Goal: Task Accomplishment & Management: Use online tool/utility

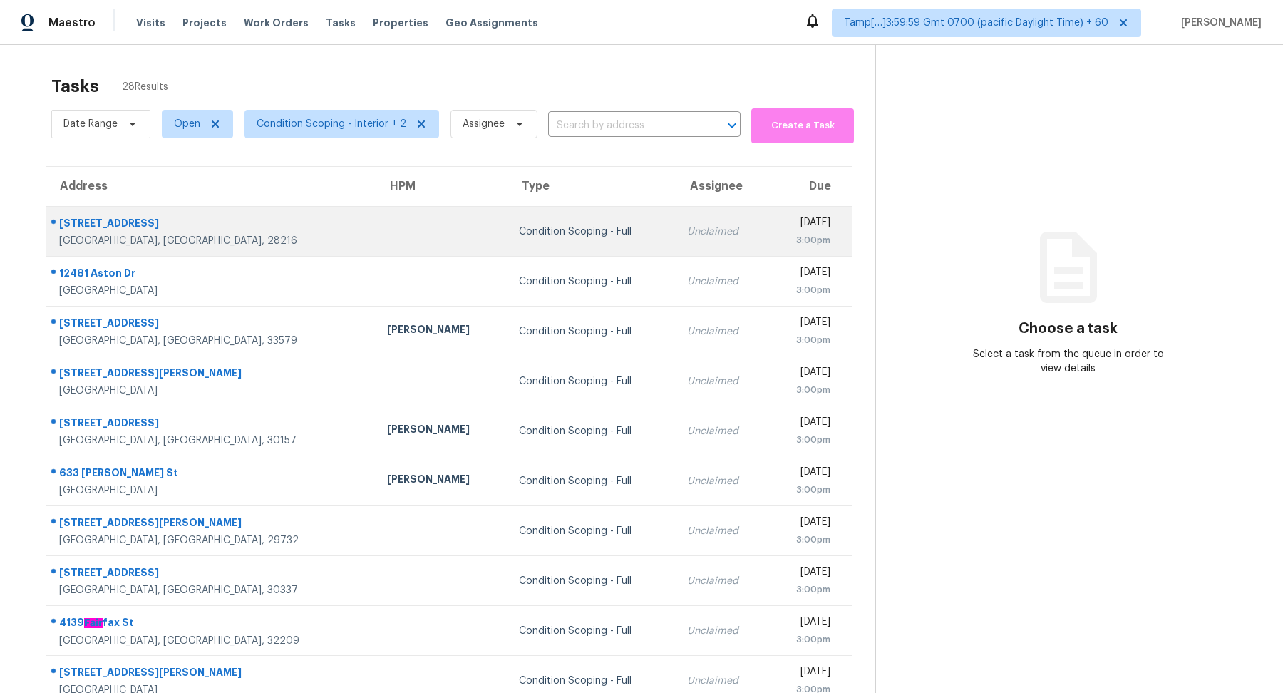
click at [519, 235] on div "Condition Scoping - Full" at bounding box center [592, 232] width 146 height 14
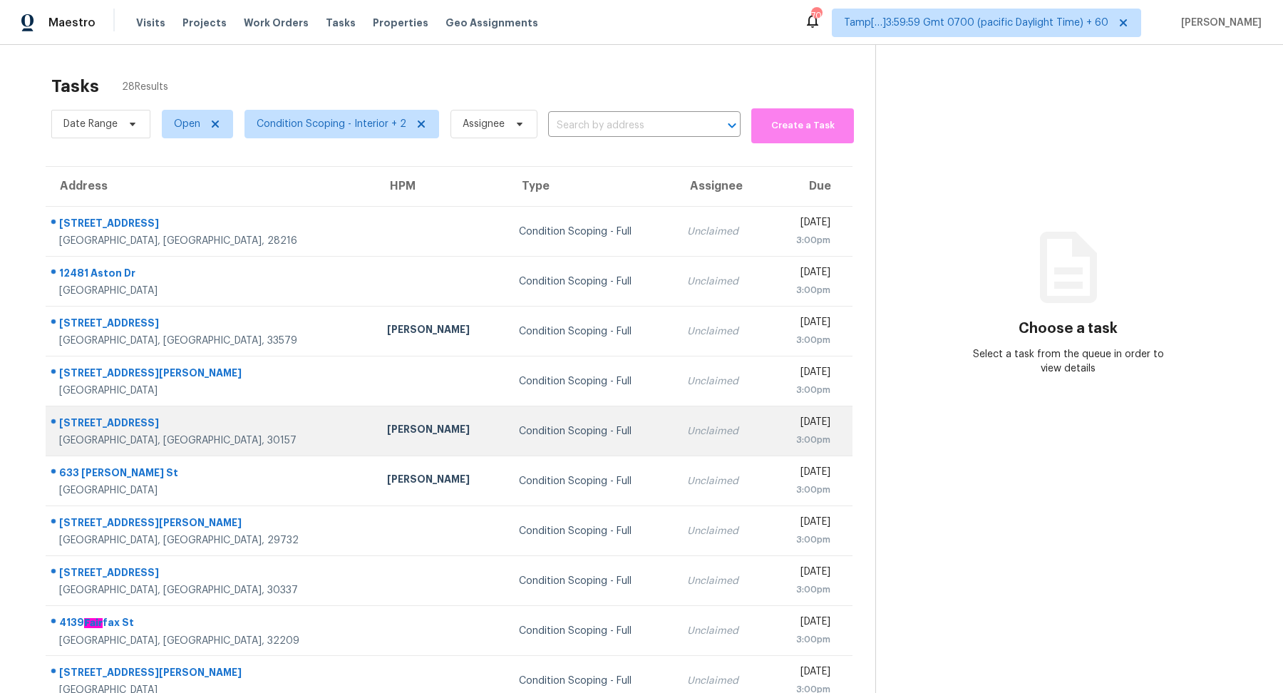
scroll to position [49, 0]
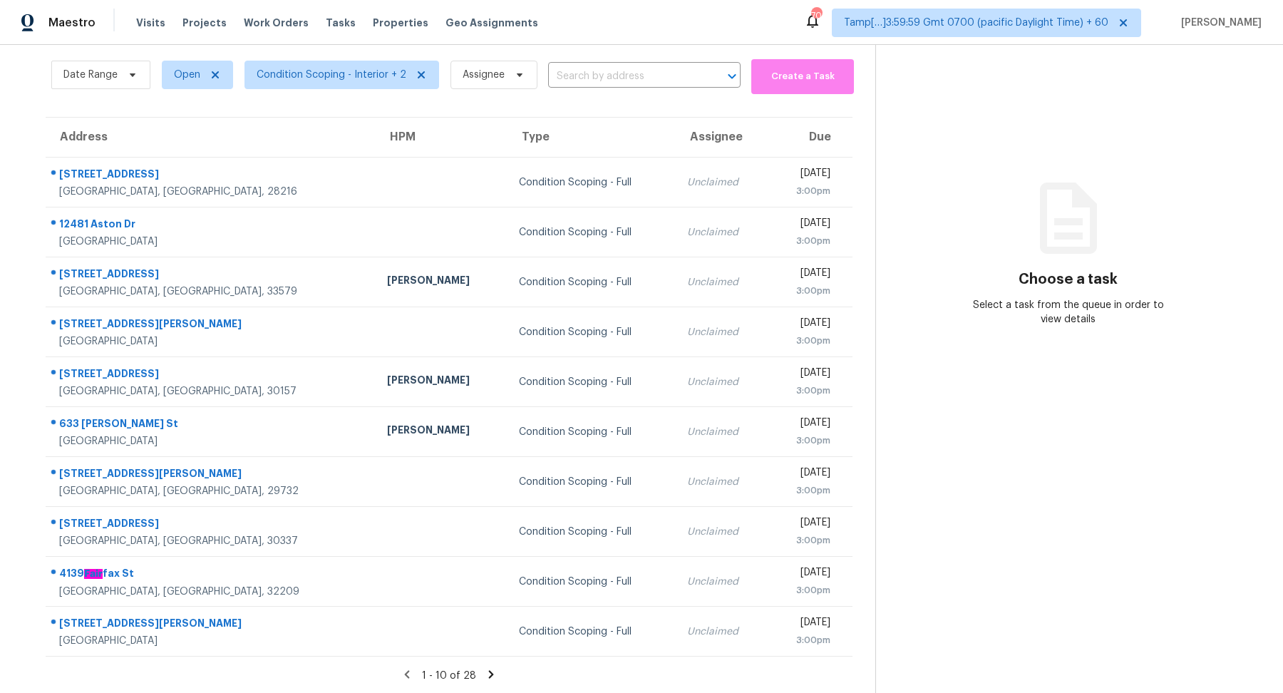
click at [490, 669] on icon at bounding box center [491, 674] width 13 height 13
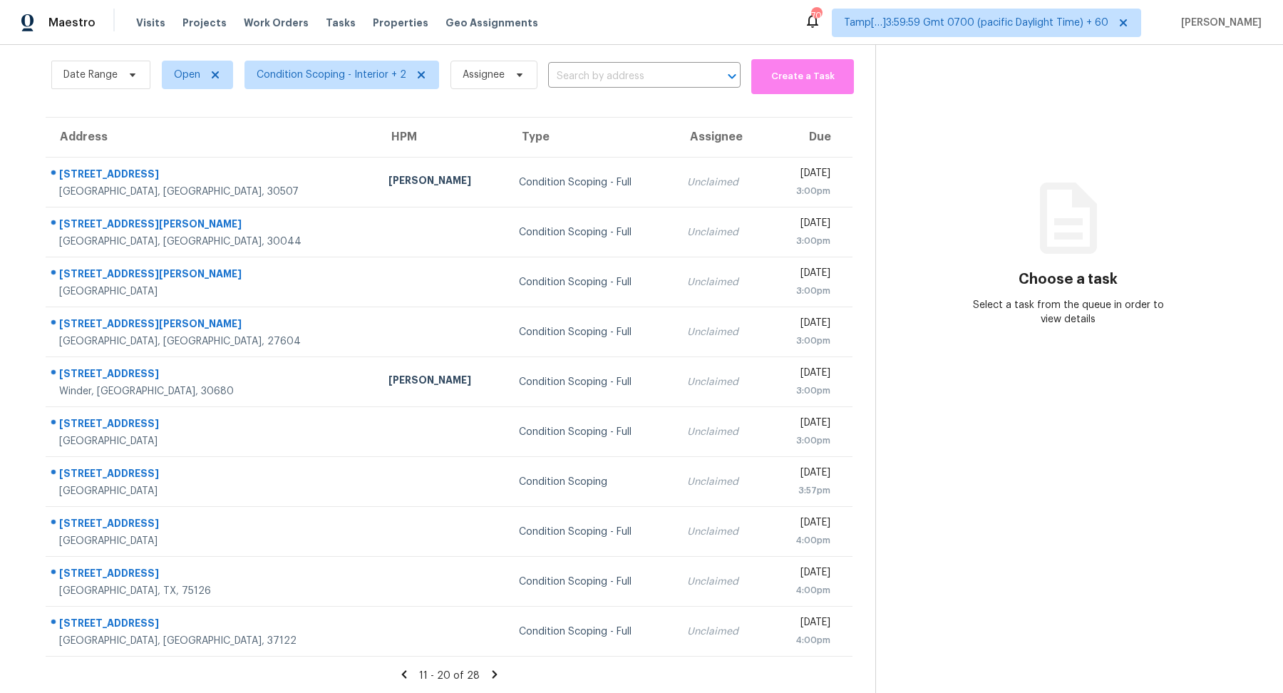
click at [492, 670] on icon at bounding box center [494, 674] width 5 height 8
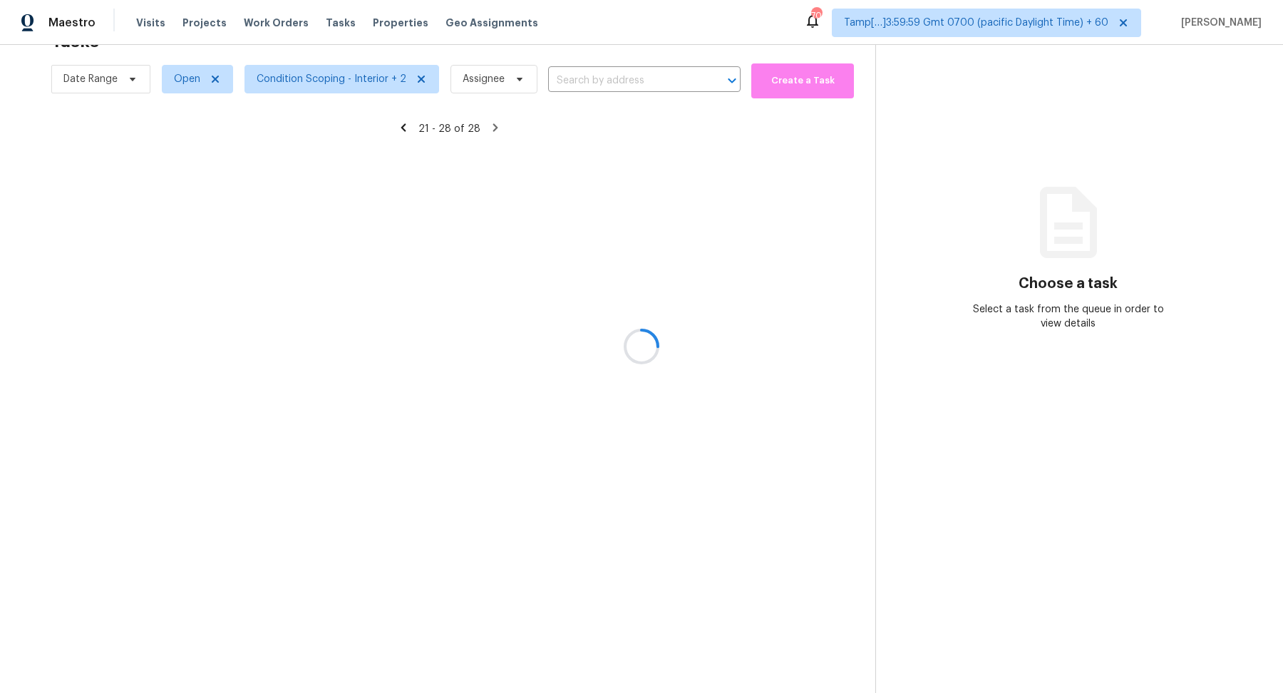
scroll to position [44, 0]
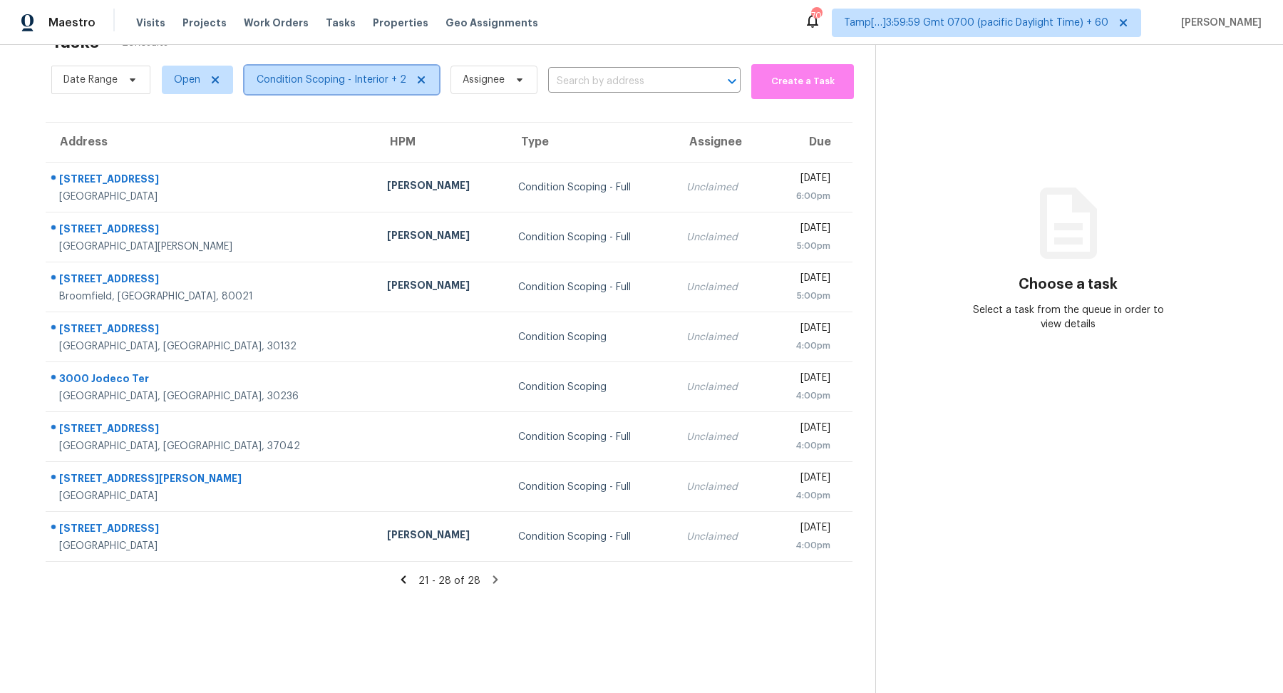
click at [322, 91] on span "Condition Scoping - Interior + 2" at bounding box center [342, 80] width 195 height 29
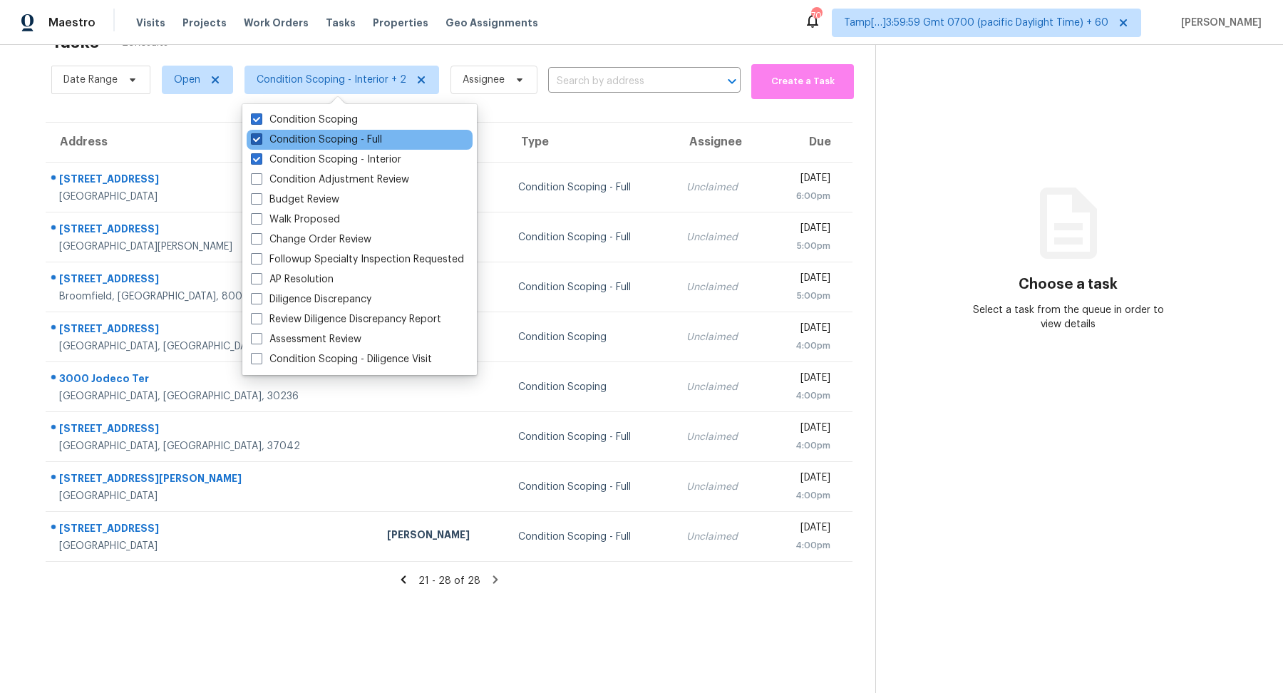
click at [354, 142] on label "Condition Scoping - Full" at bounding box center [316, 140] width 131 height 14
click at [260, 142] on input "Condition Scoping - Full" at bounding box center [255, 137] width 9 height 9
checkbox input "false"
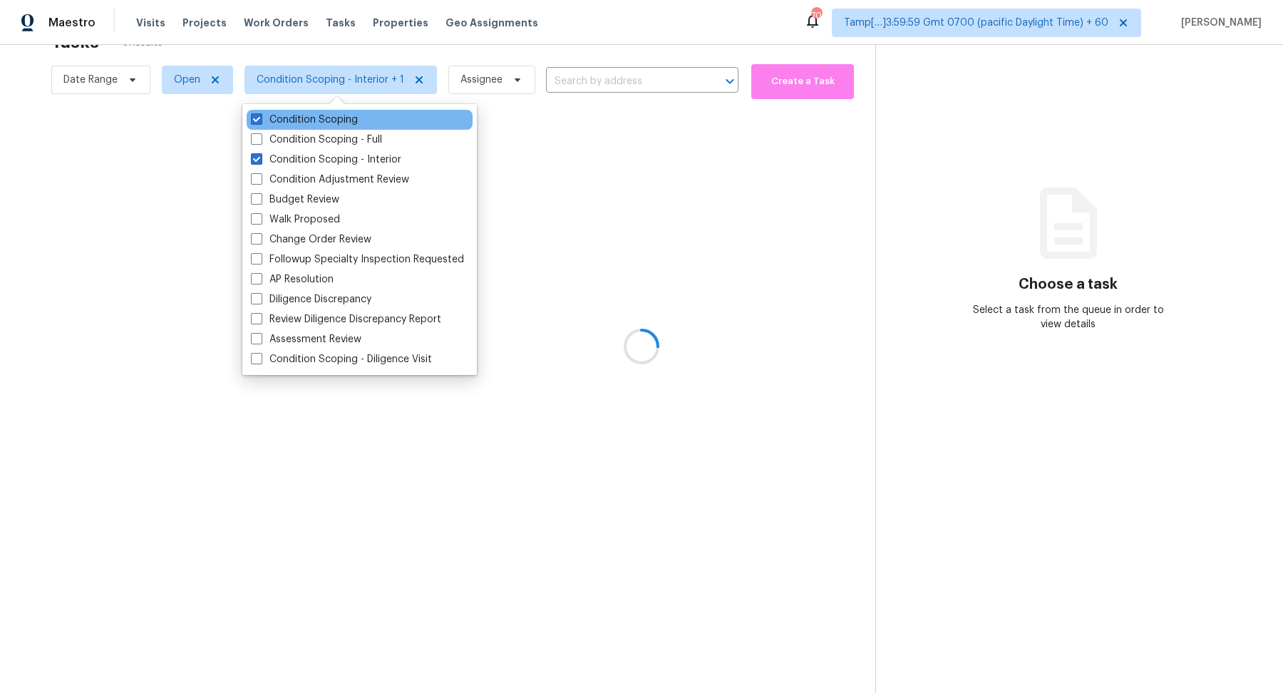
click at [386, 119] on div "Condition Scoping" at bounding box center [360, 120] width 226 height 20
click at [343, 119] on label "Condition Scoping" at bounding box center [304, 120] width 107 height 14
click at [260, 119] on input "Condition Scoping" at bounding box center [255, 117] width 9 height 9
checkbox input "false"
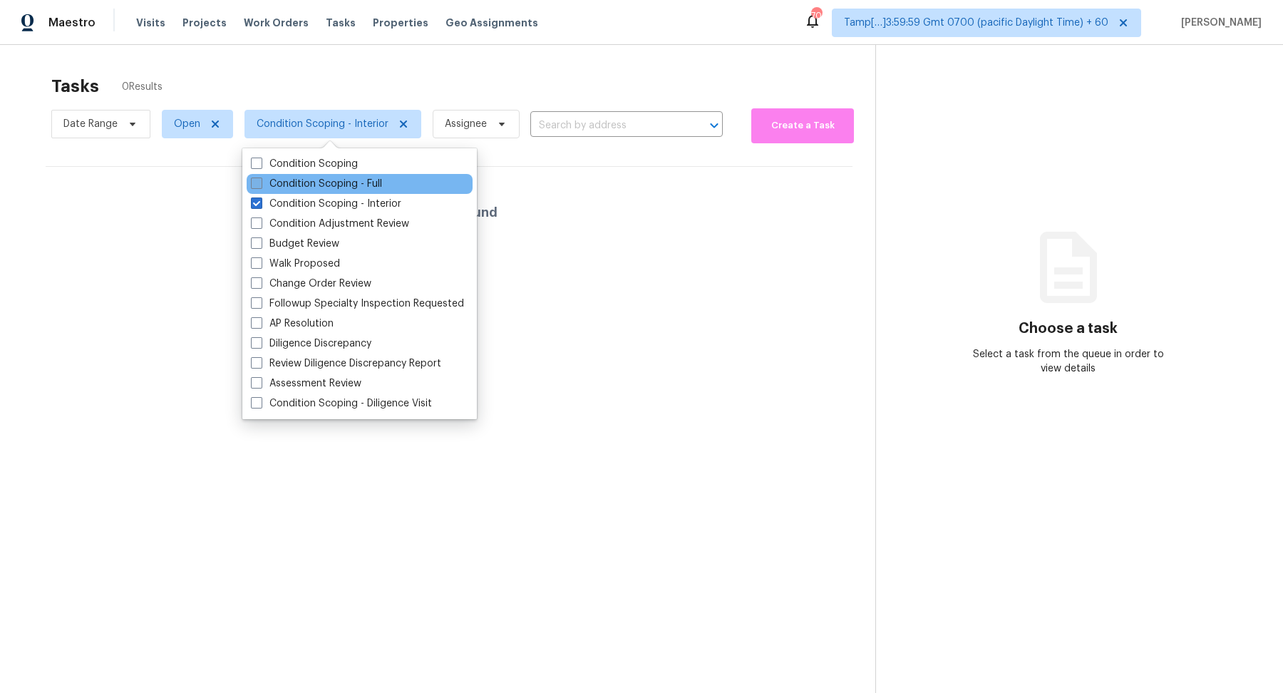
click at [319, 183] on label "Condition Scoping - Full" at bounding box center [316, 184] width 131 height 14
click at [260, 183] on input "Condition Scoping - Full" at bounding box center [255, 181] width 9 height 9
checkbox input "true"
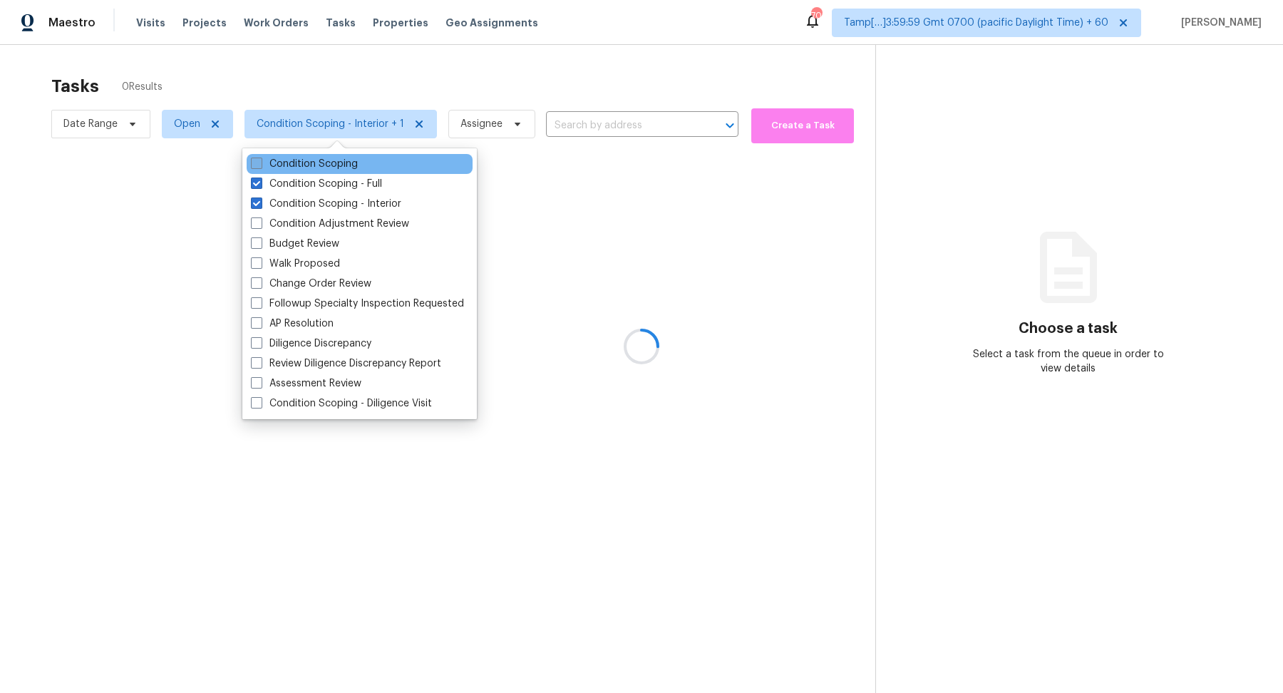
click at [348, 165] on label "Condition Scoping" at bounding box center [304, 164] width 107 height 14
click at [260, 165] on input "Condition Scoping" at bounding box center [255, 161] width 9 height 9
checkbox input "true"
click at [590, 197] on div at bounding box center [641, 346] width 1283 height 693
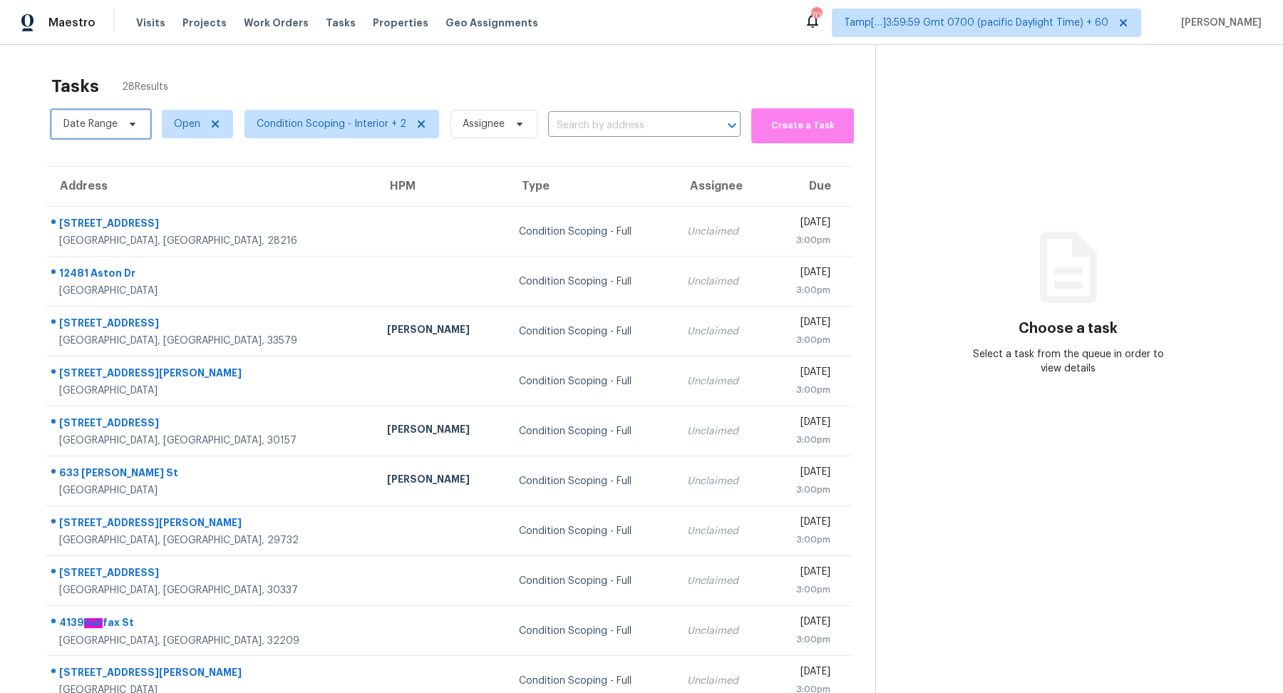
click at [125, 128] on span at bounding box center [131, 123] width 16 height 11
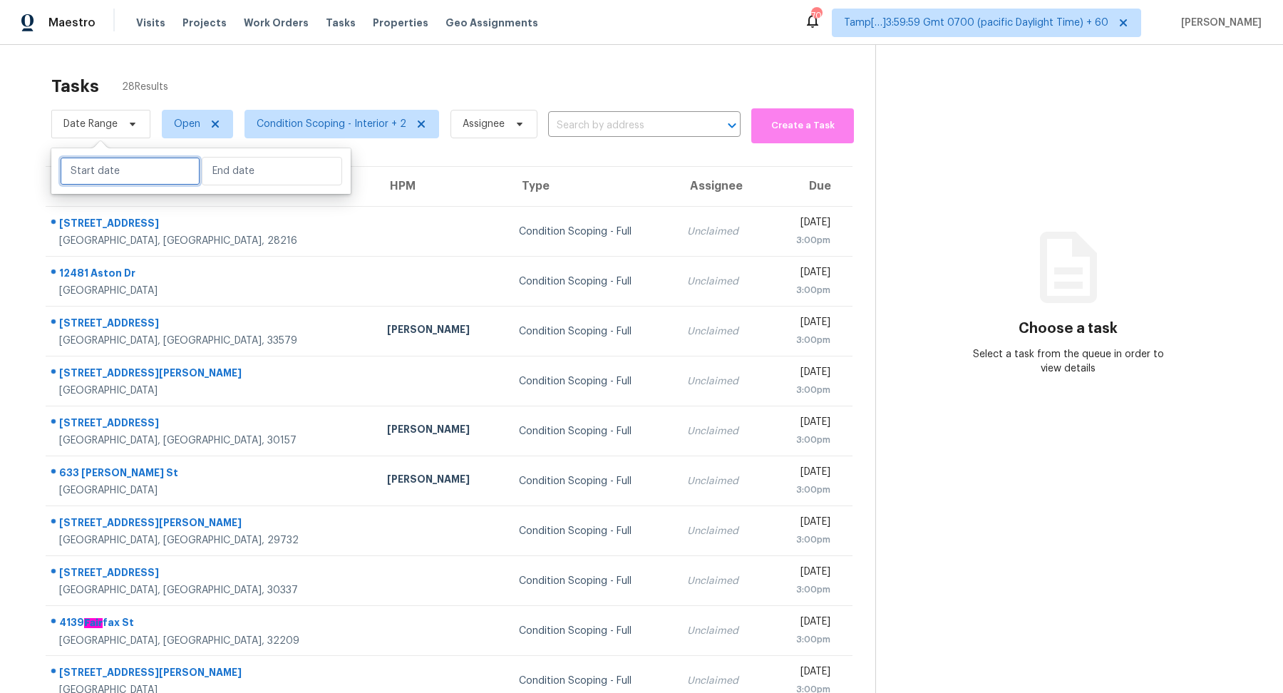
click at [142, 180] on input "text" at bounding box center [130, 171] width 140 height 29
select select "9"
select select "2025"
select select "10"
select select "2025"
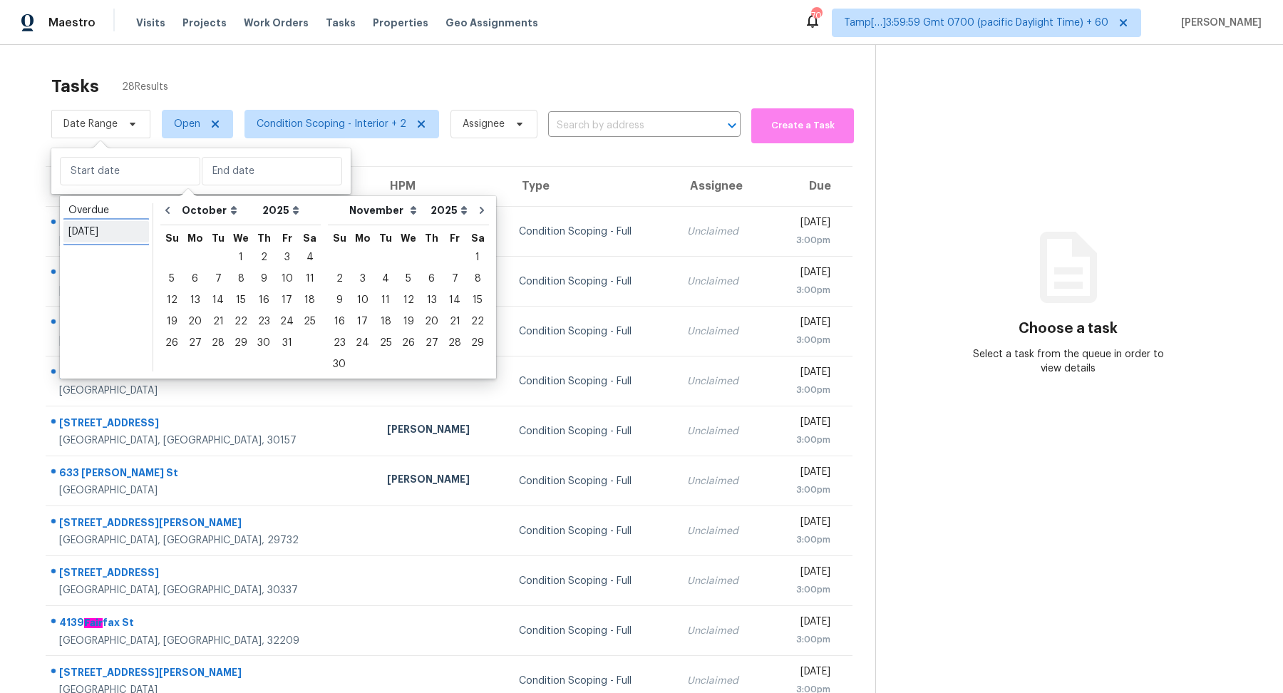
click at [132, 241] on link "Today" at bounding box center [106, 231] width 86 height 21
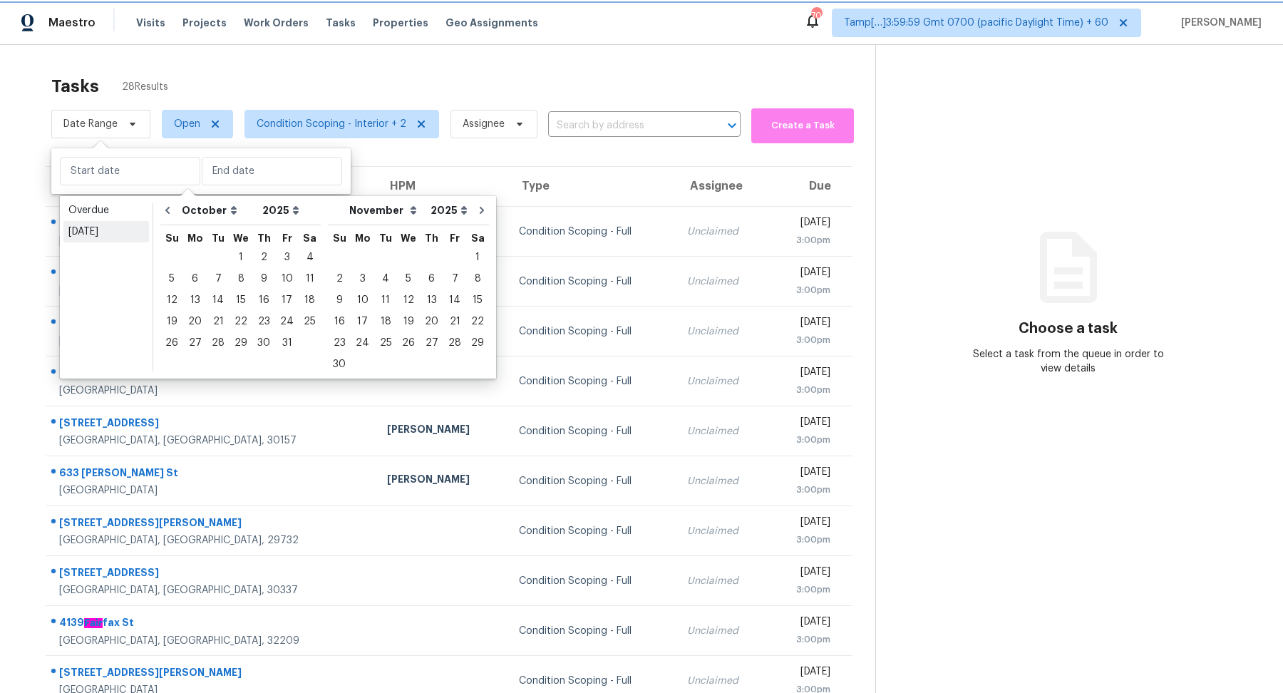
type input "Tue, Oct 14"
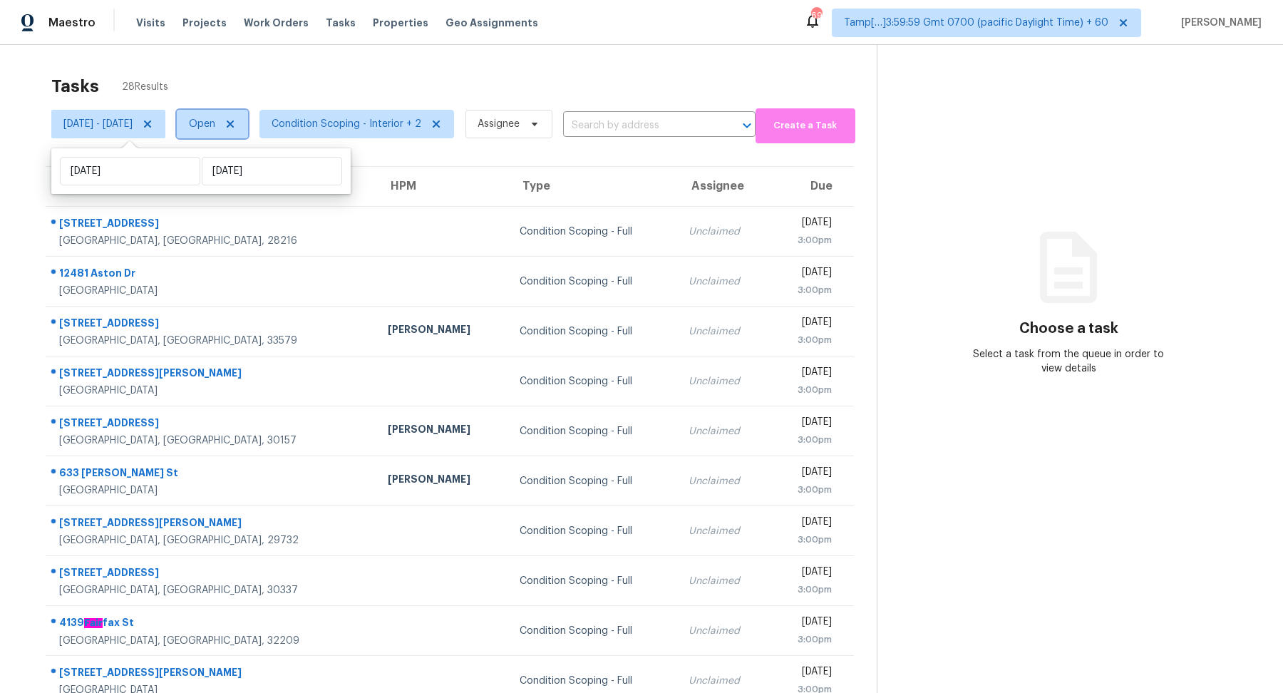
click at [234, 130] on span "Open" at bounding box center [212, 124] width 71 height 29
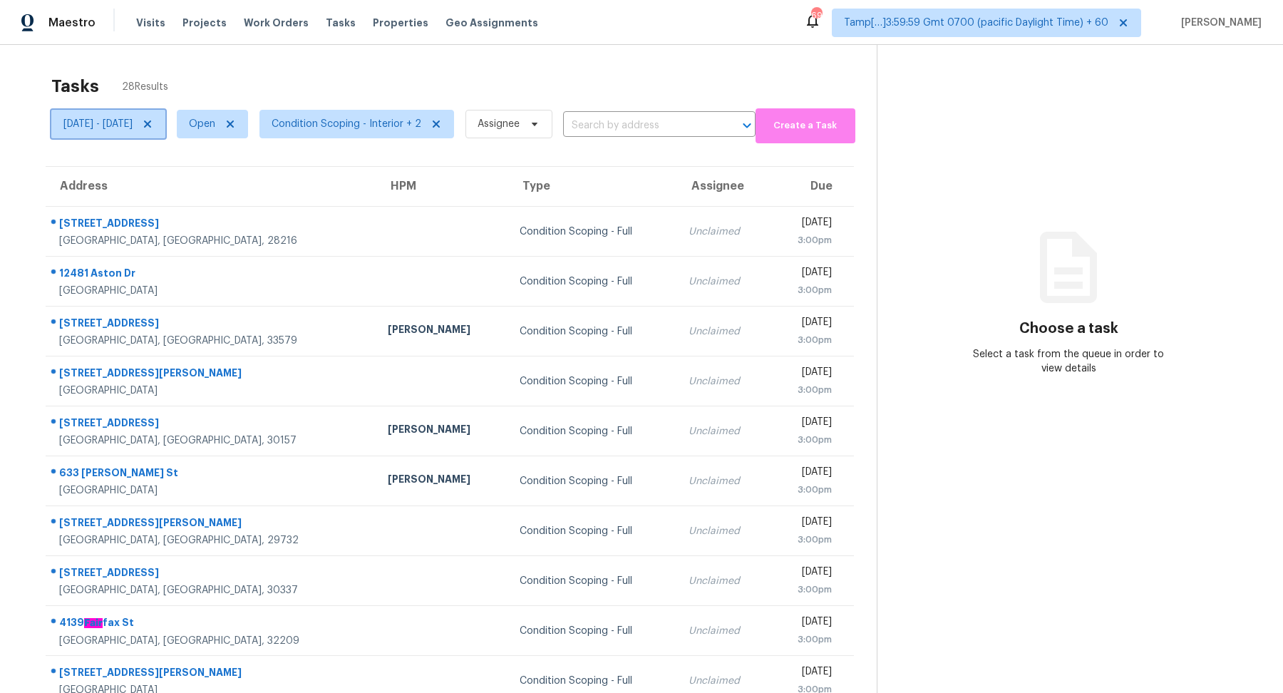
click at [151, 124] on icon at bounding box center [147, 123] width 7 height 7
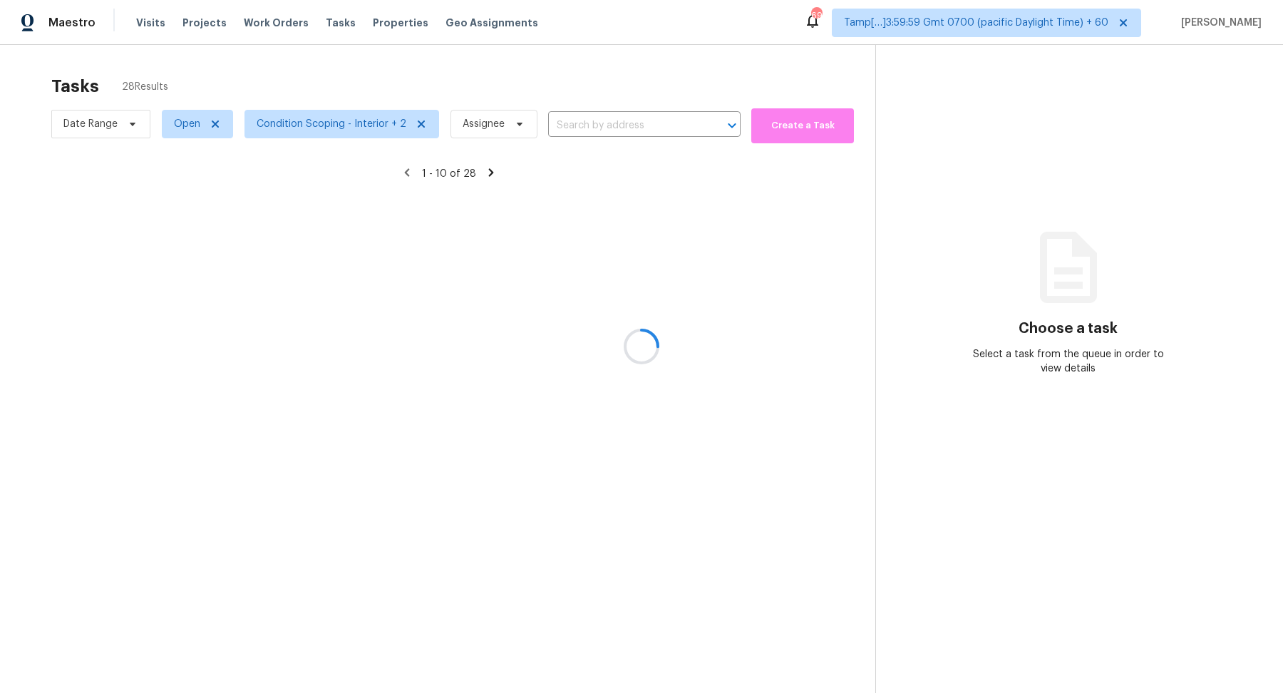
click at [175, 133] on div at bounding box center [641, 346] width 1283 height 693
click at [183, 133] on div at bounding box center [641, 346] width 1283 height 693
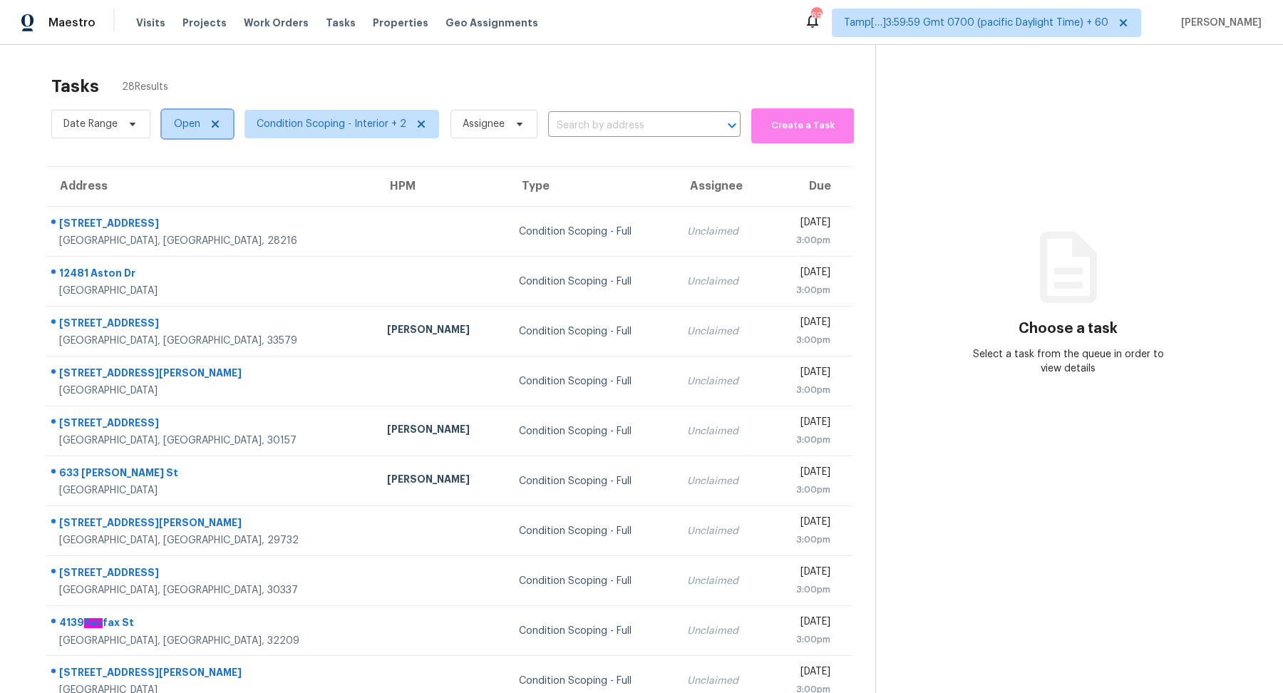
click at [183, 133] on span "Open" at bounding box center [197, 124] width 71 height 29
click at [191, 213] on div "Blocked" at bounding box center [199, 204] width 69 height 20
click at [202, 205] on label "Blocked" at bounding box center [198, 204] width 56 height 14
click at [179, 205] on input "Blocked" at bounding box center [174, 201] width 9 height 9
checkbox input "true"
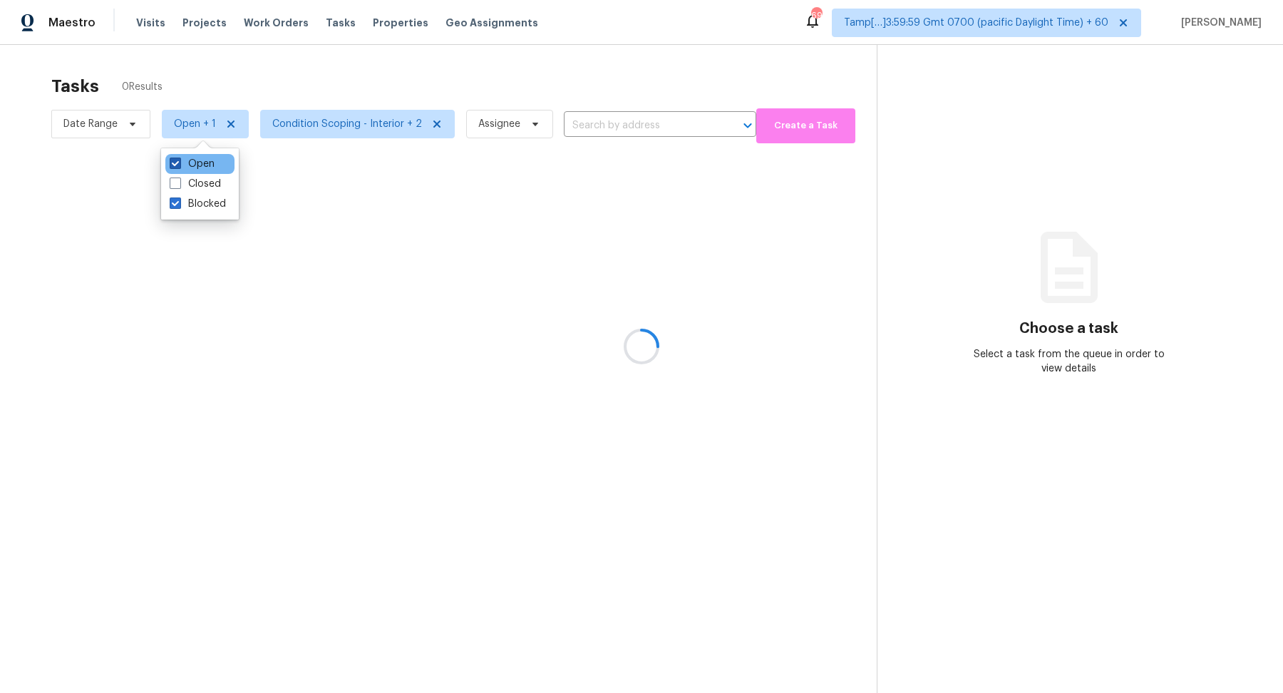
click at [210, 170] on label "Open" at bounding box center [192, 164] width 45 height 14
click at [179, 166] on input "Open" at bounding box center [174, 161] width 9 height 9
checkbox input "false"
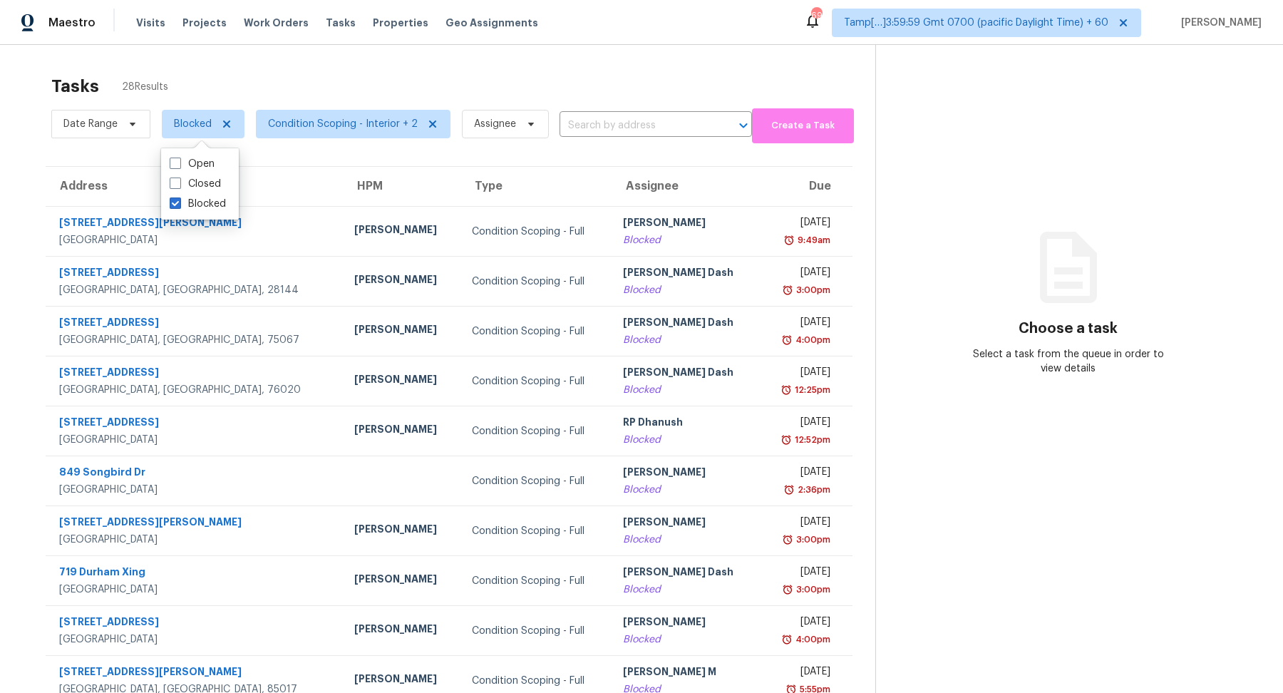
click at [450, 94] on div "Tasks 28 Results" at bounding box center [463, 86] width 824 height 37
click at [190, 135] on span "Blocked" at bounding box center [203, 124] width 83 height 29
click at [212, 209] on label "Open" at bounding box center [192, 204] width 45 height 14
click at [179, 206] on input "Open" at bounding box center [174, 201] width 9 height 9
checkbox input "true"
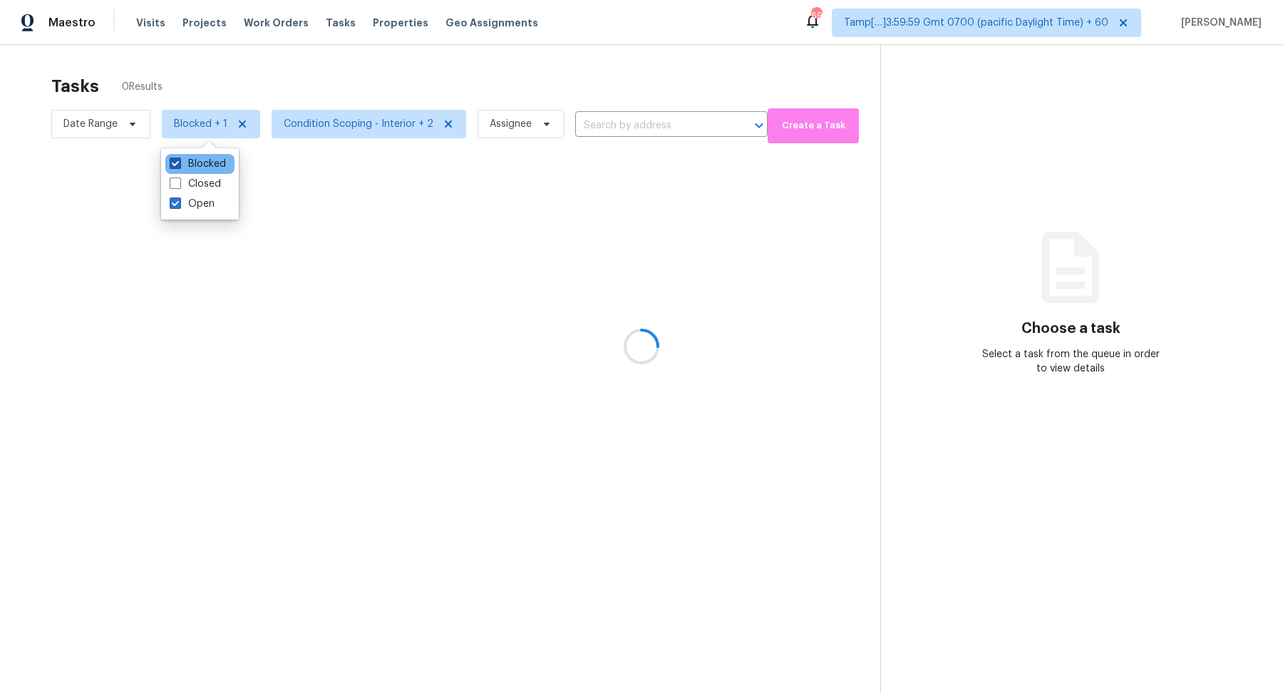
click at [192, 163] on label "Blocked" at bounding box center [198, 164] width 56 height 14
click at [179, 163] on input "Blocked" at bounding box center [174, 161] width 9 height 9
checkbox input "false"
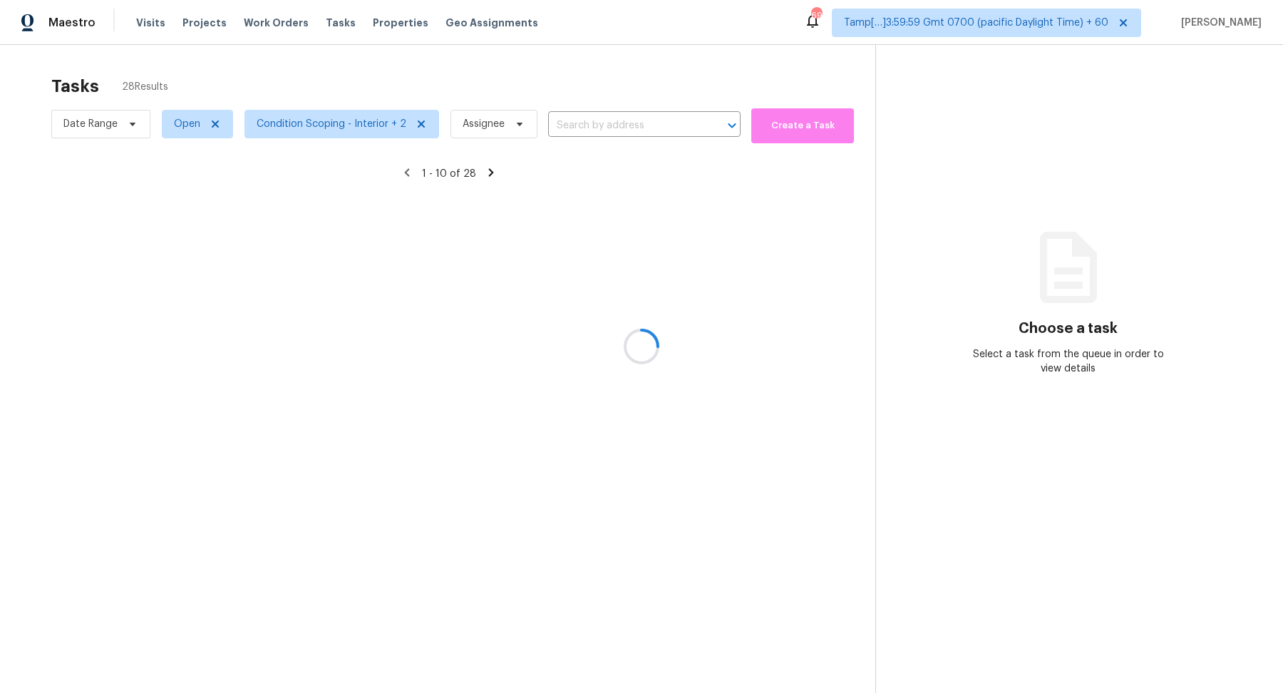
click at [381, 225] on div at bounding box center [641, 346] width 1283 height 693
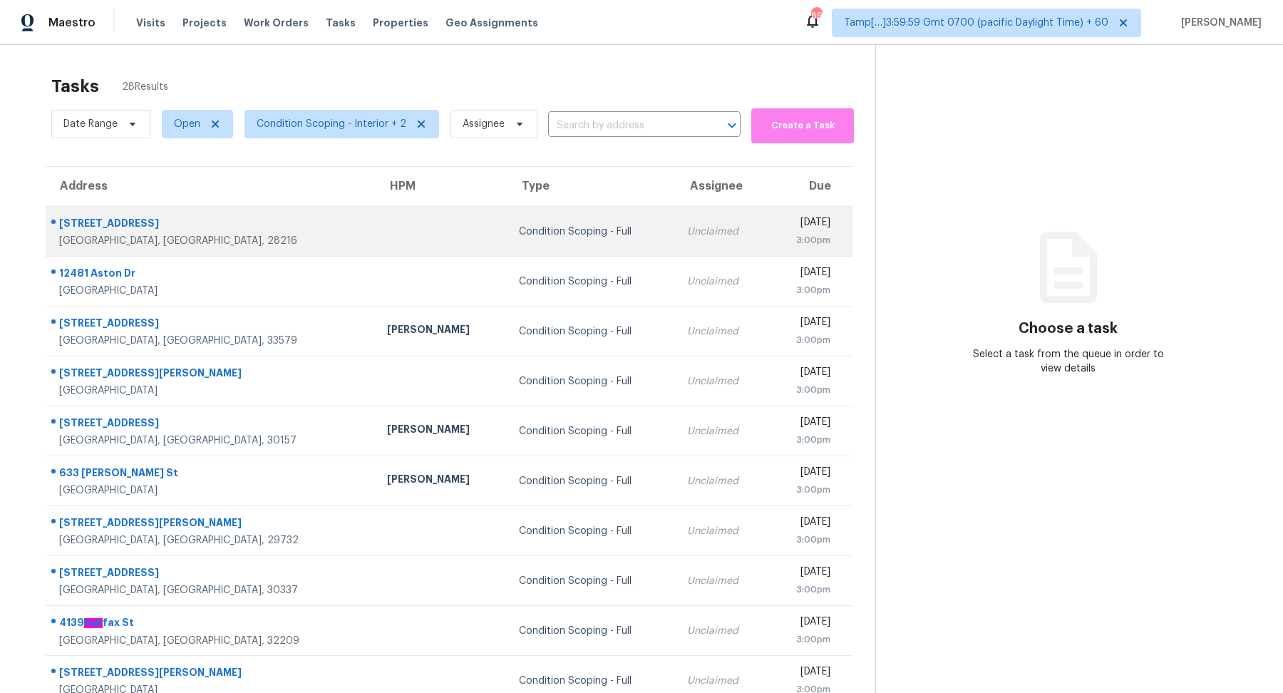
click at [508, 214] on td "Condition Scoping - Full" at bounding box center [592, 232] width 169 height 50
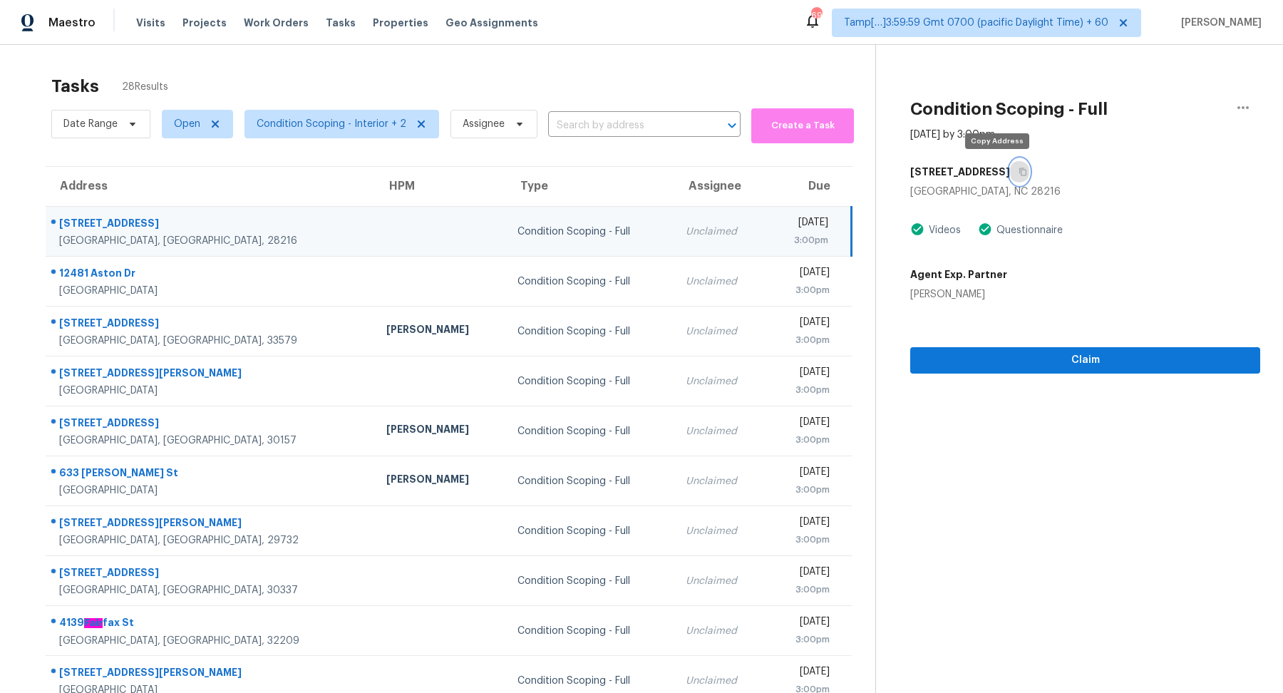
click at [1010, 171] on button "button" at bounding box center [1019, 172] width 19 height 26
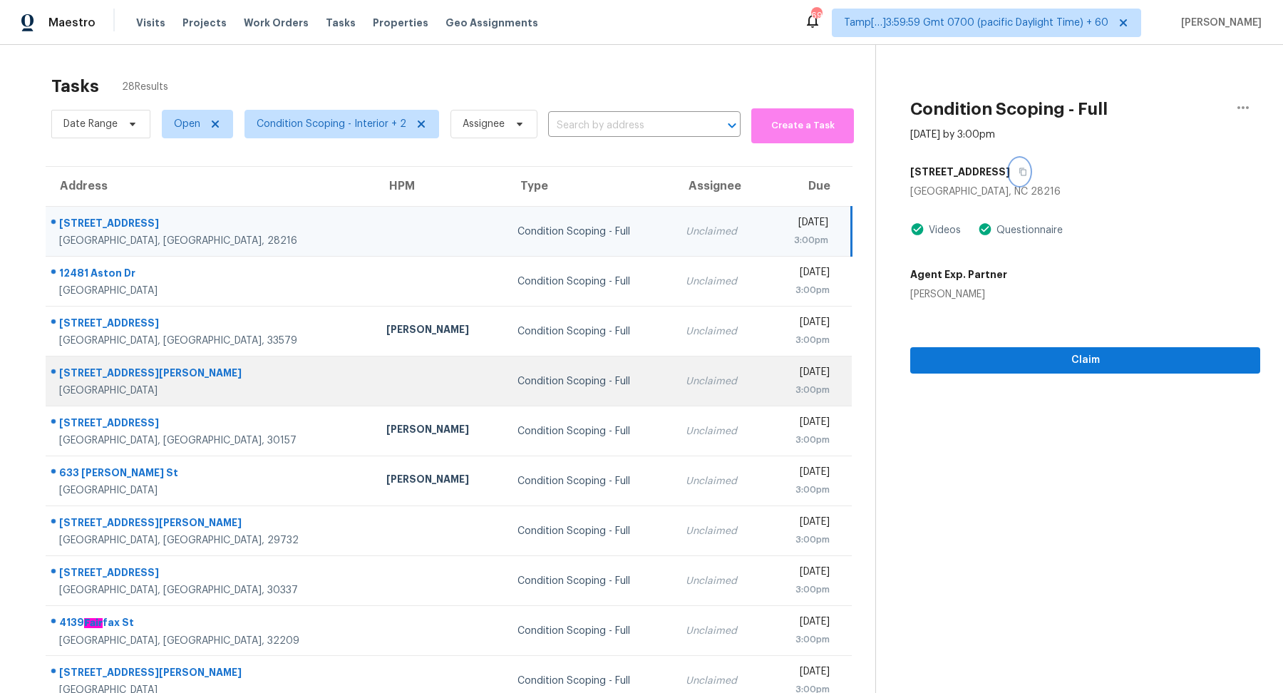
scroll to position [49, 0]
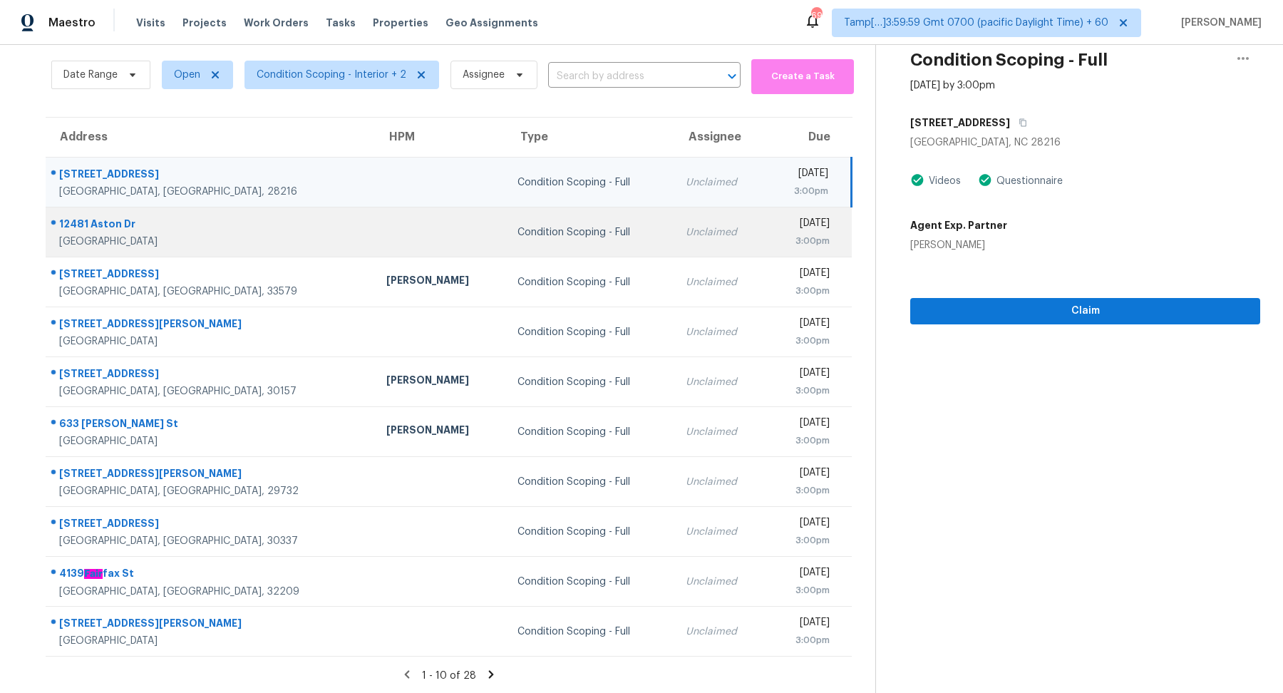
click at [674, 239] on td "Unclaimed" at bounding box center [720, 232] width 92 height 50
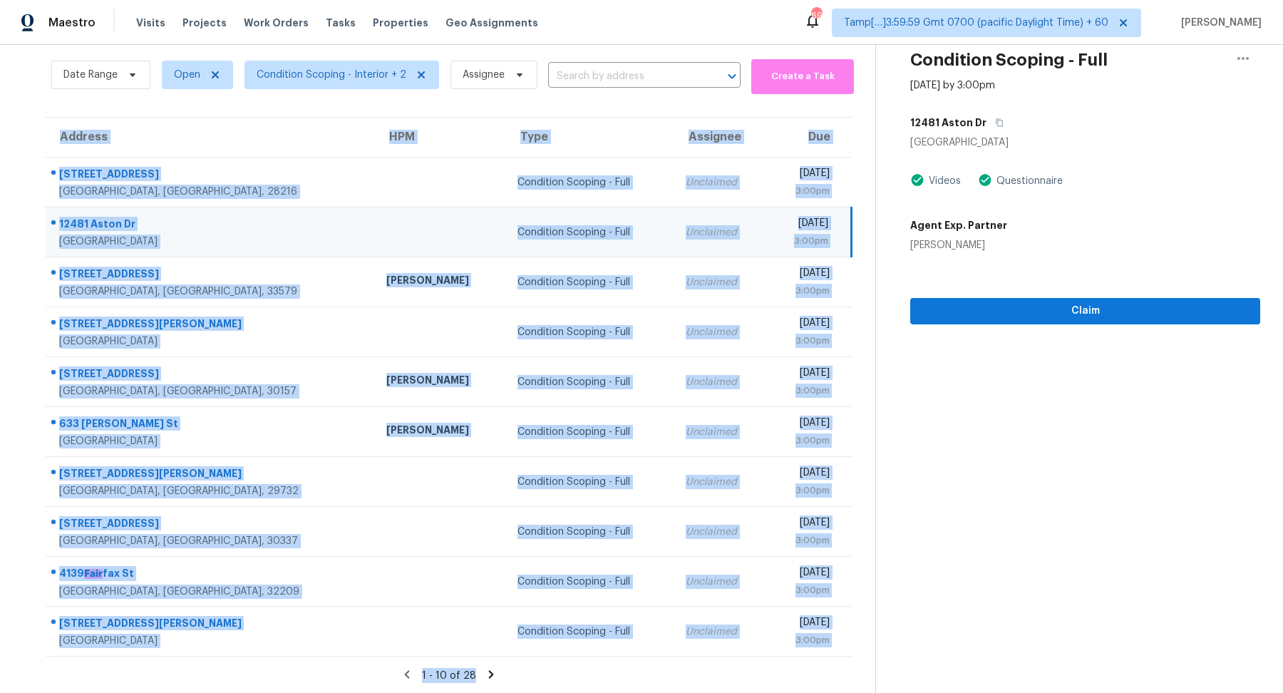
drag, startPoint x: 25, startPoint y: 220, endPoint x: 828, endPoint y: 693, distance: 931.6
click at [828, 692] on section "Tasks 28 Results Date Range Open Condition Scoping - Interior + 2 Assignee ​ Cr…" at bounding box center [449, 357] width 853 height 676
copy section "Address HPM Type Assignee Due 2118 Augusta St Charlotte, NC, 28216 Condition Sc…"
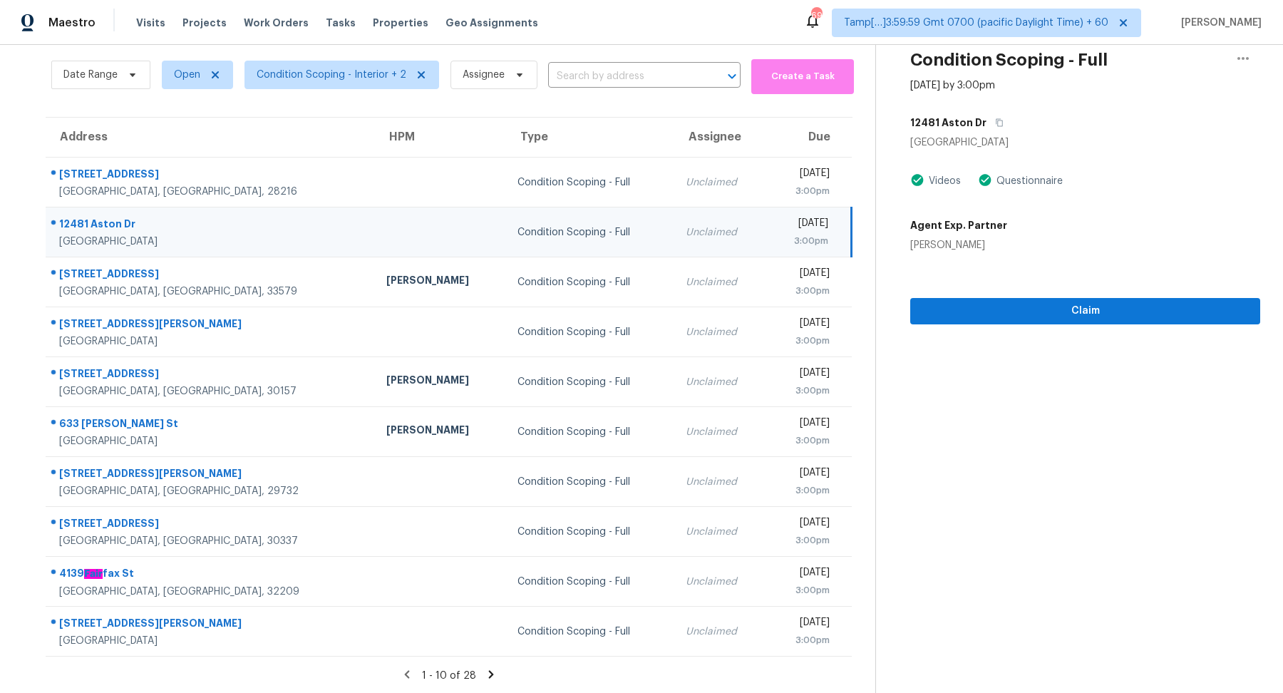
click at [495, 671] on icon at bounding box center [491, 674] width 13 height 13
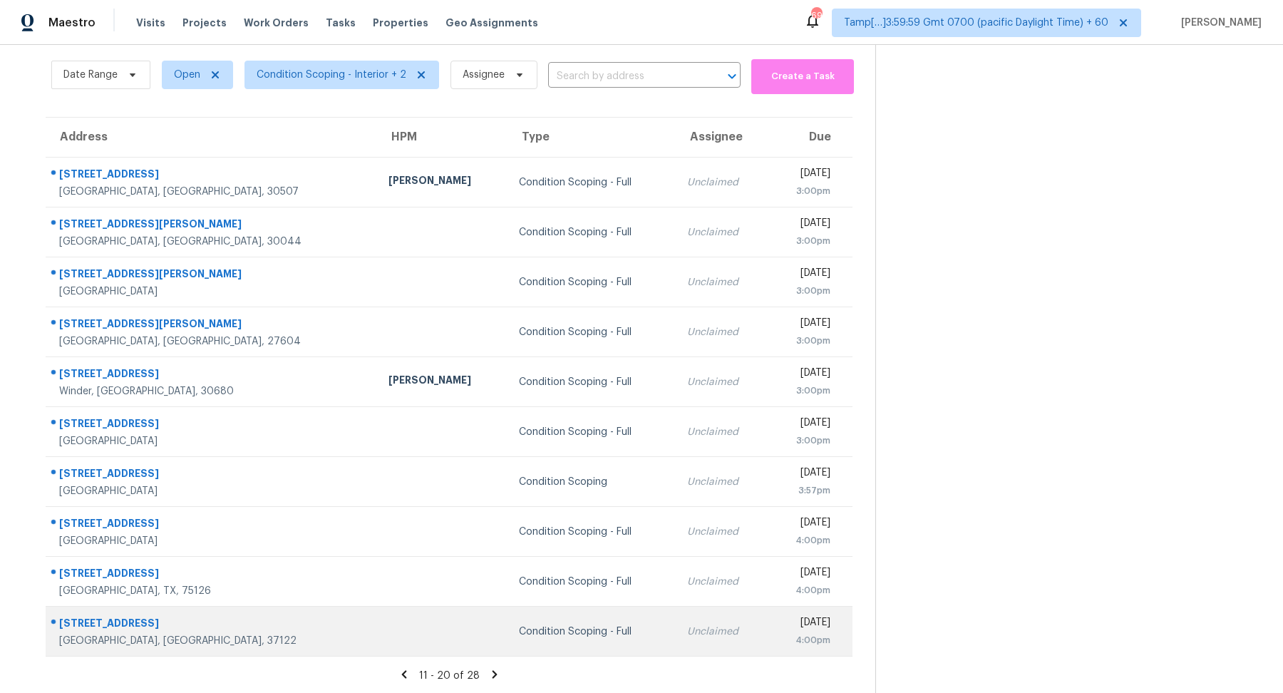
drag, startPoint x: 36, startPoint y: 168, endPoint x: 836, endPoint y: 620, distance: 918.5
click at [836, 620] on div "Address HPM Type Assignee Due 2805 Glendale Dr Gainesville, GA, 30507 Scott Sma…" at bounding box center [449, 387] width 853 height 540
copy table "Address HPM Type Assignee Due 2805 Glendale Dr Gainesville, GA, 30507 Scott Sma…"
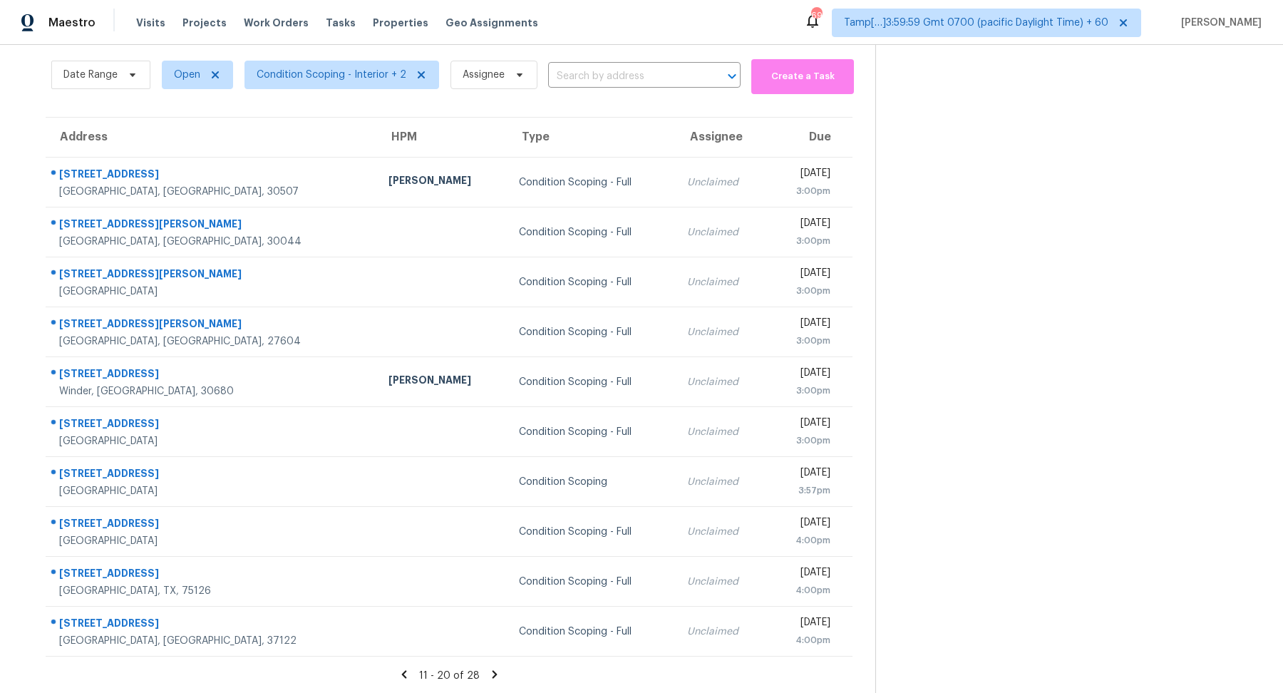
click at [490, 674] on icon at bounding box center [494, 674] width 13 height 13
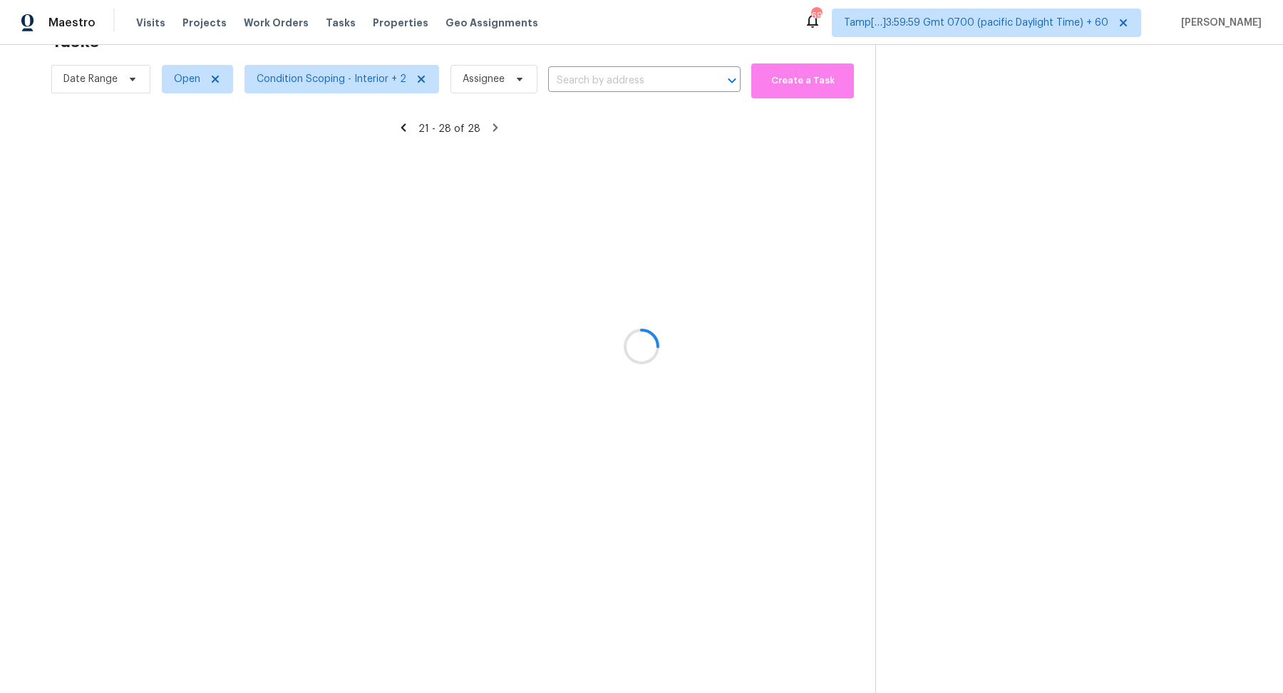
scroll to position [44, 0]
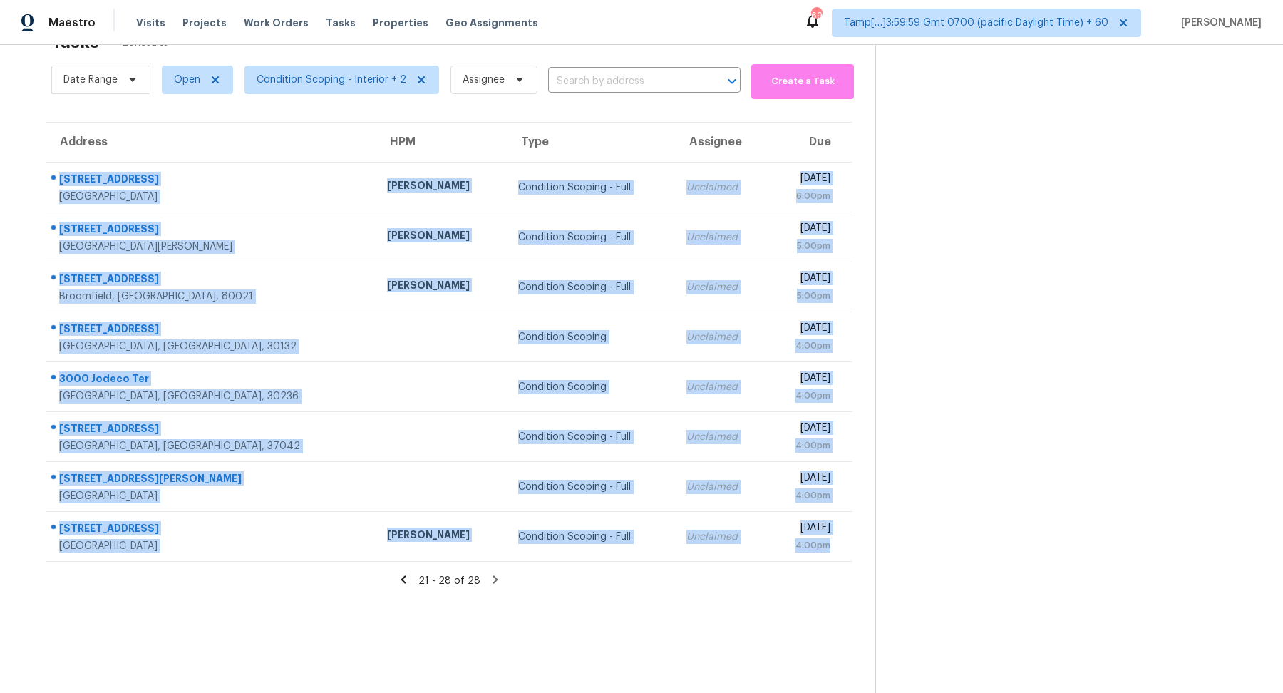
drag, startPoint x: 48, startPoint y: 175, endPoint x: 826, endPoint y: 567, distance: 870.7
click at [826, 567] on section "Tasks 28 Results Date Range Open Condition Scoping - Interior + 2 Assignee ​ Cr…" at bounding box center [449, 359] width 853 height 670
copy tbody "26621 S 186th Pl Queen Creek, AZ, 85142 Scott Nicol Condition Scoping - Full Un…"
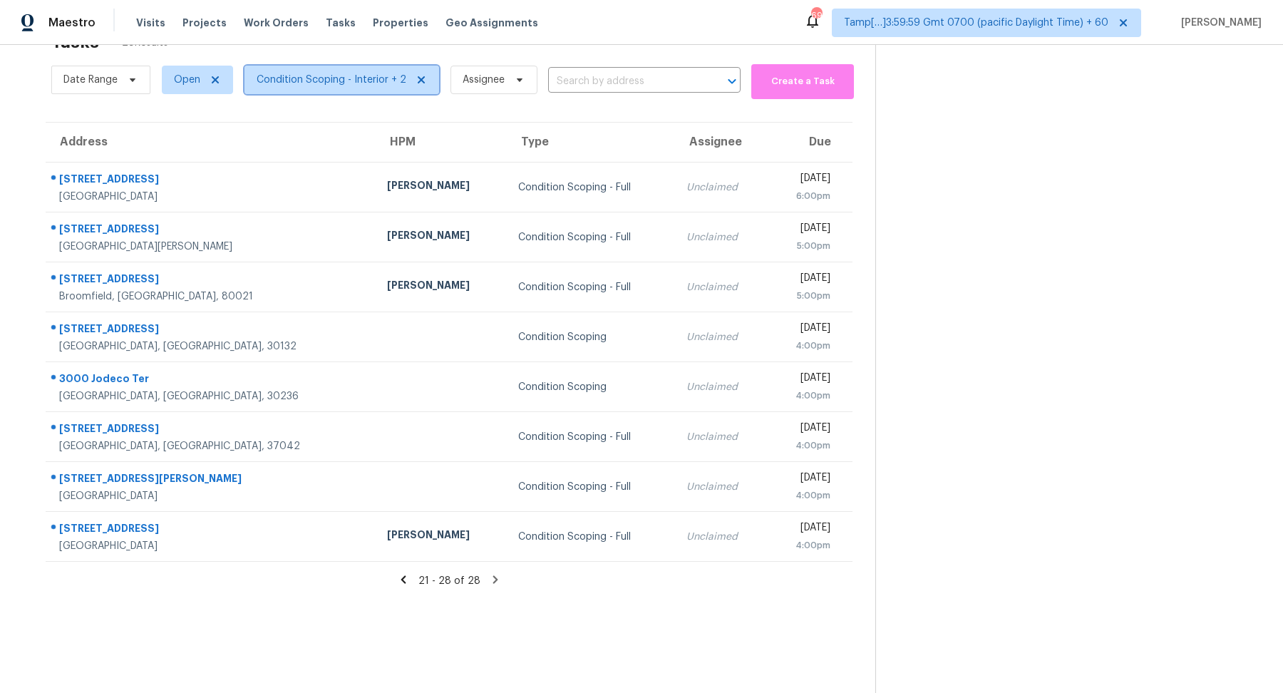
click at [309, 66] on span "Condition Scoping - Interior + 2" at bounding box center [342, 80] width 195 height 29
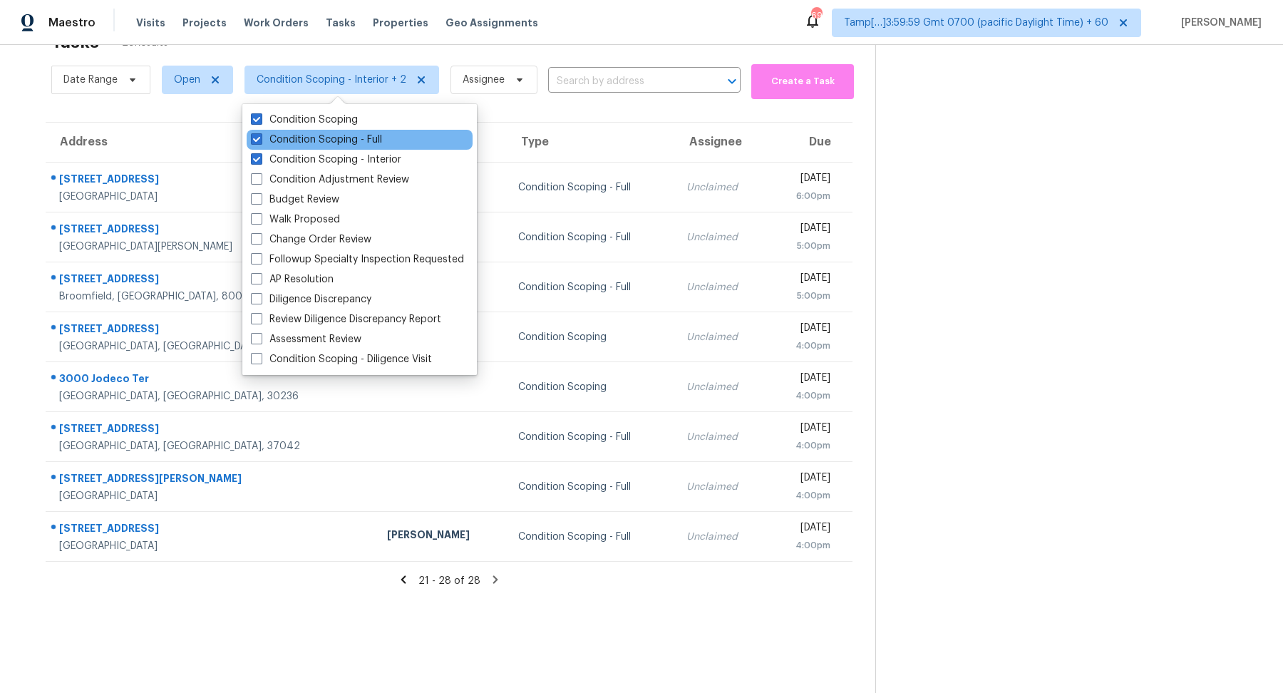
click at [383, 138] on div "Condition Scoping - Full" at bounding box center [360, 140] width 226 height 20
click at [371, 141] on label "Condition Scoping - Full" at bounding box center [316, 140] width 131 height 14
click at [260, 141] on input "Condition Scoping - Full" at bounding box center [255, 137] width 9 height 9
checkbox input "false"
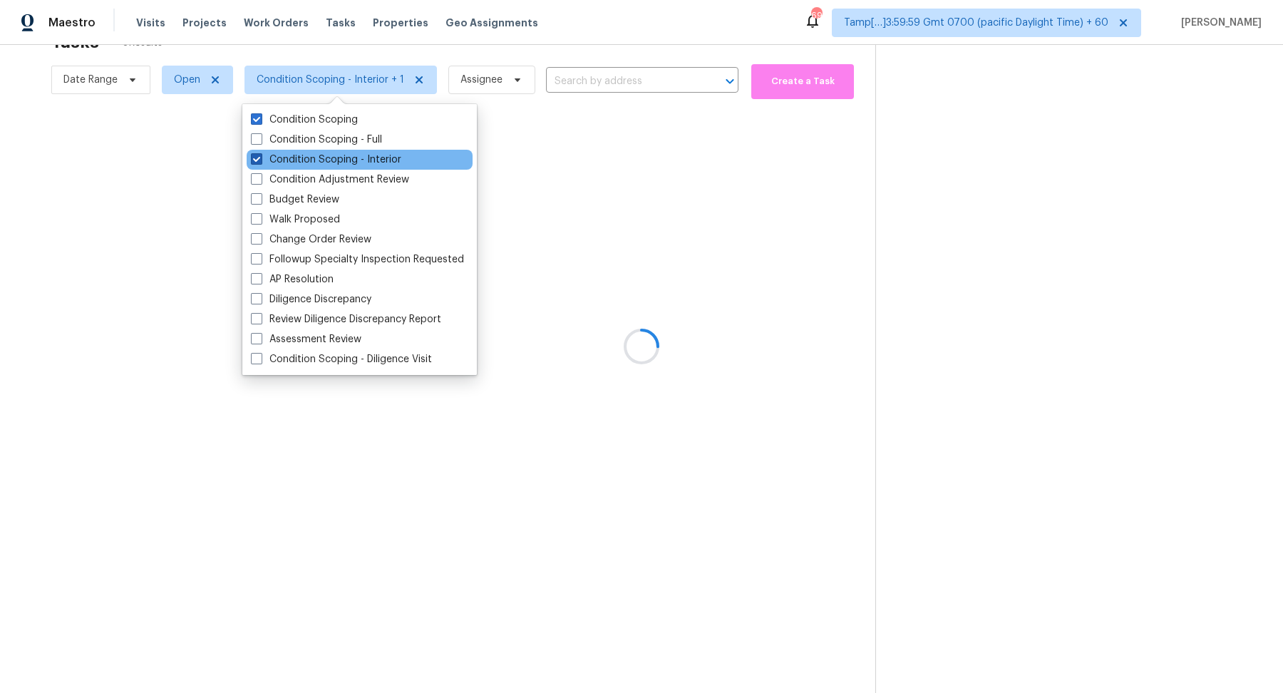
click at [374, 164] on label "Condition Scoping - Interior" at bounding box center [326, 160] width 150 height 14
click at [260, 162] on input "Condition Scoping - Interior" at bounding box center [255, 157] width 9 height 9
checkbox input "false"
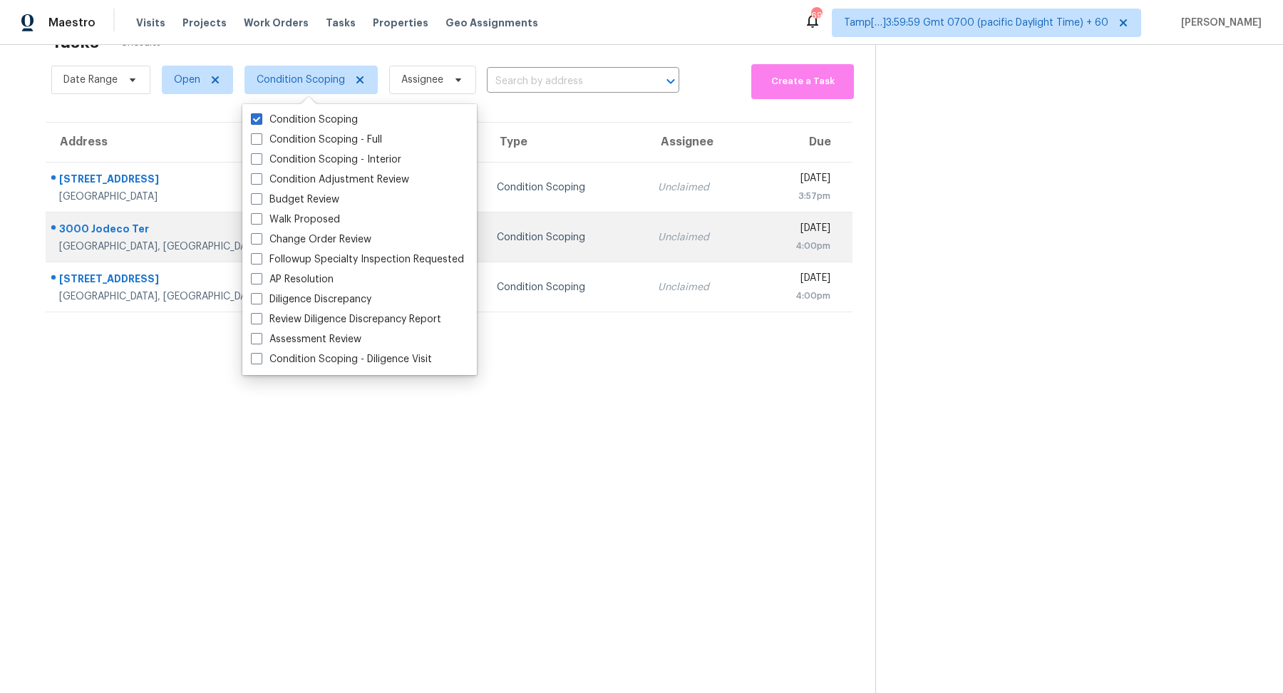
click at [658, 242] on div "Unclaimed" at bounding box center [700, 237] width 84 height 14
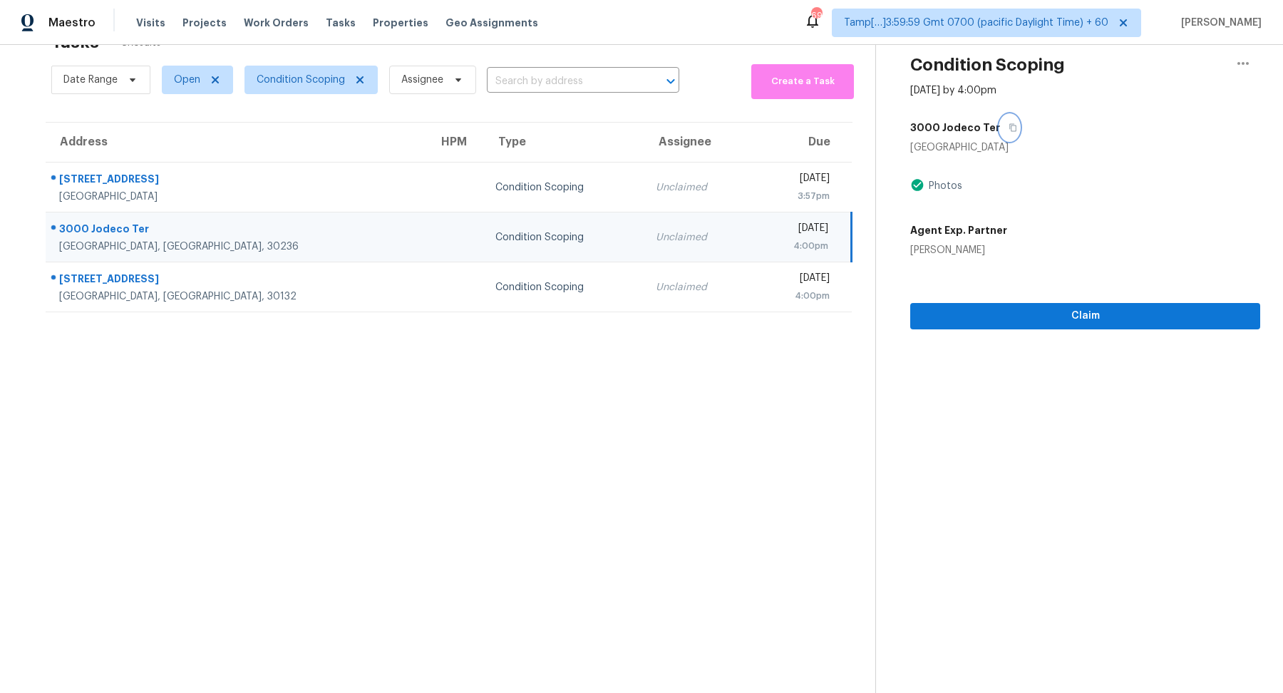
click at [1009, 125] on button "button" at bounding box center [1009, 128] width 19 height 26
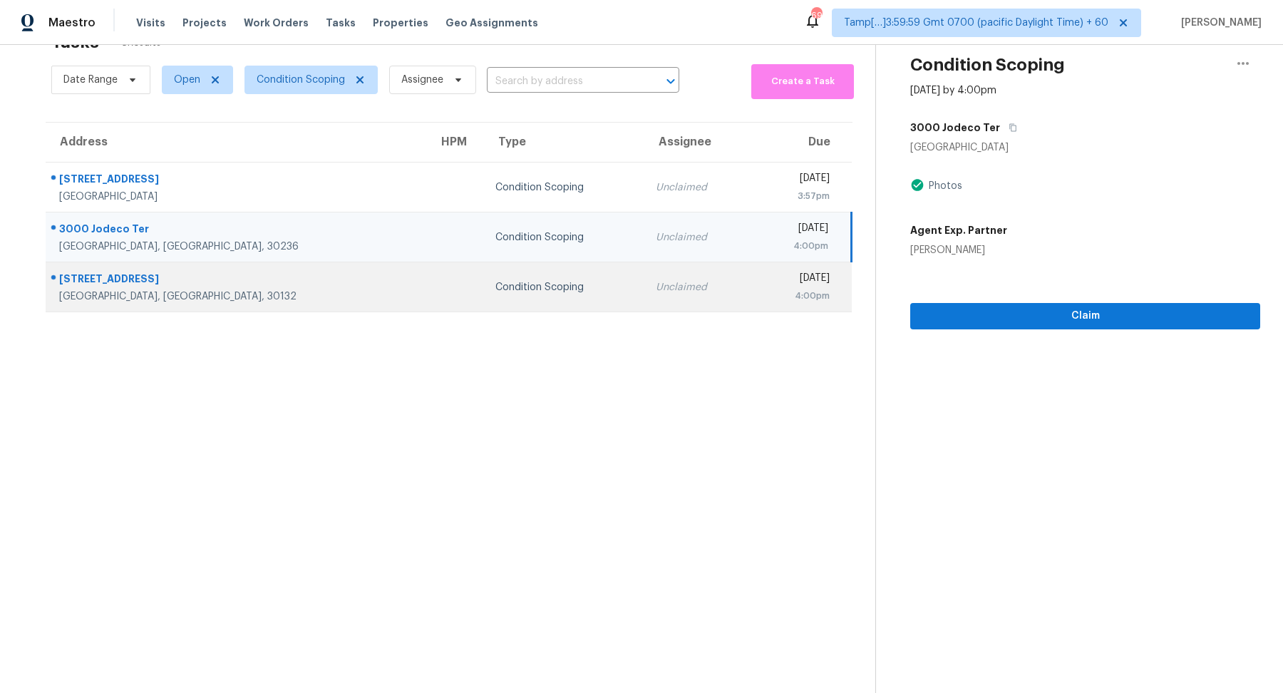
click at [495, 289] on div "Condition Scoping" at bounding box center [564, 287] width 138 height 14
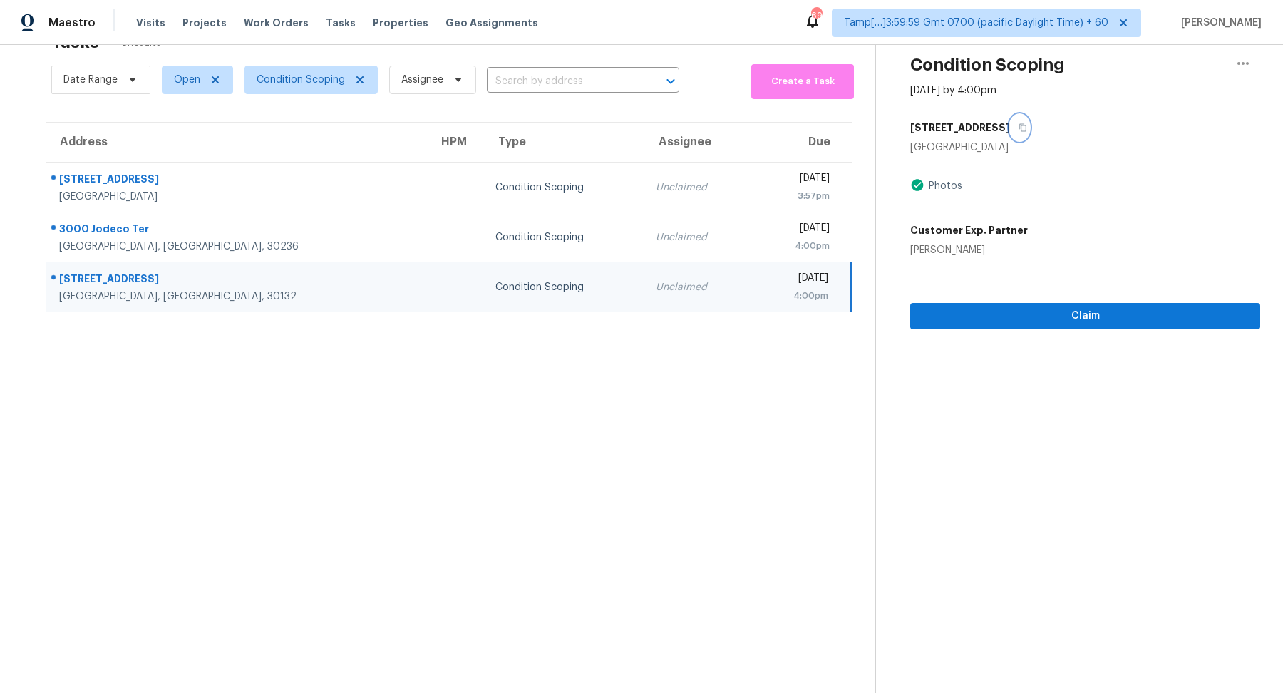
click at [1027, 129] on icon "button" at bounding box center [1023, 127] width 9 height 9
click at [274, 67] on span "Condition Scoping" at bounding box center [311, 80] width 133 height 29
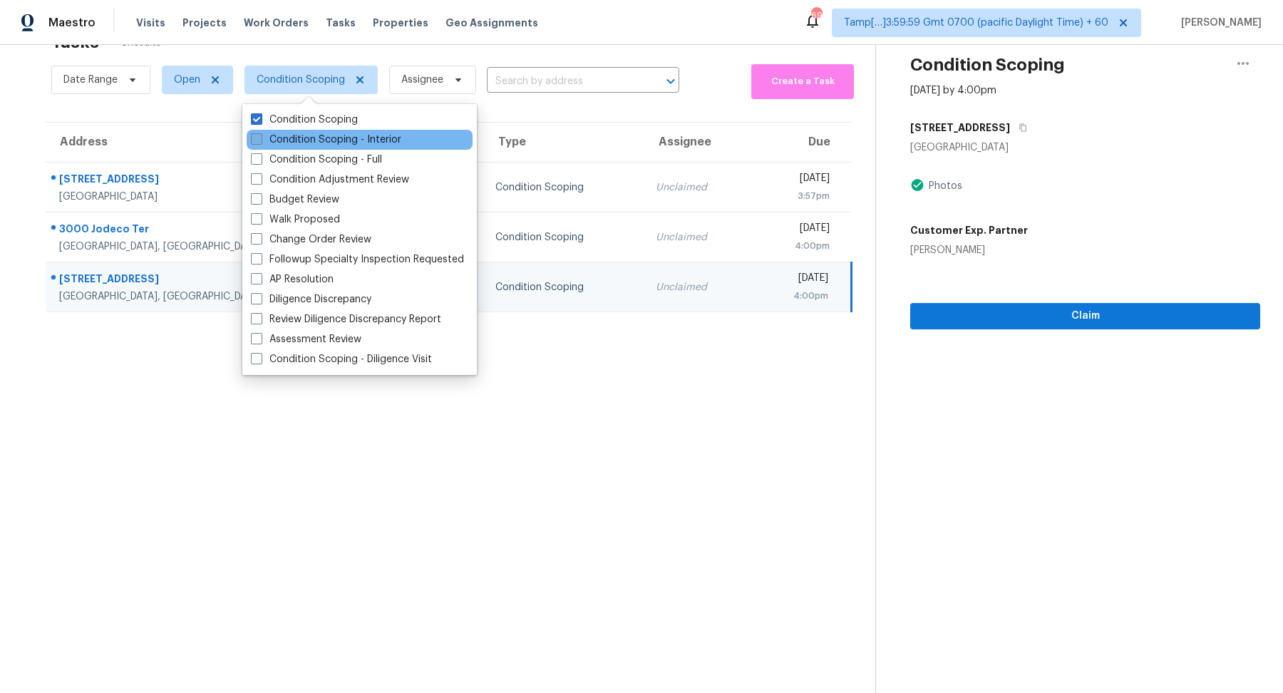
click at [318, 136] on label "Condition Scoping - Interior" at bounding box center [326, 140] width 150 height 14
click at [260, 136] on input "Condition Scoping - Interior" at bounding box center [255, 137] width 9 height 9
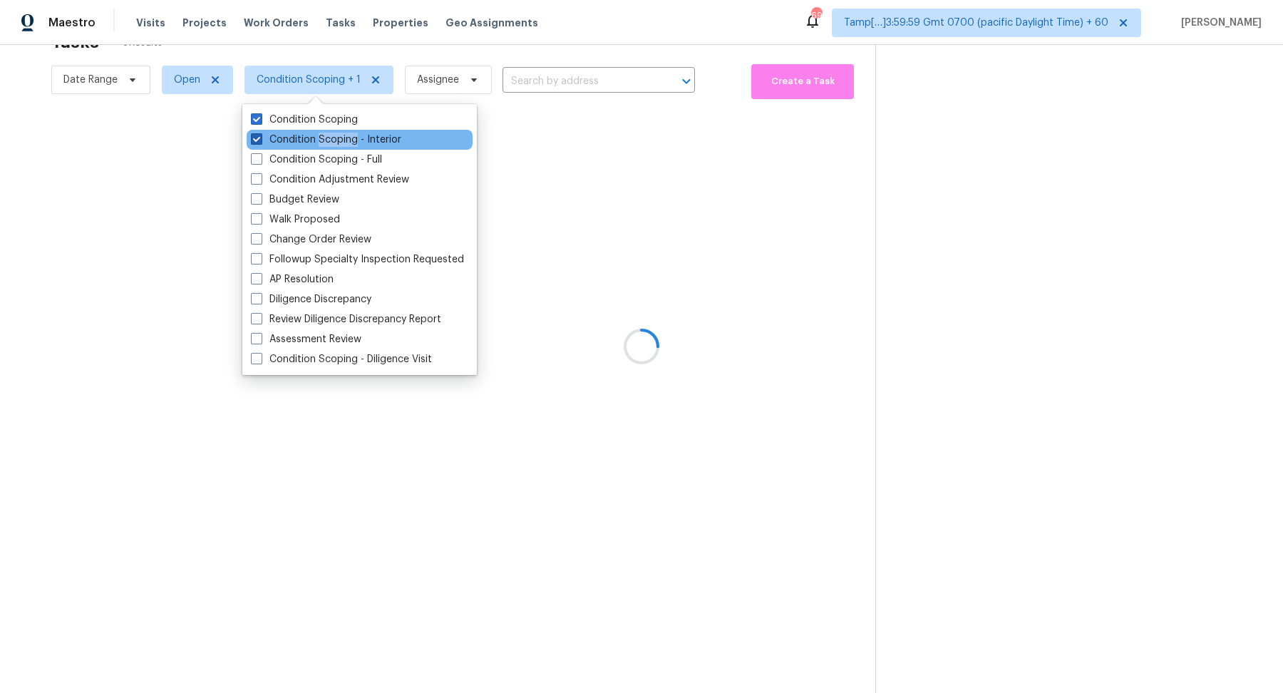
click at [318, 136] on label "Condition Scoping - Interior" at bounding box center [326, 140] width 150 height 14
click at [260, 136] on input "Condition Scoping - Interior" at bounding box center [255, 137] width 9 height 9
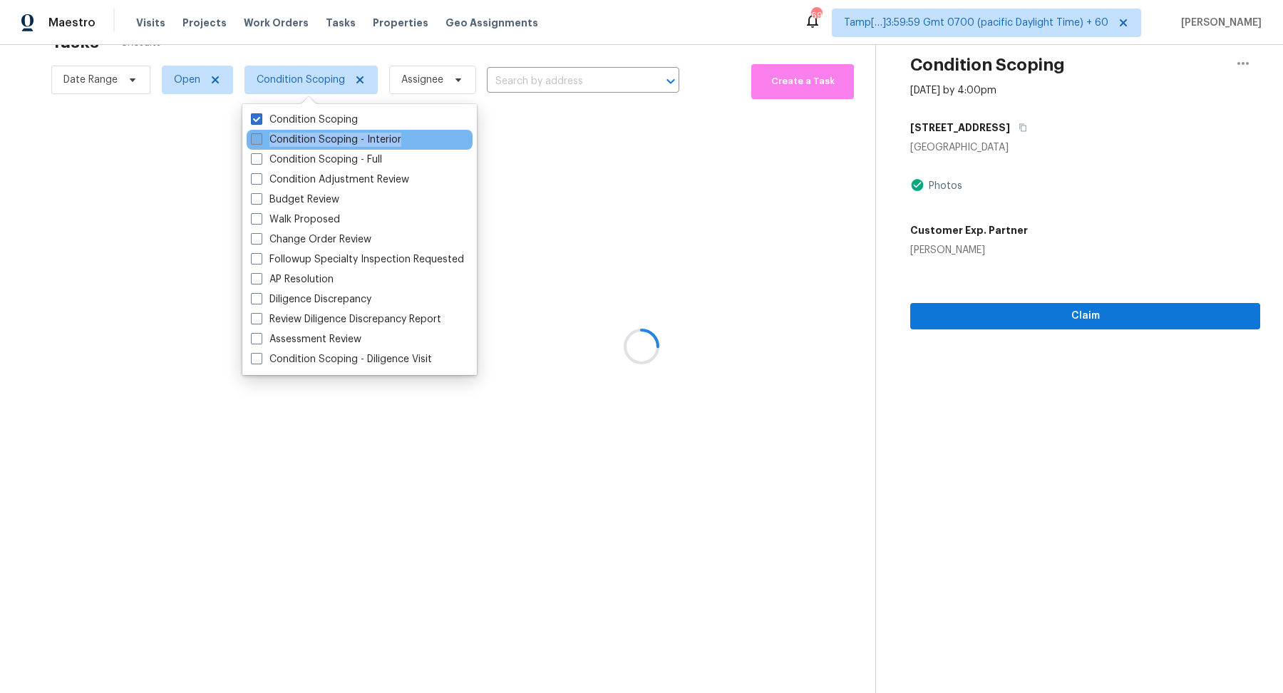
click at [318, 136] on label "Condition Scoping - Interior" at bounding box center [326, 140] width 150 height 14
click at [260, 136] on input "Condition Scoping - Interior" at bounding box center [255, 137] width 9 height 9
checkbox input "true"
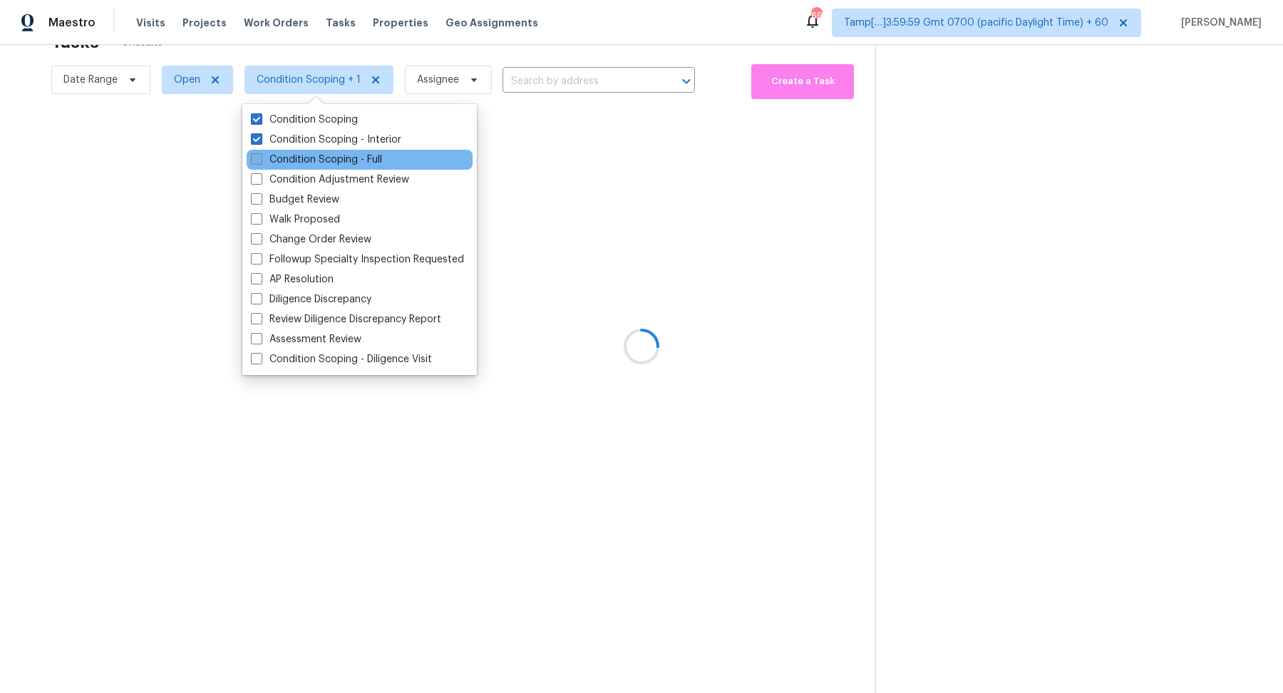
click at [319, 158] on label "Condition Scoping - Full" at bounding box center [316, 160] width 131 height 14
click at [260, 158] on input "Condition Scoping - Full" at bounding box center [255, 157] width 9 height 9
checkbox input "true"
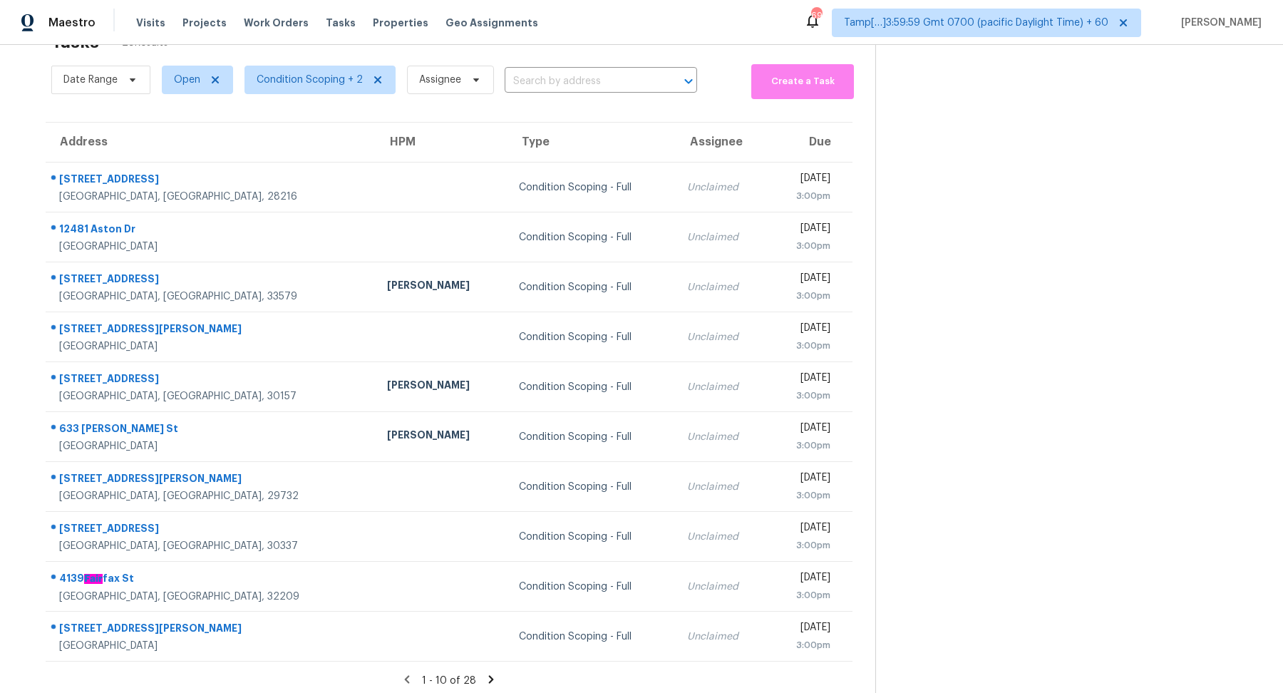
click at [431, 51] on div "Tasks 28 Results" at bounding box center [463, 42] width 824 height 37
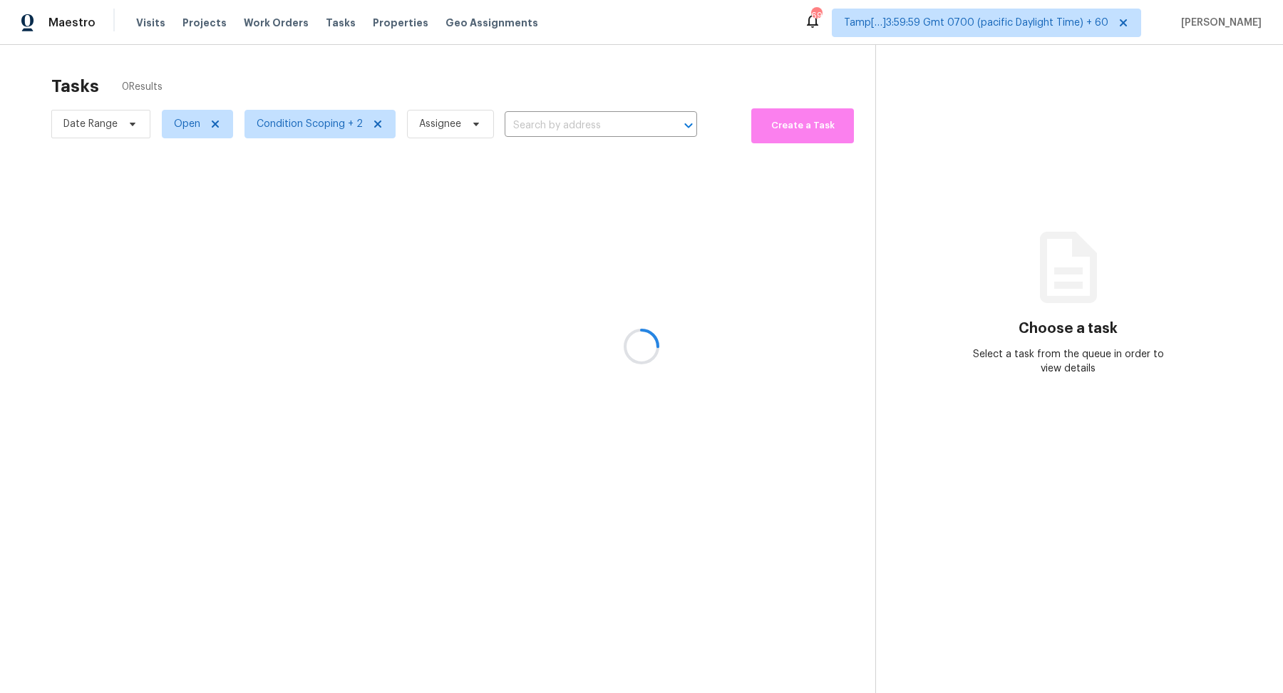
click at [516, 125] on div at bounding box center [641, 346] width 1283 height 693
click at [549, 121] on div at bounding box center [641, 346] width 1283 height 693
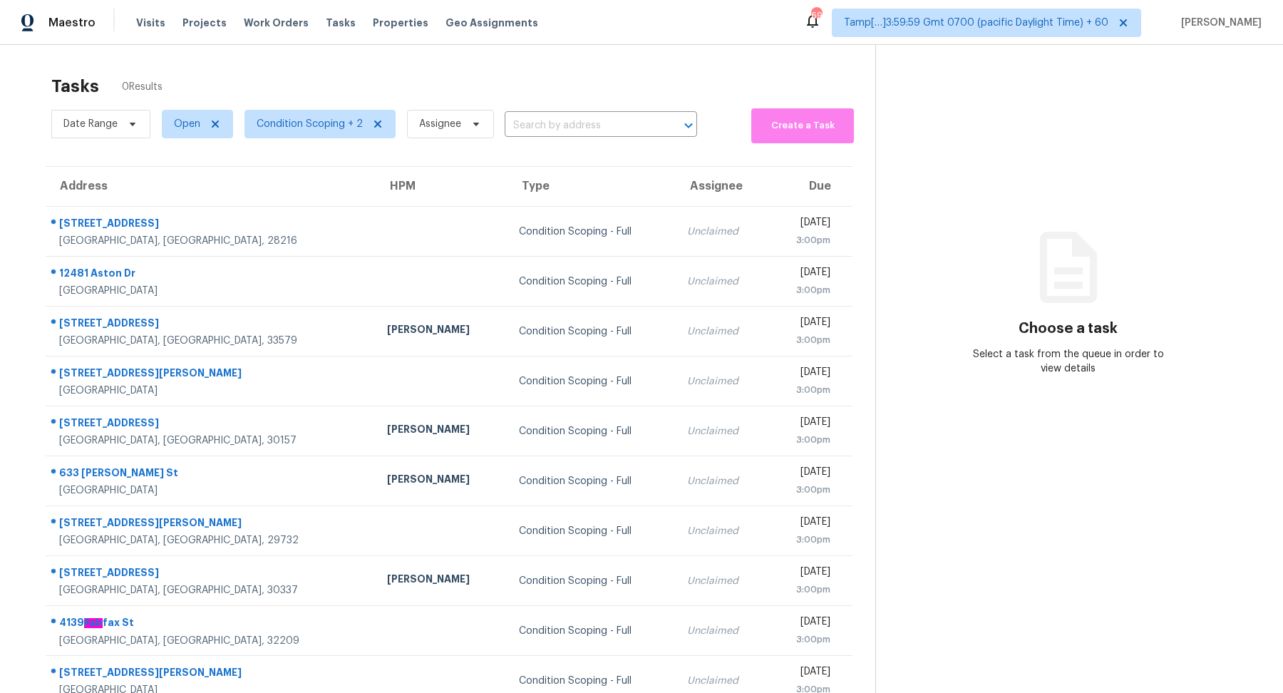
click at [549, 121] on input "text" at bounding box center [581, 126] width 153 height 22
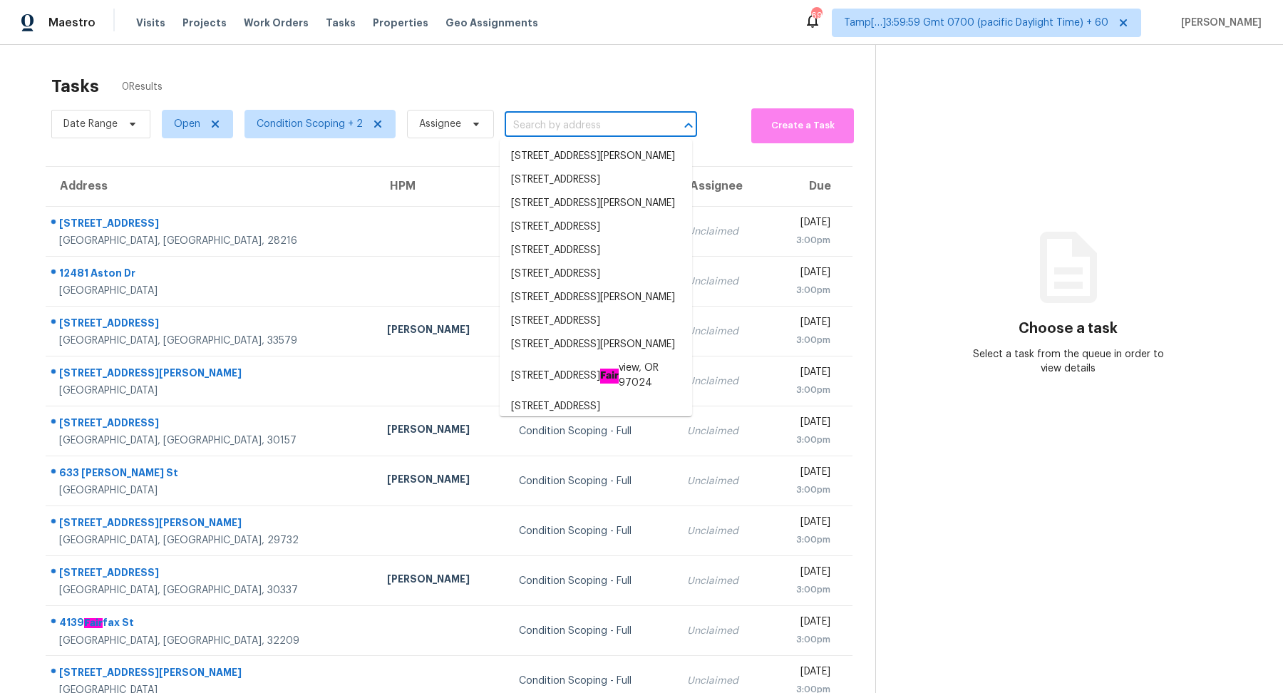
paste input "12250 Blue Pacific Dr Riverview, FL, 33579"
type input "12250 Blue Pacific Dr Riverview, FL, 33579"
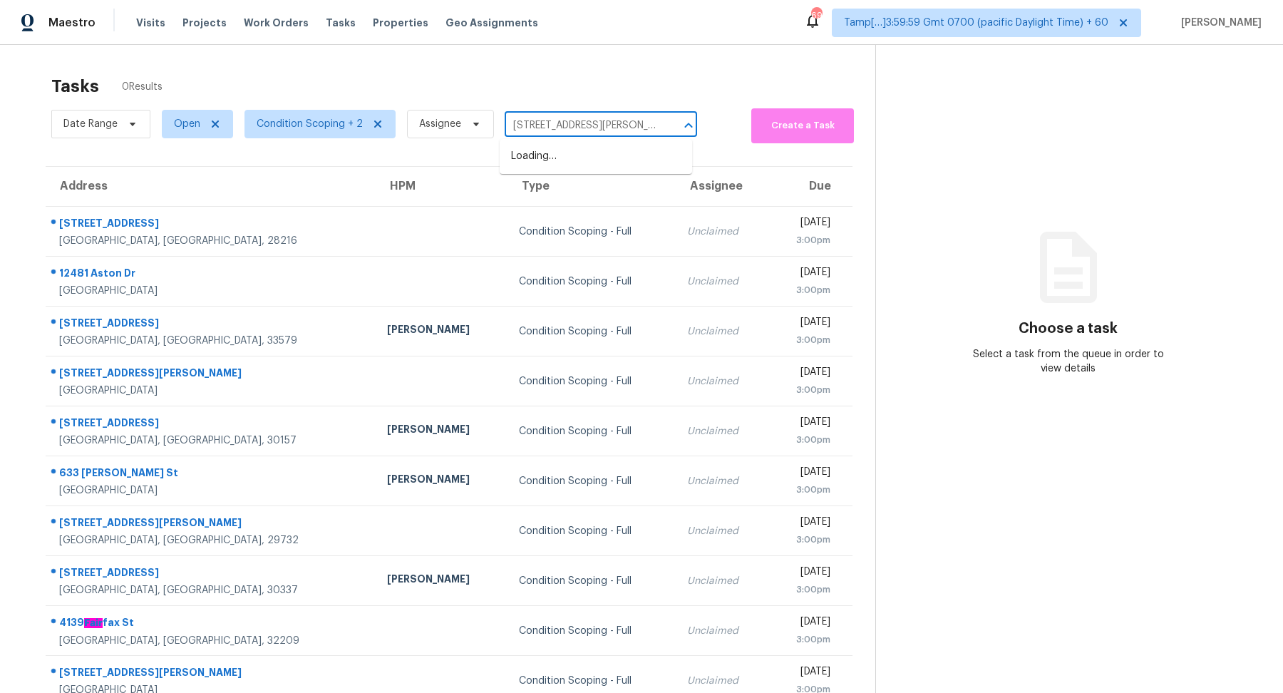
scroll to position [0, 51]
click at [542, 166] on li "12250 Blue Pacific Dr, Riverview, FL 33579" at bounding box center [596, 157] width 192 height 24
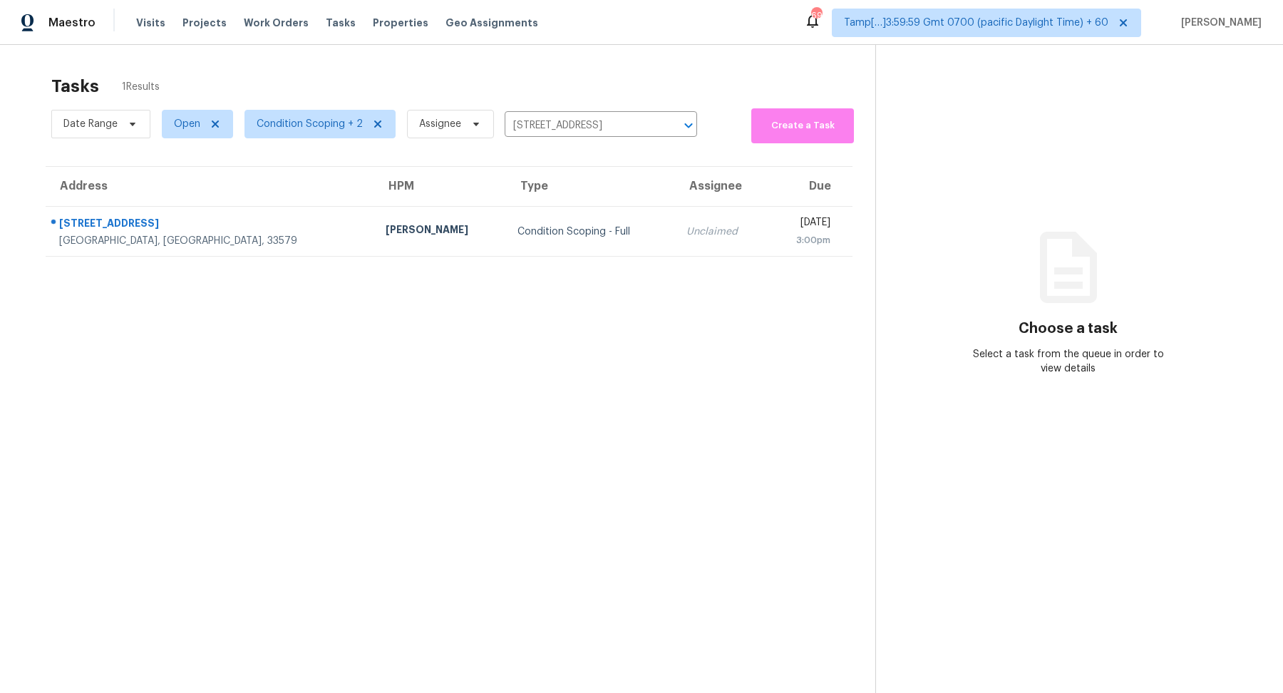
click at [518, 241] on td "Condition Scoping - Full" at bounding box center [590, 232] width 169 height 50
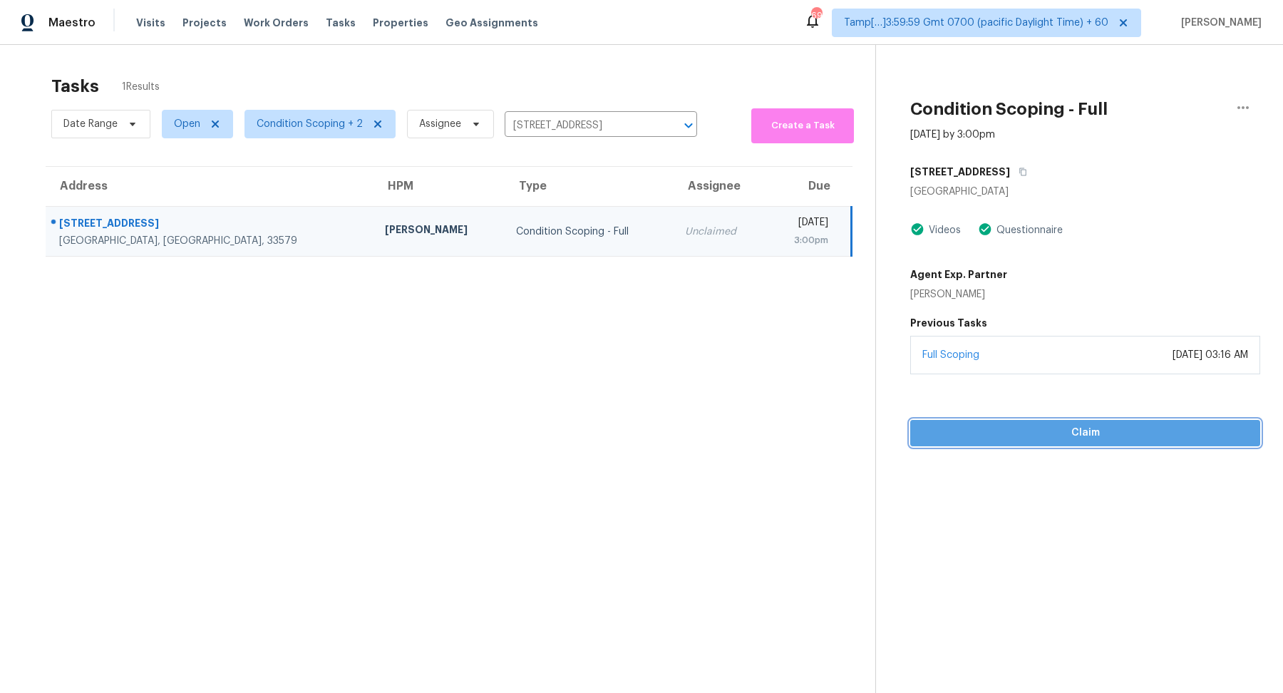
click at [997, 428] on span "Claim" at bounding box center [1085, 433] width 327 height 18
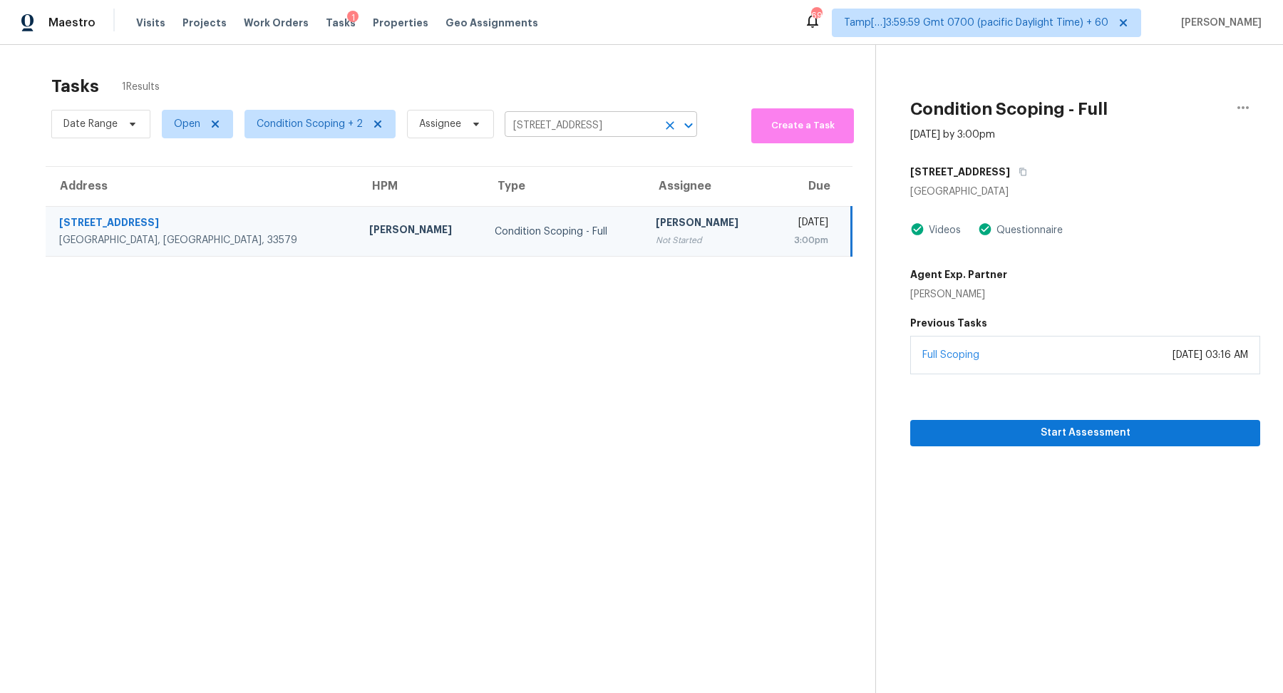
click at [570, 123] on input "12250 Blue Pacific Dr, Riverview, FL 33579" at bounding box center [581, 126] width 153 height 22
paste input "3615 Hawthorne Ter Atlanta, GA, 30337"
type input "3615 Hawthorne Ter Atlanta, GA, 30337"
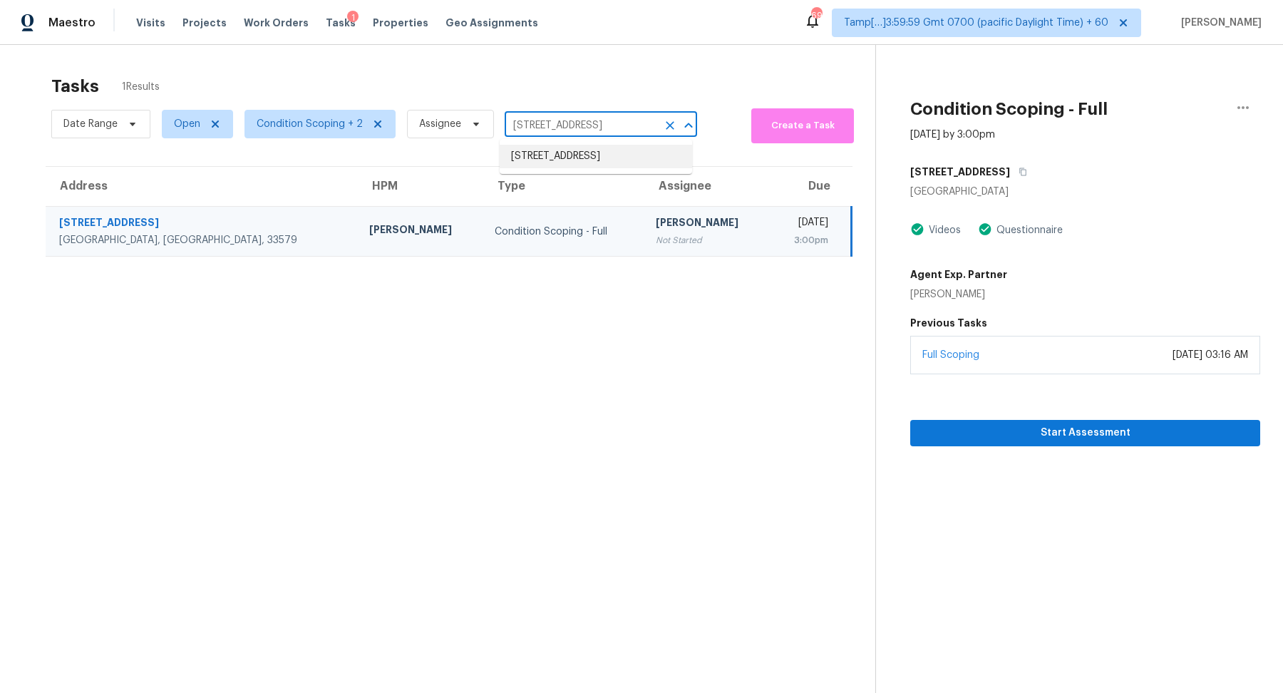
click at [544, 160] on li "3615 Hawthorne Ter, Atlanta, GA 30337" at bounding box center [596, 157] width 192 height 24
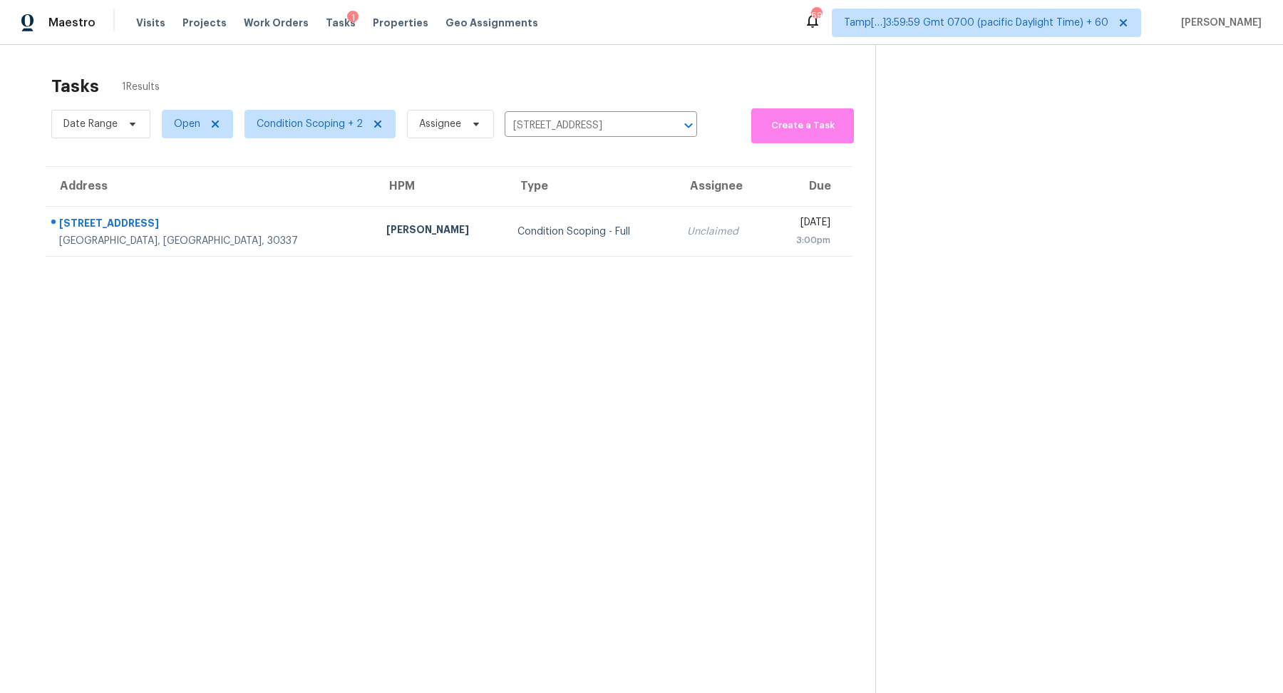
click at [518, 230] on div "Condition Scoping - Full" at bounding box center [591, 232] width 146 height 14
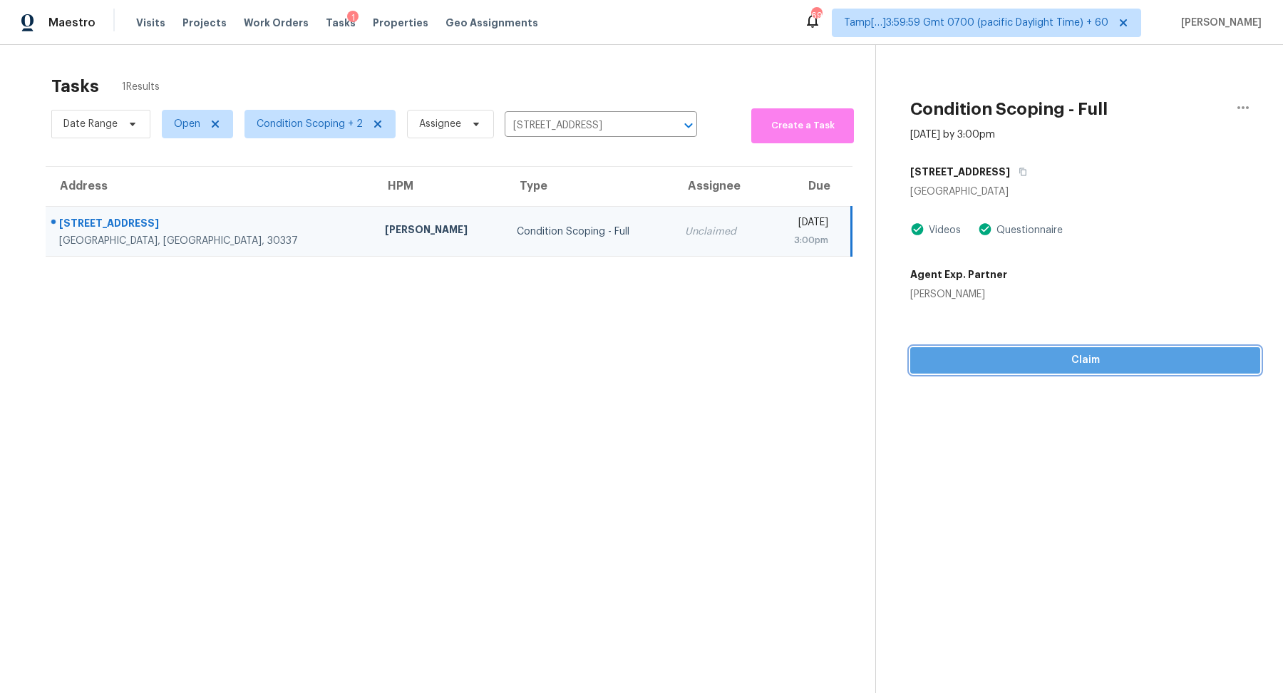
click at [1030, 372] on button "Claim" at bounding box center [1085, 360] width 350 height 26
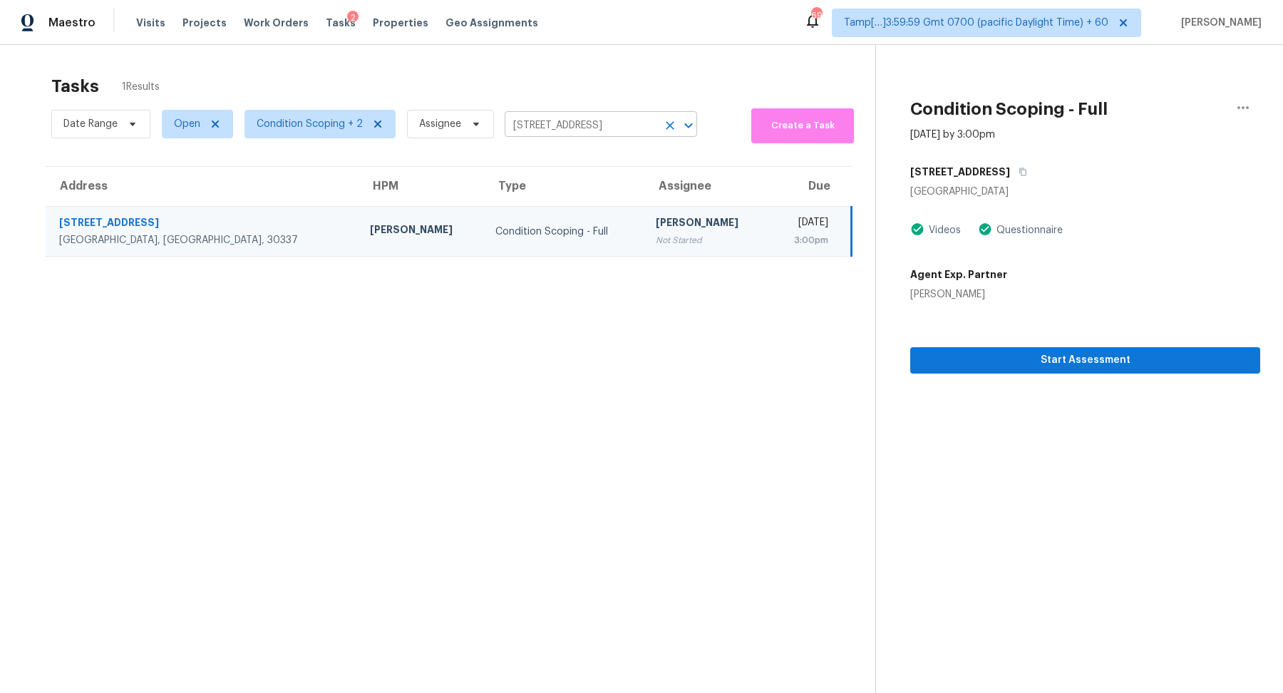
click at [573, 123] on input "3615 Hawthorne Ter, Atlanta, GA 30337" at bounding box center [581, 126] width 153 height 22
paste input "6450 E Stubbs Rd Atlanta, GA, 30349"
type input "6450 E Stubbs Rd Atlanta, GA, 30349"
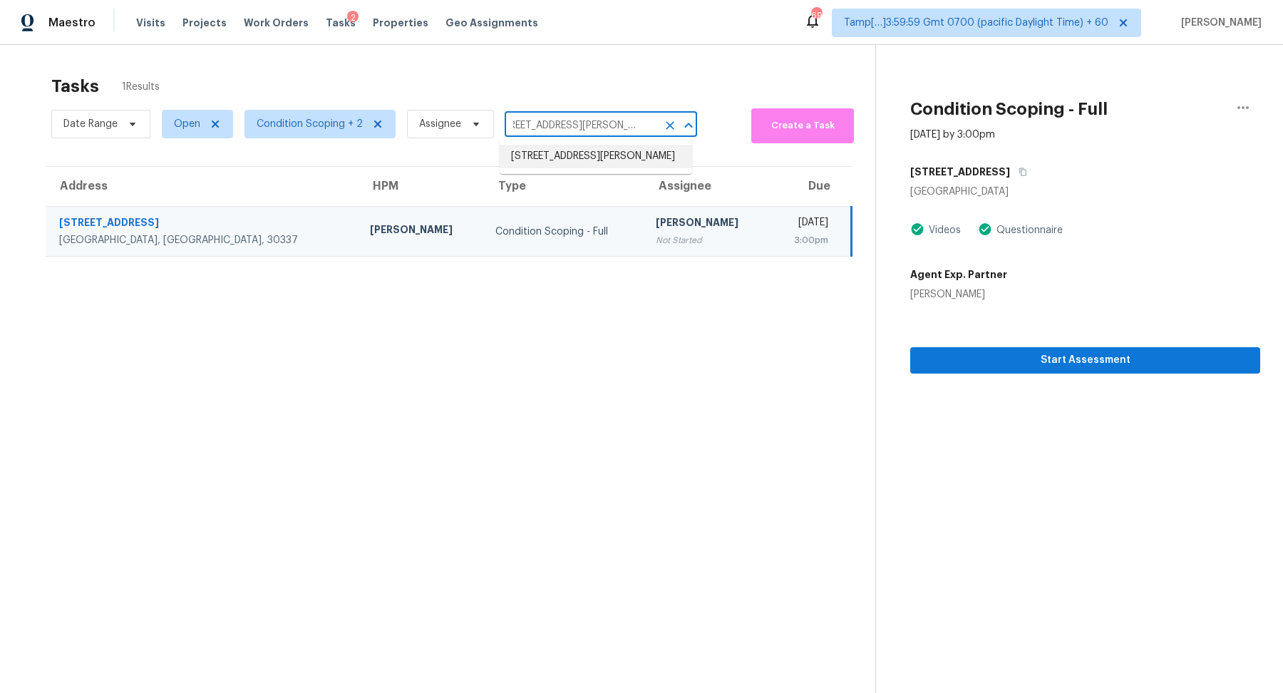
click at [528, 161] on li "6450 E Stubbs Rd, Atlanta, GA 30349" at bounding box center [596, 157] width 192 height 24
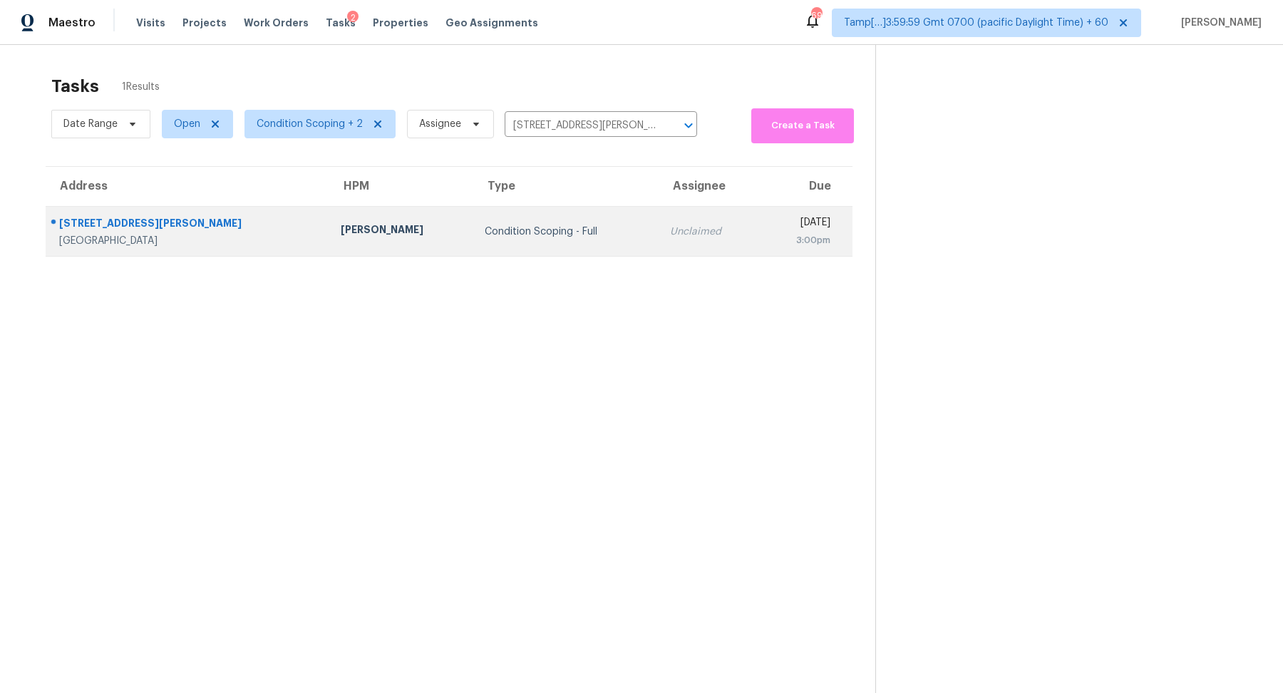
click at [482, 221] on td "Condition Scoping - Full" at bounding box center [565, 232] width 185 height 50
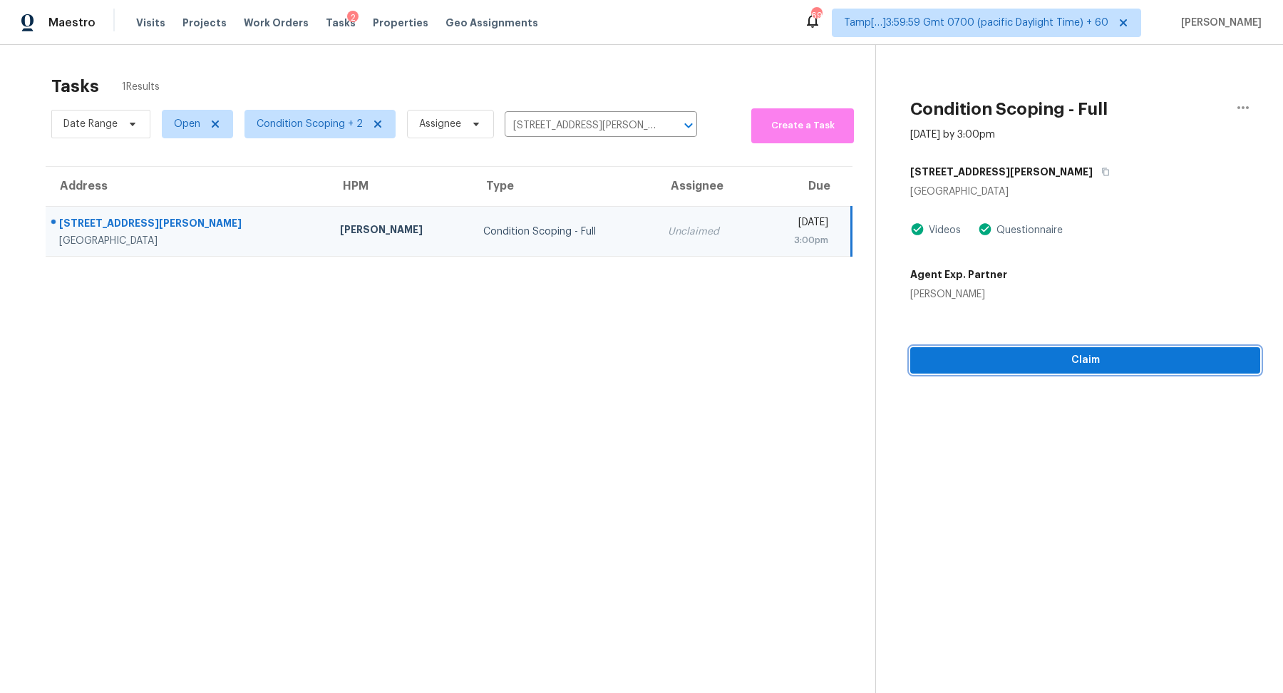
click at [1042, 359] on span "Claim" at bounding box center [1085, 360] width 327 height 18
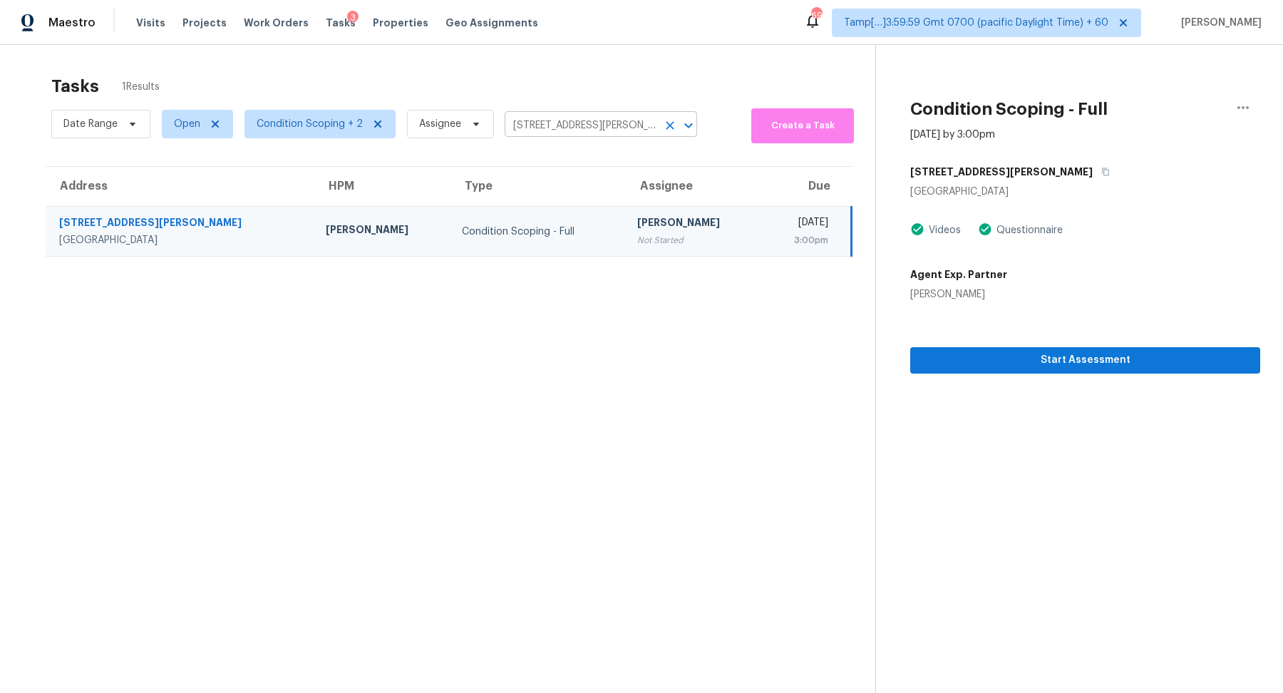
click at [570, 134] on input "6450 E Stubbs Rd, Atlanta, GA 30349" at bounding box center [581, 126] width 153 height 22
paste input "1203 Rushcroft Way Forney, TX, 75126"
type input "1203 Rushcroft Way Forney, TX, 75126"
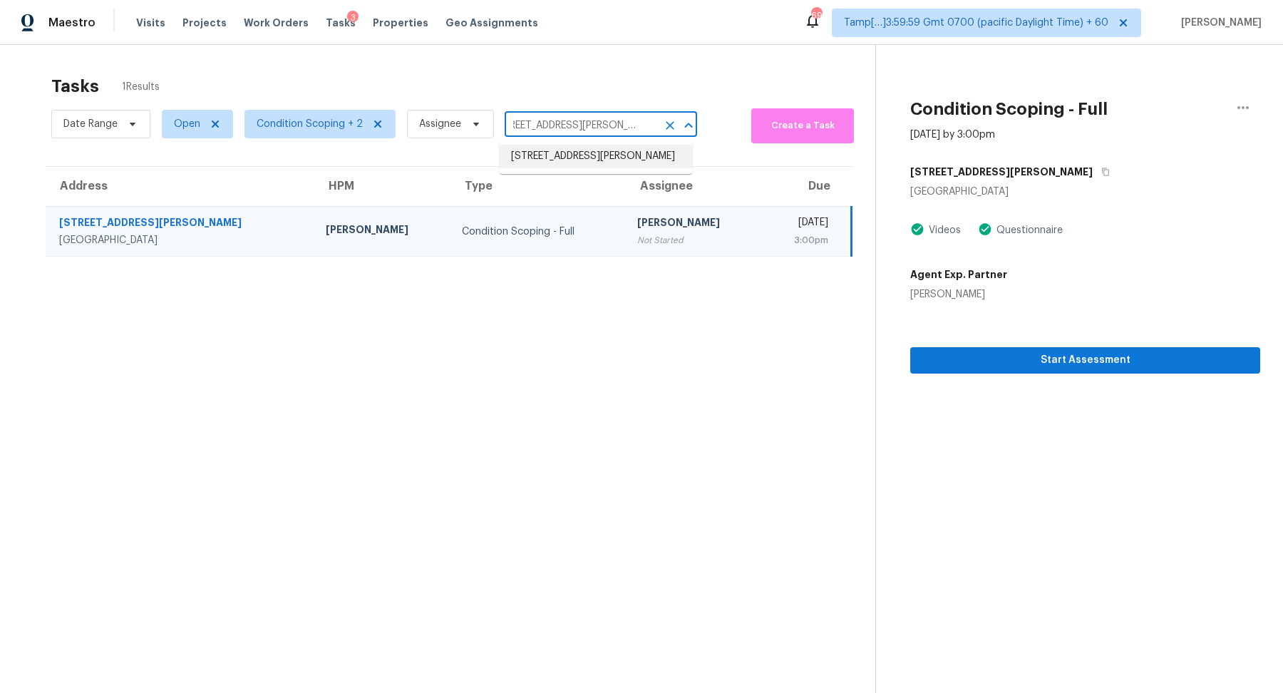
click at [552, 159] on li "1203 Rushcroft Way, Forney, TX 75126" at bounding box center [596, 157] width 192 height 24
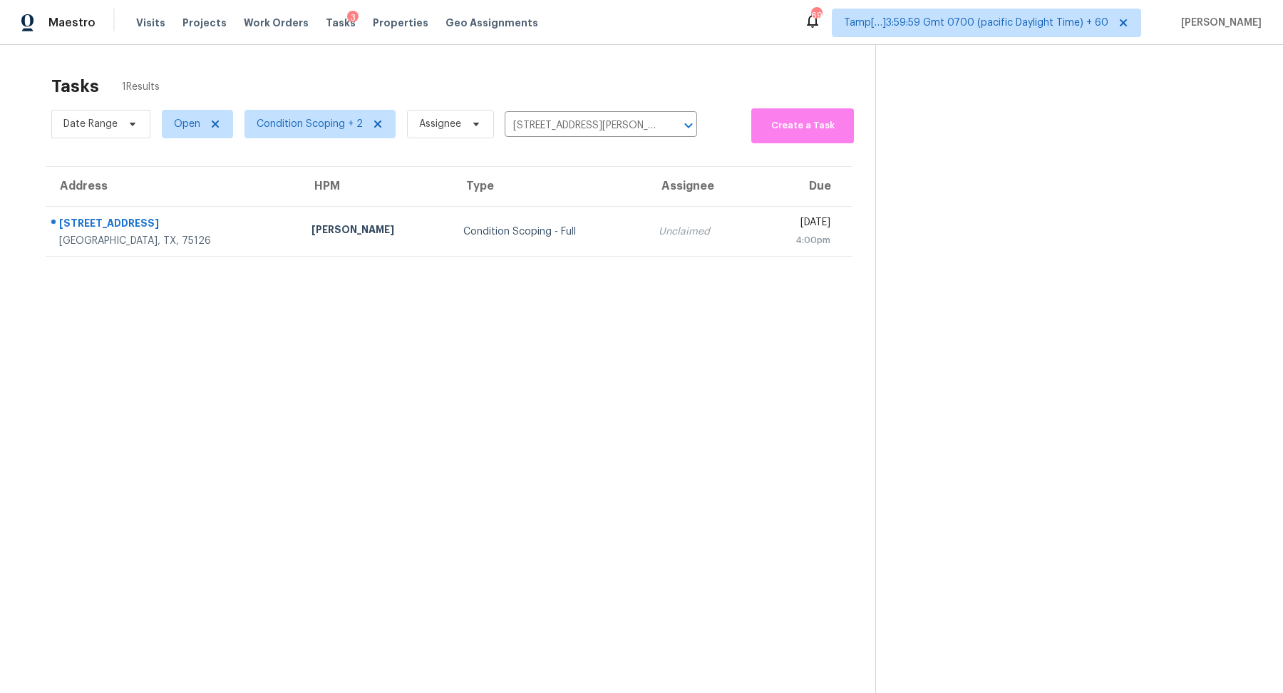
click at [466, 226] on div "Condition Scoping - Full" at bounding box center [549, 232] width 173 height 14
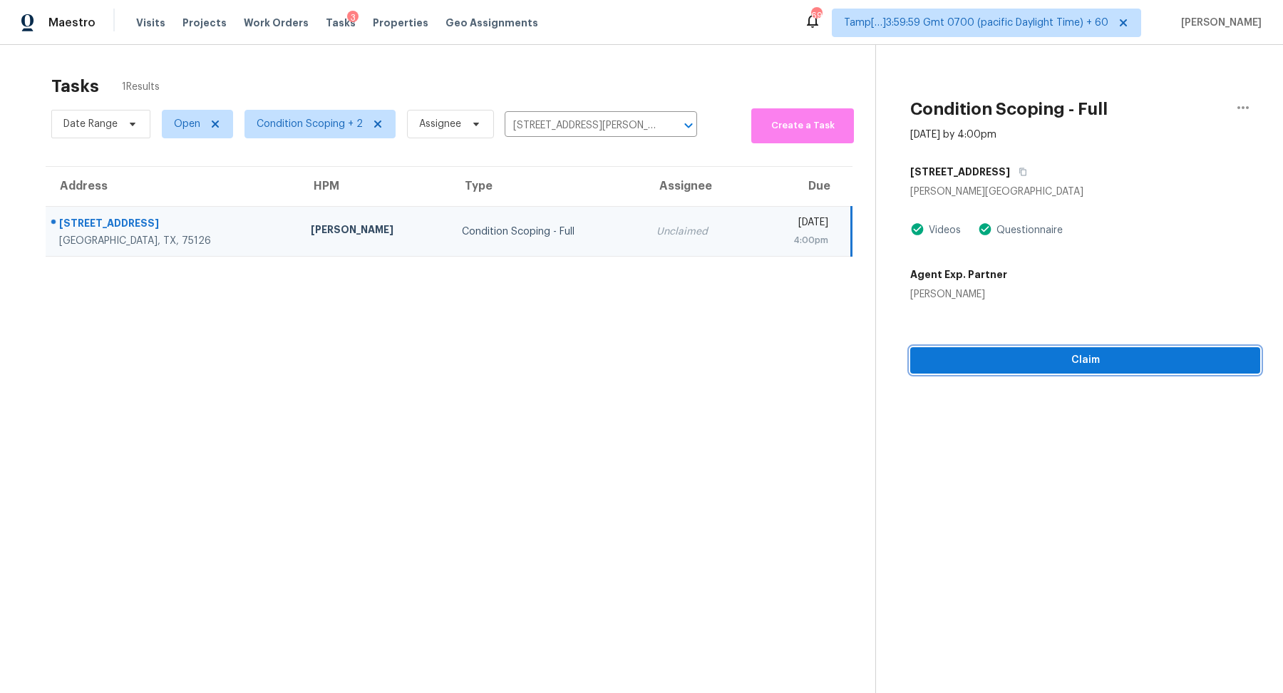
click at [1014, 359] on span "Claim" at bounding box center [1085, 360] width 327 height 18
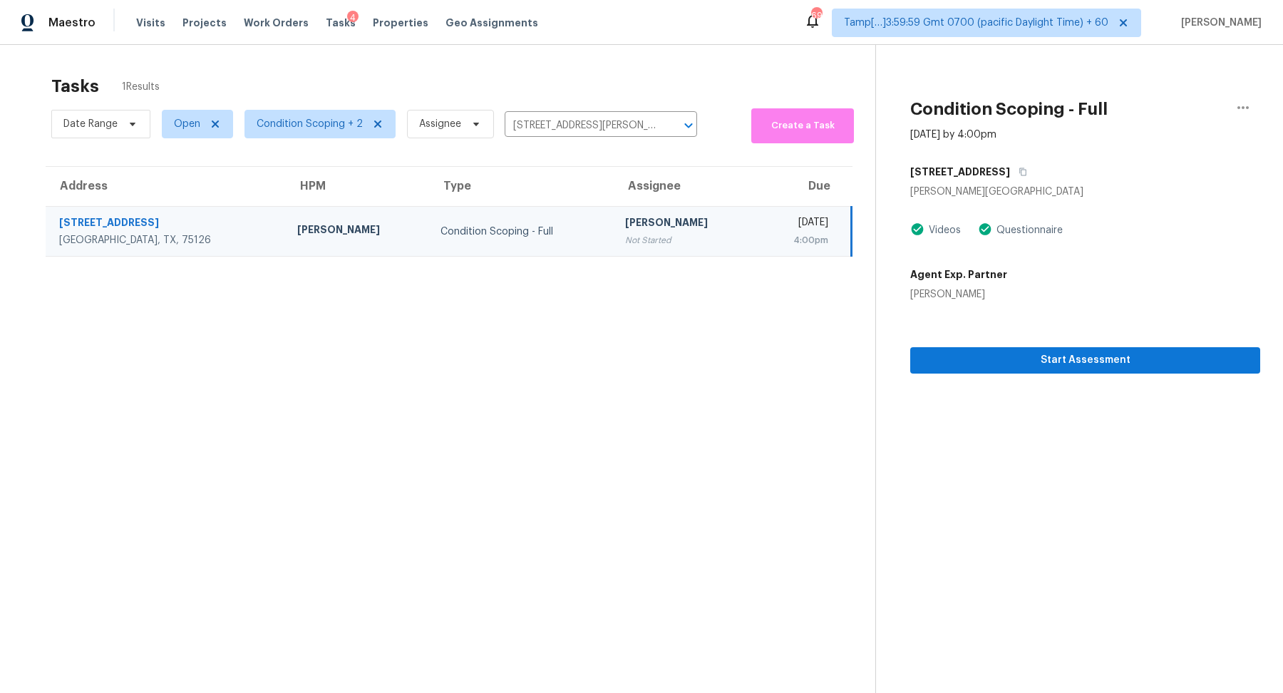
click at [550, 109] on div "Date Range Open Condition Scoping + 2 Assignee 1203 Rushcroft Way, Forney, TX 7…" at bounding box center [374, 124] width 646 height 38
click at [550, 123] on input "1203 Rushcroft Way, Forney, TX 75126" at bounding box center [581, 126] width 153 height 22
paste input "594 Windriver Rd Clarksville, TN, 37042"
type input "1594 Windriver Rd Clarksville, TN, 37042"
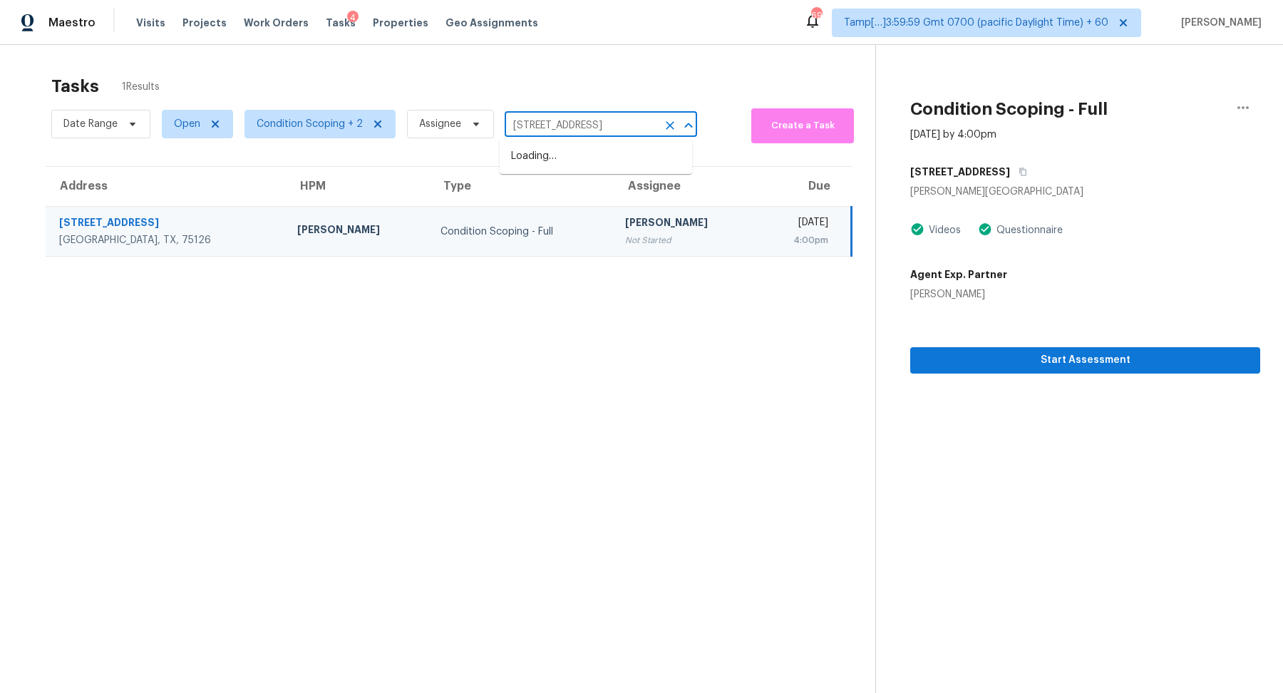
scroll to position [0, 43]
click at [569, 152] on li "1594 Windriver Rd, Clarksville, TN 37042" at bounding box center [596, 157] width 192 height 24
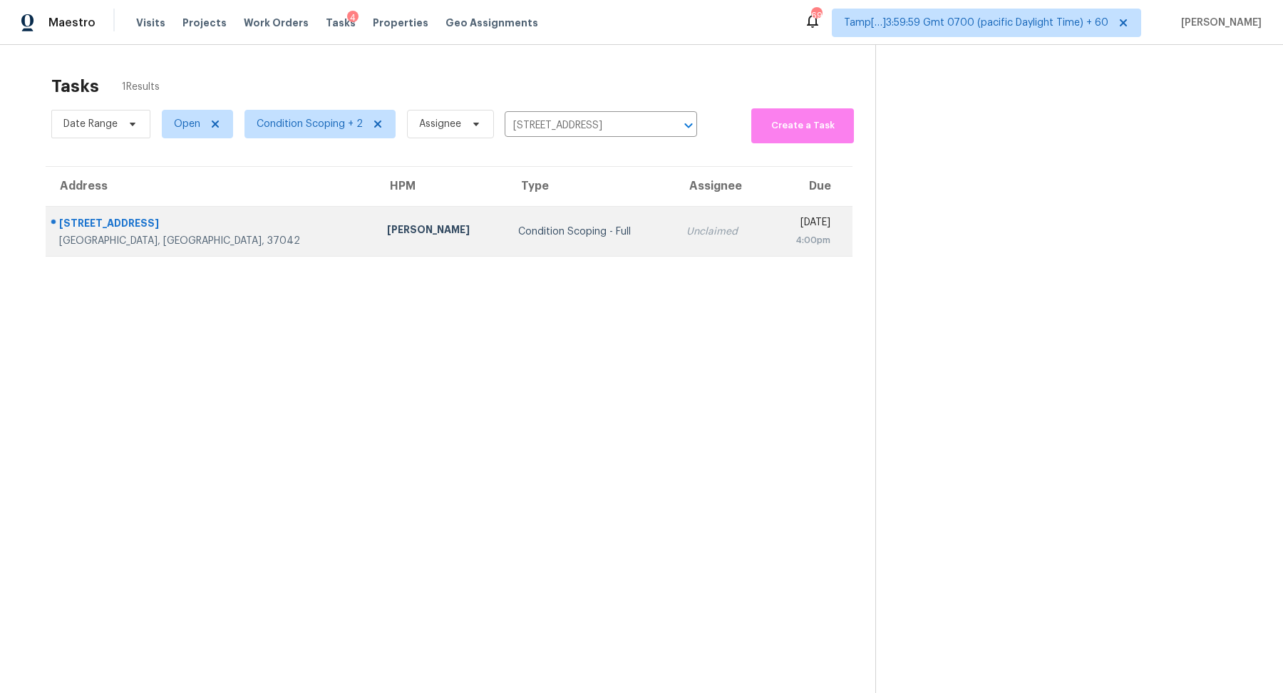
click at [526, 222] on td "Condition Scoping - Full" at bounding box center [591, 232] width 168 height 50
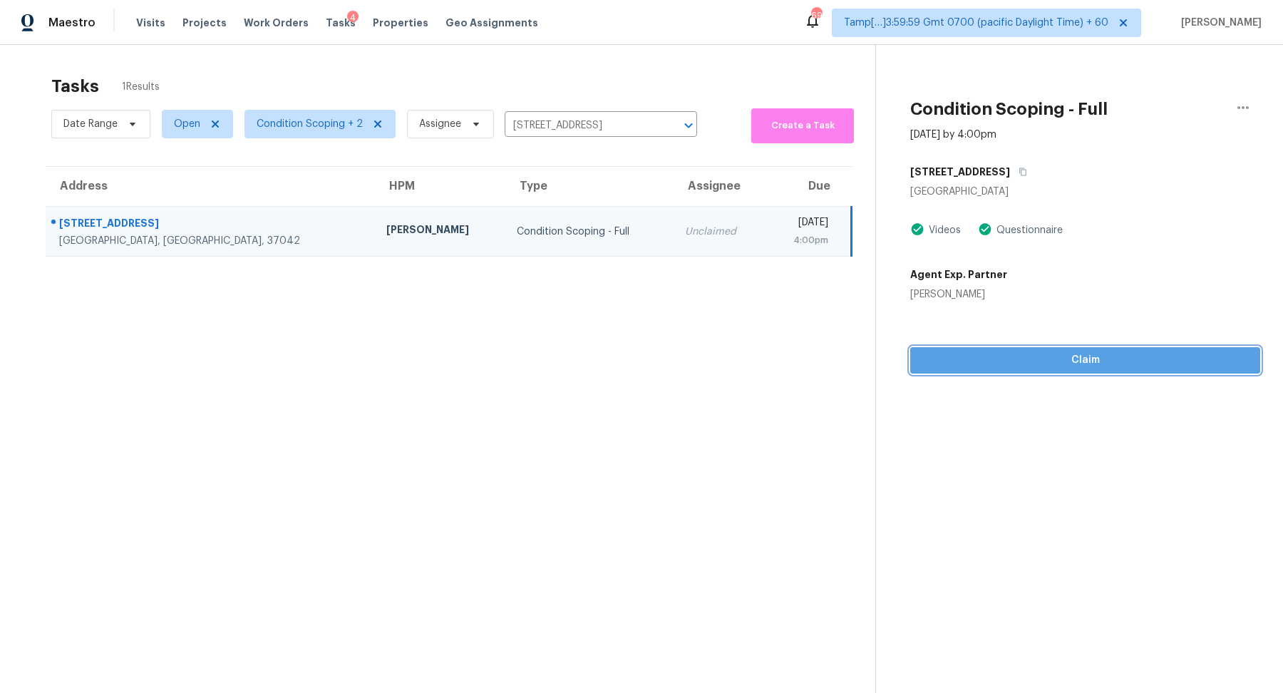
click at [1039, 369] on button "Claim" at bounding box center [1085, 360] width 350 height 26
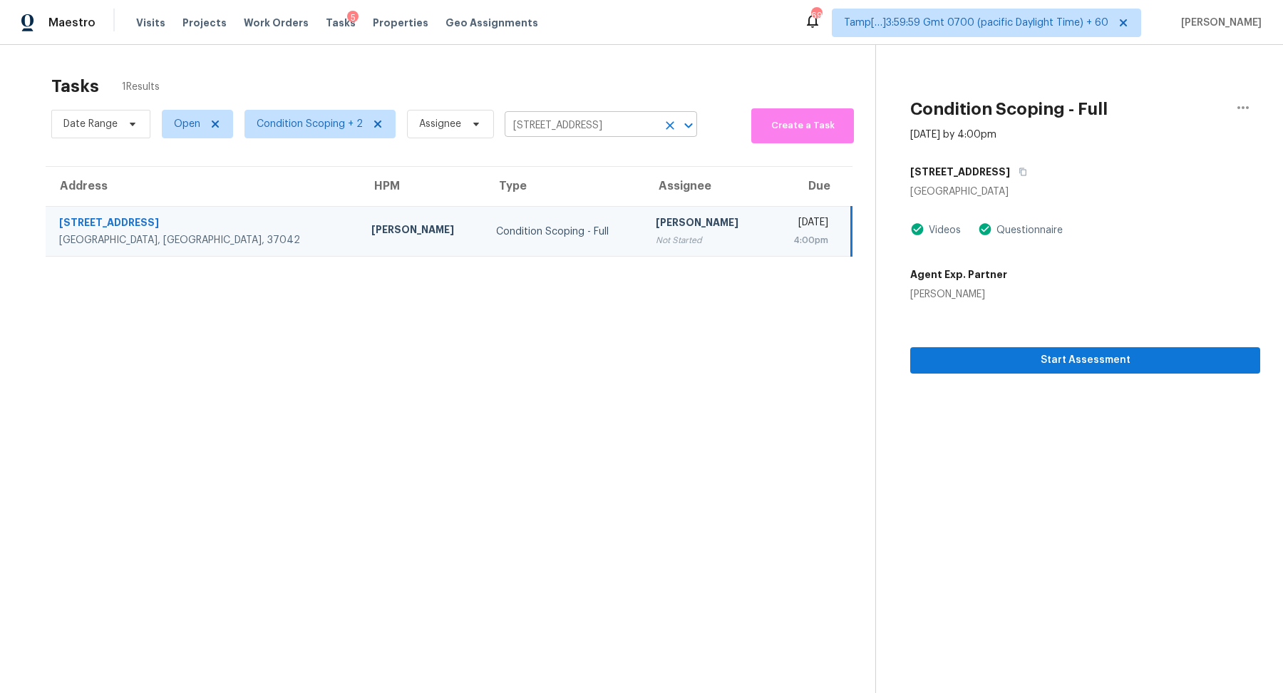
click at [563, 127] on input "1594 Windriver Rd, Clarksville, TN 37042" at bounding box center [581, 126] width 153 height 22
paste input "3 Burnt Hickory Pointe Dr, Dallas, GA 3013"
type input "1594 Windriver Rd, Clarksville, TN 37042"
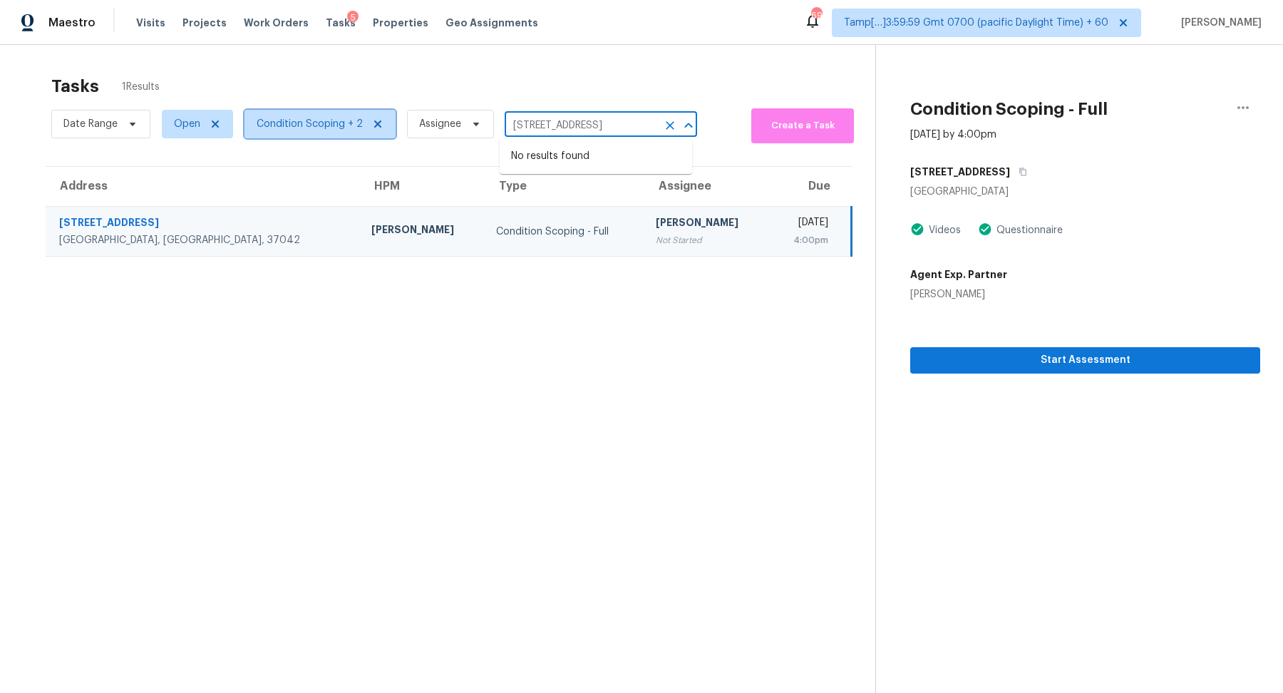
click at [316, 133] on span "Condition Scoping + 2" at bounding box center [320, 124] width 151 height 29
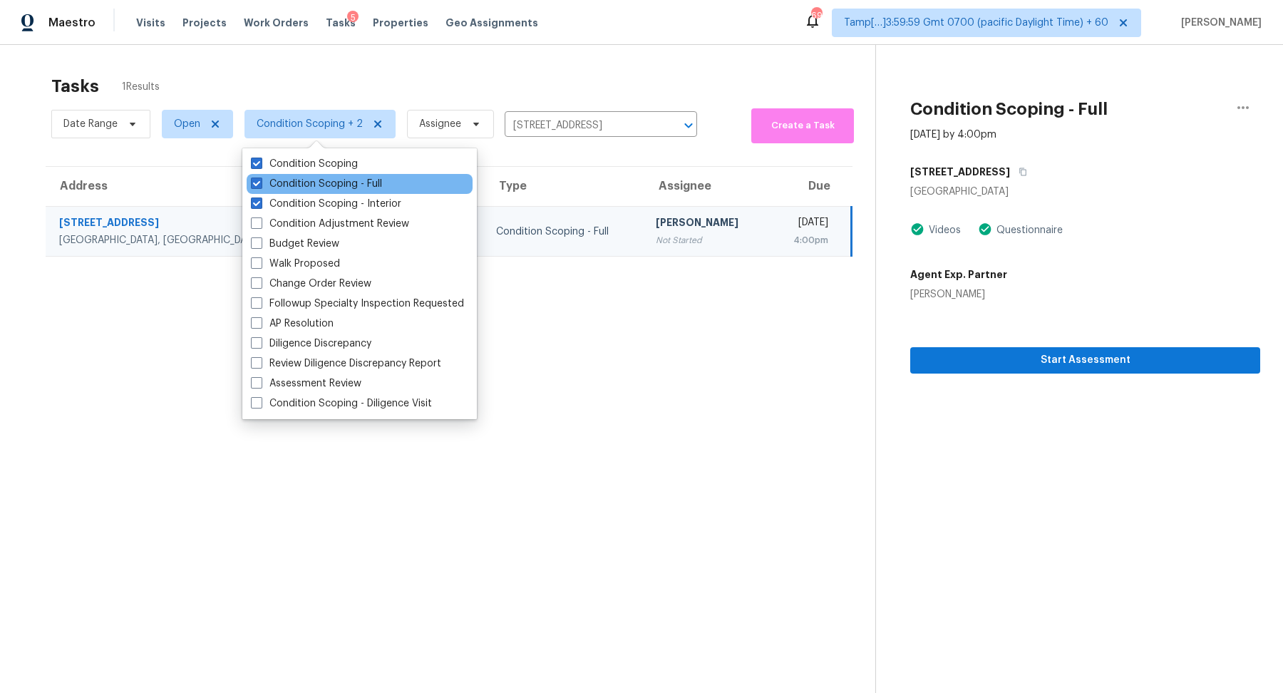
click at [354, 175] on div "Condition Scoping - Full" at bounding box center [360, 184] width 226 height 20
click at [354, 178] on label "Condition Scoping - Full" at bounding box center [316, 184] width 131 height 14
click at [260, 178] on input "Condition Scoping - Full" at bounding box center [255, 181] width 9 height 9
checkbox input "false"
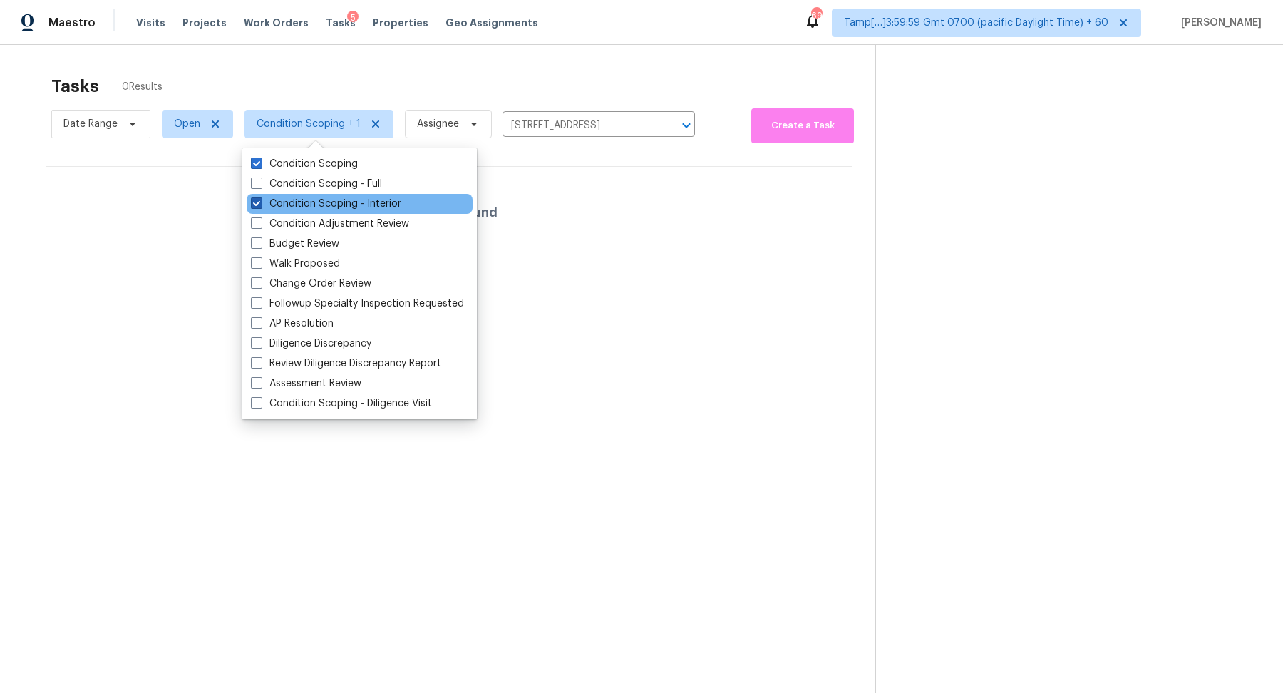
click at [355, 202] on label "Condition Scoping - Interior" at bounding box center [326, 204] width 150 height 14
click at [260, 202] on input "Condition Scoping - Interior" at bounding box center [255, 201] width 9 height 9
checkbox input "false"
click at [645, 125] on icon "Clear" at bounding box center [652, 125] width 14 height 14
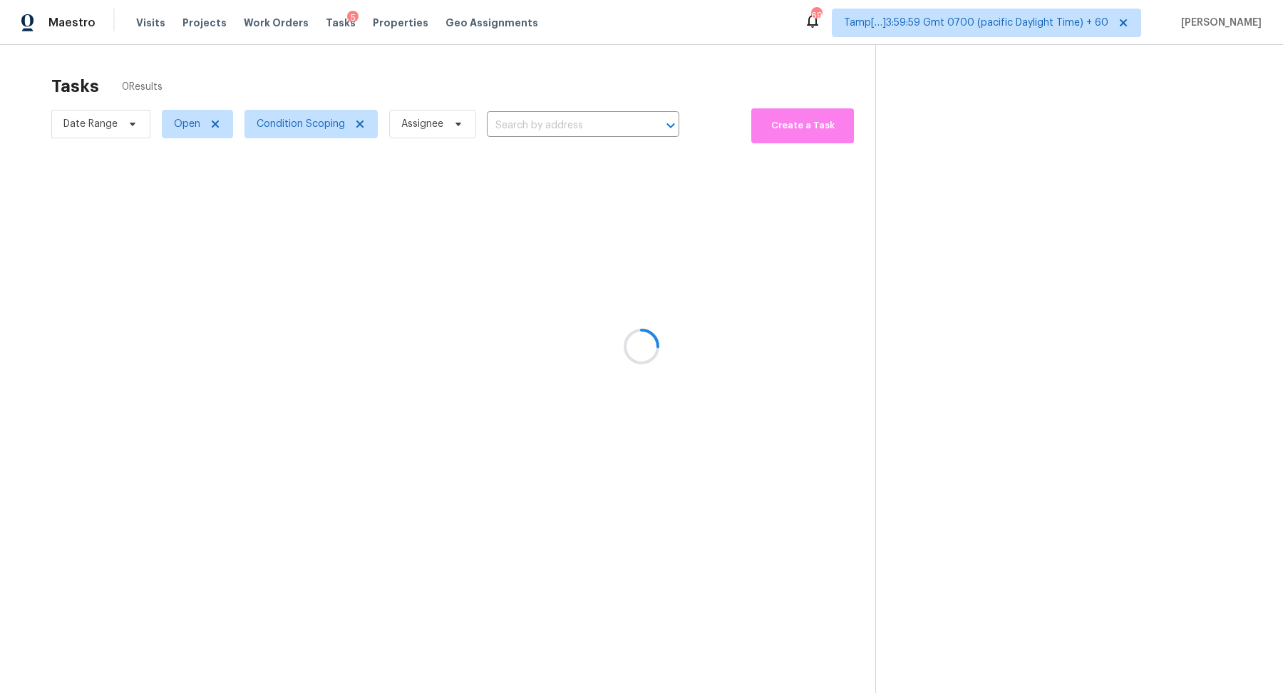
click at [535, 89] on div at bounding box center [641, 346] width 1283 height 693
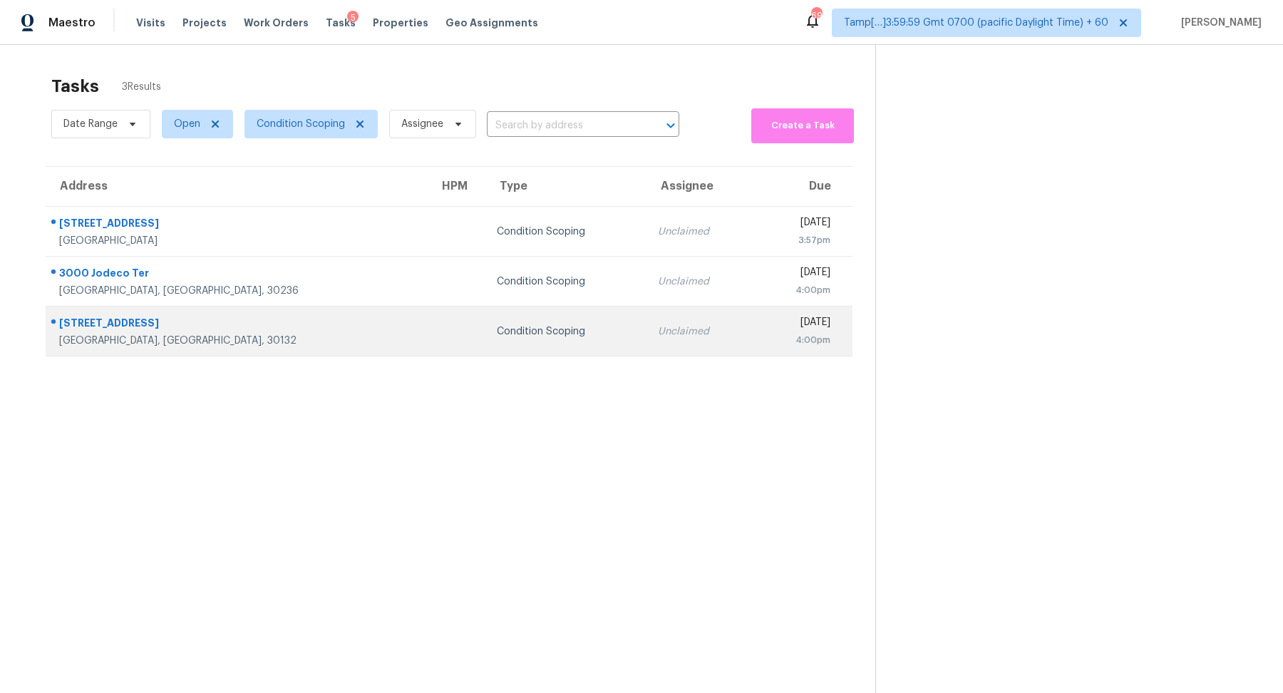
click at [647, 352] on td "Unclaimed" at bounding box center [700, 332] width 107 height 50
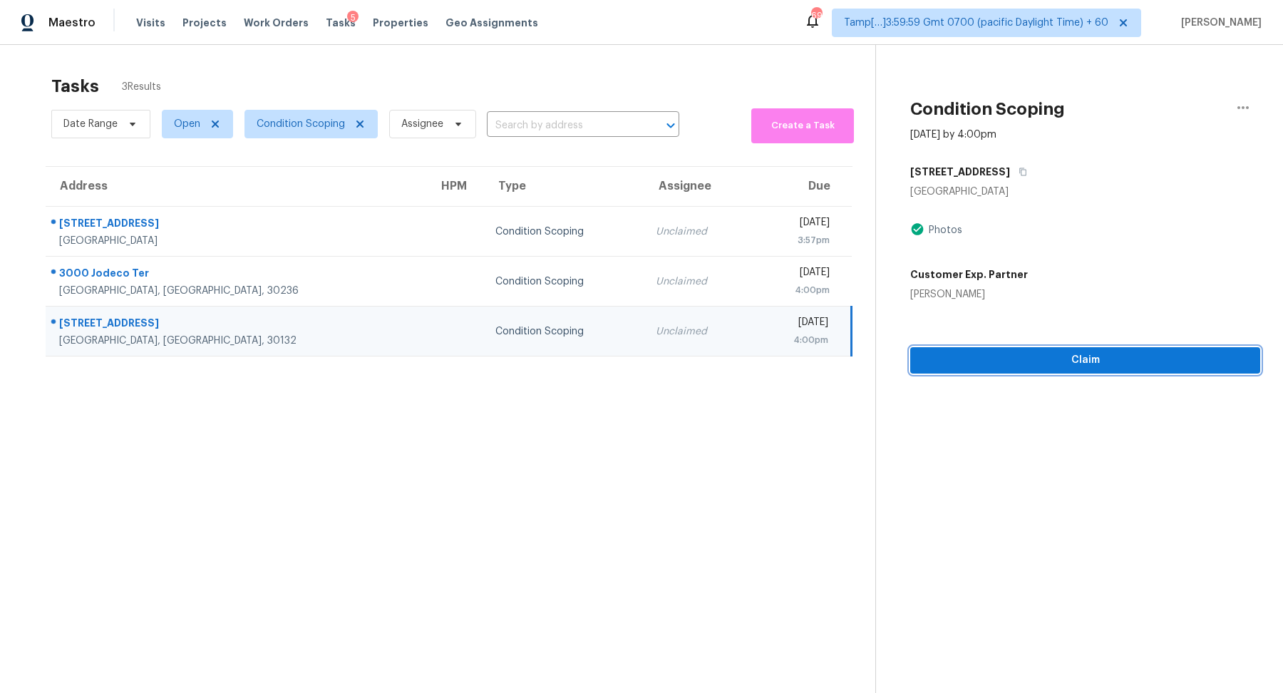
click at [977, 360] on span "Claim" at bounding box center [1085, 360] width 327 height 18
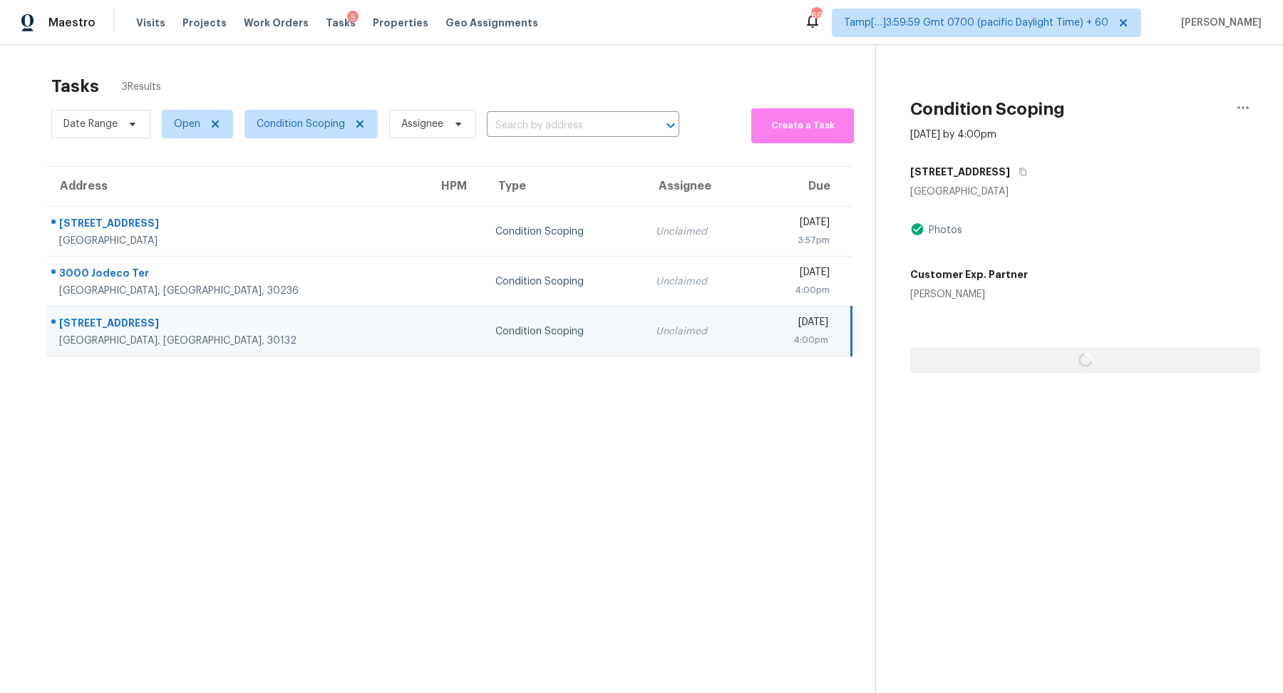
click at [977, 360] on div at bounding box center [1085, 337] width 350 height 71
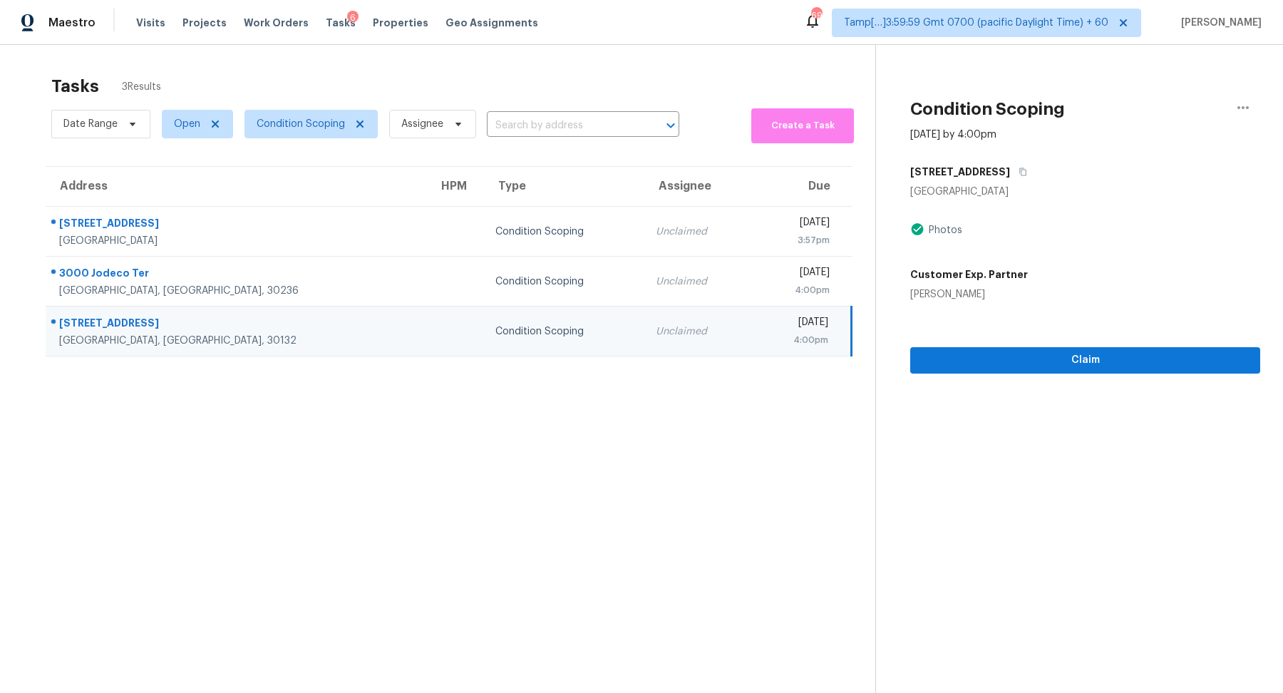
click at [1039, 269] on div "Customer Exp. Partner Melissa Templin" at bounding box center [1085, 282] width 350 height 40
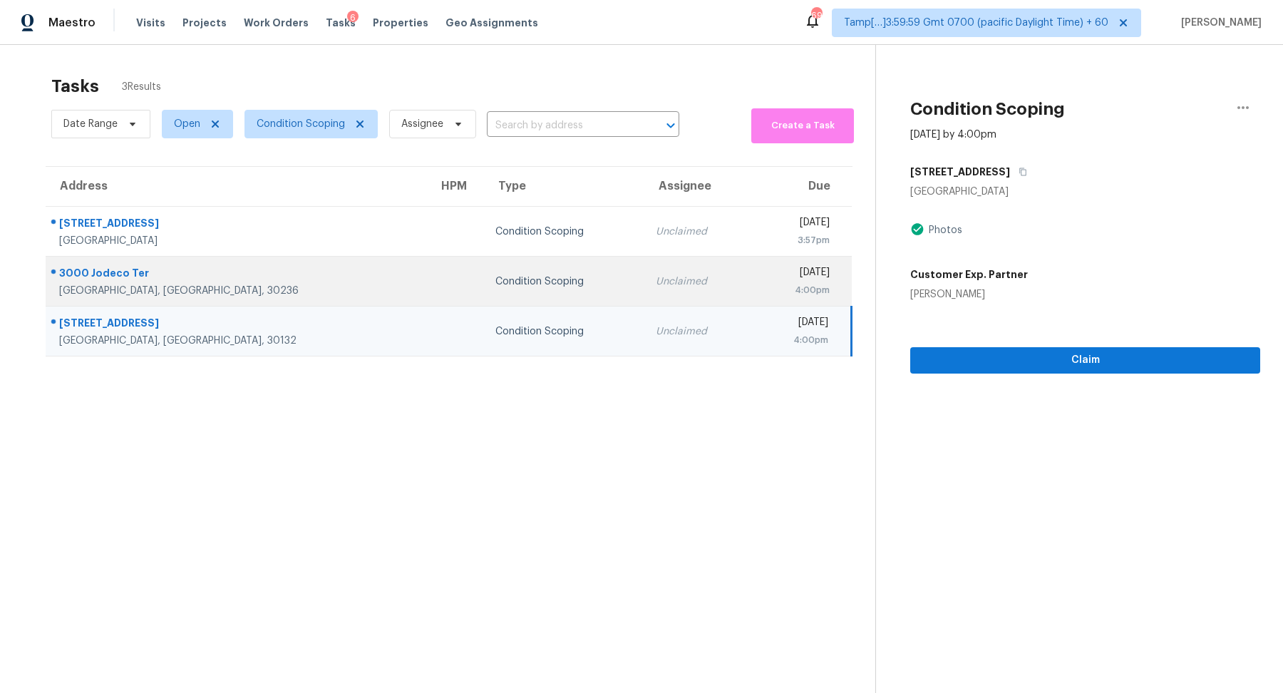
click at [751, 299] on td "Tue, Oct 14th 2025 4:00pm" at bounding box center [801, 282] width 101 height 50
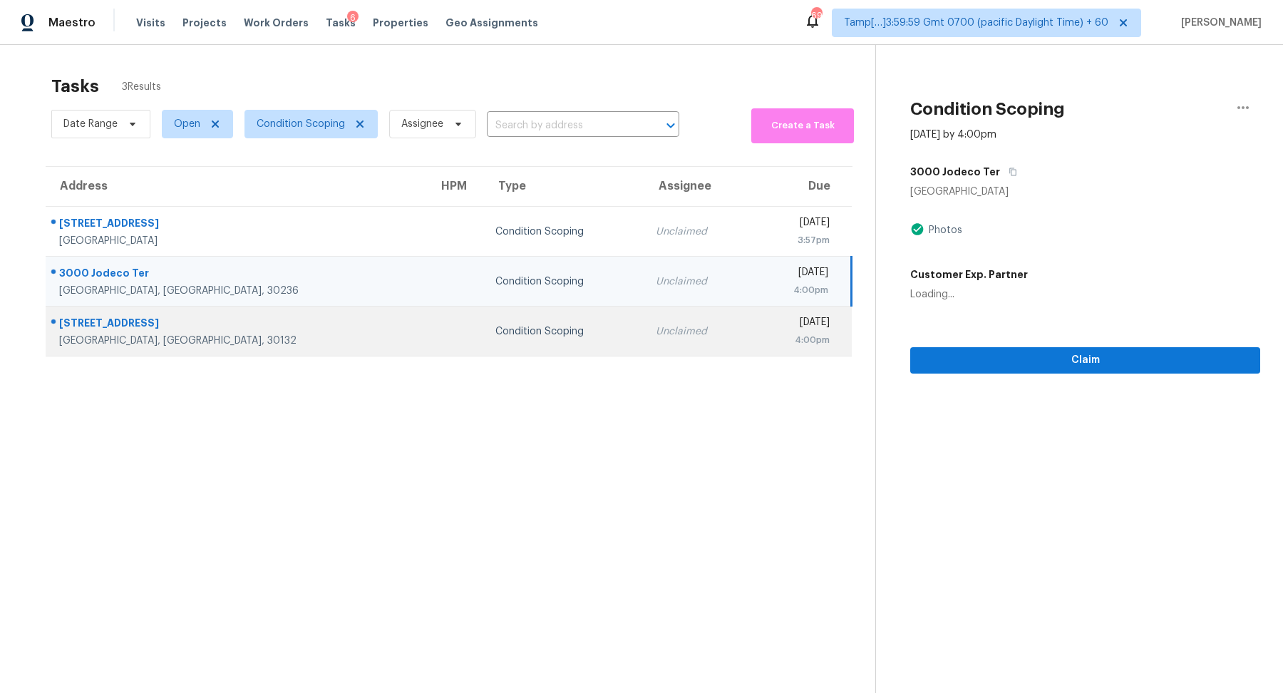
click at [763, 328] on div "[DATE]" at bounding box center [796, 324] width 67 height 18
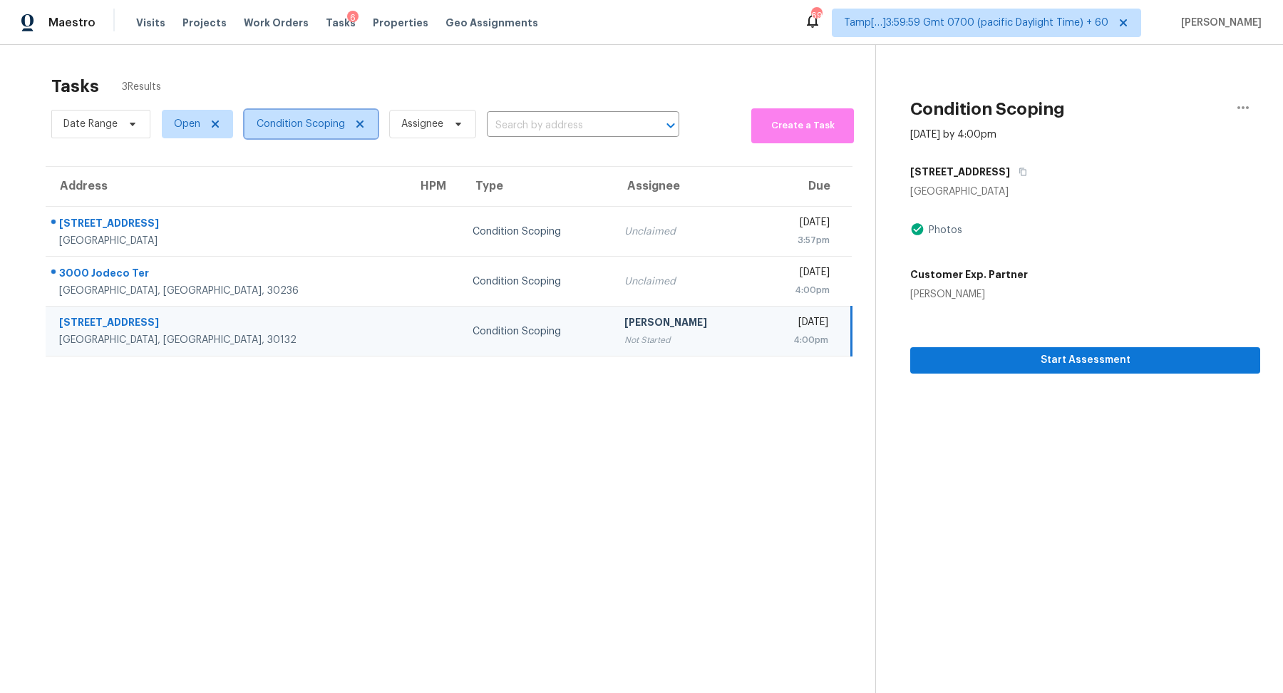
click at [303, 124] on span "Condition Scoping" at bounding box center [301, 124] width 88 height 14
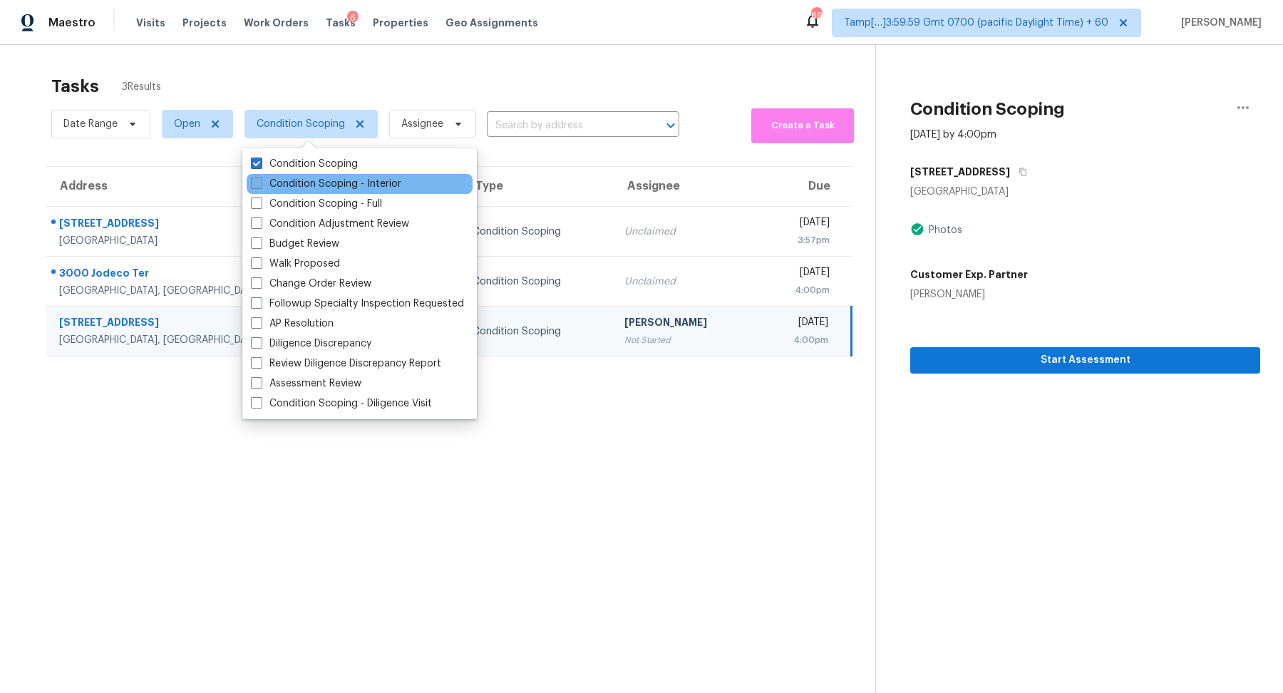
click at [302, 178] on label "Condition Scoping - Interior" at bounding box center [326, 184] width 150 height 14
click at [260, 178] on input "Condition Scoping - Interior" at bounding box center [255, 181] width 9 height 9
checkbox input "true"
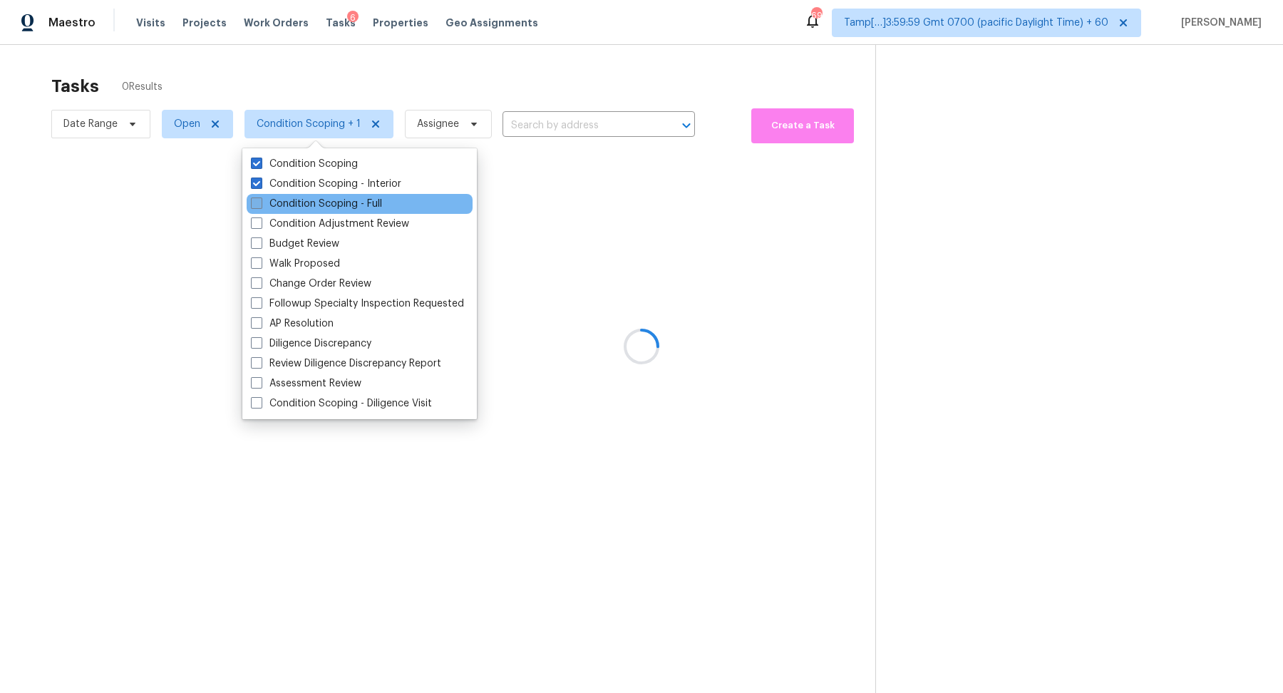
click at [314, 202] on label "Condition Scoping - Full" at bounding box center [316, 204] width 131 height 14
click at [260, 202] on input "Condition Scoping - Full" at bounding box center [255, 201] width 9 height 9
checkbox input "true"
click at [453, 77] on div at bounding box center [641, 346] width 1283 height 693
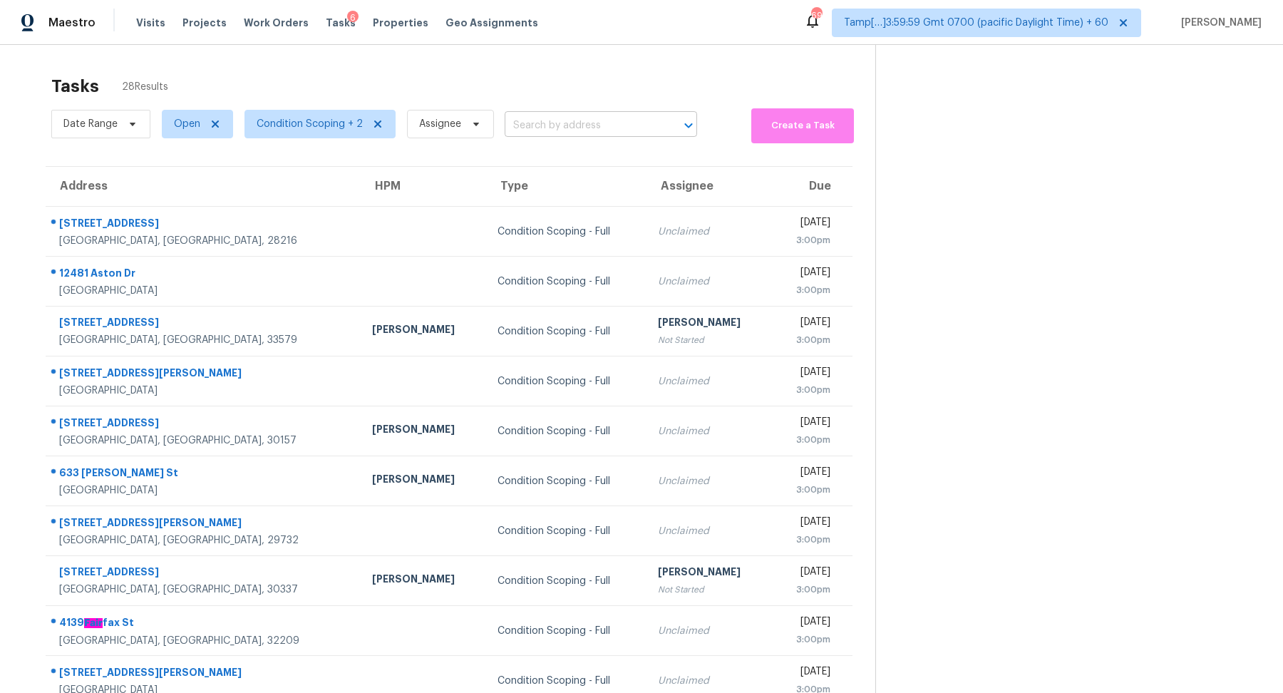
click at [553, 118] on input "text" at bounding box center [581, 126] width 153 height 22
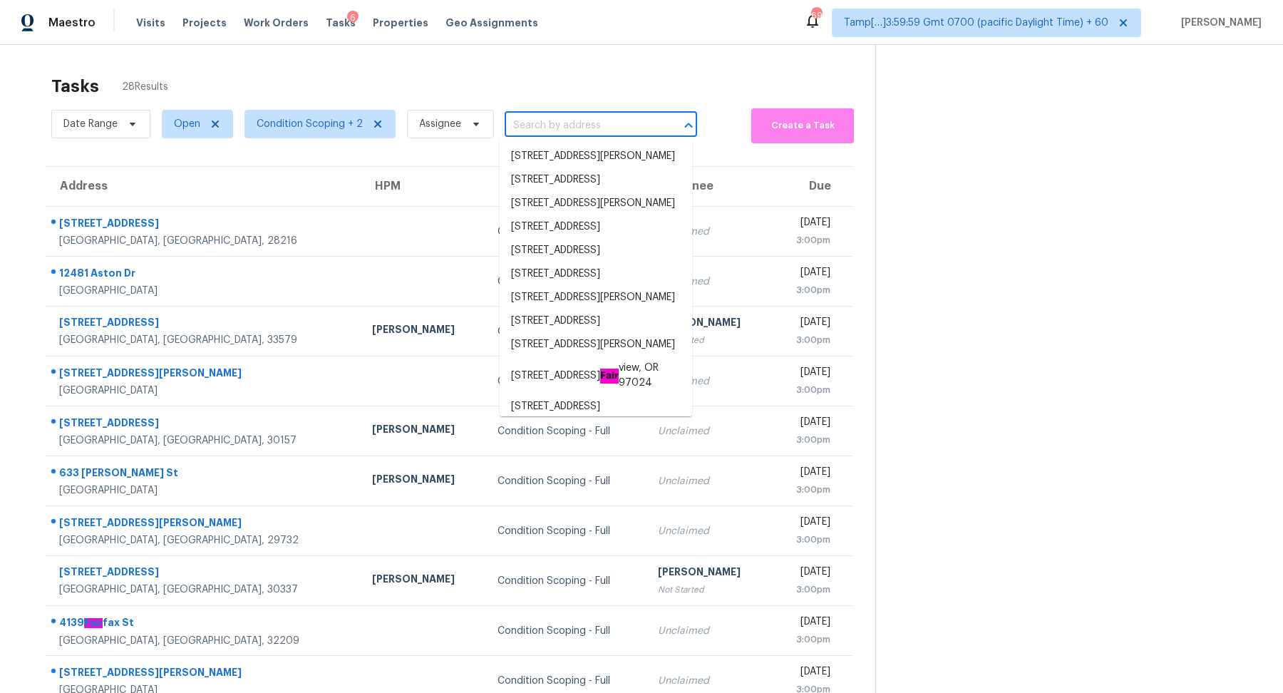
paste input "12250 Blue Pacific Dr Riverview, FL, 33579"
type input "12250 Blue Pacific Dr Riverview, FL, 33579"
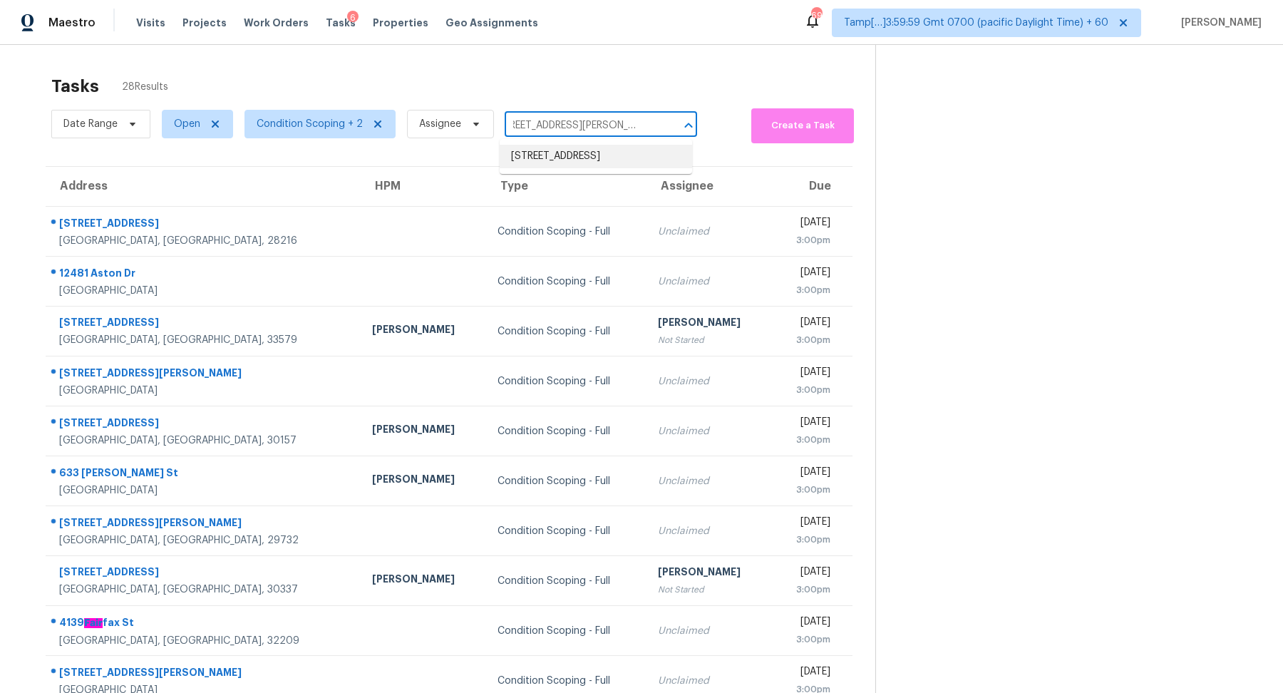
click at [584, 150] on li "12250 Blue Pacific Dr, Riverview, FL 33579" at bounding box center [596, 157] width 192 height 24
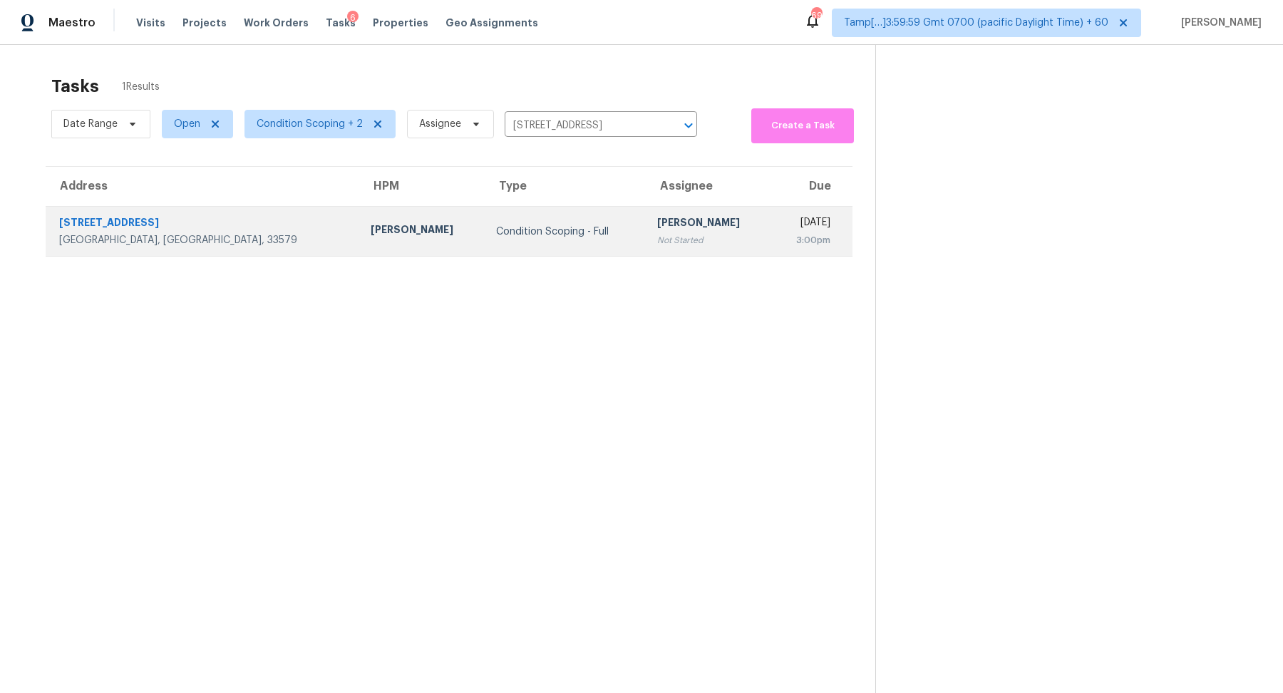
click at [536, 232] on div "Condition Scoping - Full" at bounding box center [565, 232] width 138 height 14
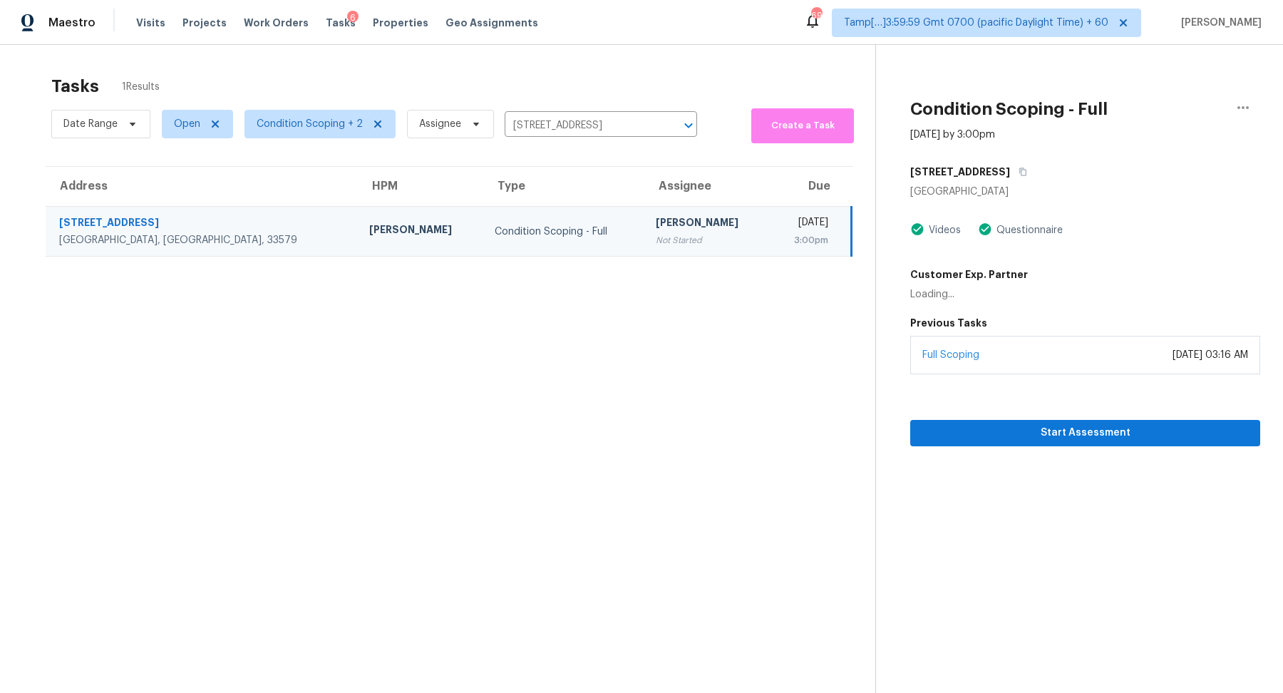
drag, startPoint x: 536, startPoint y: 232, endPoint x: 660, endPoint y: 256, distance: 126.3
click at [543, 232] on td "Condition Scoping - Full" at bounding box center [563, 232] width 161 height 50
click at [976, 432] on span "Start Assessment" at bounding box center [1085, 433] width 327 height 18
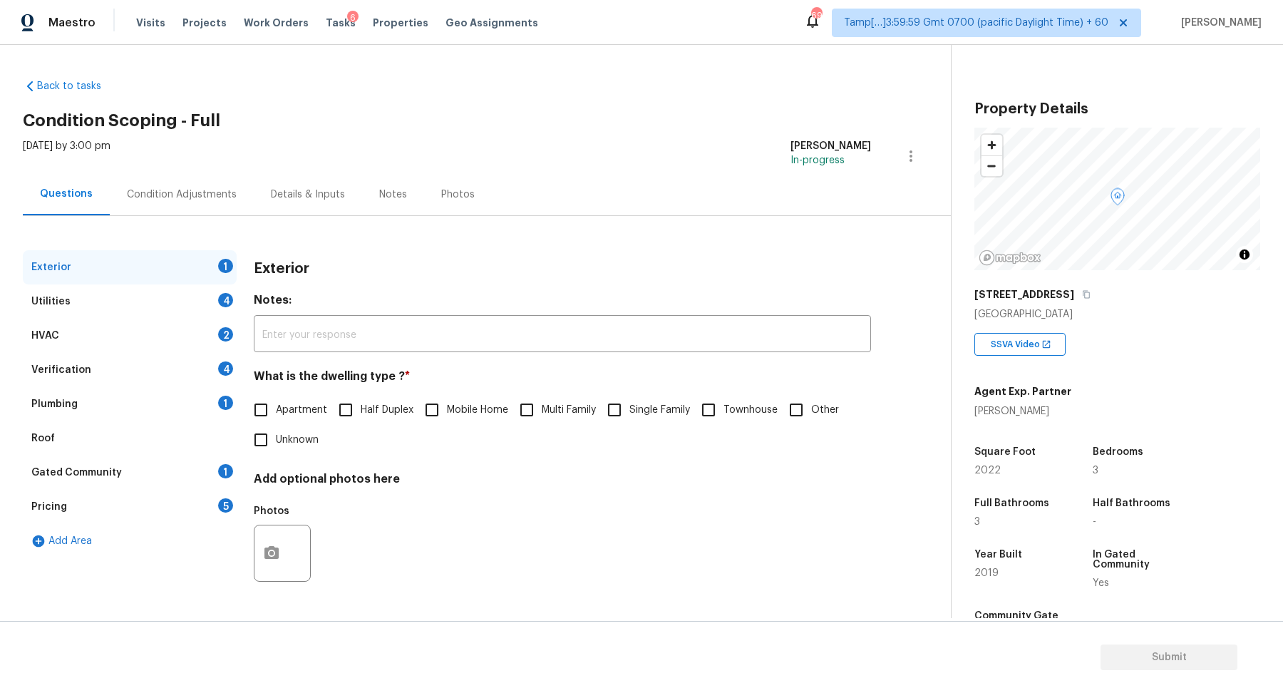
click at [198, 193] on div "Condition Adjustments" at bounding box center [182, 194] width 110 height 14
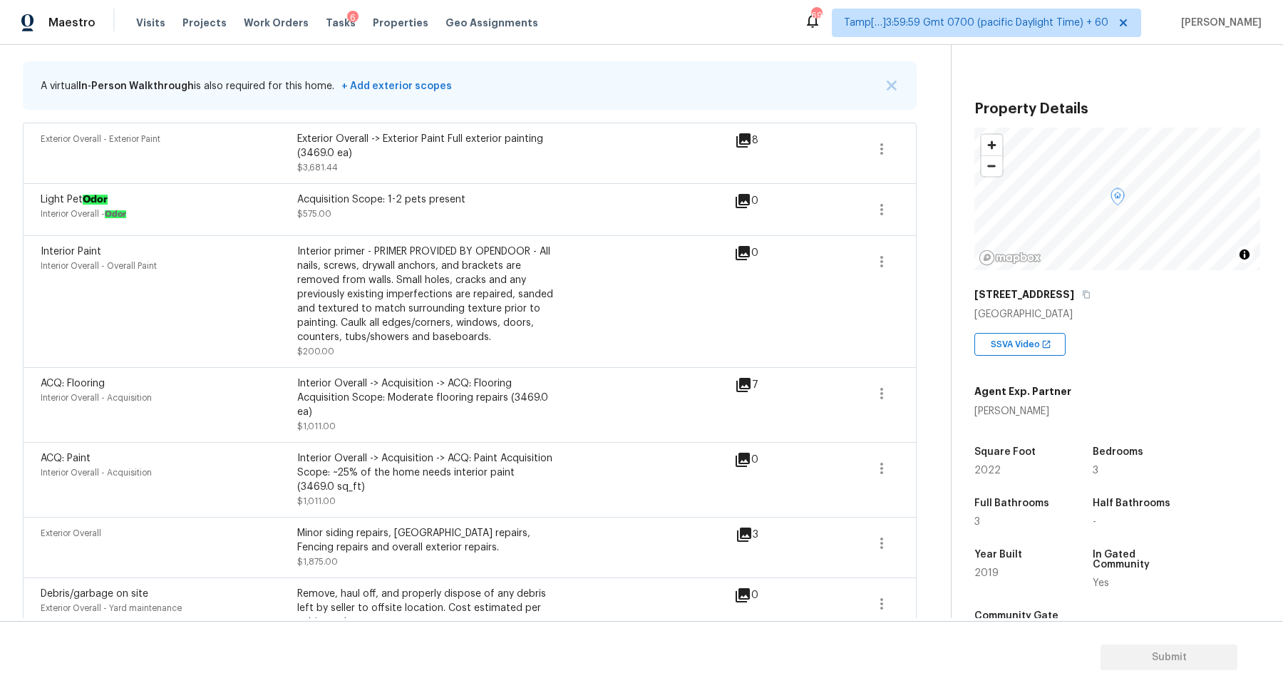
scroll to position [583, 0]
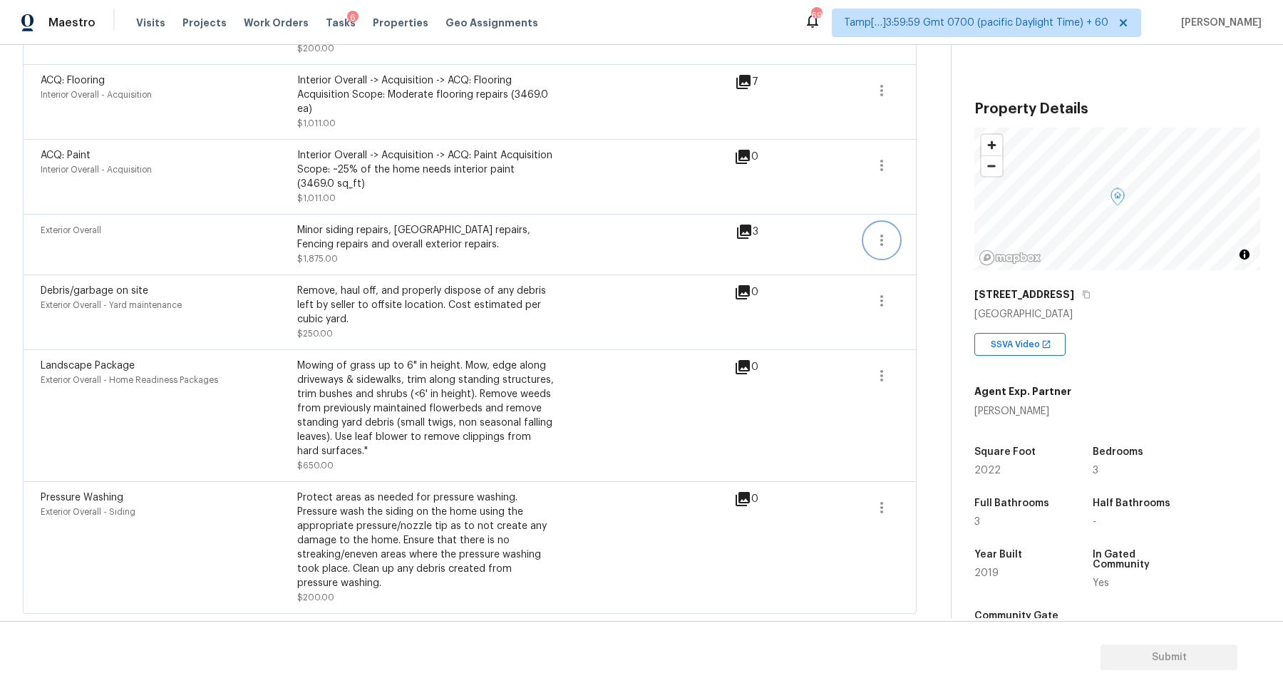
click at [880, 244] on icon "button" at bounding box center [881, 240] width 17 height 17
click at [942, 243] on div "Edit" at bounding box center [963, 237] width 111 height 14
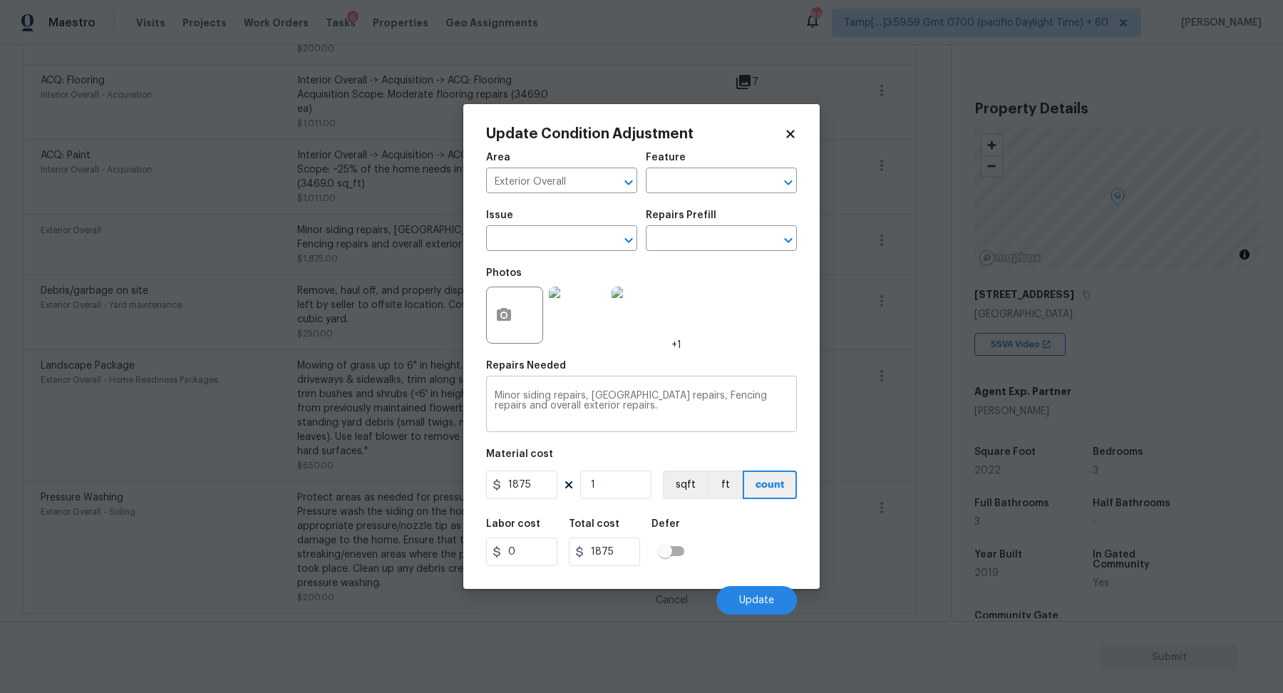
click at [580, 394] on textarea "Minor siding repairs, Stucco repairs, Fencing repairs and overall exterior repa…" at bounding box center [642, 406] width 294 height 30
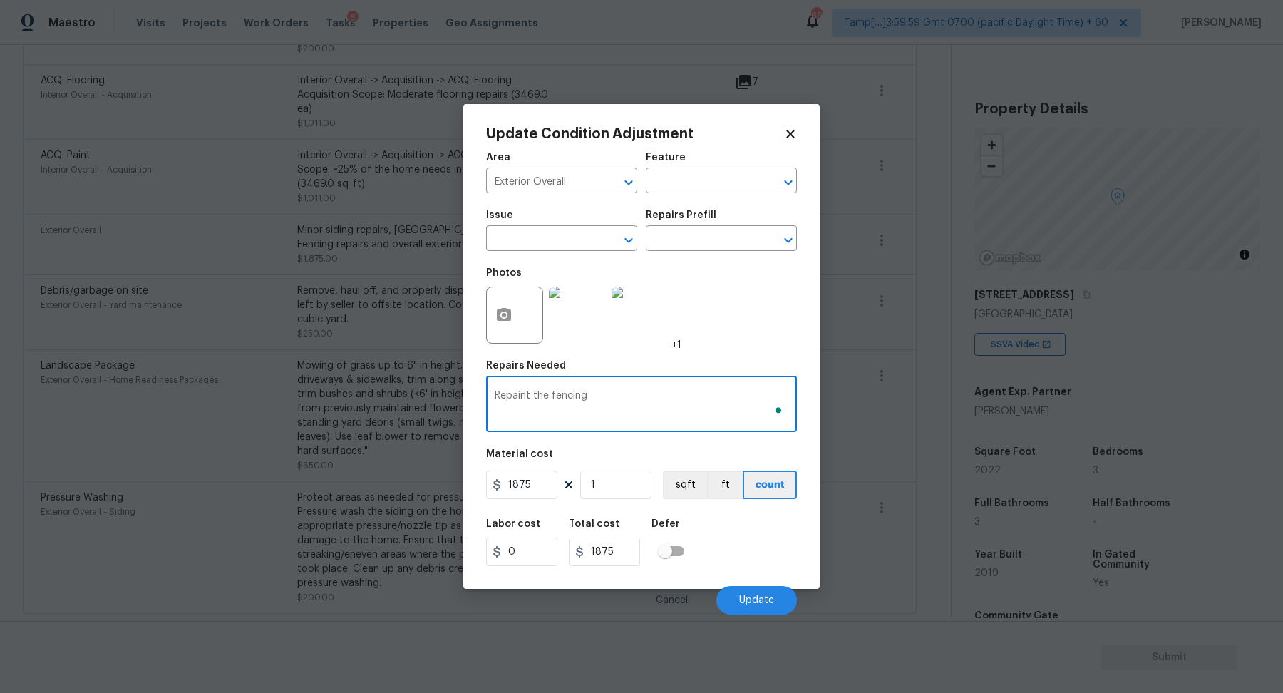
type textarea "Repaint the fencing"
click at [538, 493] on input "1875" at bounding box center [521, 485] width 71 height 29
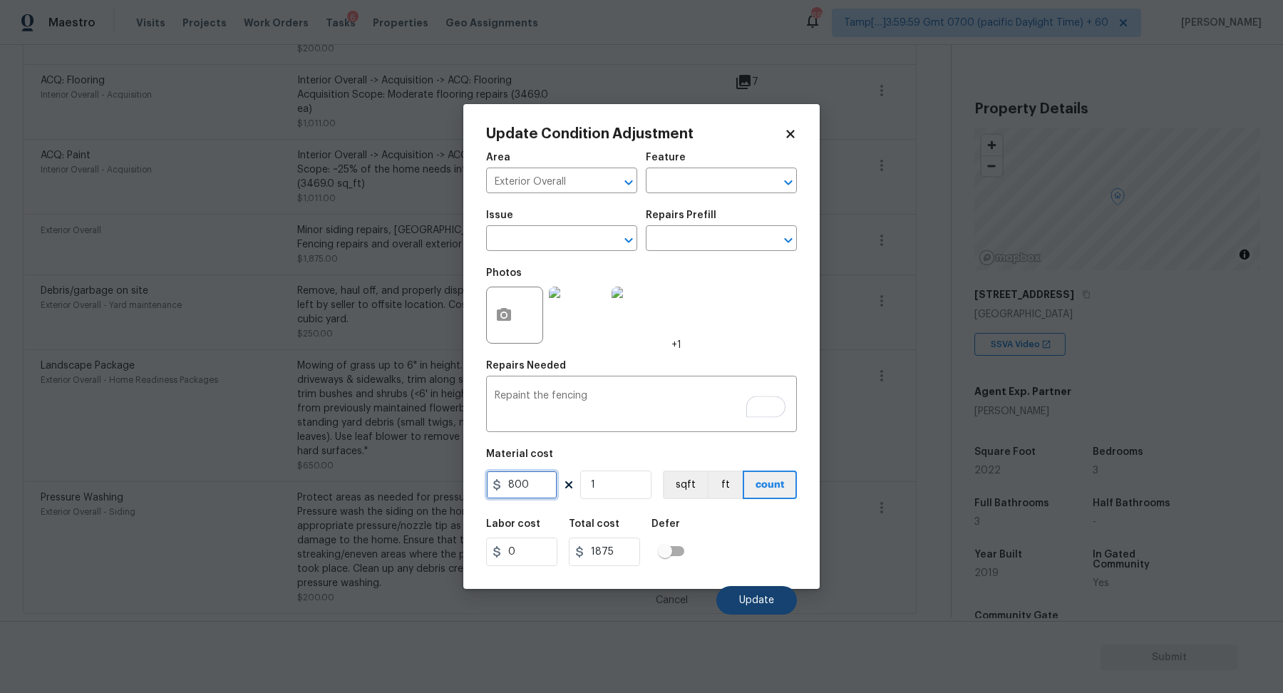
type input "800"
click at [751, 595] on span "Update" at bounding box center [756, 600] width 35 height 11
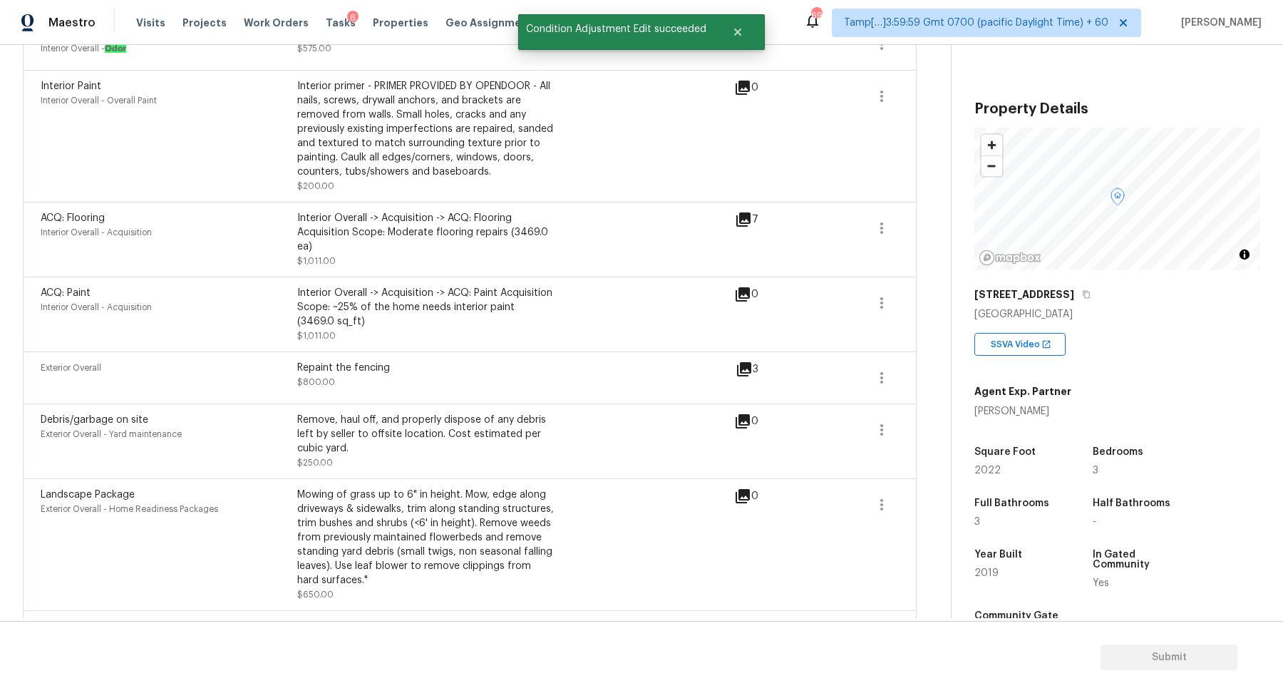
scroll to position [293, 0]
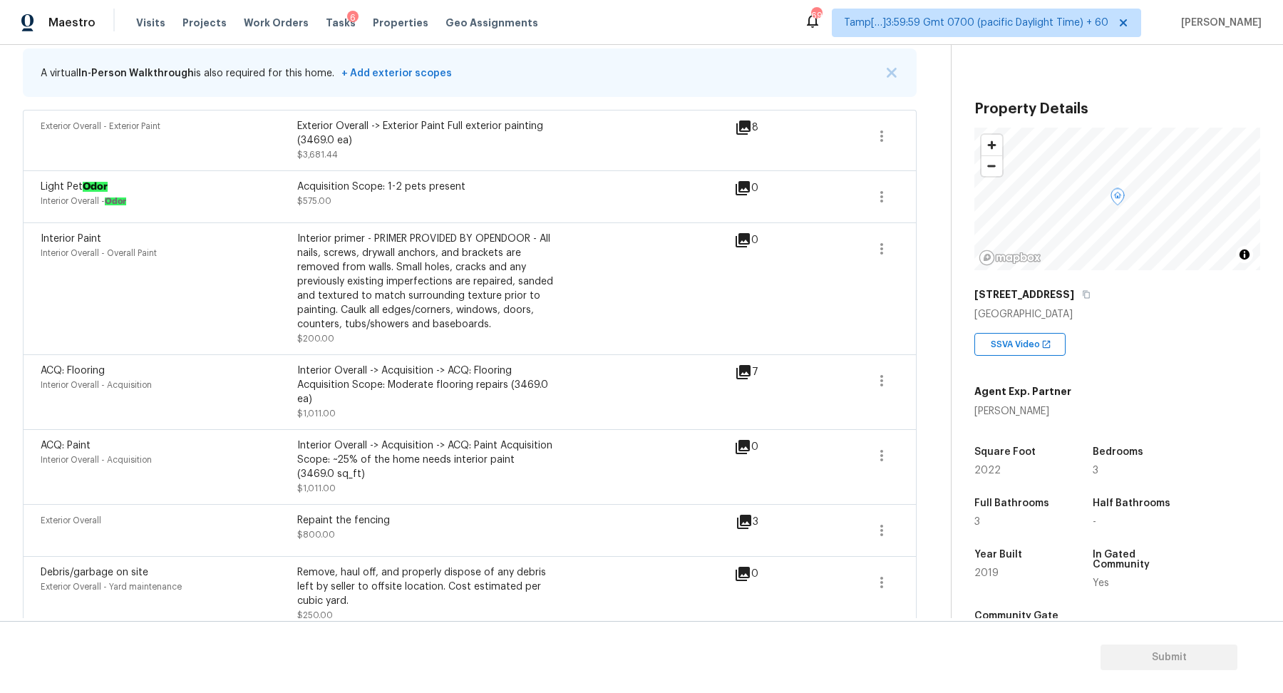
click at [745, 128] on icon at bounding box center [743, 127] width 17 height 17
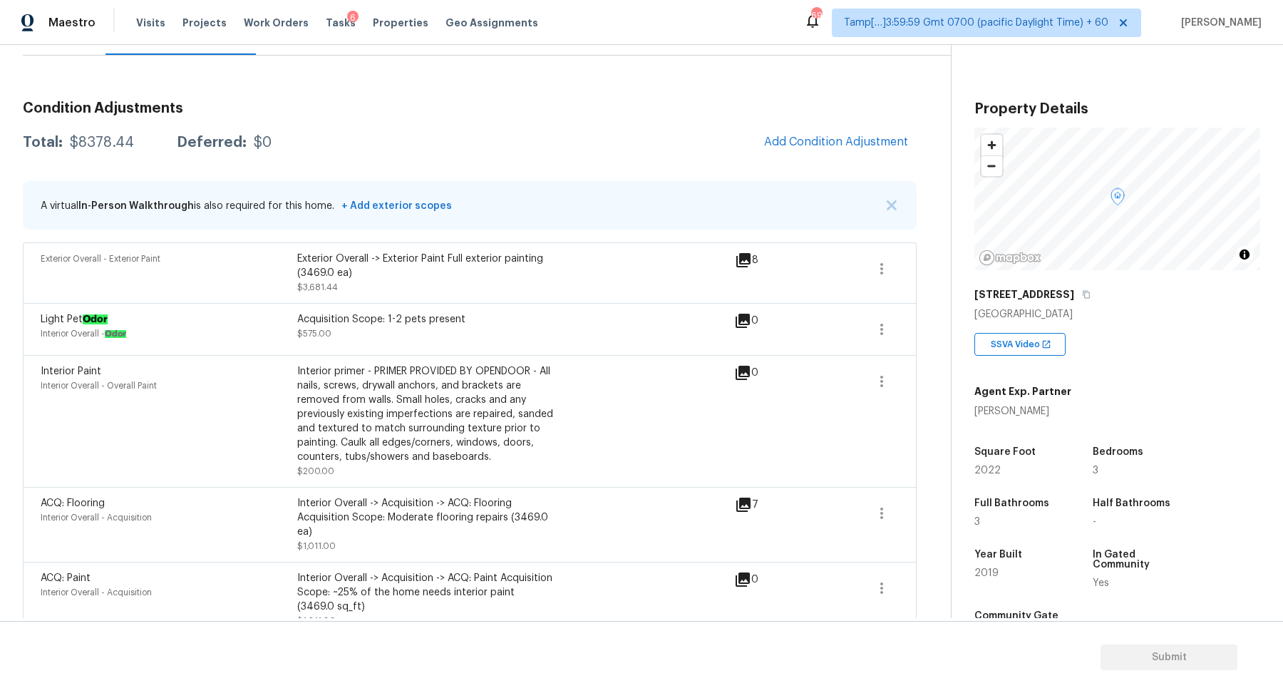
scroll to position [0, 0]
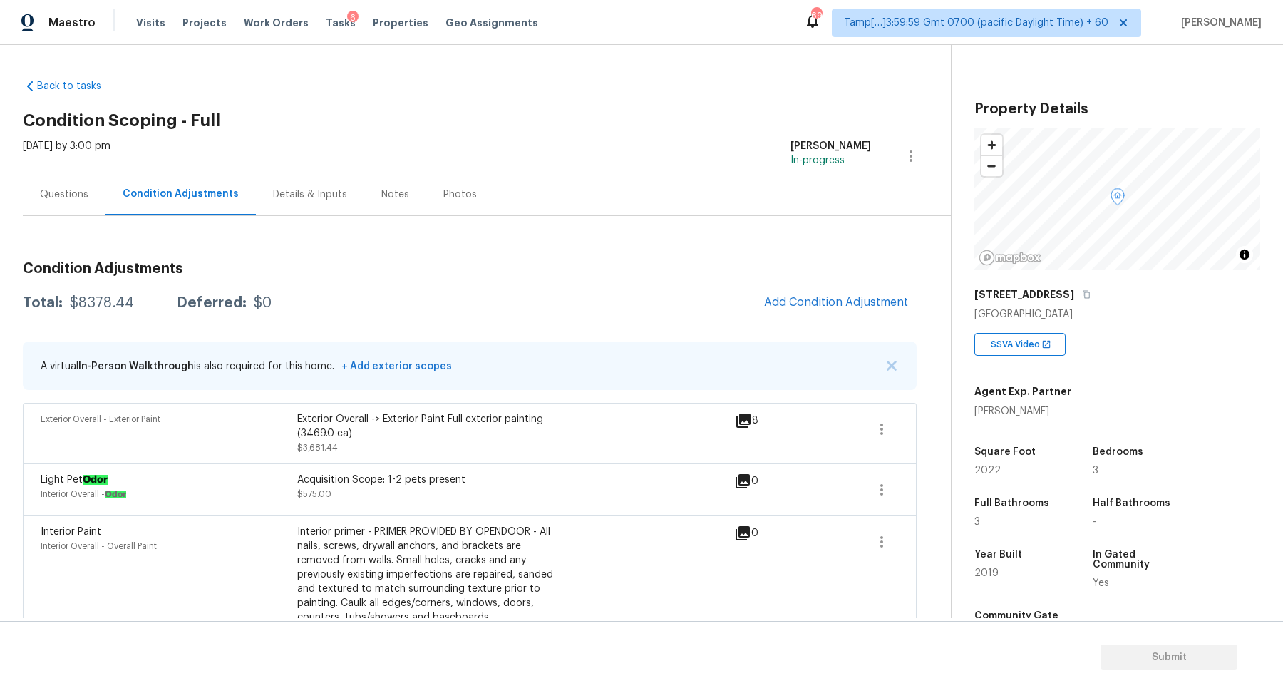
click at [108, 307] on div "$8378.44" at bounding box center [102, 303] width 64 height 14
copy div "$8378.44"
click at [89, 195] on div "Questions" at bounding box center [64, 194] width 83 height 42
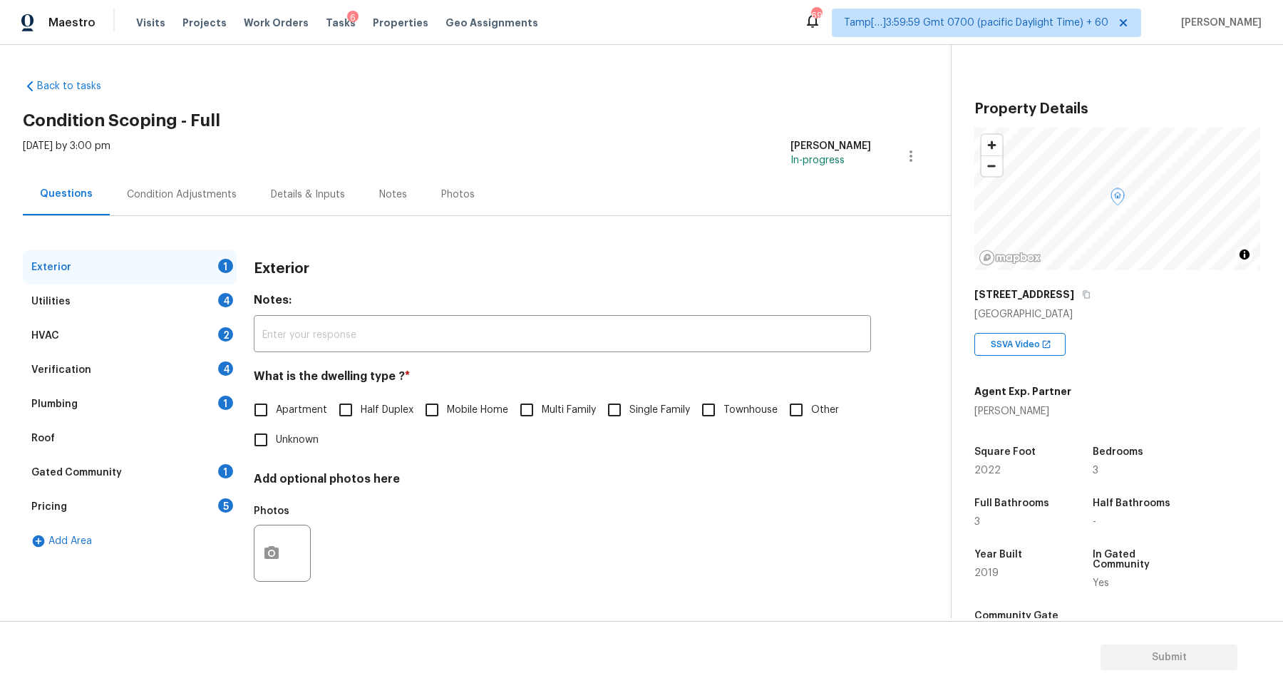
click at [620, 411] on input "Single Family" at bounding box center [615, 410] width 30 height 30
checkbox input "true"
click at [198, 299] on div "Utilities 4" at bounding box center [130, 301] width 214 height 34
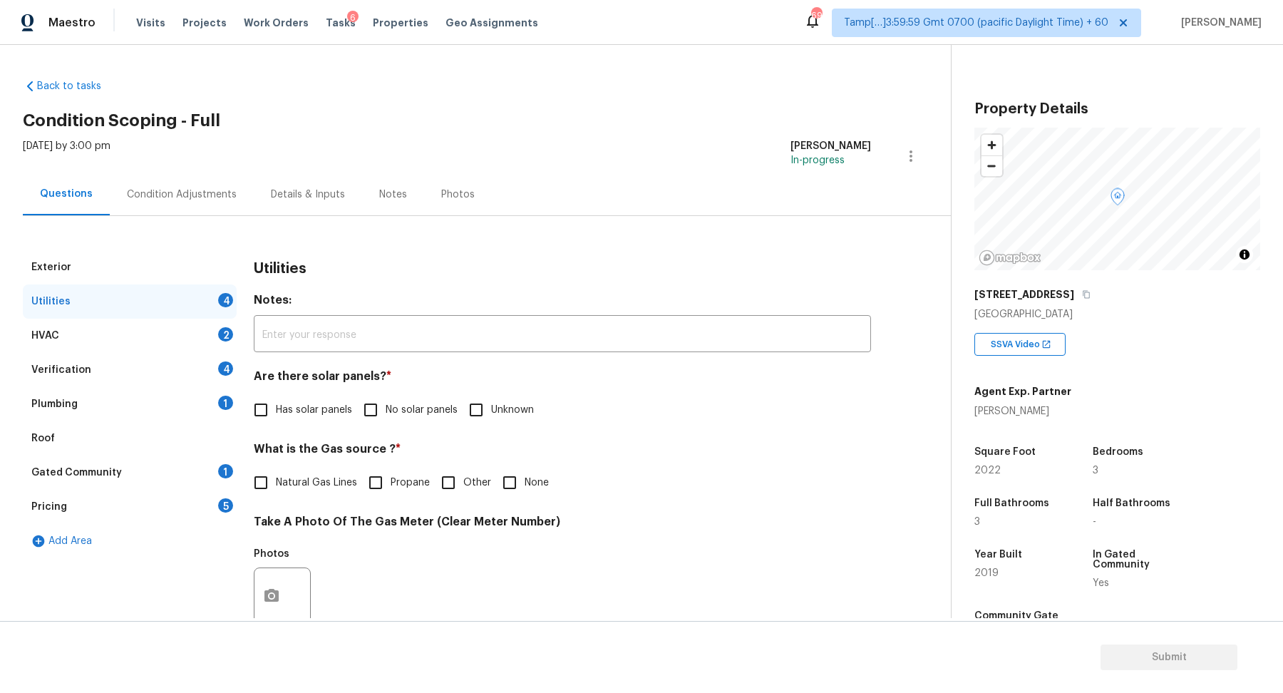
click at [373, 404] on input "No solar panels" at bounding box center [371, 410] width 30 height 30
checkbox input "true"
click at [305, 488] on span "Natural Gas Lines" at bounding box center [316, 484] width 81 height 15
click at [276, 488] on input "Natural Gas Lines" at bounding box center [261, 484] width 30 height 30
checkbox input "true"
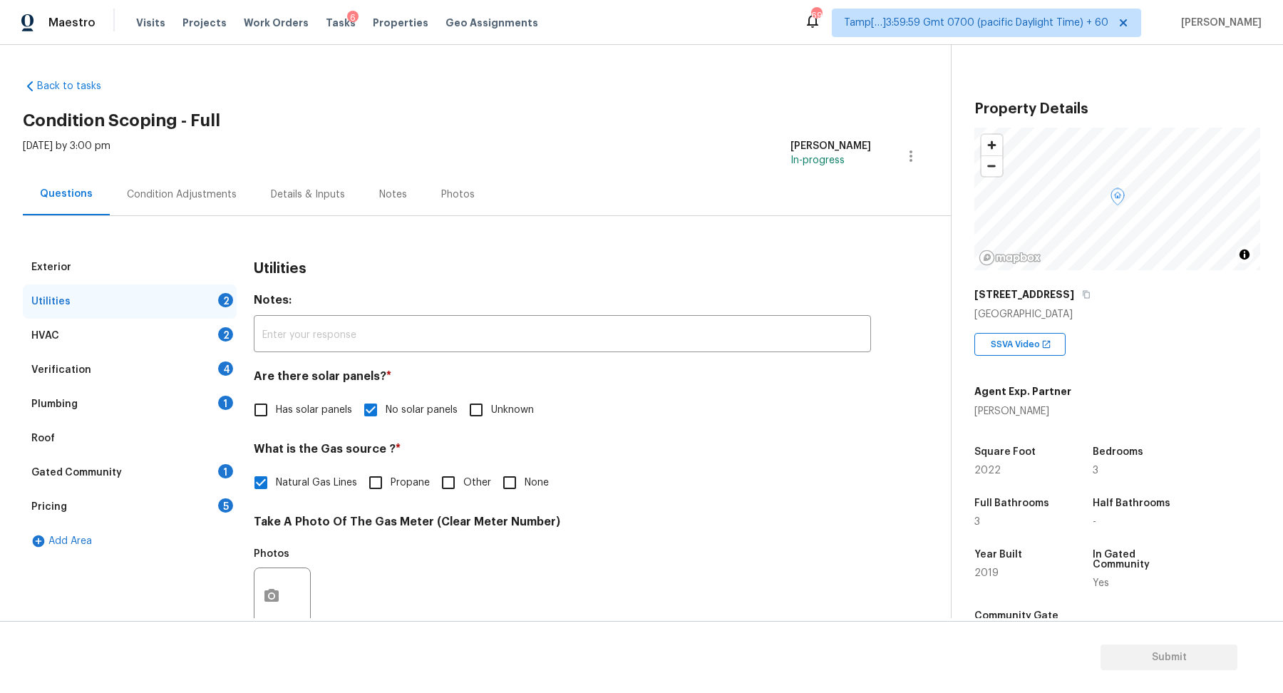
scroll to position [347, 0]
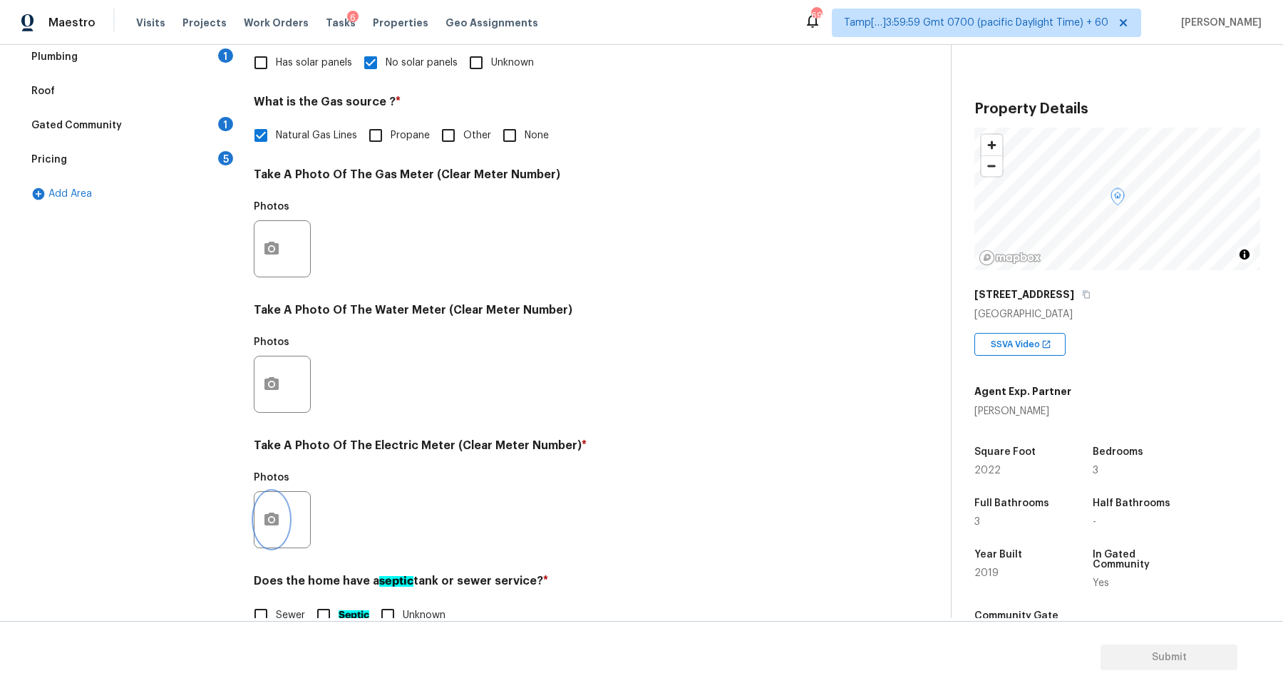
click at [278, 519] on icon "button" at bounding box center [271, 519] width 14 height 13
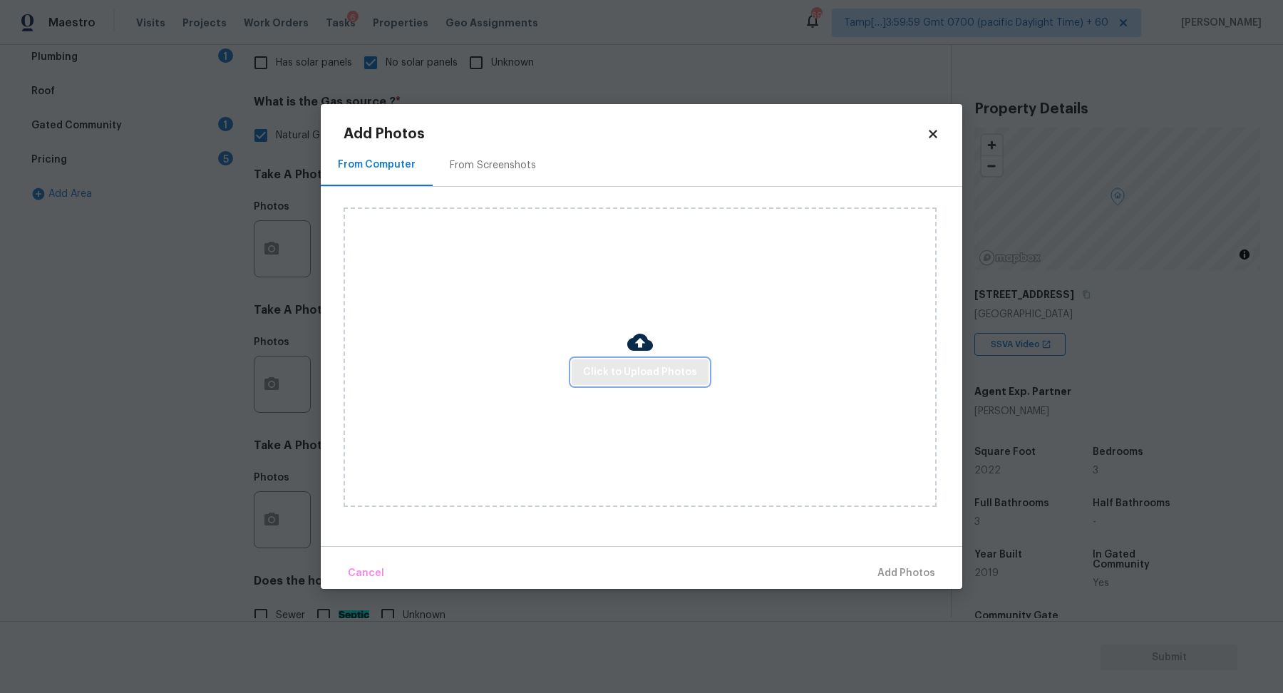
click at [644, 367] on span "Click to Upload Photos" at bounding box center [640, 373] width 114 height 18
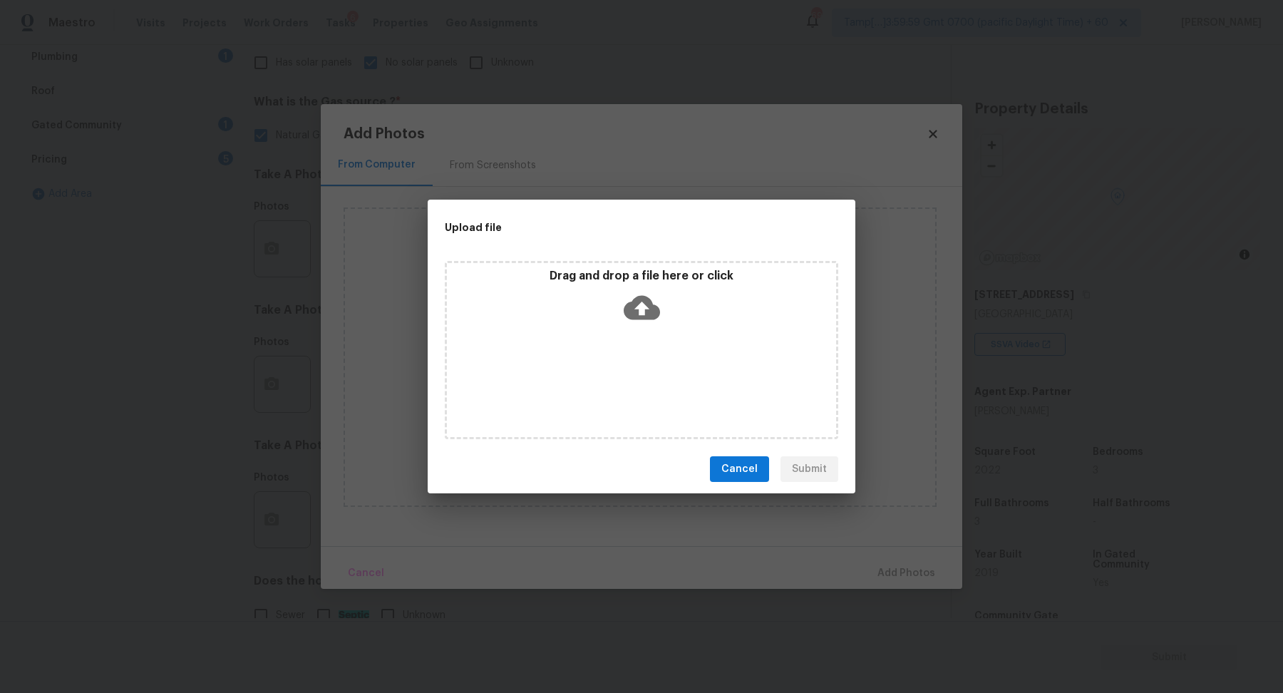
click at [660, 309] on div "Drag and drop a file here or click" at bounding box center [641, 299] width 389 height 61
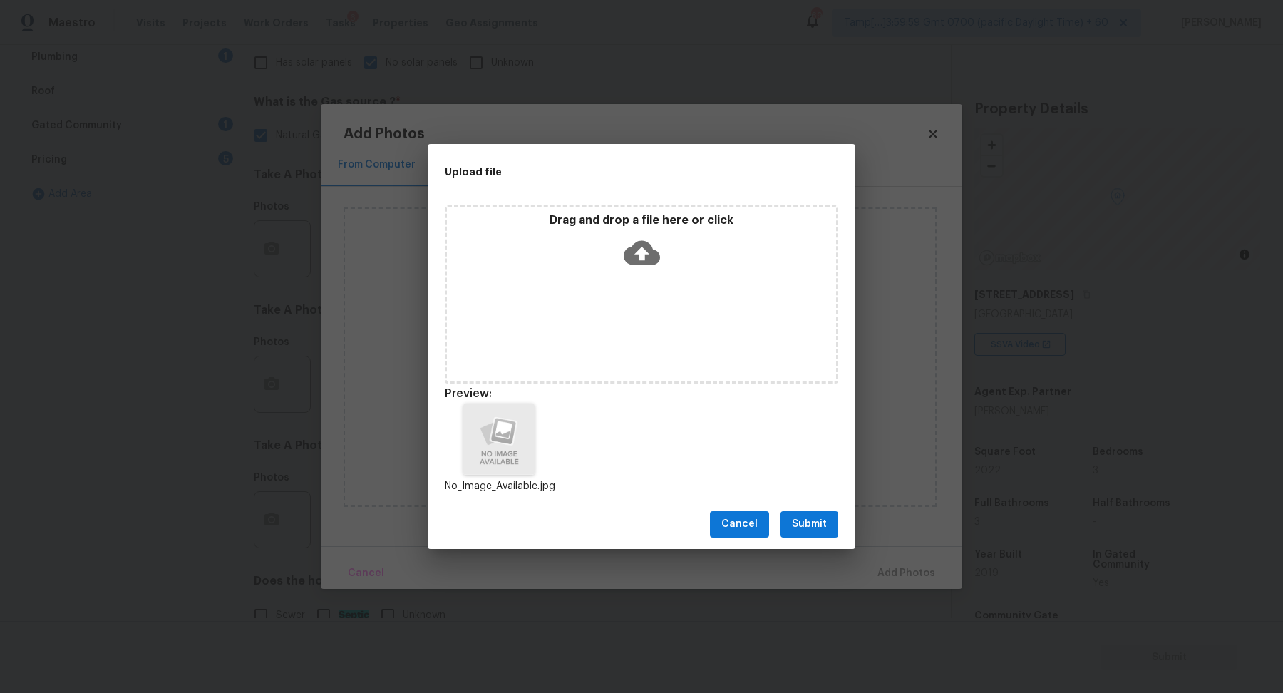
click at [803, 535] on button "Submit" at bounding box center [810, 524] width 58 height 26
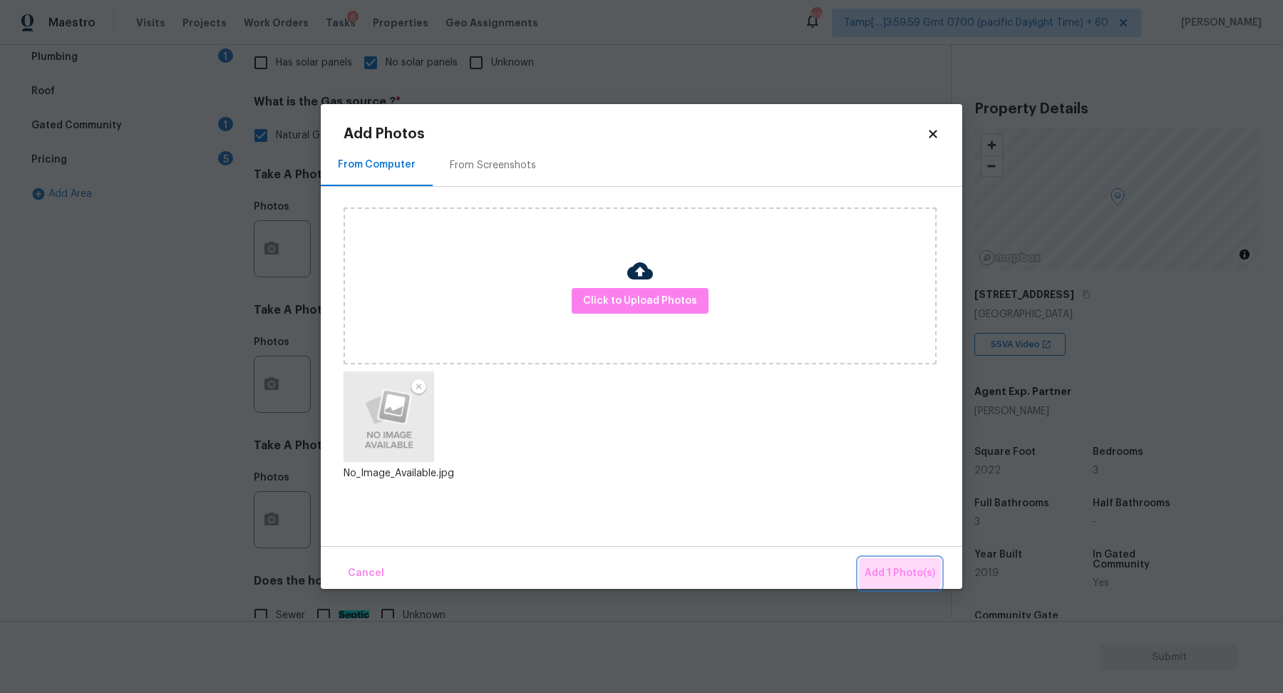
click at [871, 563] on button "Add 1 Photo(s)" at bounding box center [900, 573] width 82 height 31
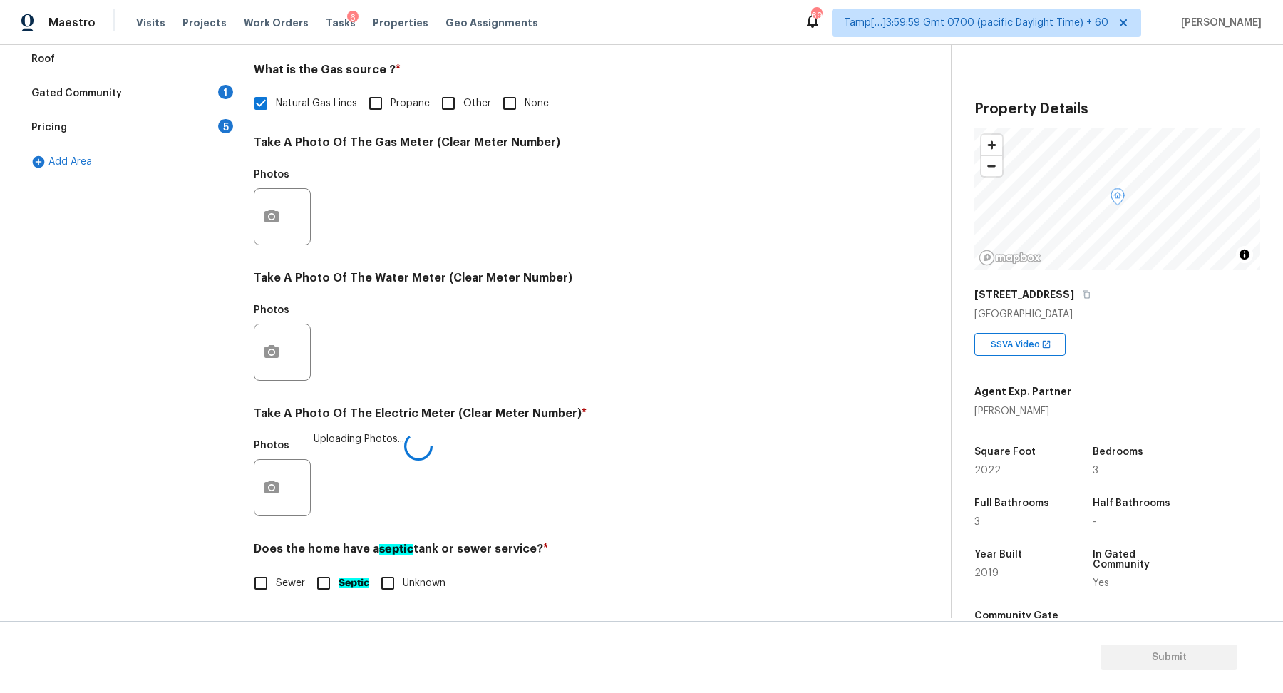
click at [286, 572] on label "Sewer" at bounding box center [275, 583] width 59 height 30
click at [276, 572] on input "Sewer" at bounding box center [261, 583] width 30 height 30
checkbox input "true"
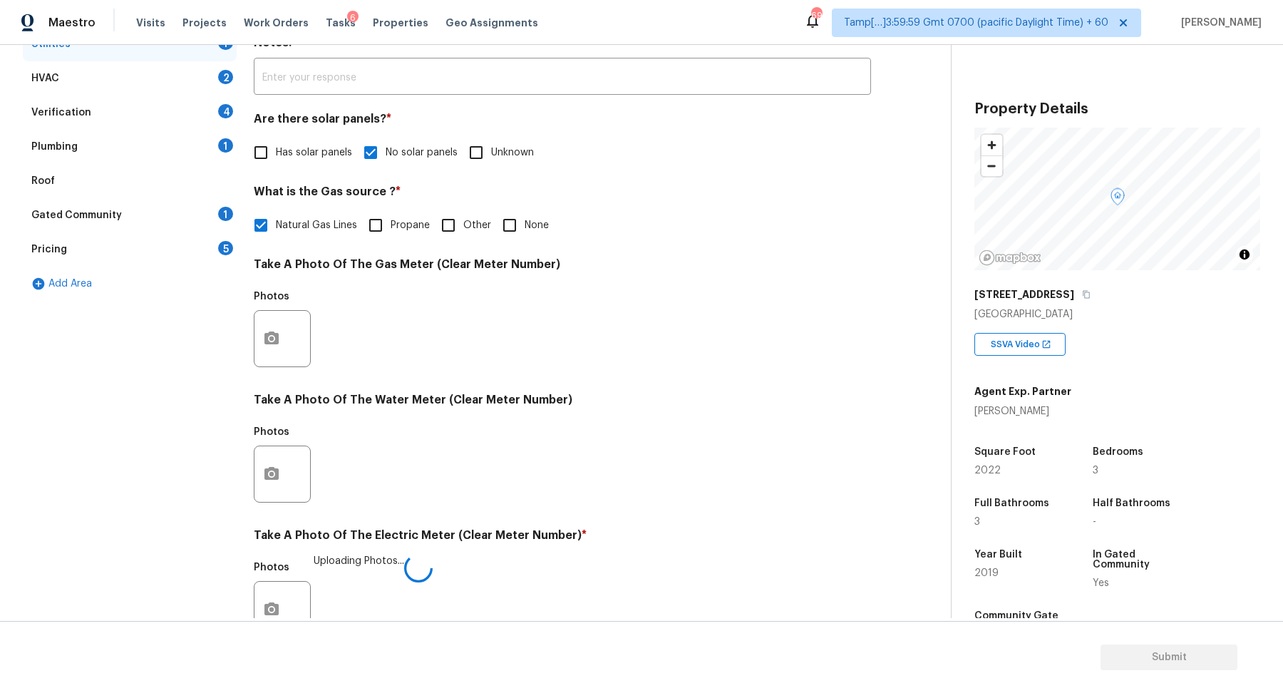
scroll to position [140, 0]
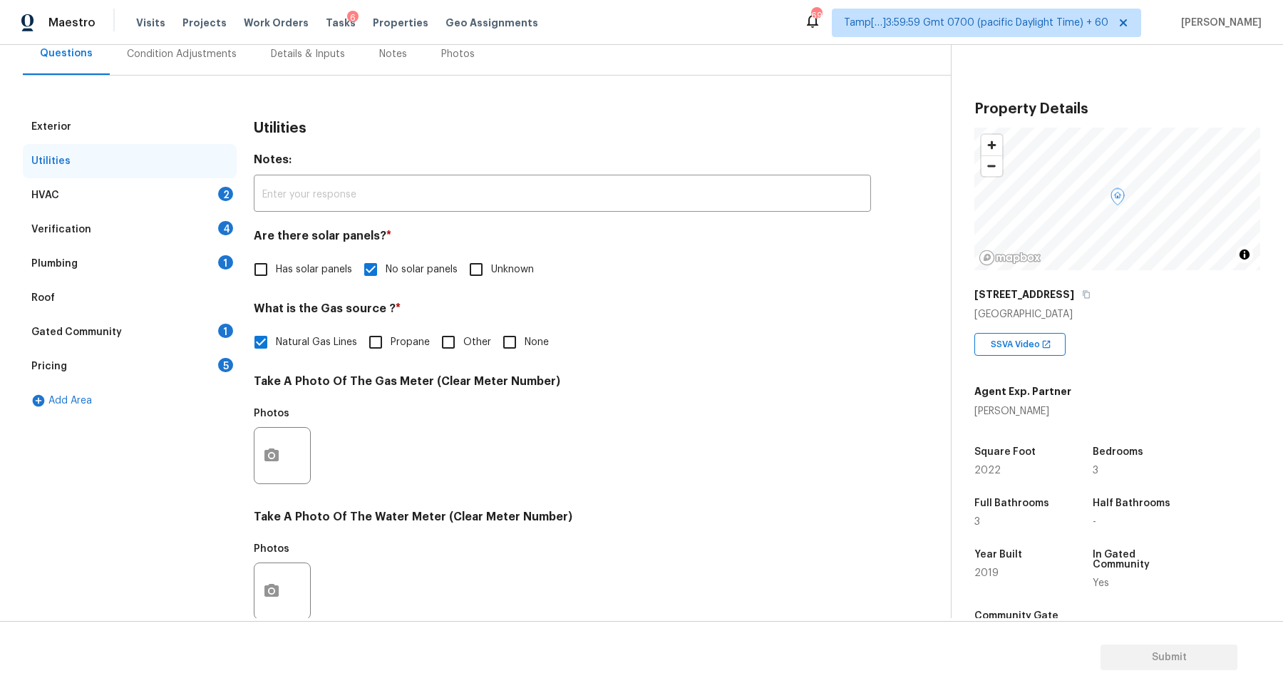
click at [202, 191] on div "HVAC 2" at bounding box center [130, 195] width 214 height 34
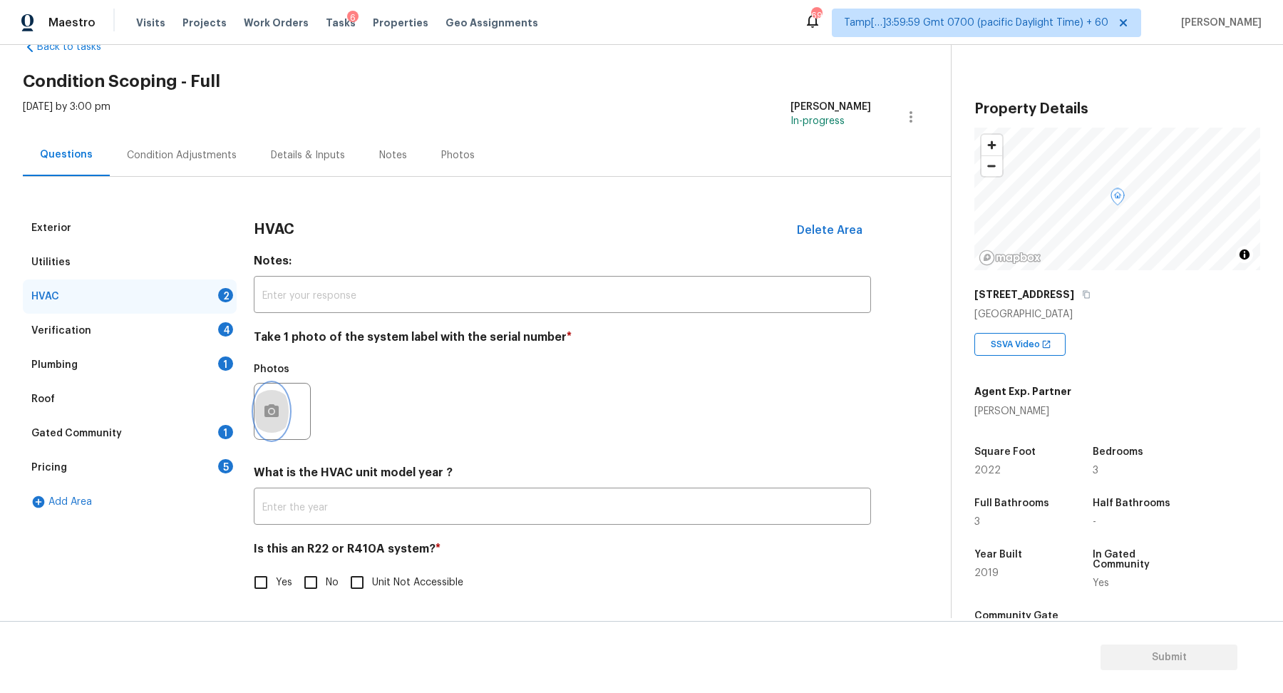
click at [282, 406] on button "button" at bounding box center [272, 412] width 34 height 56
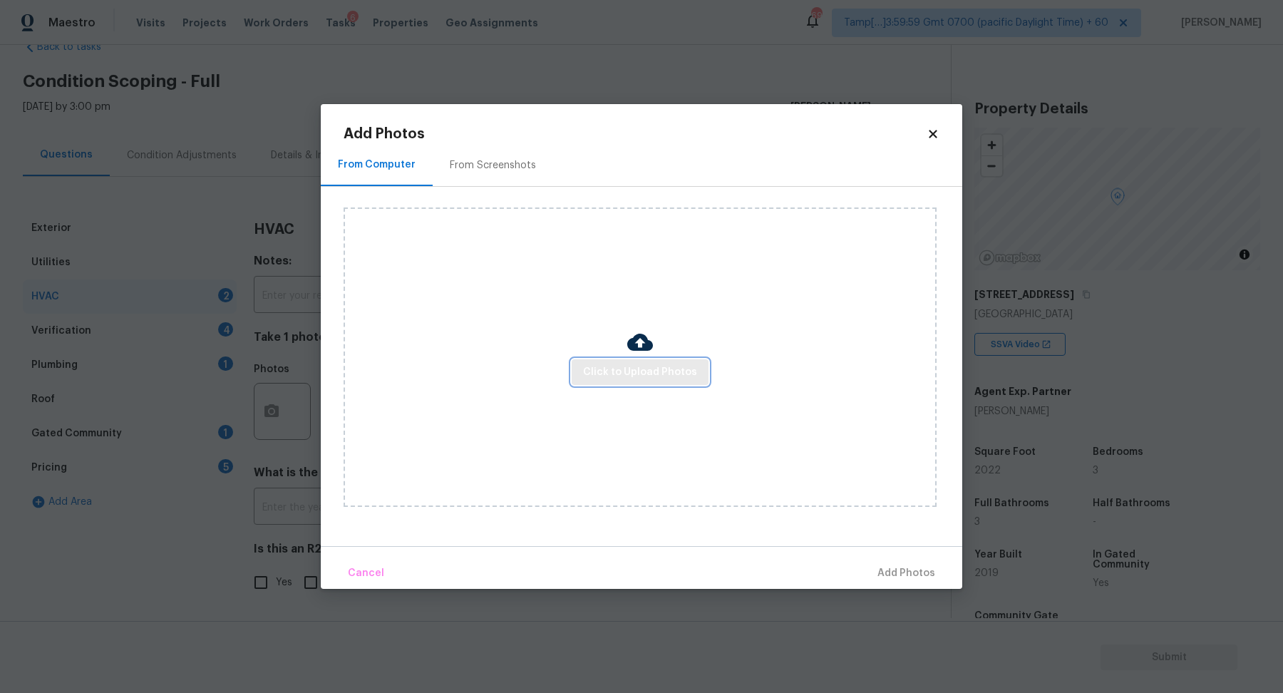
click at [587, 380] on span "Click to Upload Photos" at bounding box center [640, 373] width 114 height 18
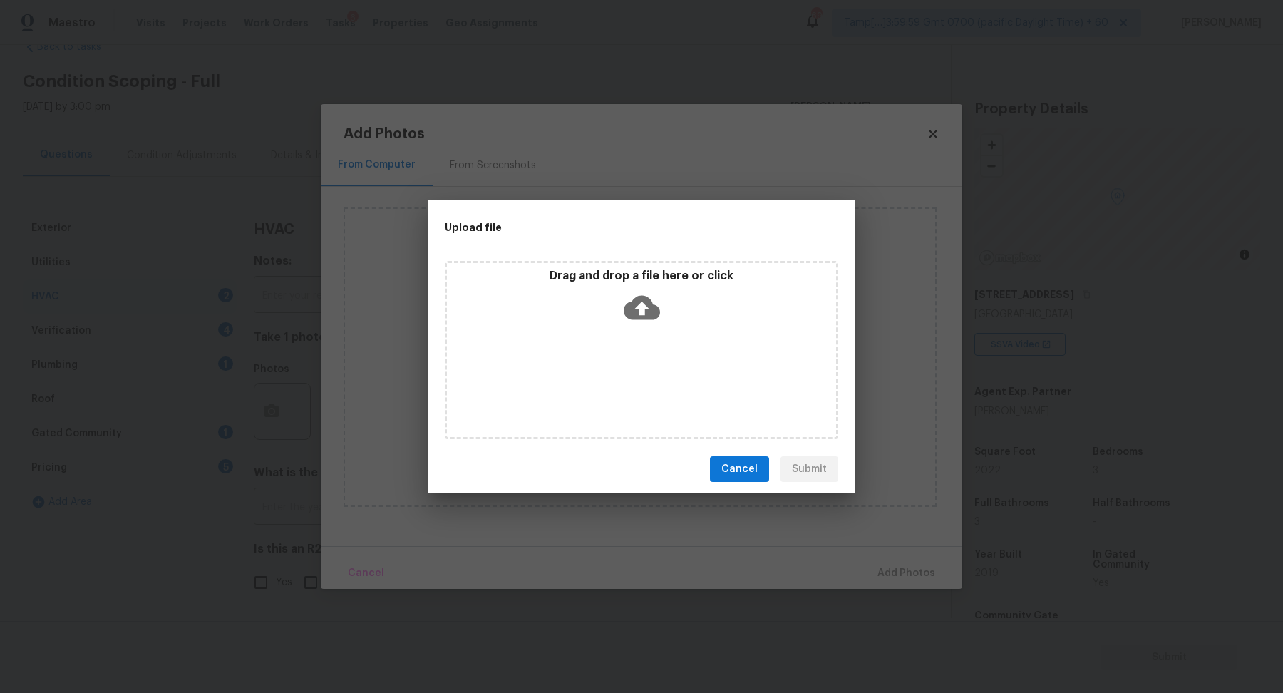
click at [633, 325] on div "Drag and drop a file here or click" at bounding box center [641, 299] width 389 height 61
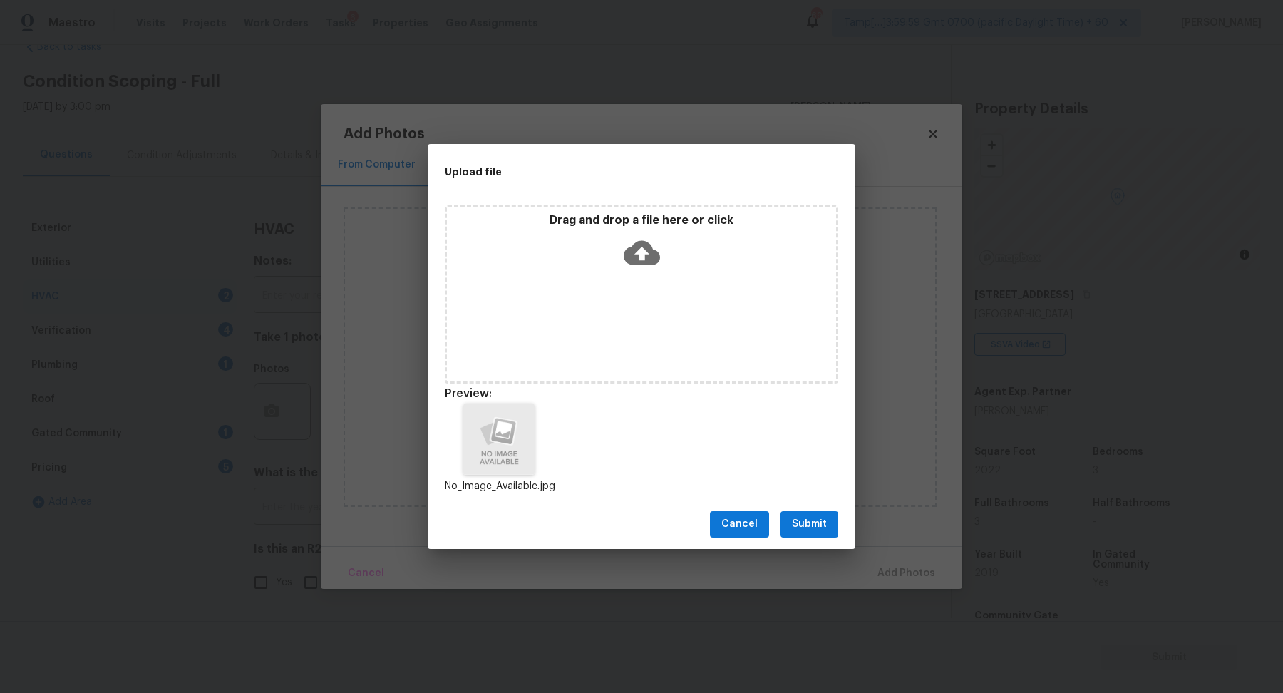
click at [826, 520] on span "Submit" at bounding box center [809, 524] width 35 height 18
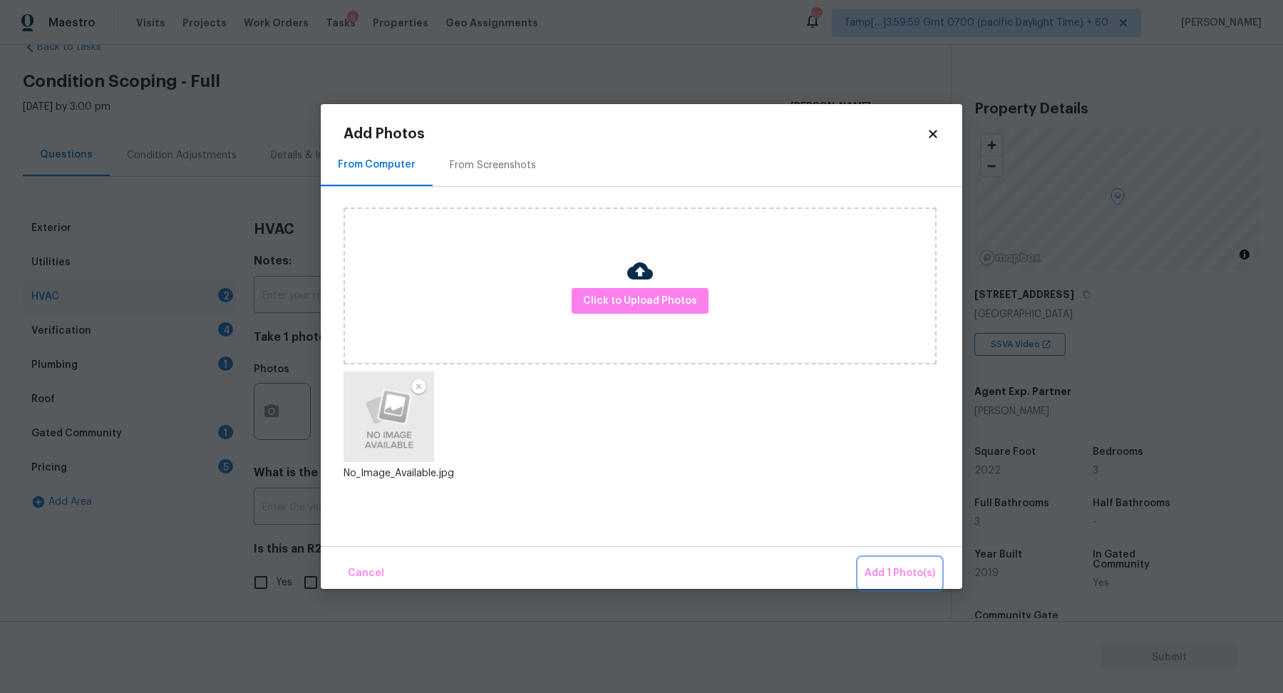
click at [898, 572] on span "Add 1 Photo(s)" at bounding box center [900, 574] width 71 height 18
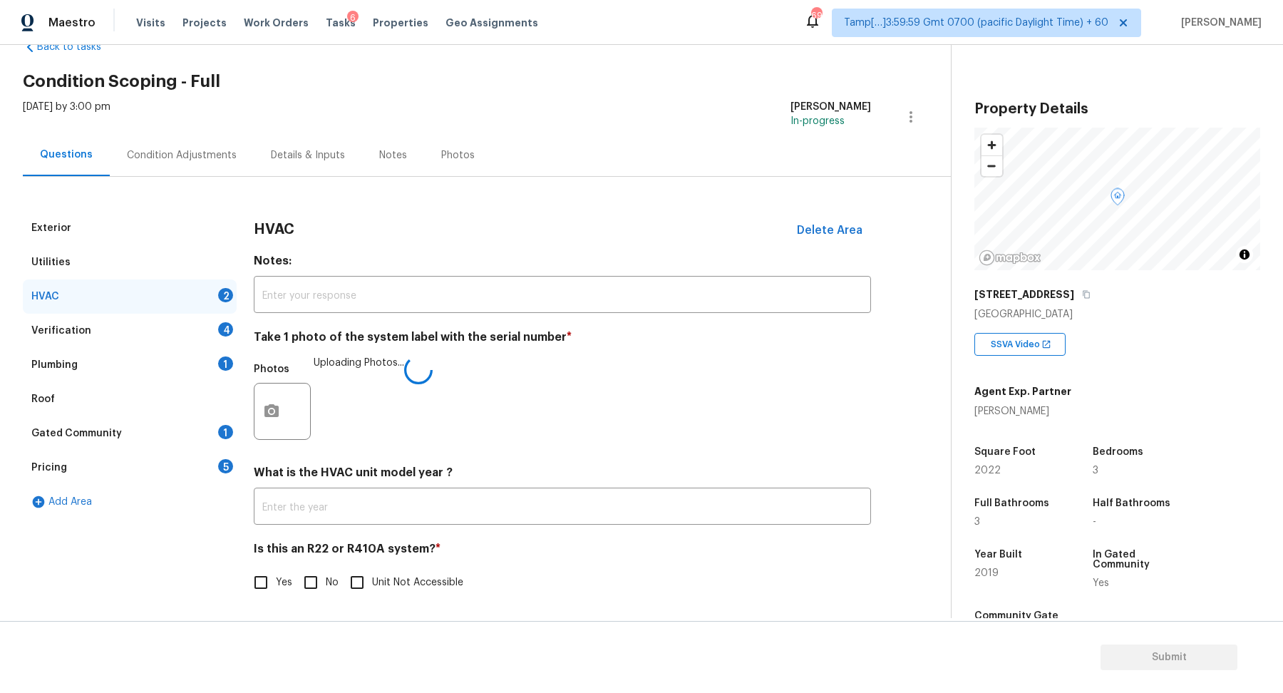
click at [298, 586] on input "No" at bounding box center [311, 582] width 30 height 30
checkbox input "true"
click at [168, 329] on div "Verification 4" at bounding box center [130, 331] width 214 height 34
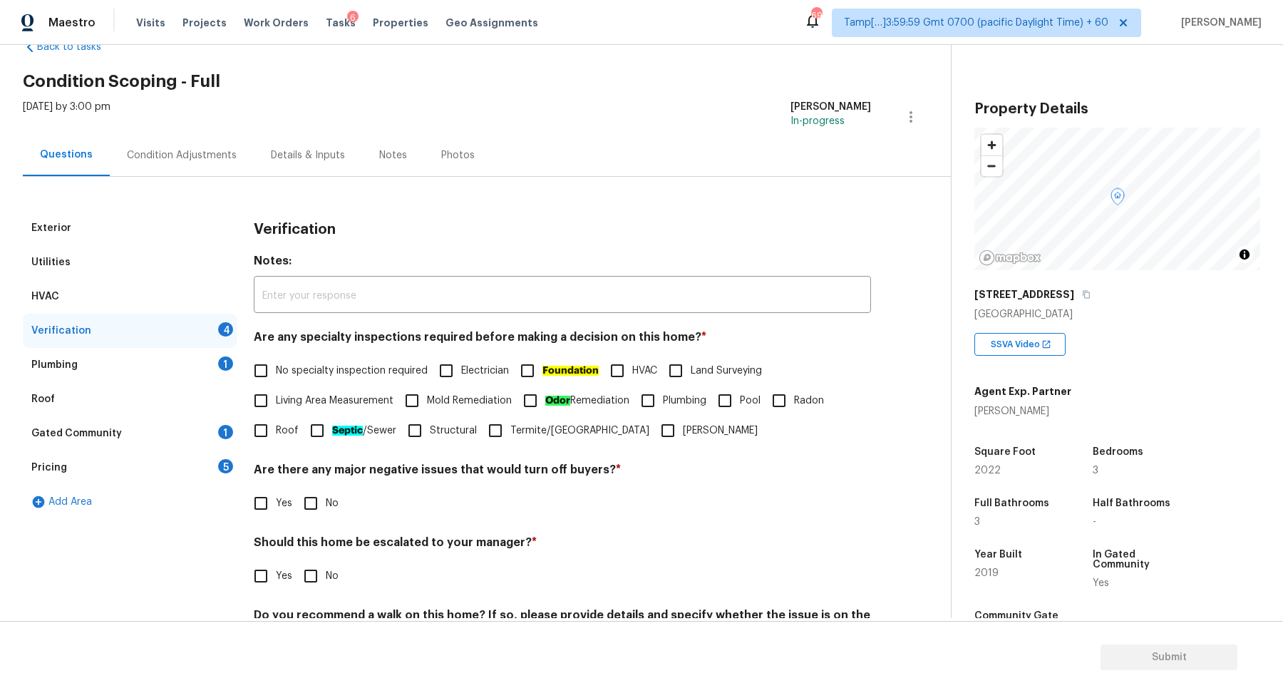
click at [271, 374] on input "No specialty inspection required" at bounding box center [261, 371] width 30 height 30
checkbox input "true"
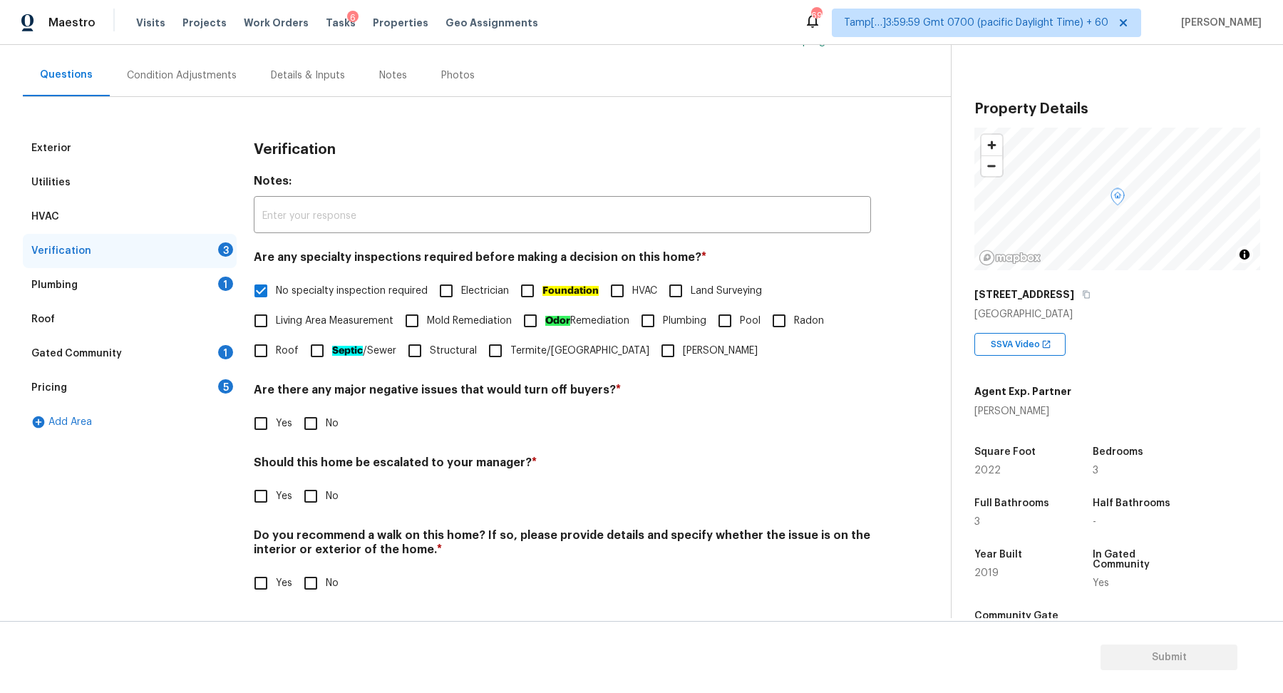
click at [313, 418] on input "No" at bounding box center [311, 424] width 30 height 30
checkbox input "true"
click at [299, 513] on div "Verification Notes: ​ Are any specialty inspections required before making a de…" at bounding box center [562, 373] width 617 height 484
click at [309, 505] on input "No" at bounding box center [311, 496] width 30 height 30
checkbox input "true"
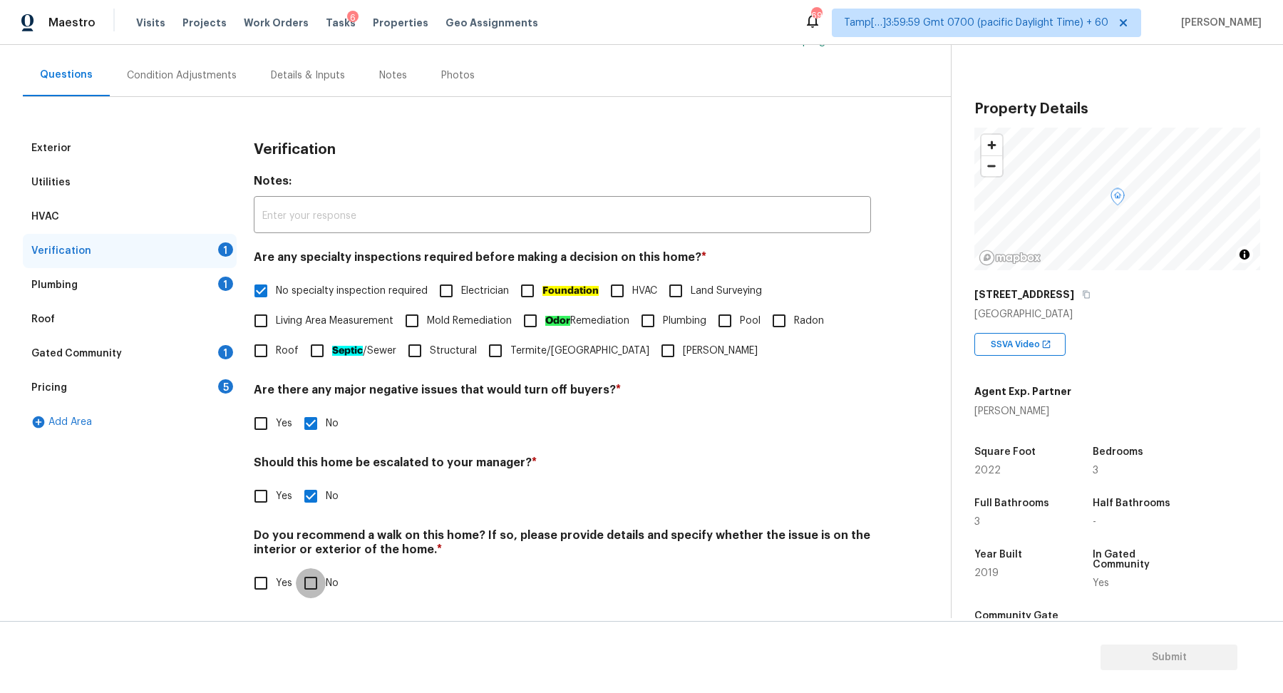
click at [296, 568] on input "No" at bounding box center [311, 583] width 30 height 30
checkbox input "true"
click at [203, 287] on div "Plumbing 1" at bounding box center [130, 285] width 214 height 34
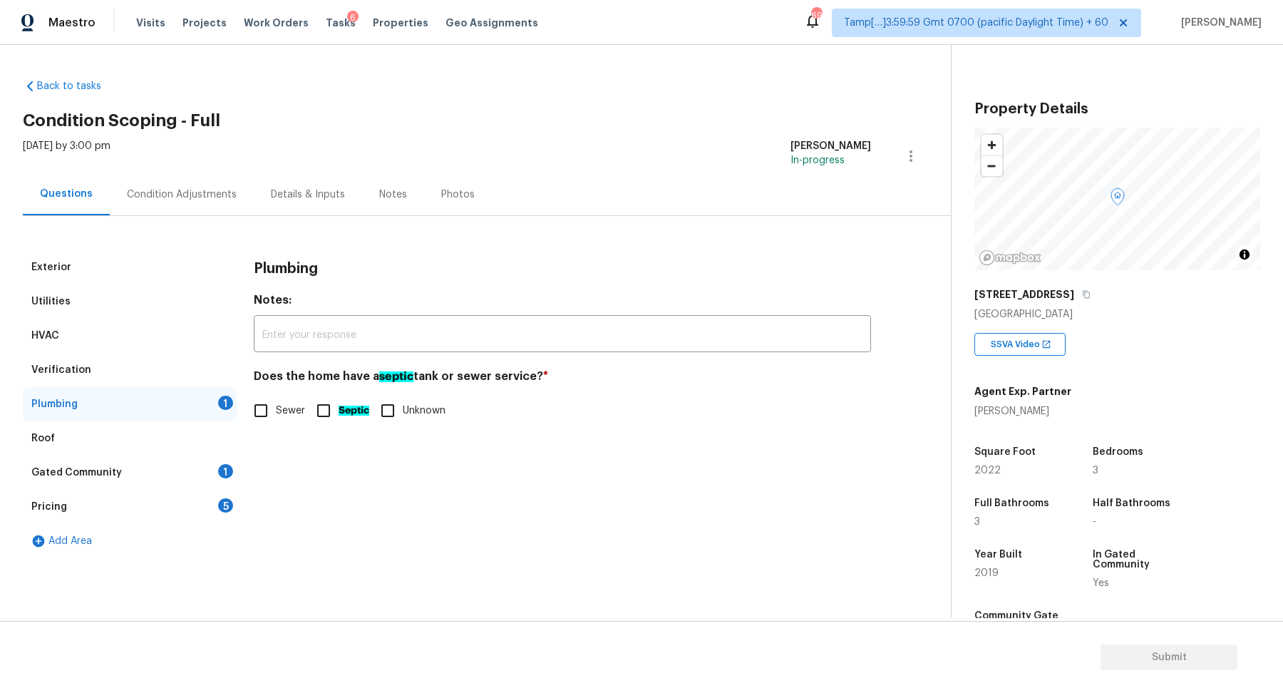
click at [303, 432] on div "Plumbing Notes: ​ Does the home have a septic tank or sewer service? * Sewer Se…" at bounding box center [562, 346] width 617 height 192
click at [267, 412] on input "Sewer" at bounding box center [261, 411] width 30 height 30
checkbox input "true"
click at [208, 473] on div "Gated Community 1" at bounding box center [130, 473] width 214 height 34
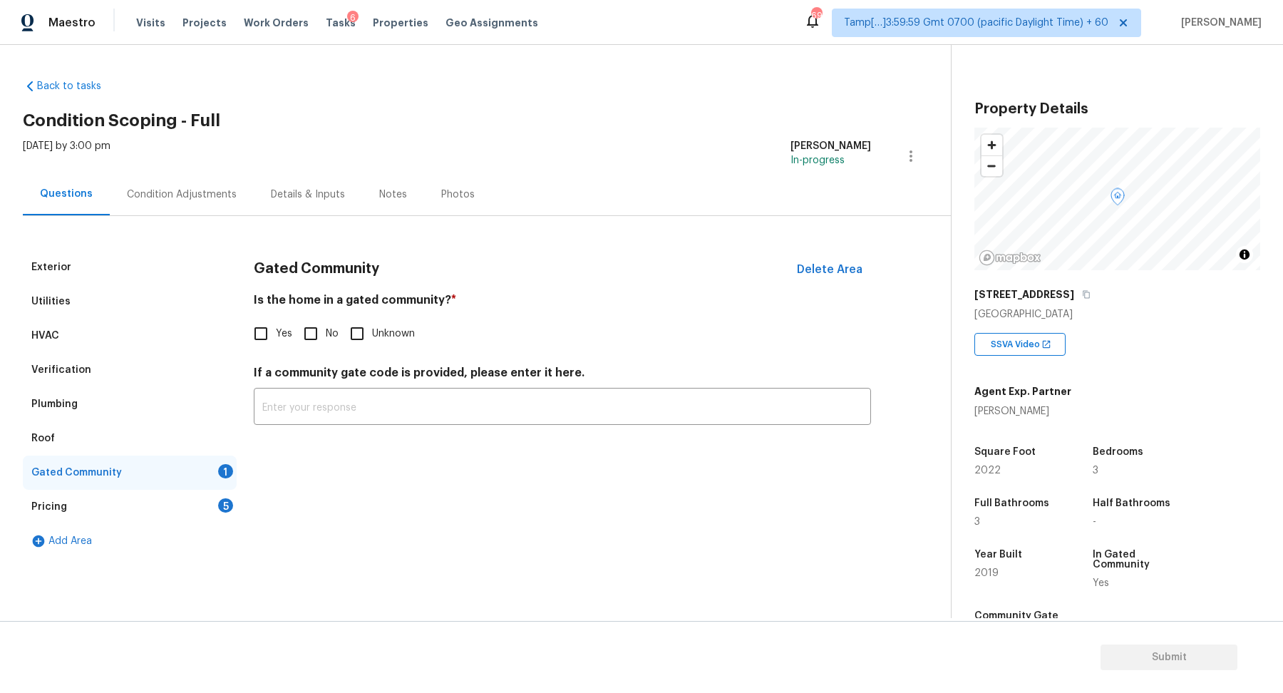
click at [315, 336] on input "No" at bounding box center [311, 334] width 30 height 30
checkbox input "true"
click at [222, 518] on div "Pricing 5" at bounding box center [130, 507] width 214 height 34
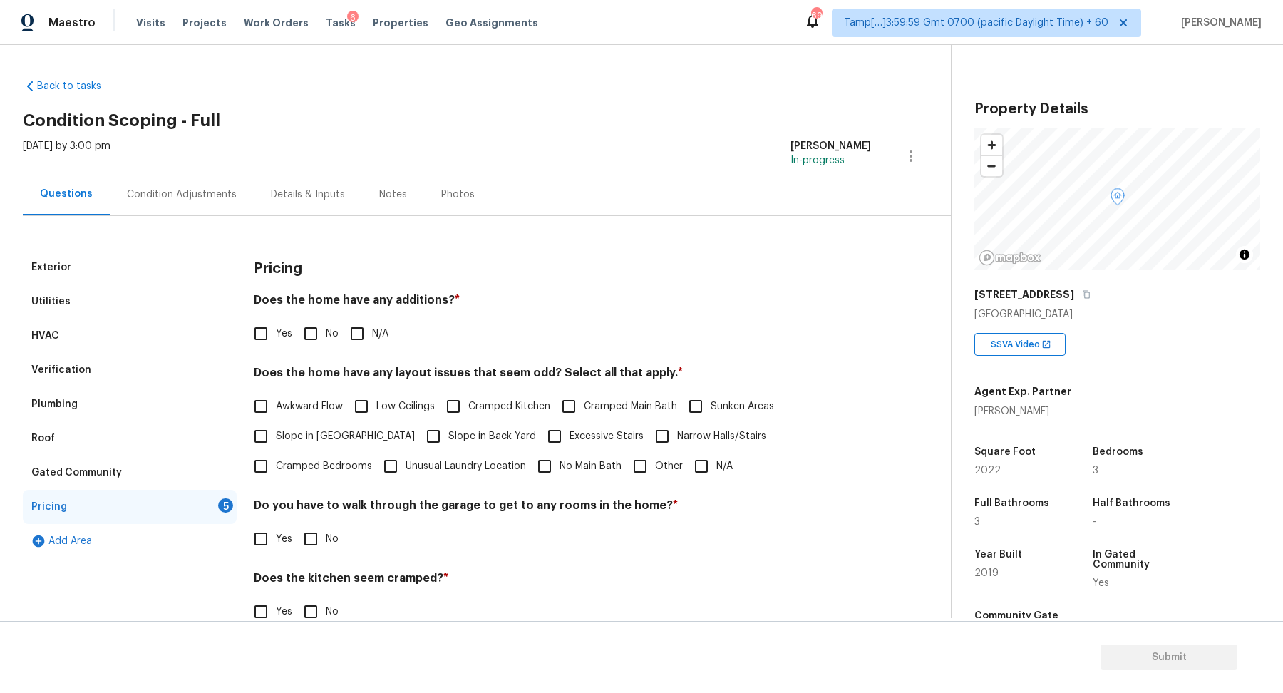
click at [225, 510] on div "5" at bounding box center [225, 505] width 15 height 14
click at [308, 344] on input "No" at bounding box center [311, 334] width 30 height 30
checkbox input "true"
click at [268, 307] on h4 "Does the home have any additions? *" at bounding box center [562, 303] width 617 height 20
click at [268, 338] on input "Yes" at bounding box center [261, 334] width 30 height 30
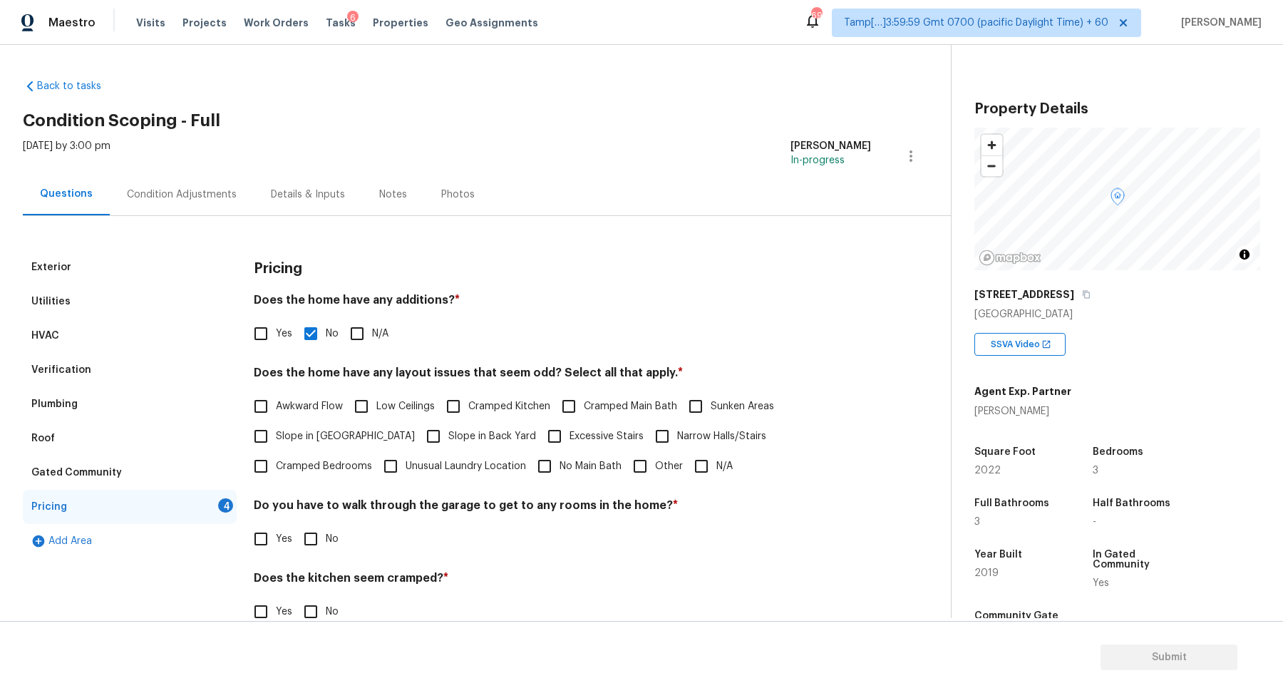
checkbox input "true"
checkbox input "false"
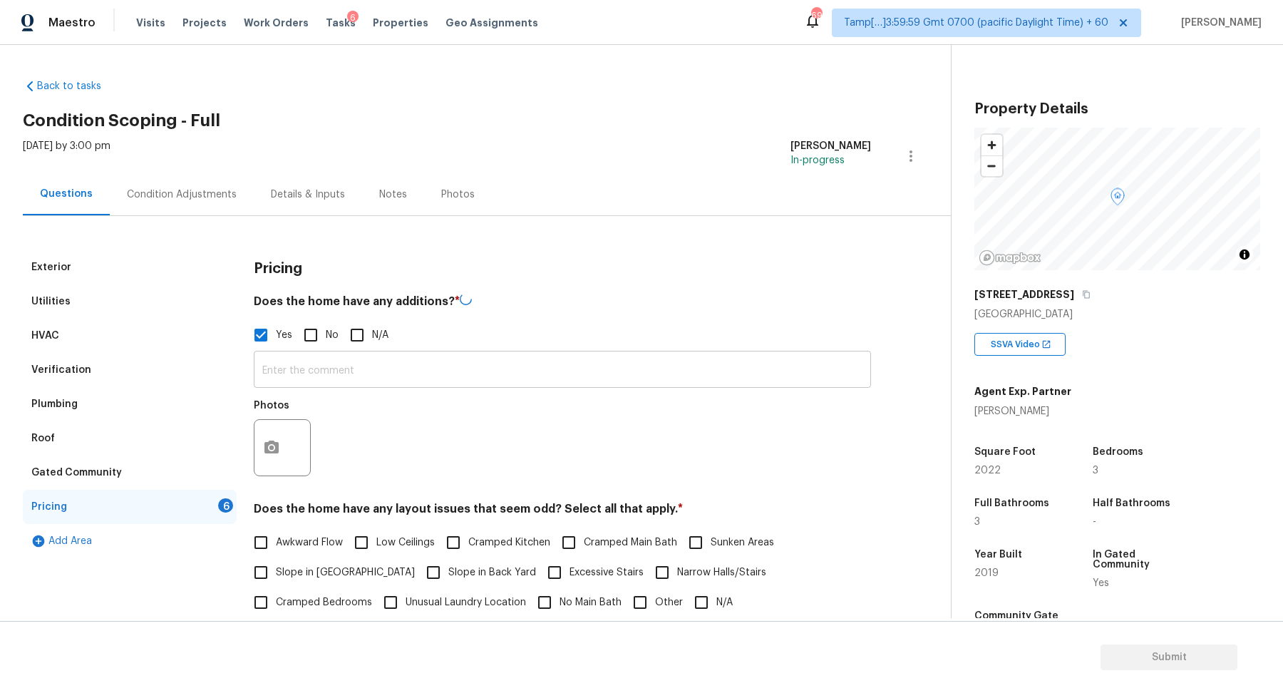
click at [319, 379] on input "text" at bounding box center [562, 371] width 617 height 34
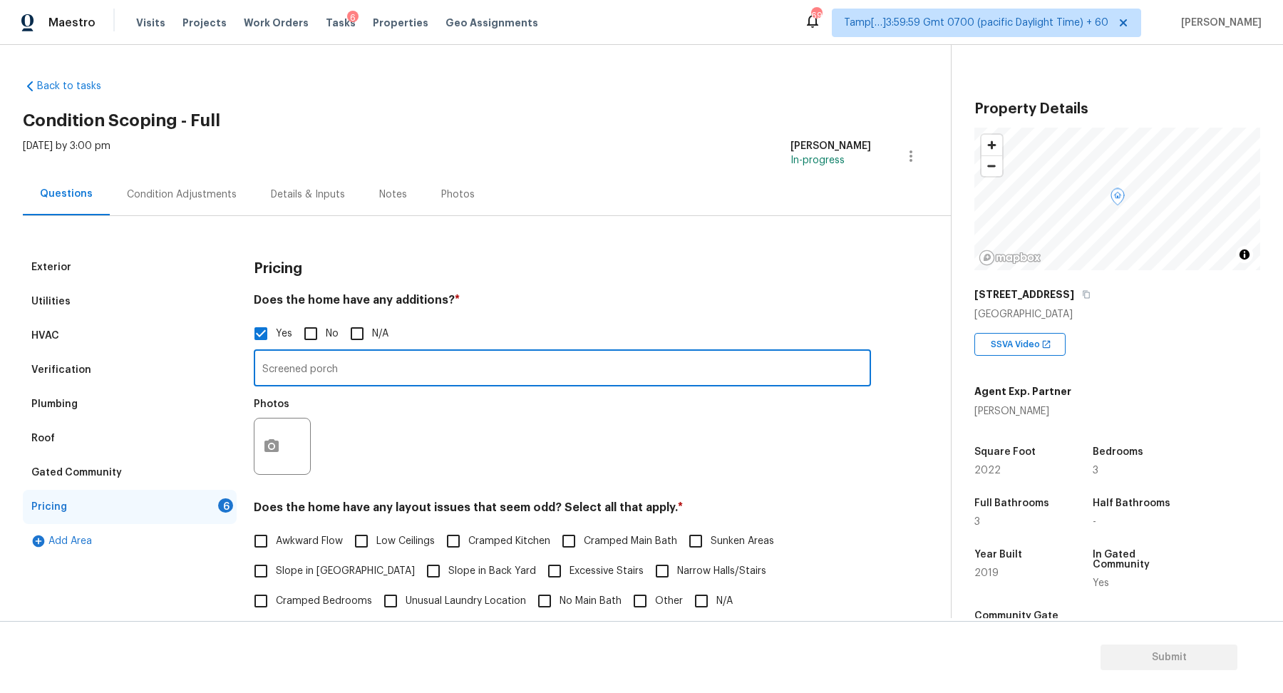
type input "Screened porch"
click at [284, 455] on button "button" at bounding box center [272, 446] width 34 height 56
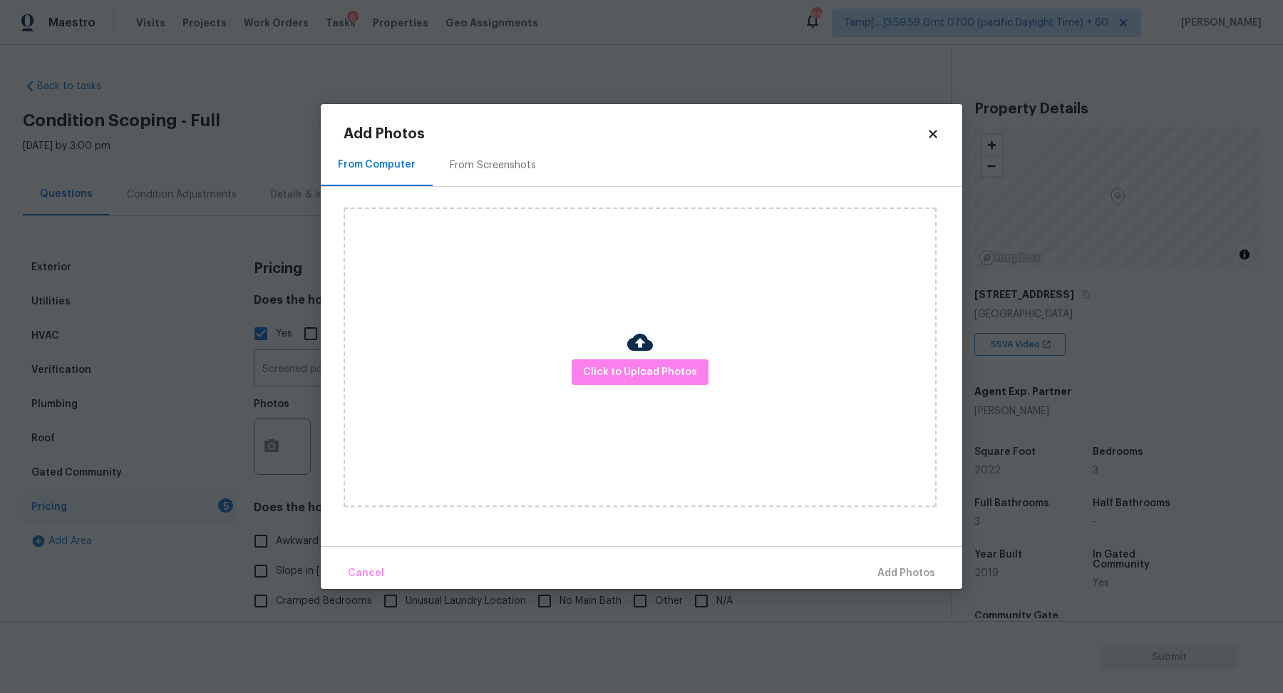
click at [587, 397] on div "Click to Upload Photos" at bounding box center [640, 356] width 593 height 299
click at [621, 366] on span "Click to Upload Photos" at bounding box center [640, 373] width 114 height 18
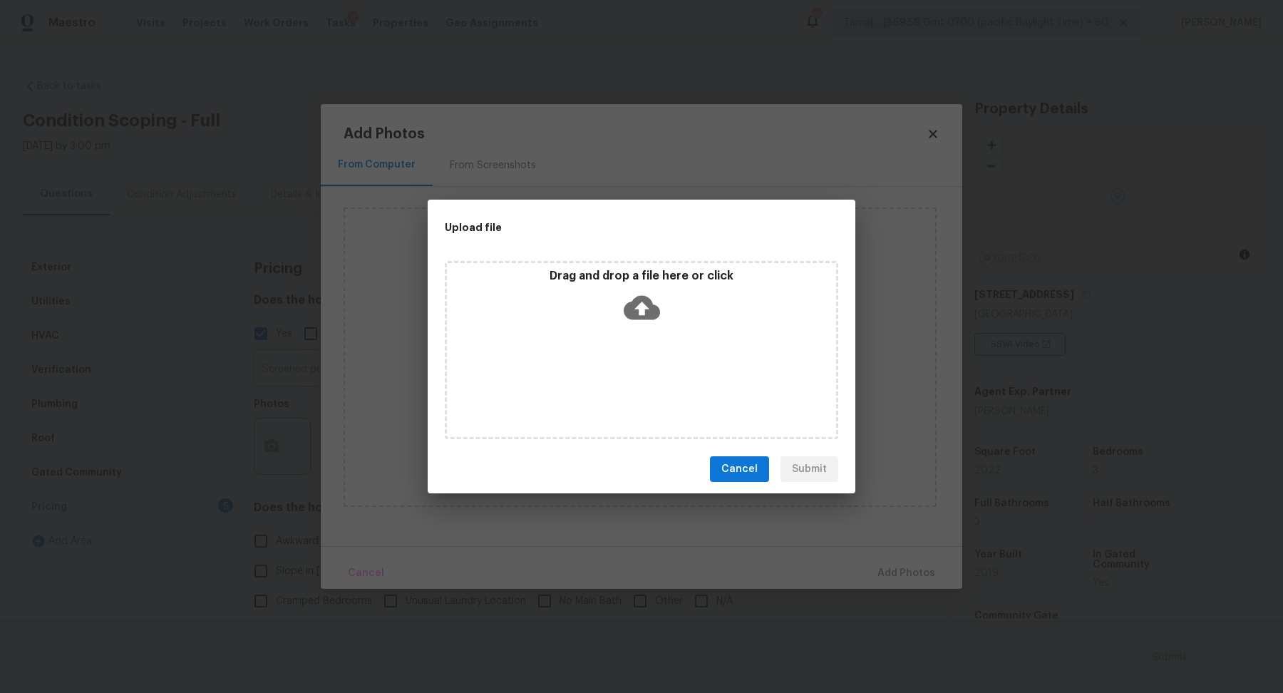
click at [642, 325] on div "Drag and drop a file here or click" at bounding box center [641, 299] width 389 height 61
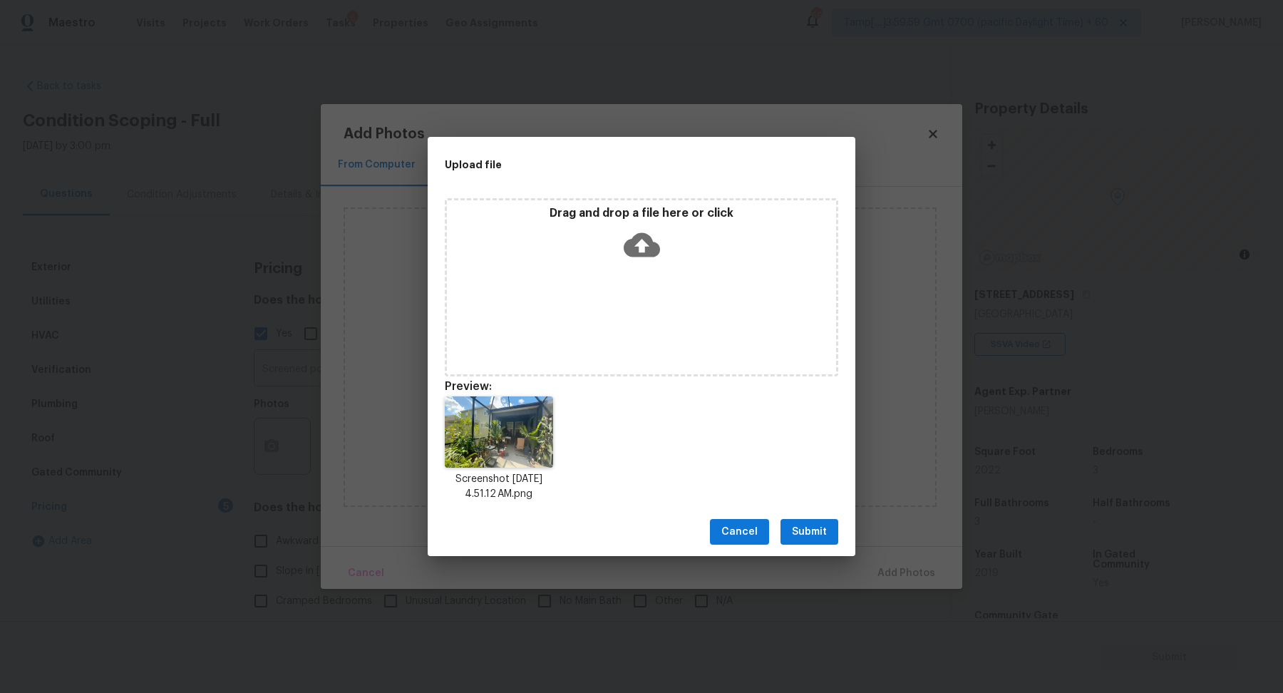
click at [816, 534] on span "Submit" at bounding box center [809, 532] width 35 height 18
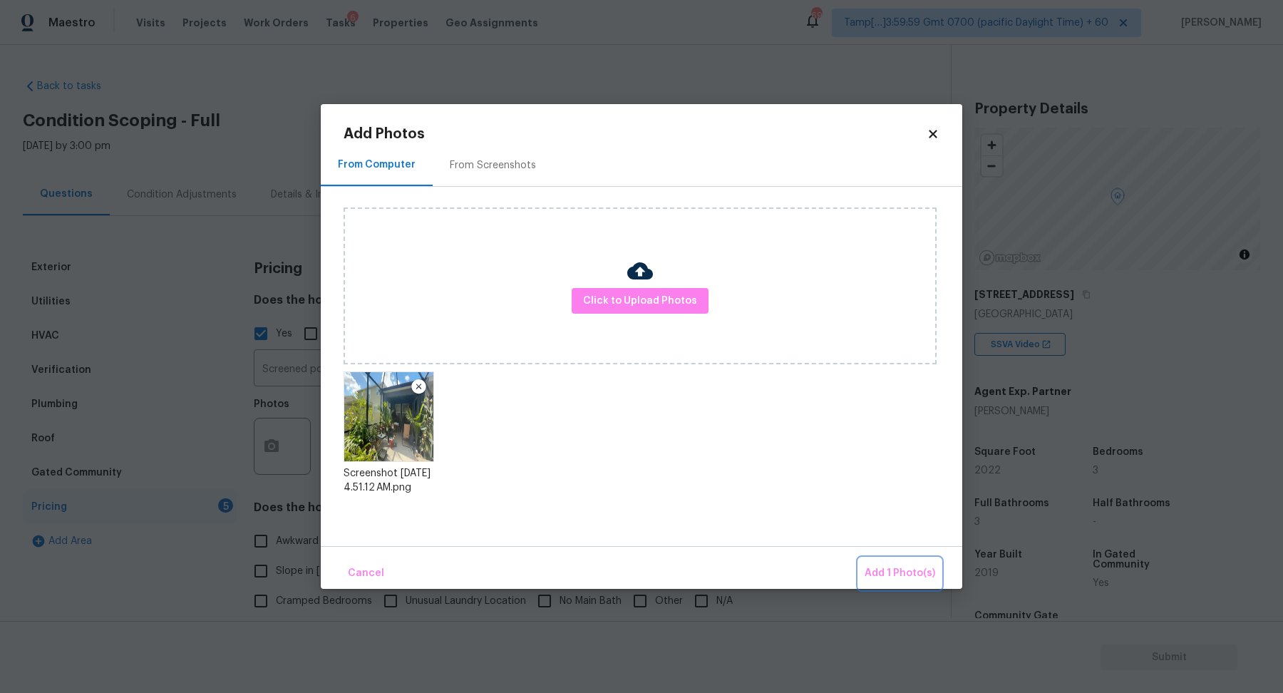
click at [913, 581] on span "Add 1 Photo(s)" at bounding box center [900, 574] width 71 height 18
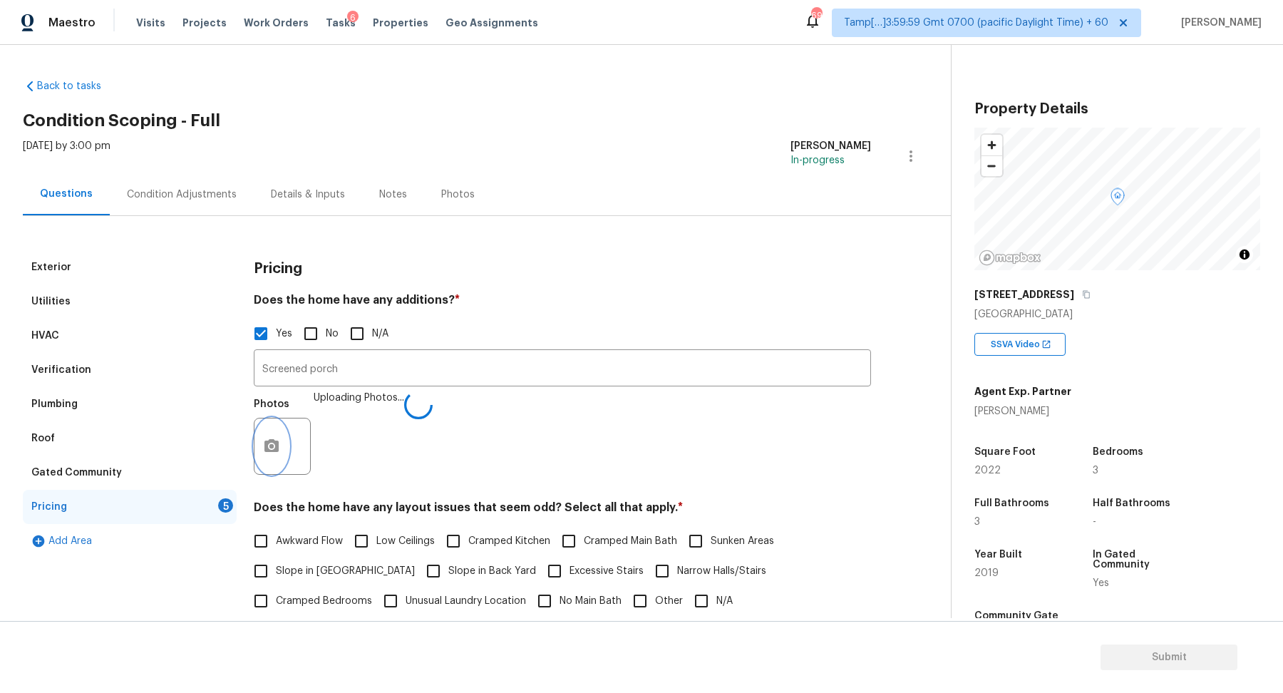
scroll to position [236, 0]
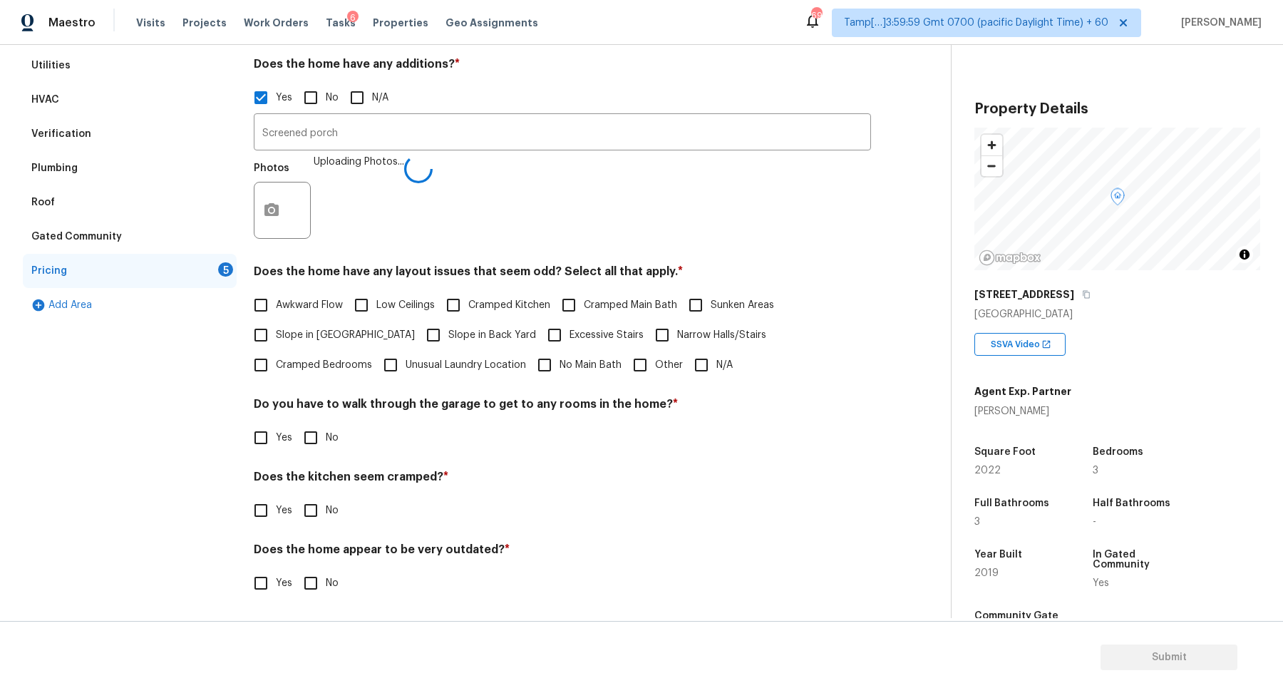
click at [307, 337] on span "Slope in Front Yard" at bounding box center [345, 335] width 139 height 15
click at [276, 337] on input "Slope in Front Yard" at bounding box center [261, 335] width 30 height 30
checkbox input "true"
click at [448, 337] on span "Slope in Back Yard" at bounding box center [492, 336] width 88 height 15
click at [418, 337] on input "Slope in Back Yard" at bounding box center [433, 337] width 30 height 30
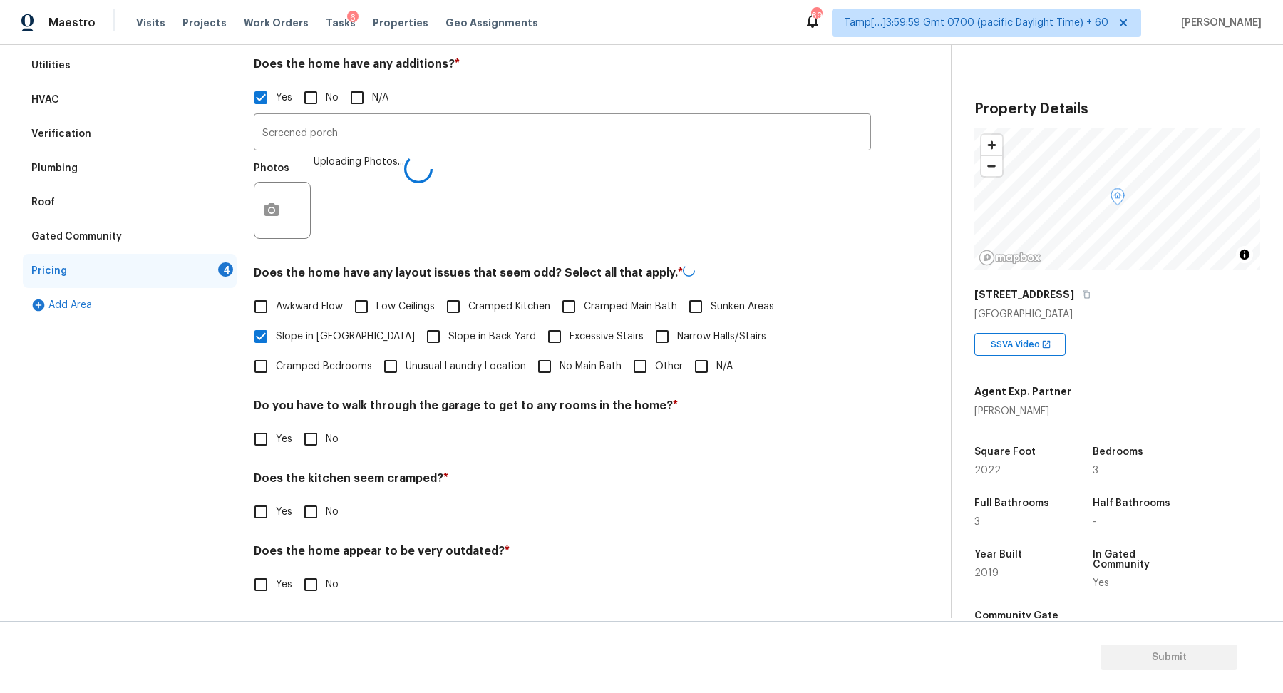
checkbox input "true"
click at [310, 426] on input "No" at bounding box center [311, 438] width 30 height 30
checkbox input "true"
click at [296, 497] on input "No" at bounding box center [311, 512] width 30 height 30
checkbox input "true"
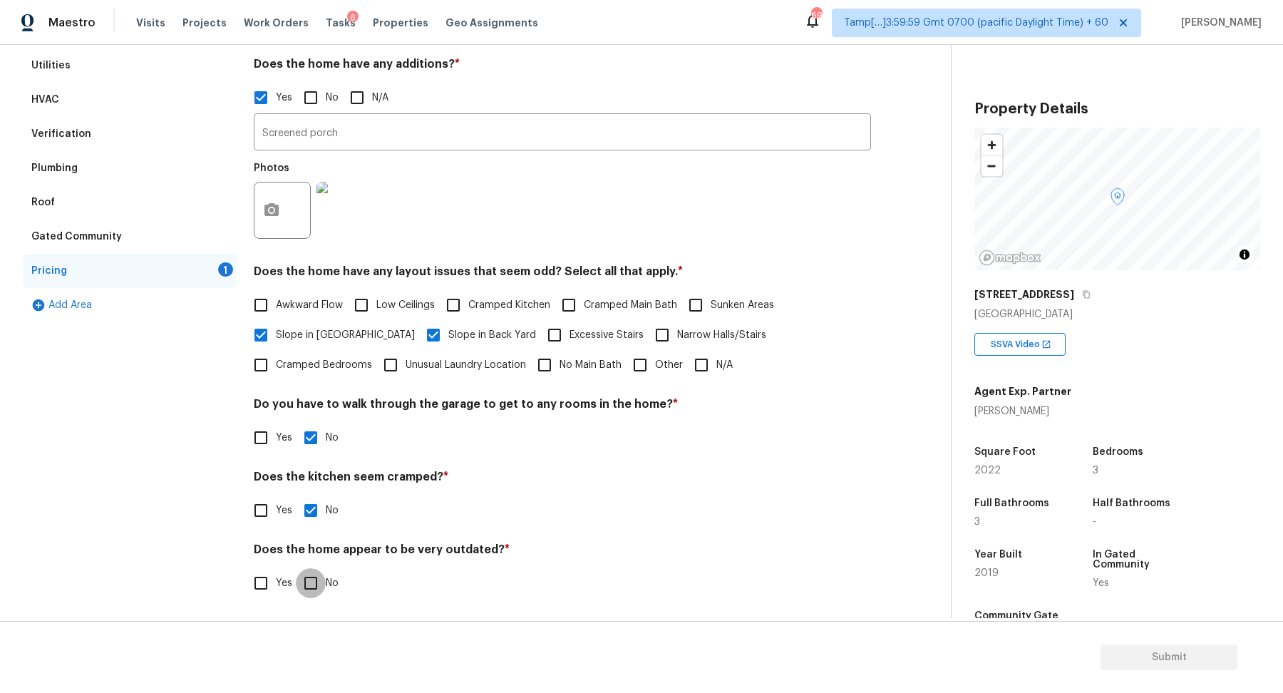
click at [296, 568] on input "No" at bounding box center [311, 583] width 30 height 30
checkbox input "true"
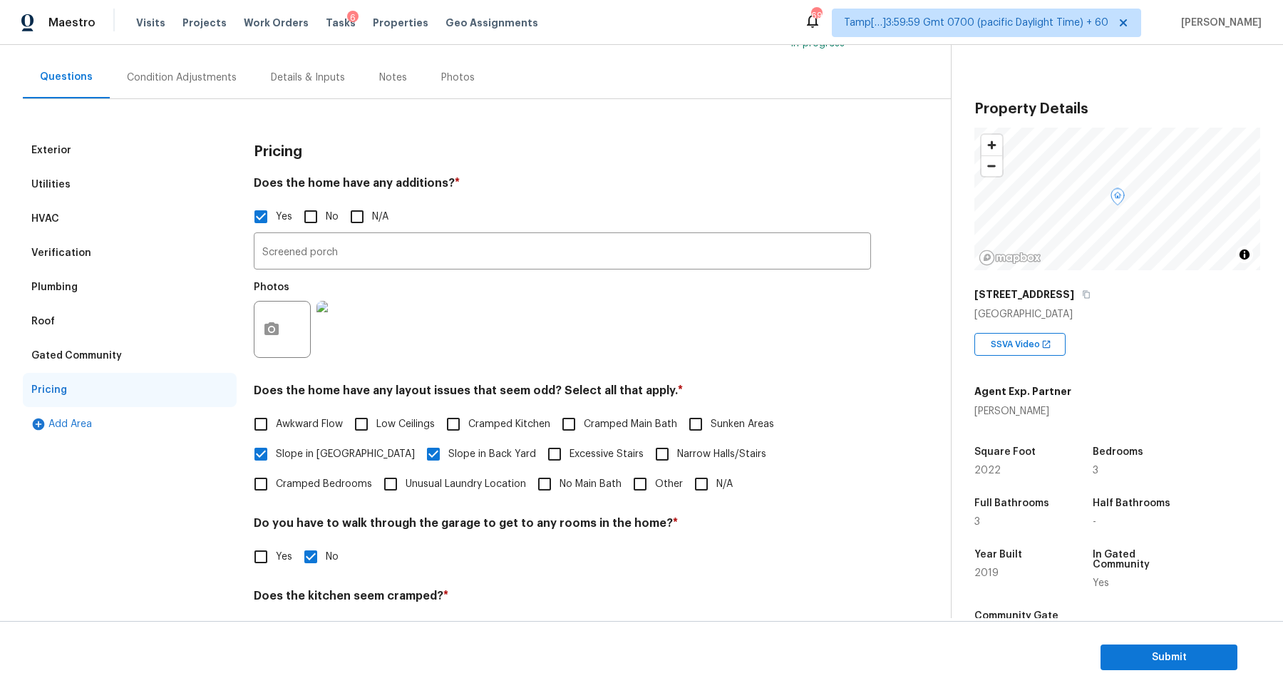
scroll to position [0, 0]
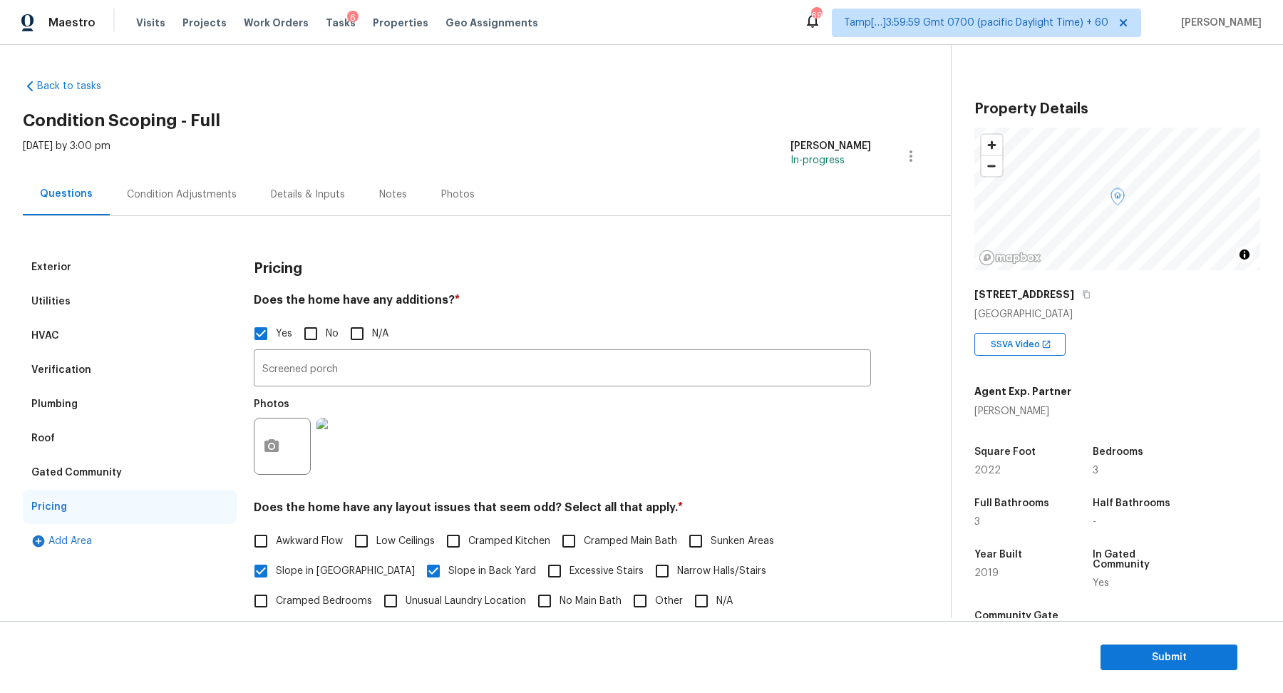
click at [205, 195] on div "Condition Adjustments" at bounding box center [182, 194] width 110 height 14
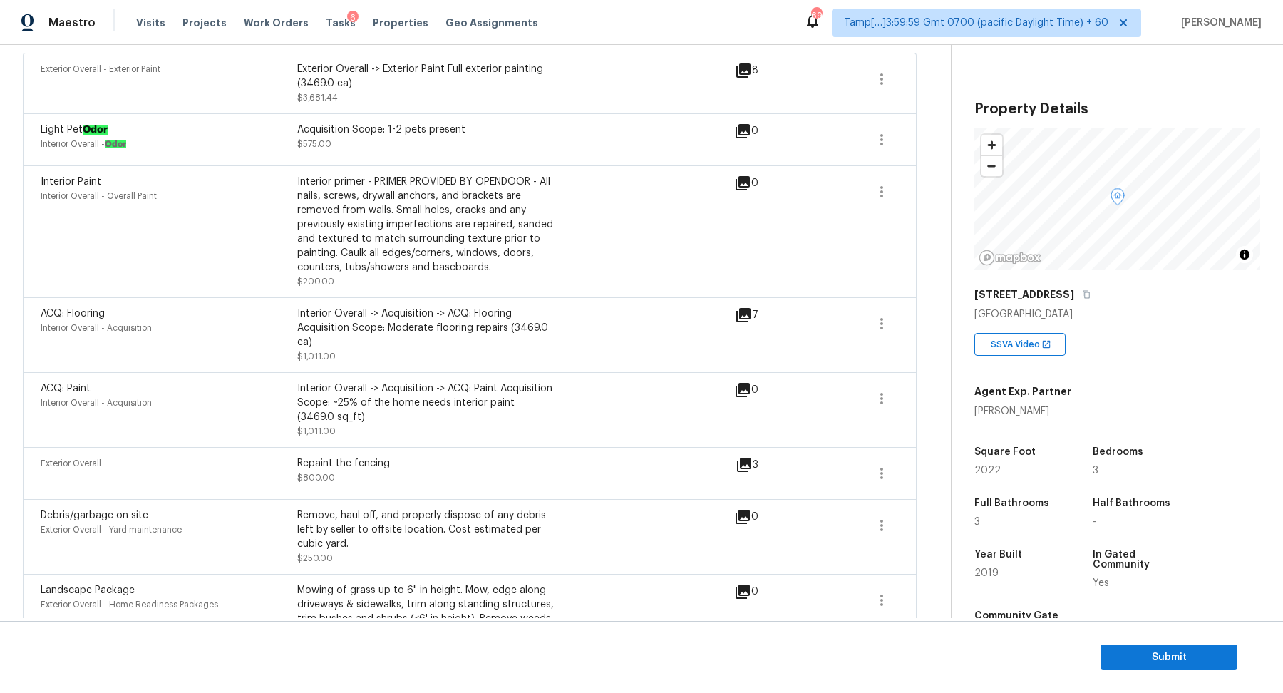
scroll to position [50, 0]
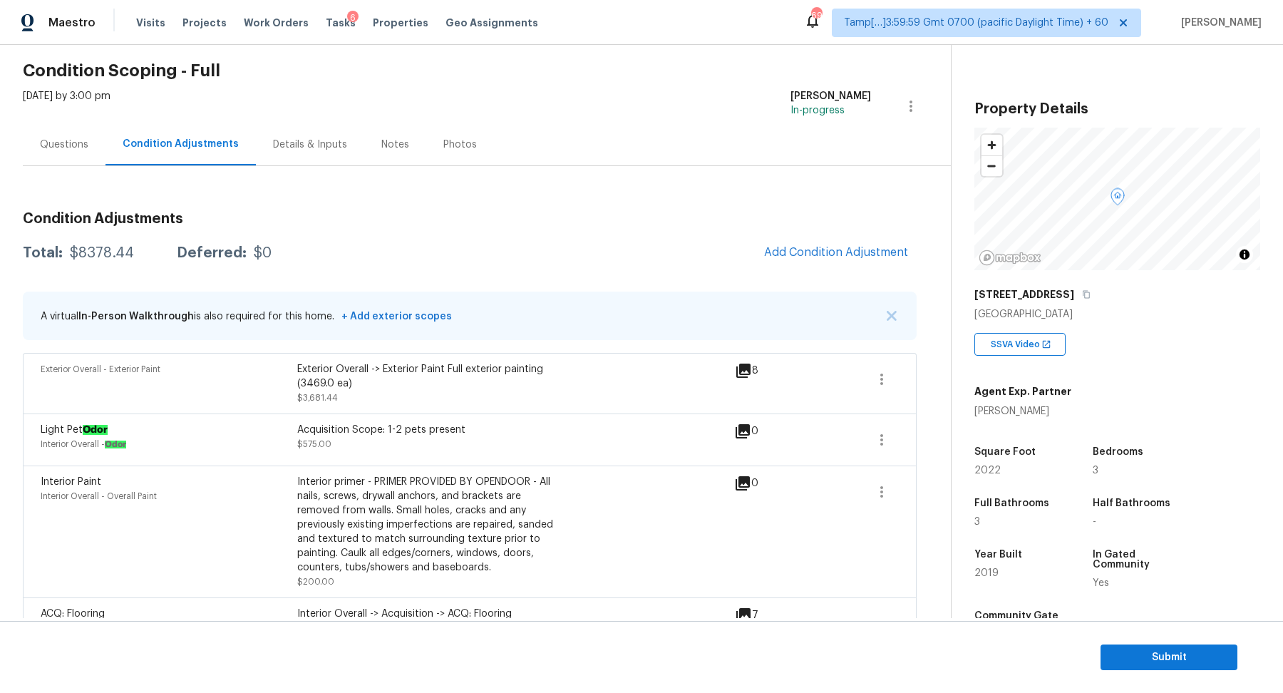
click at [41, 159] on div "Questions" at bounding box center [64, 144] width 83 height 42
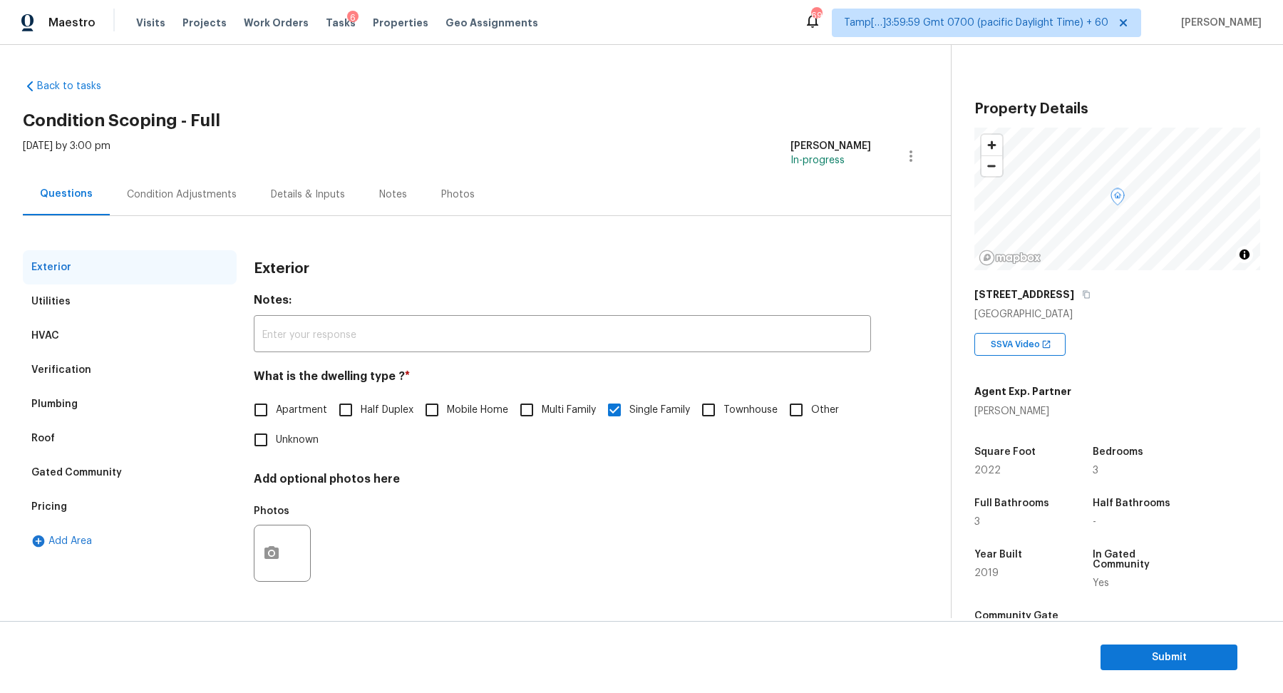
click at [113, 463] on div "Gated Community" at bounding box center [130, 473] width 214 height 34
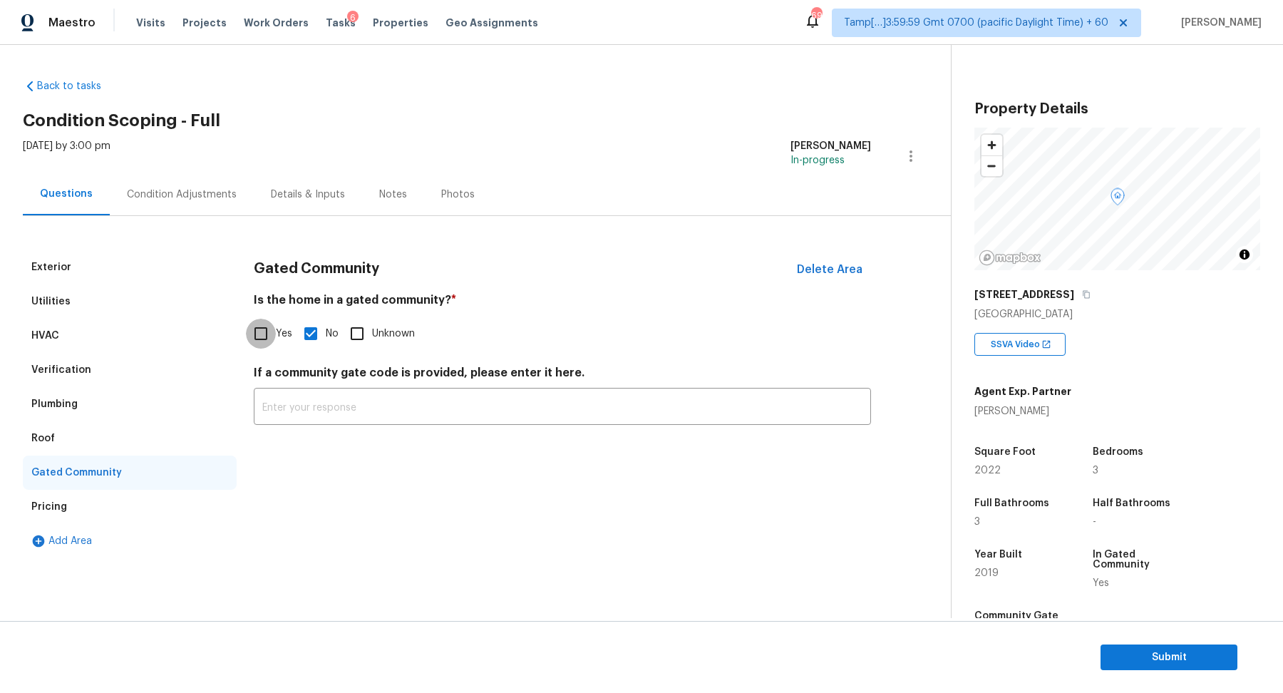
click at [270, 335] on input "Yes" at bounding box center [261, 334] width 30 height 30
checkbox input "true"
checkbox input "false"
click at [1144, 650] on span "Submit" at bounding box center [1169, 658] width 114 height 18
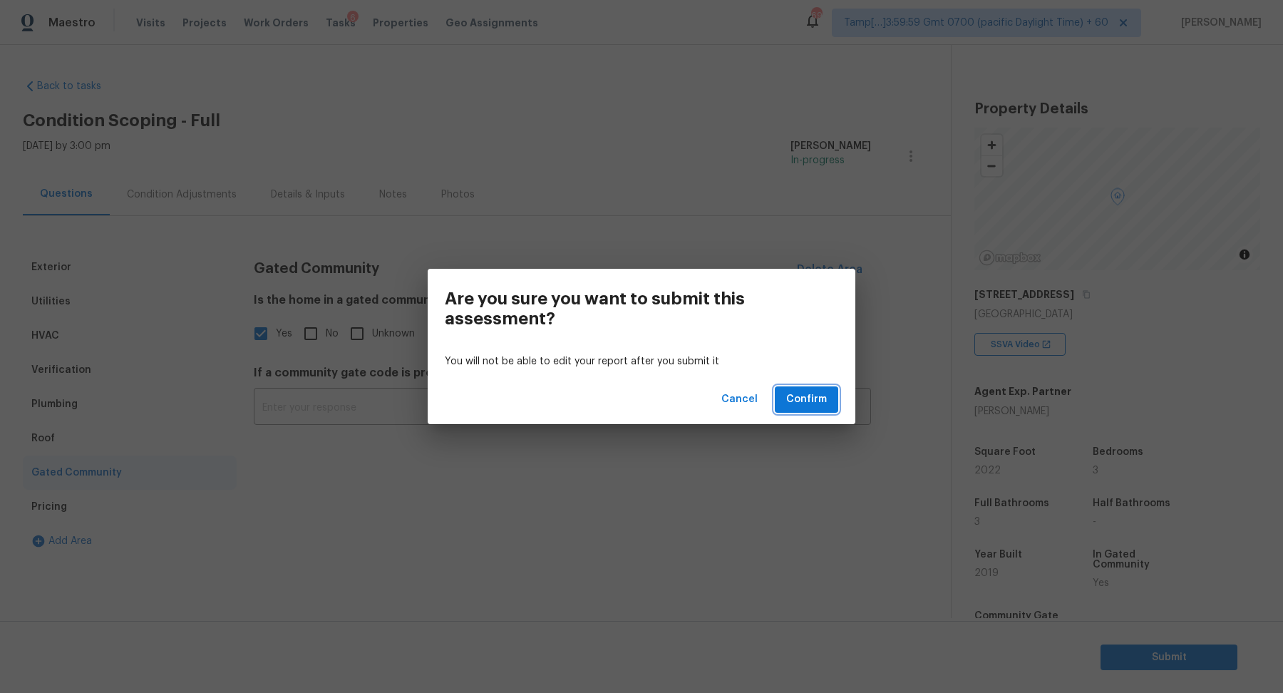
click at [803, 405] on span "Confirm" at bounding box center [806, 400] width 41 height 18
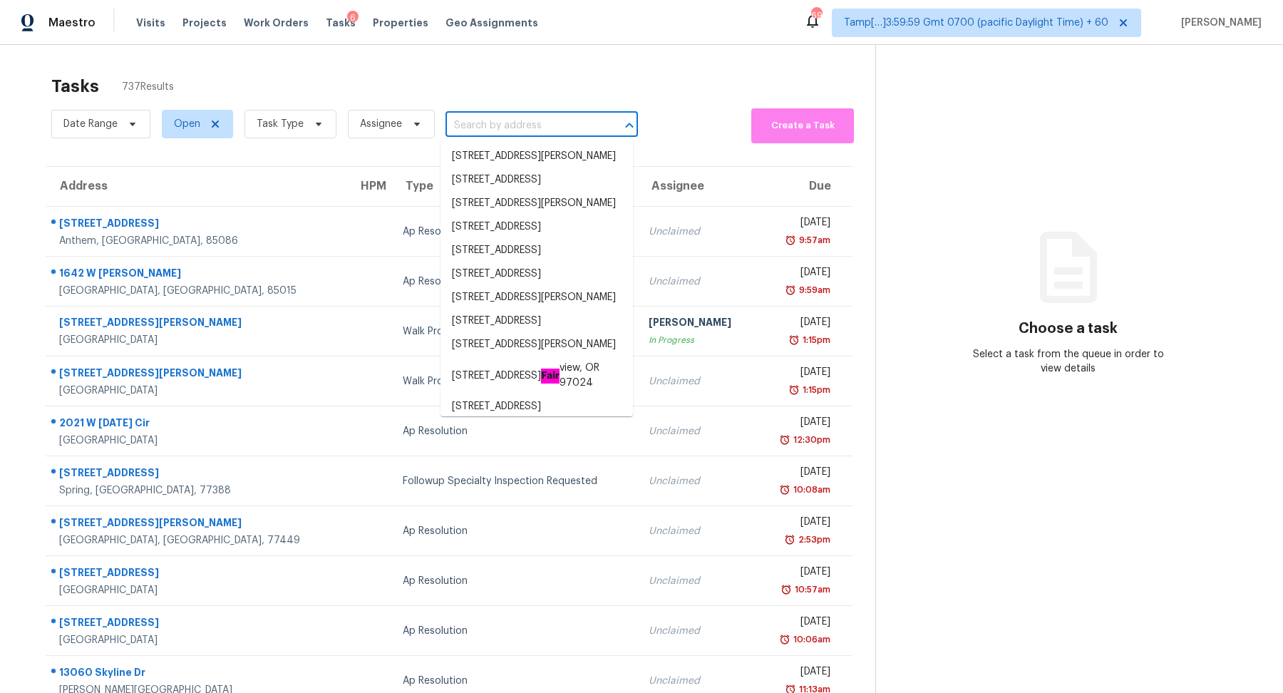
click at [497, 123] on input "text" at bounding box center [522, 126] width 153 height 22
paste input "3615 Hawthorne Ter Atlanta, GA, 30337"
type input "3615 Hawthorne Ter Atlanta, GA, 30337"
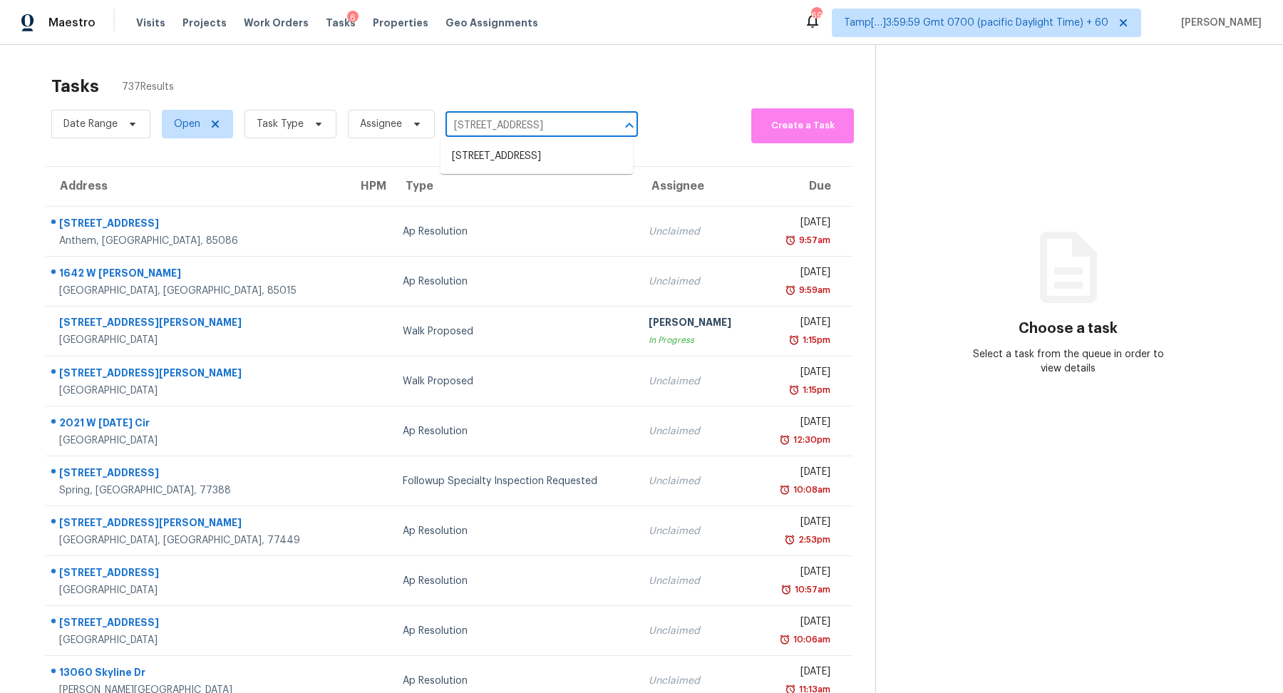
scroll to position [0, 39]
click at [520, 168] on li "3615 Hawthorne Ter, Atlanta, GA 30337" at bounding box center [537, 157] width 192 height 24
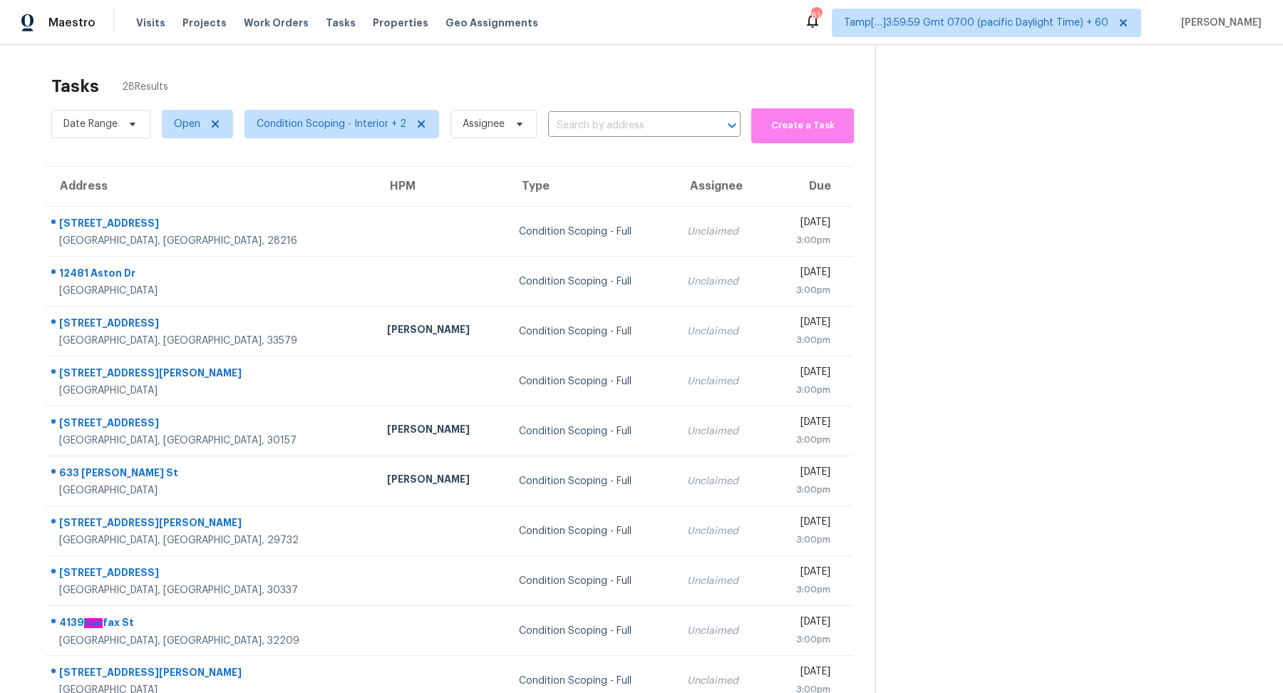
scroll to position [49, 0]
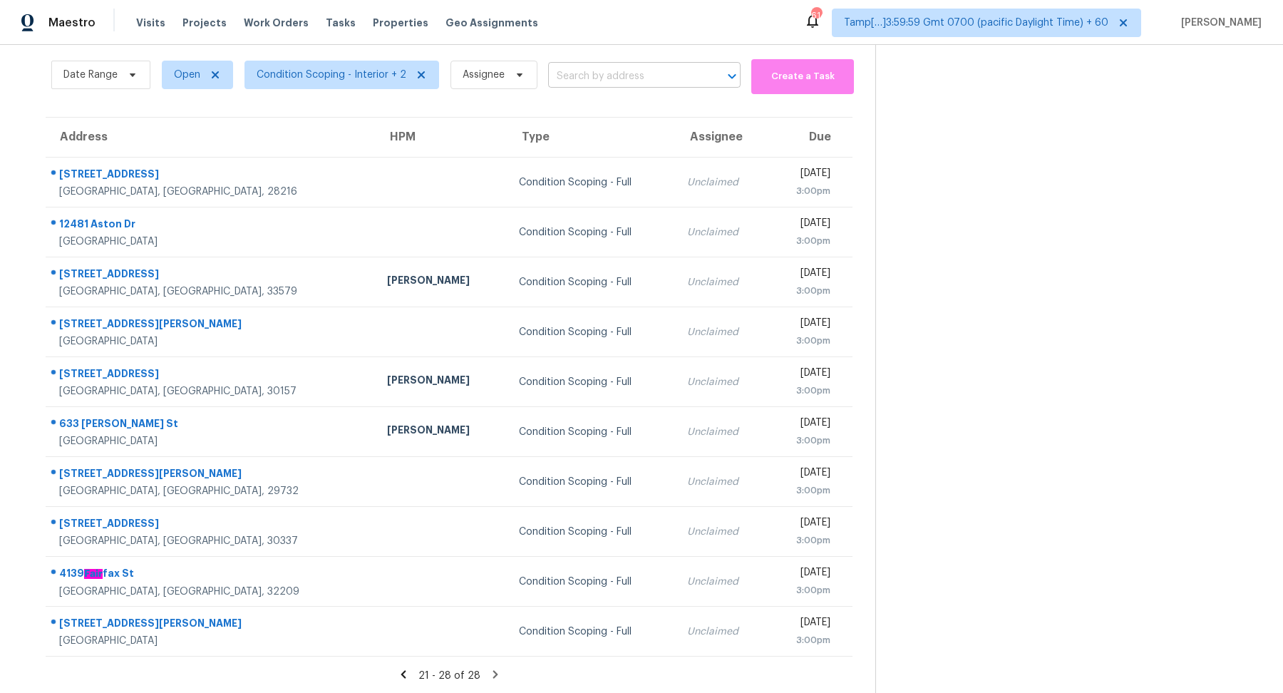
click at [597, 79] on input "text" at bounding box center [624, 77] width 153 height 22
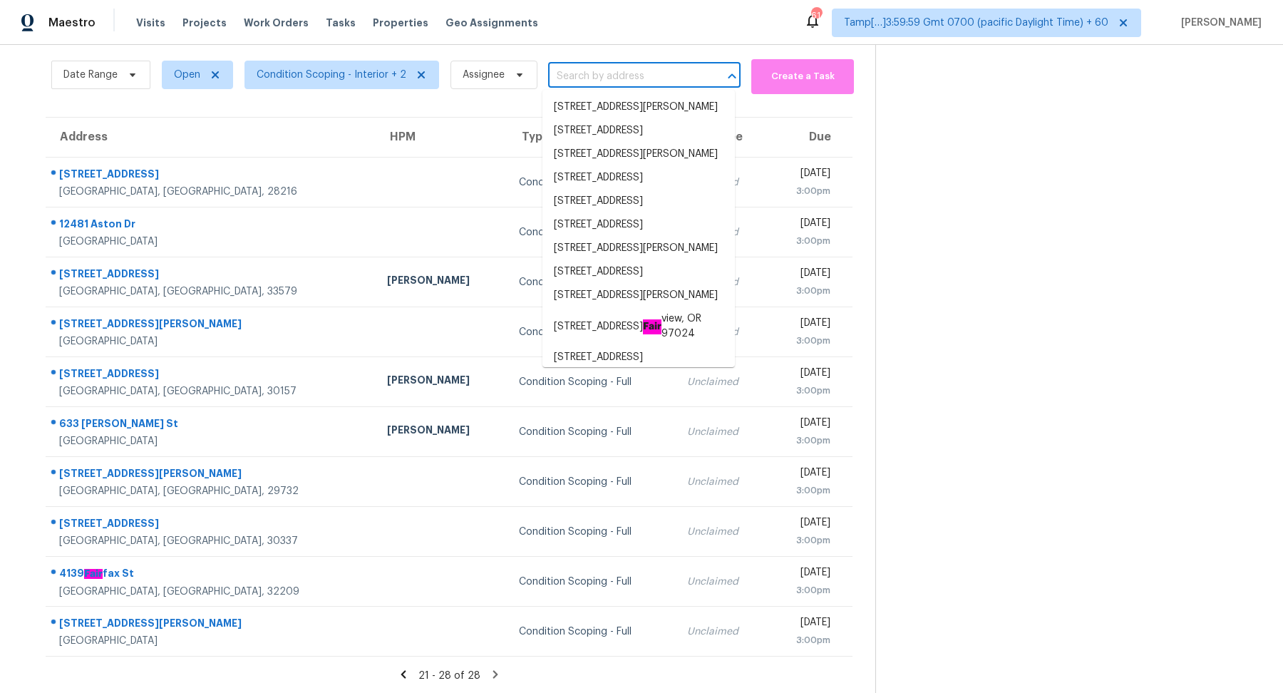
paste input "[STREET_ADDRESS][PERSON_NAME]"
type input "[STREET_ADDRESS][PERSON_NAME]"
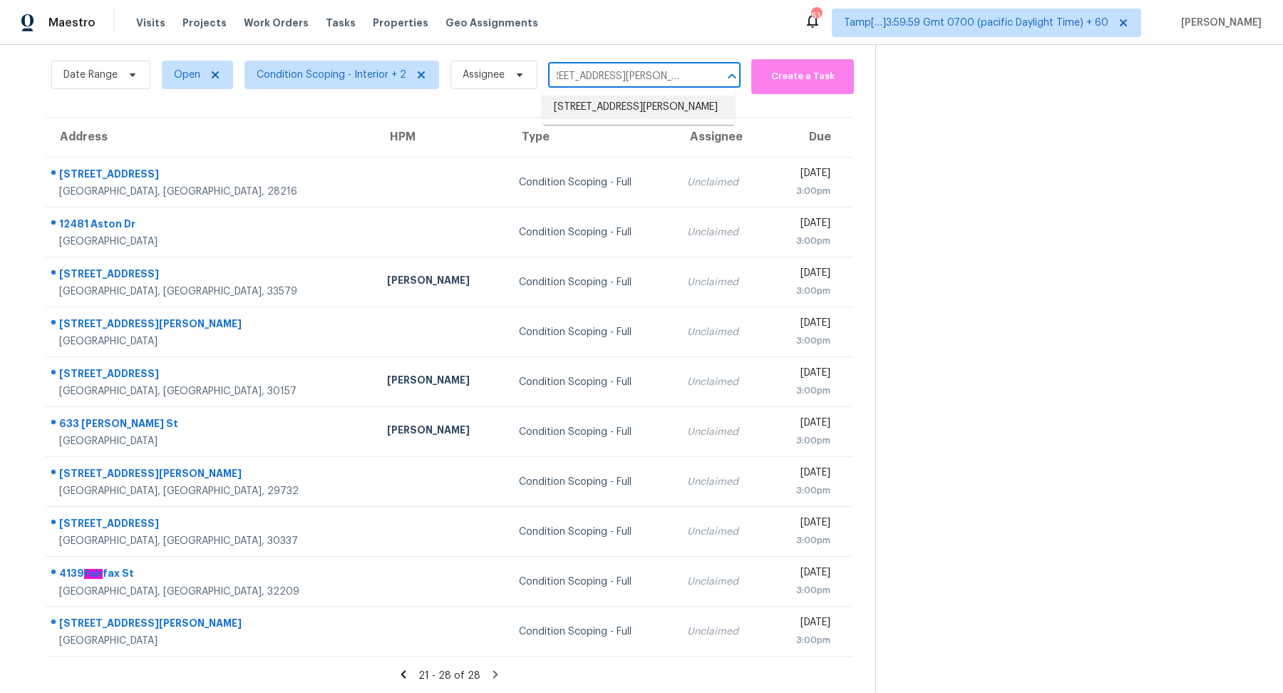
click at [589, 108] on li "6450 E Stubbs Rd, Atlanta, GA 30349" at bounding box center [639, 108] width 192 height 24
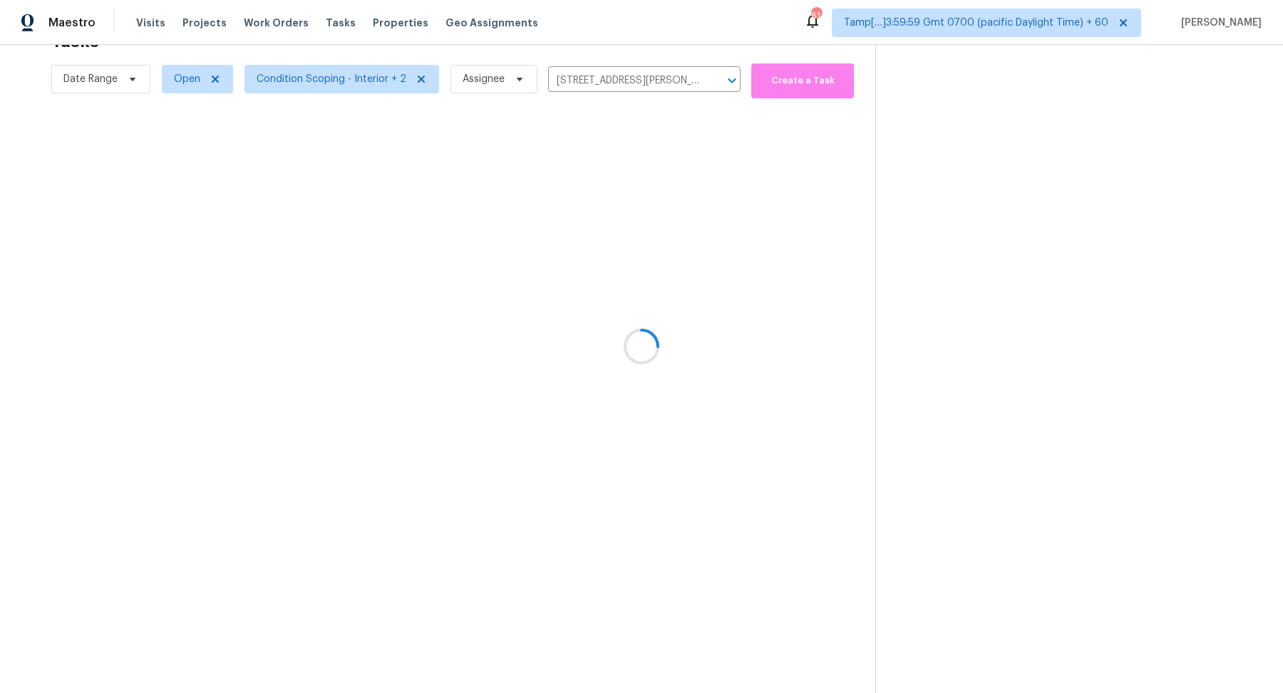
scroll to position [44, 0]
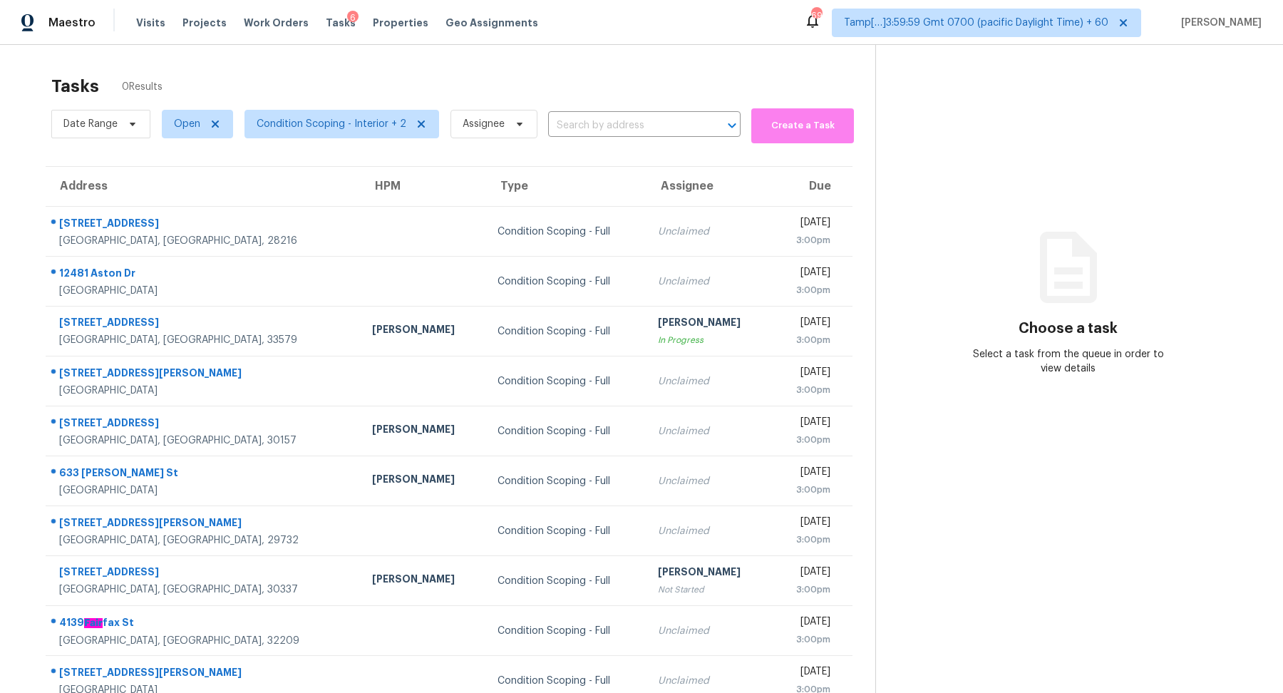
click at [498, 227] on div "Condition Scoping - Full" at bounding box center [567, 232] width 138 height 14
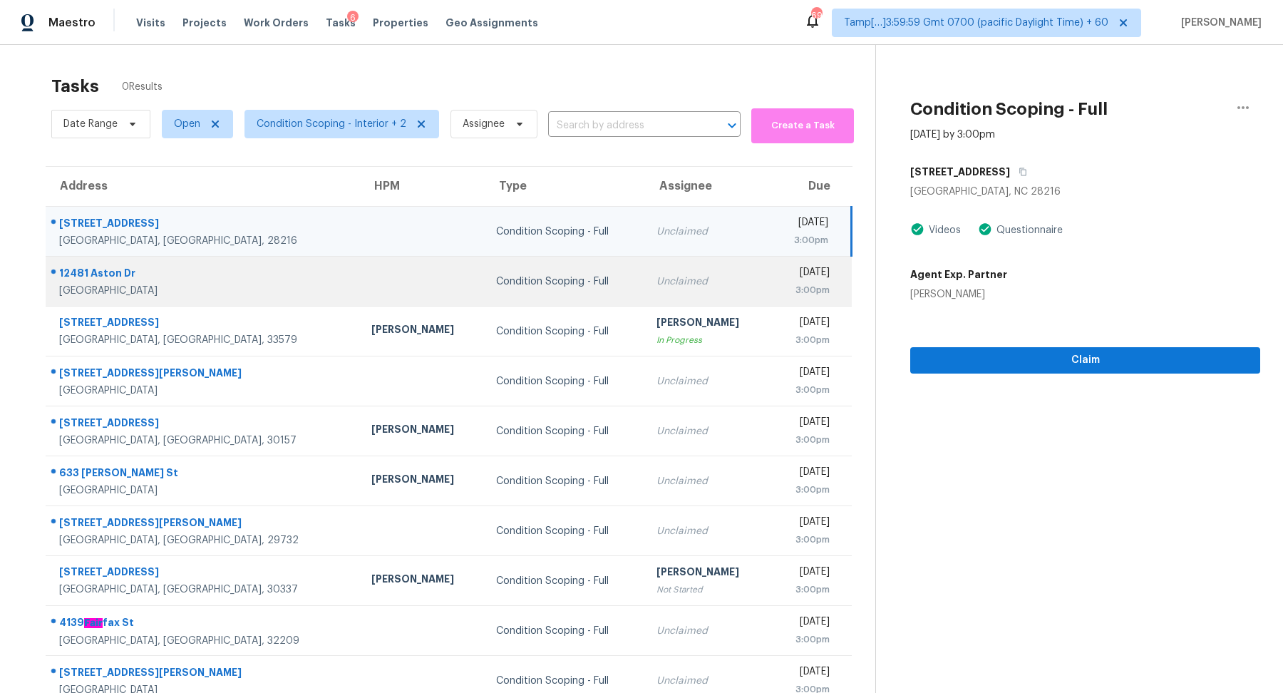
click at [645, 297] on td "Unclaimed" at bounding box center [707, 282] width 125 height 50
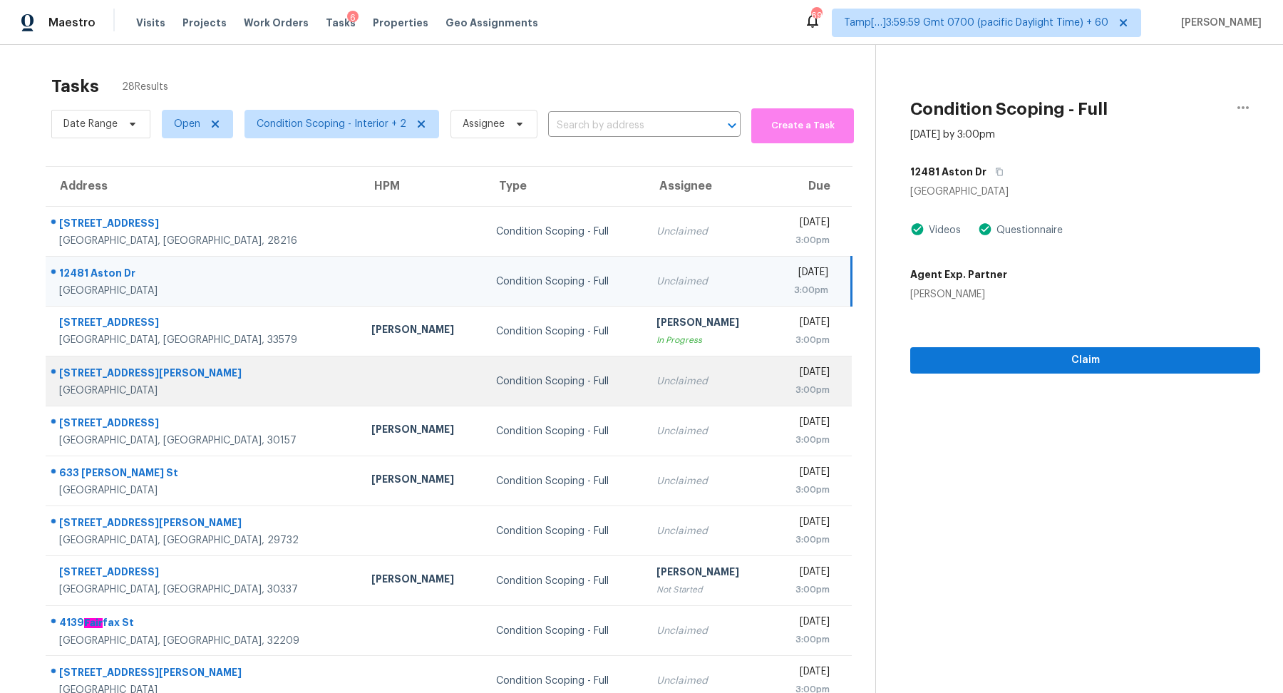
click at [666, 369] on td "Unclaimed" at bounding box center [707, 381] width 125 height 50
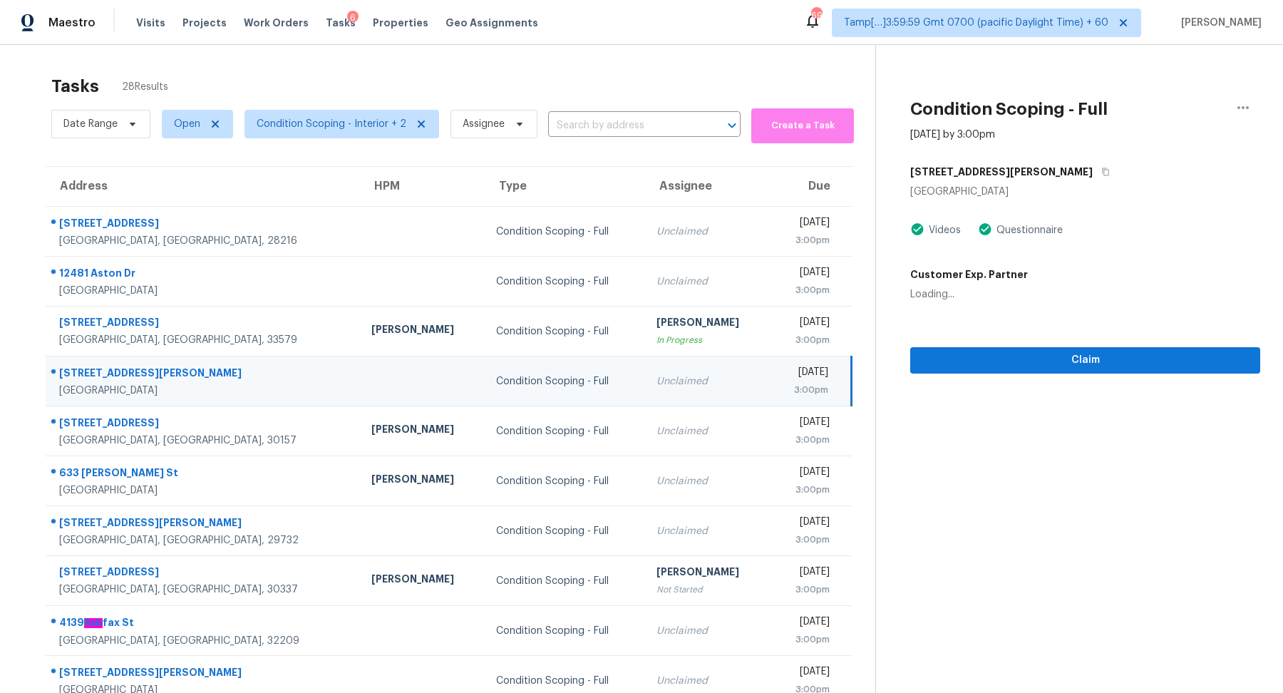
scroll to position [49, 0]
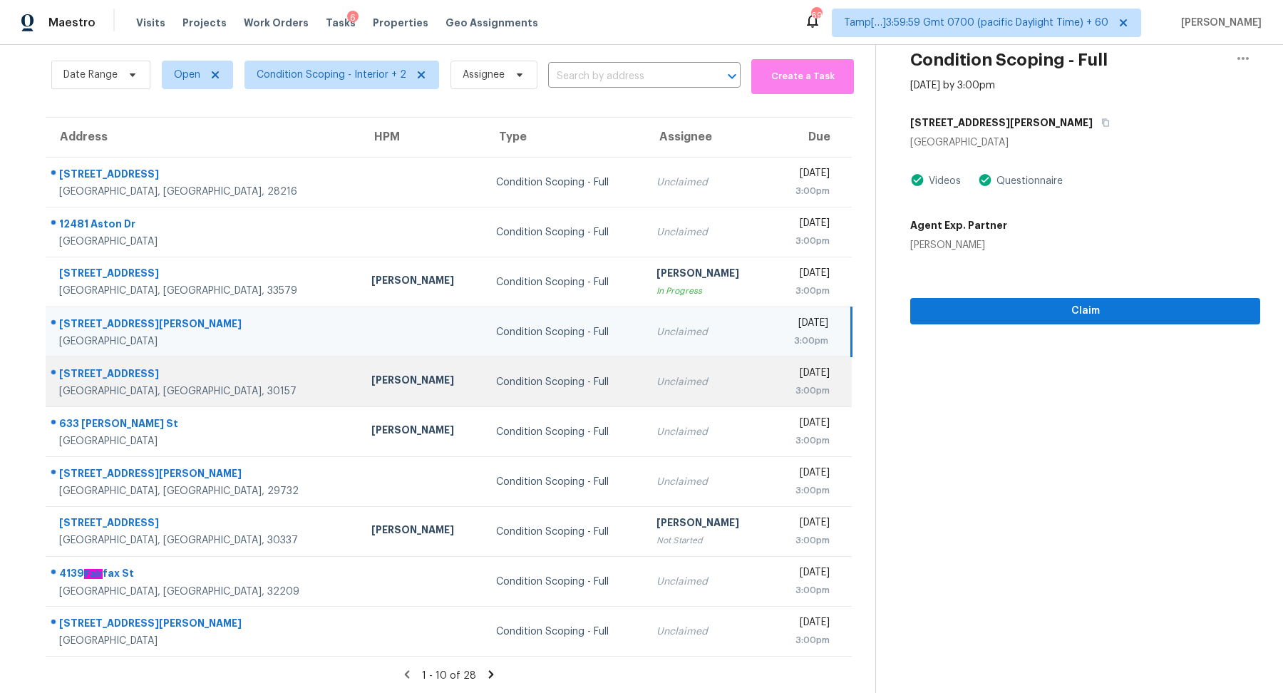
click at [645, 395] on td "Unclaimed" at bounding box center [707, 382] width 125 height 50
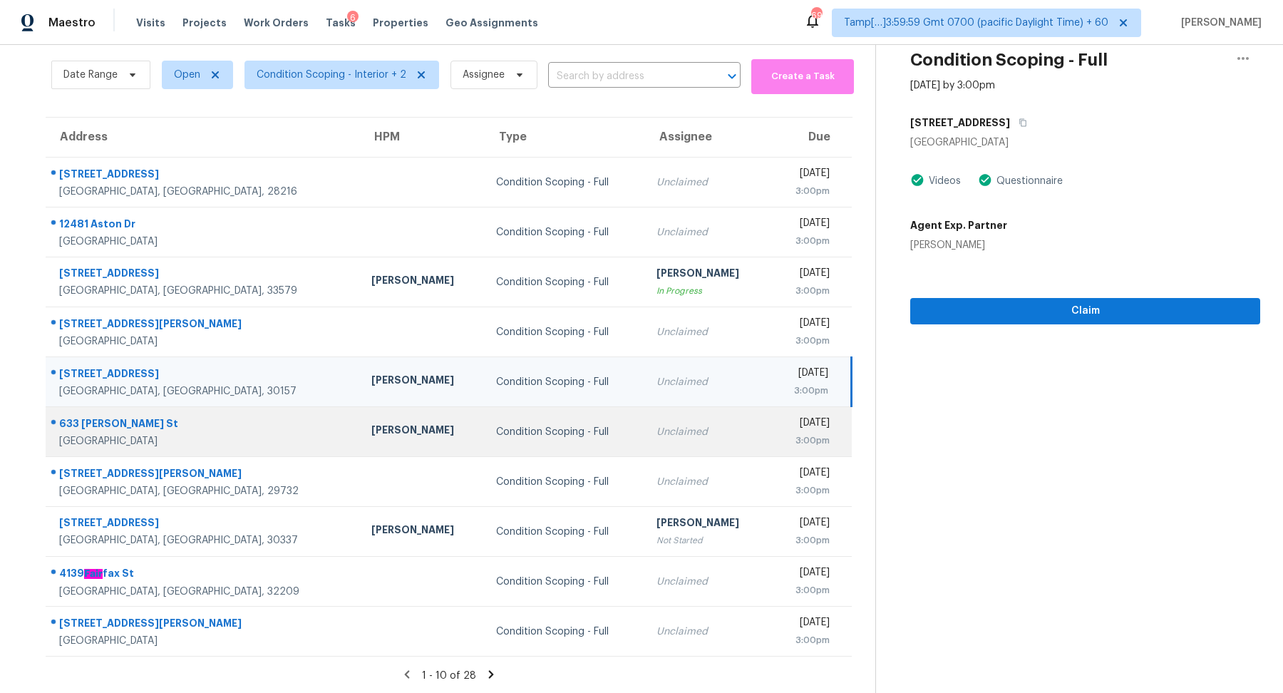
click at [645, 441] on td "Unclaimed" at bounding box center [707, 432] width 125 height 50
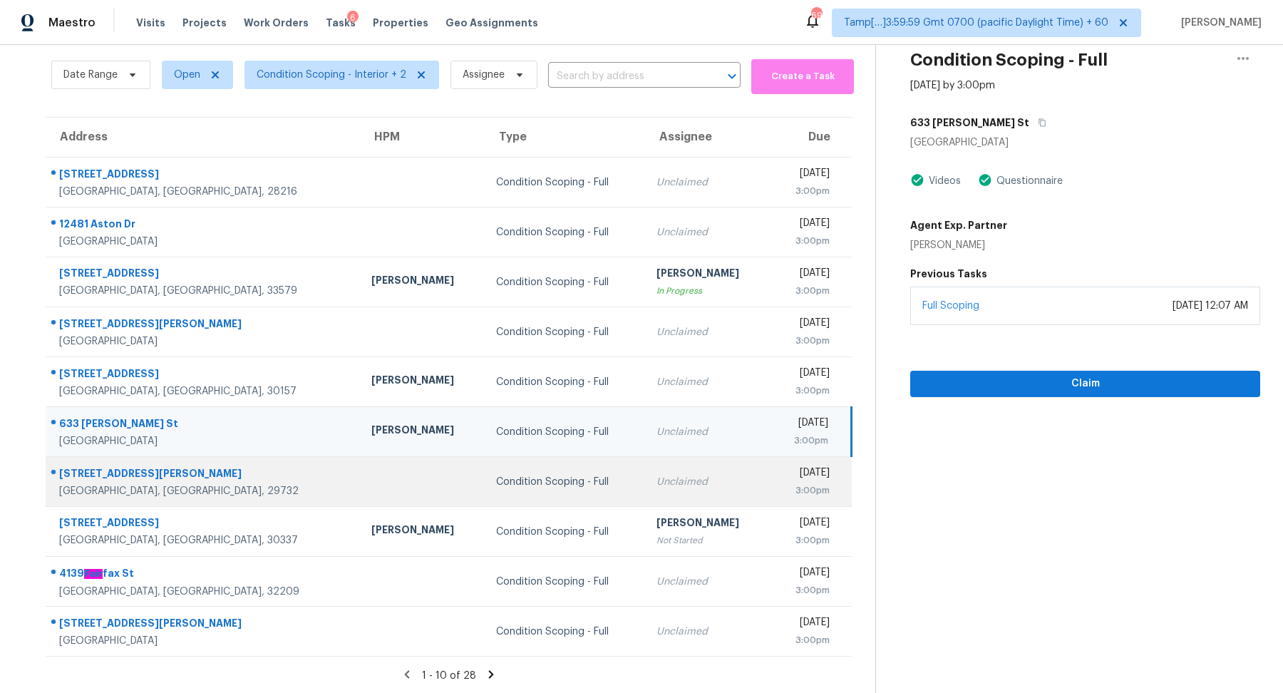
click at [662, 493] on td "Unclaimed" at bounding box center [707, 482] width 125 height 50
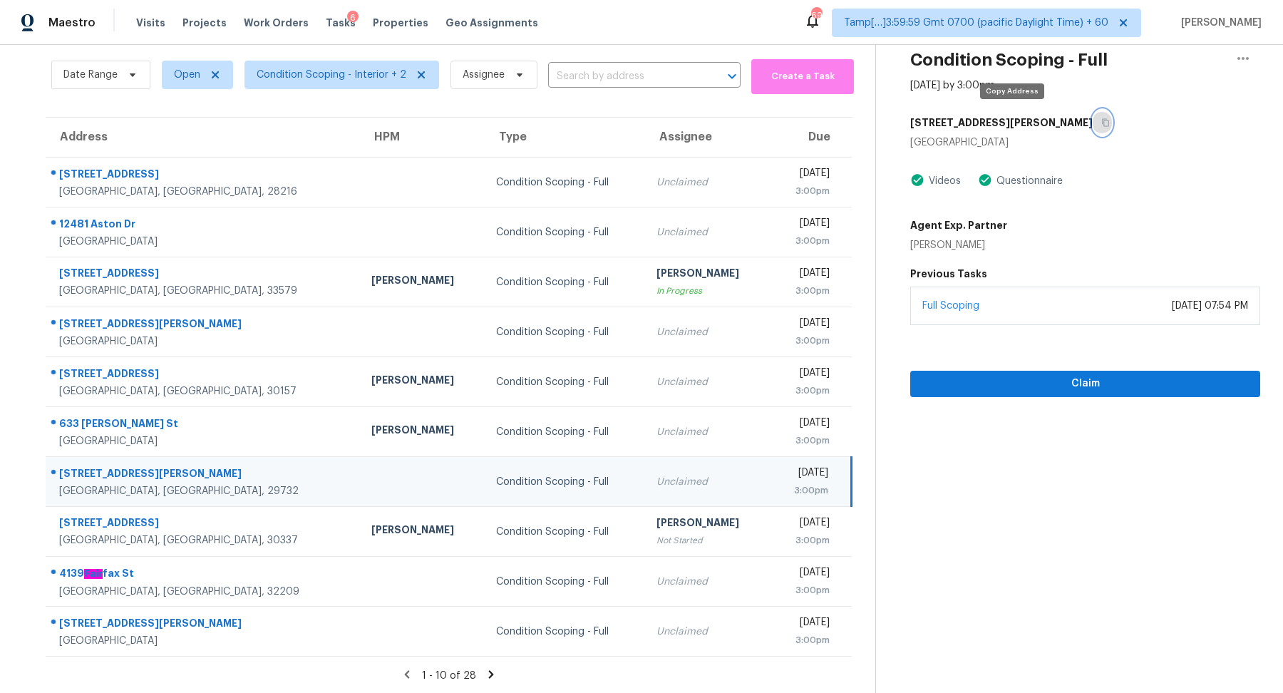
click at [1093, 127] on button "button" at bounding box center [1102, 123] width 19 height 26
click at [1101, 121] on icon "button" at bounding box center [1105, 122] width 9 height 9
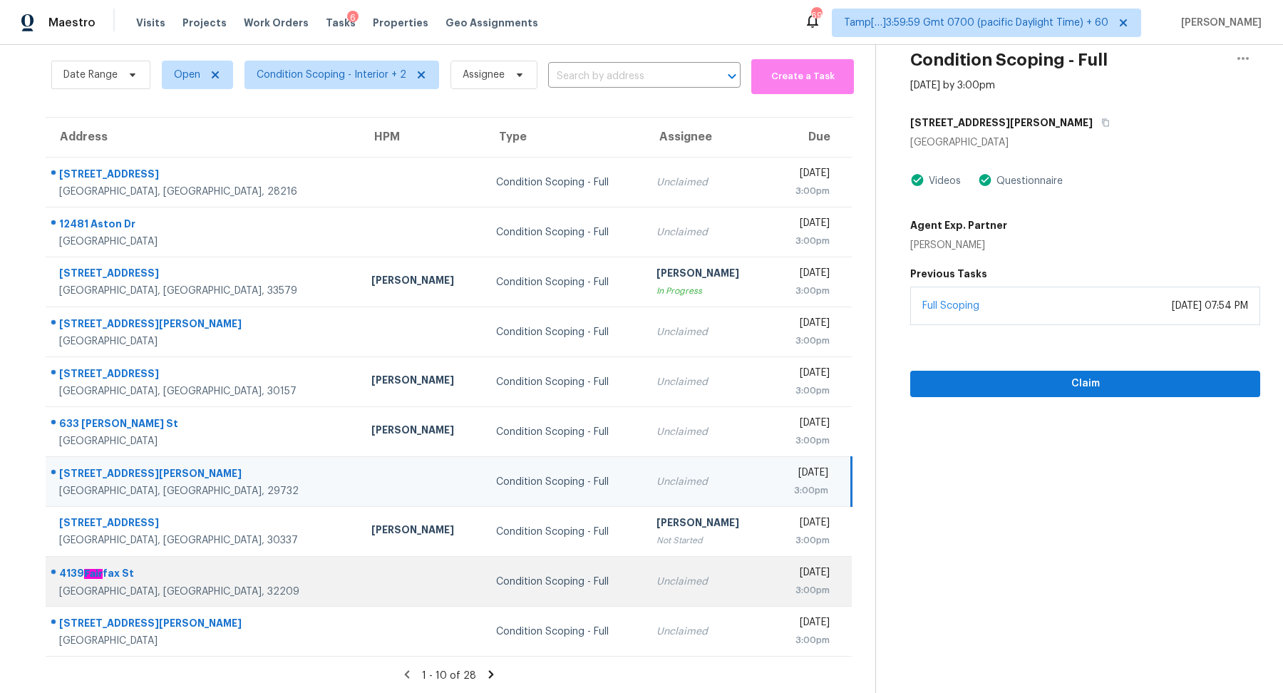
click at [645, 595] on td "Unclaimed" at bounding box center [707, 582] width 125 height 50
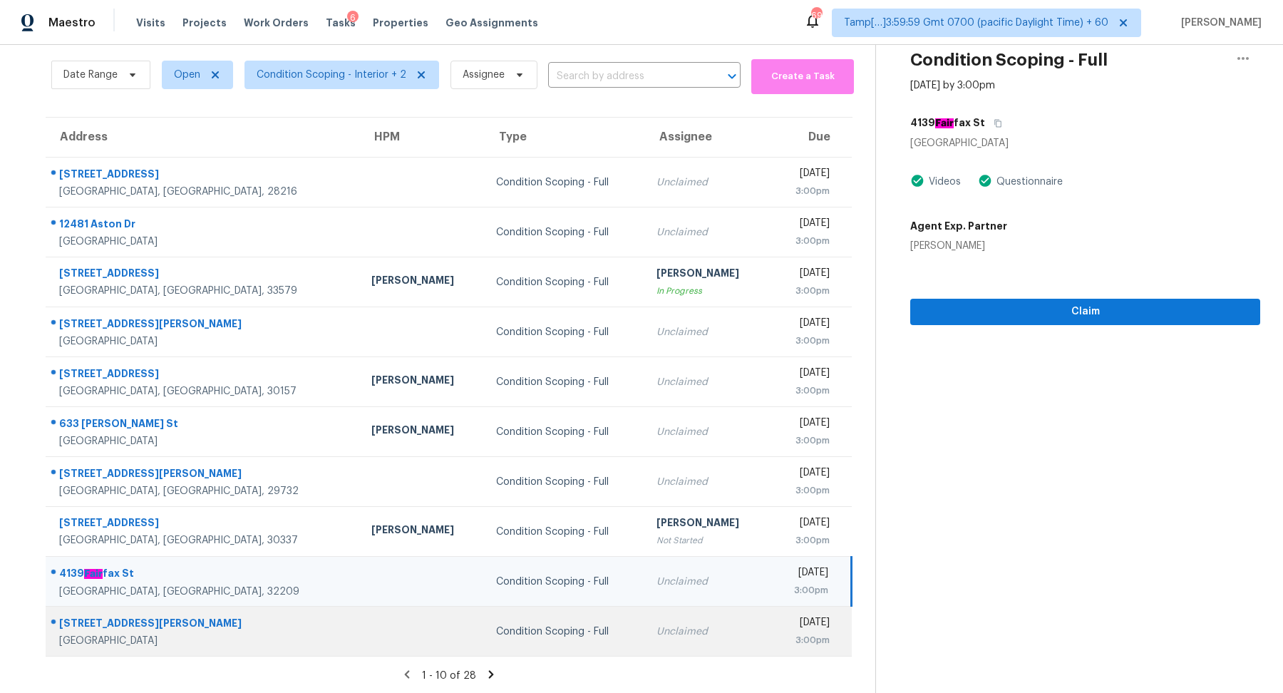
click at [673, 618] on td "Unclaimed" at bounding box center [707, 632] width 125 height 50
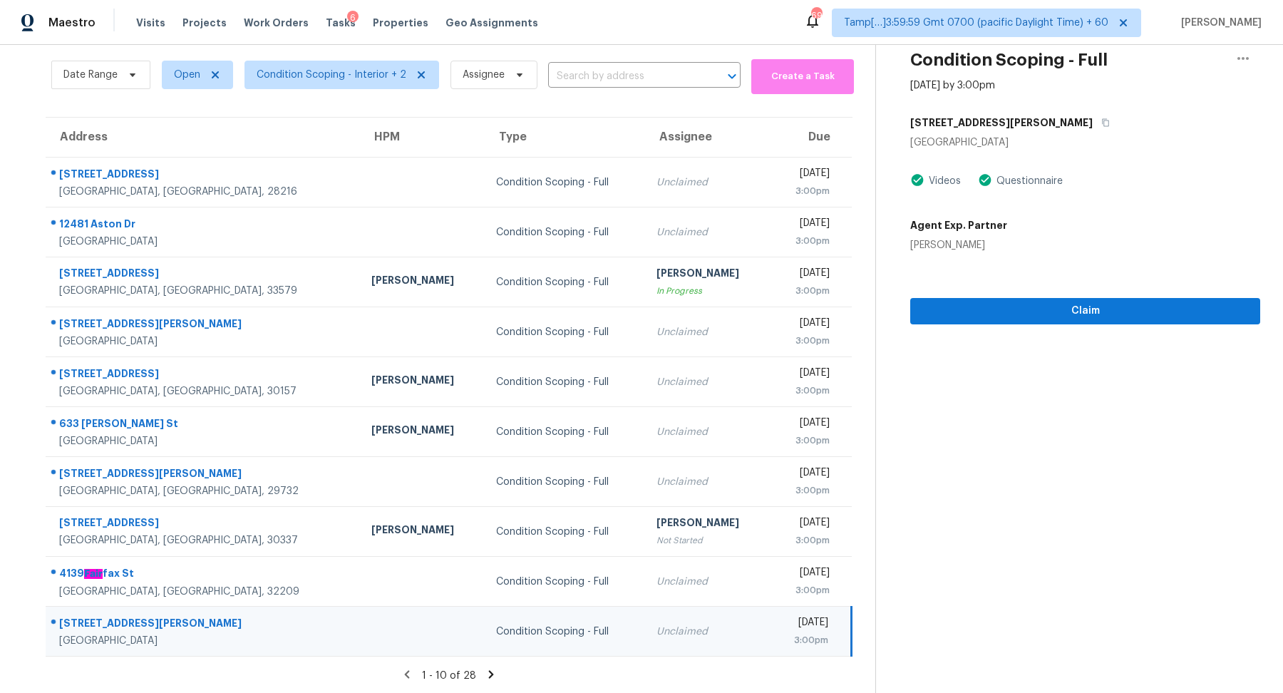
click at [495, 674] on icon at bounding box center [491, 674] width 13 height 13
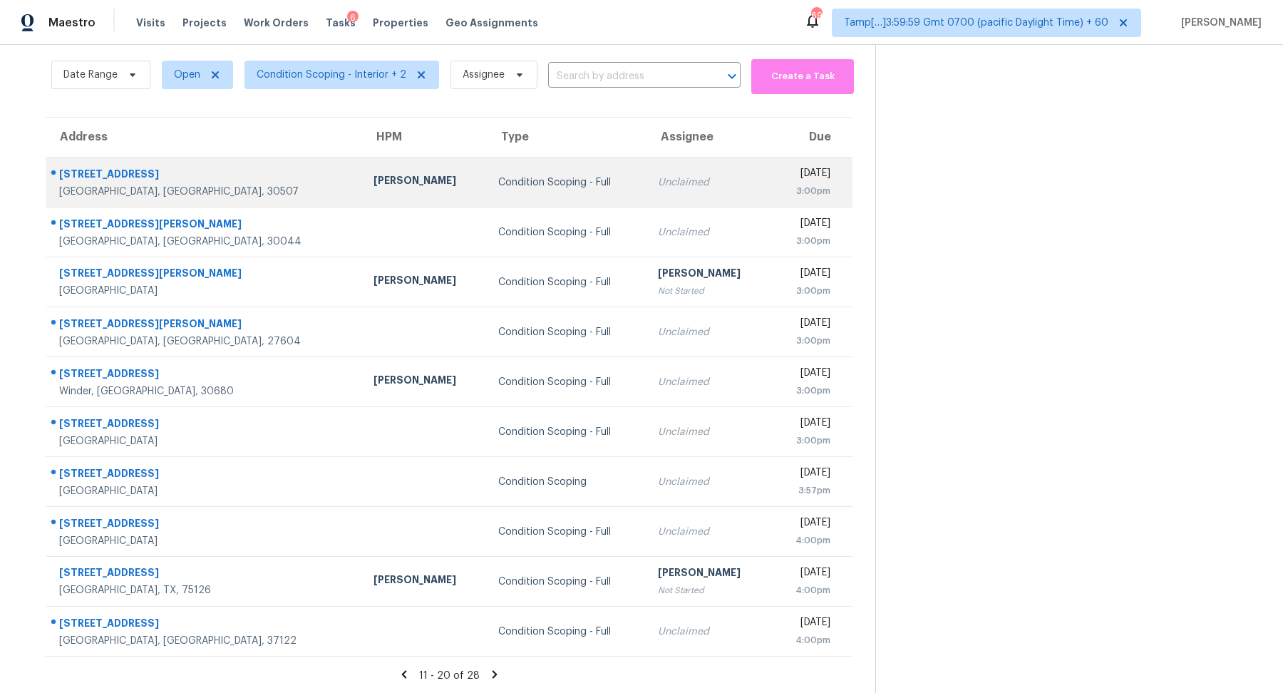
click at [658, 183] on div "Unclaimed" at bounding box center [709, 182] width 102 height 14
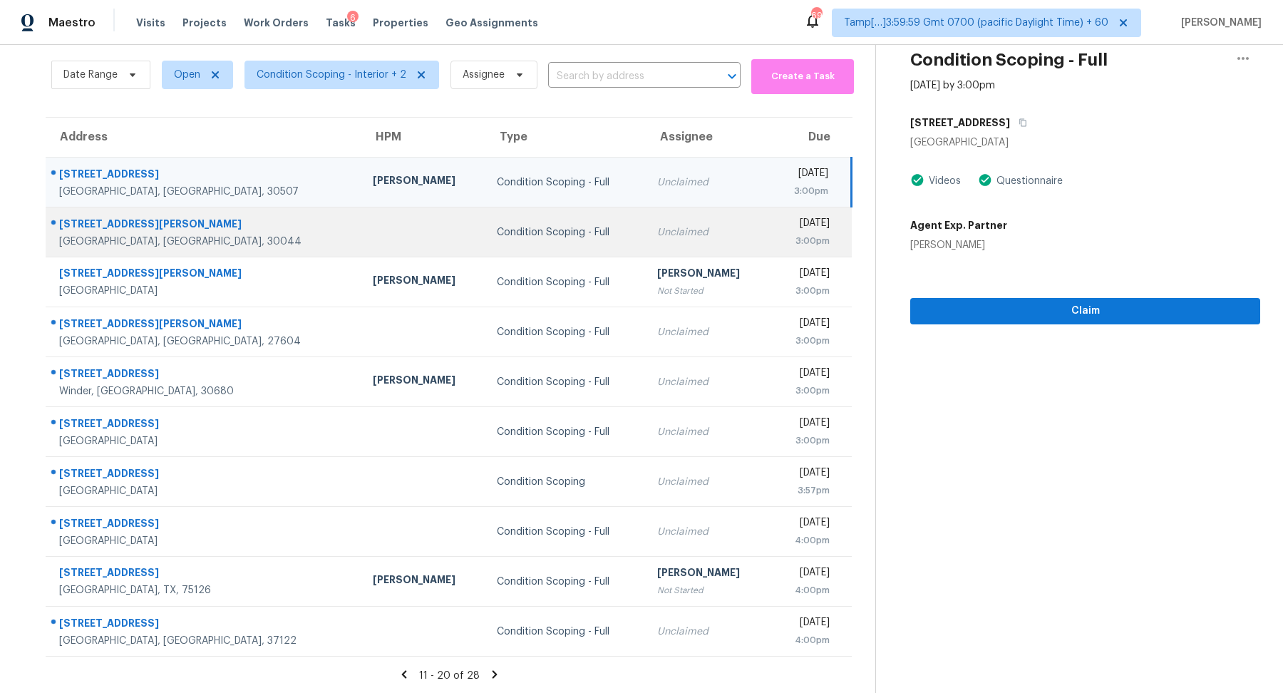
click at [684, 243] on td "Unclaimed" at bounding box center [708, 232] width 125 height 50
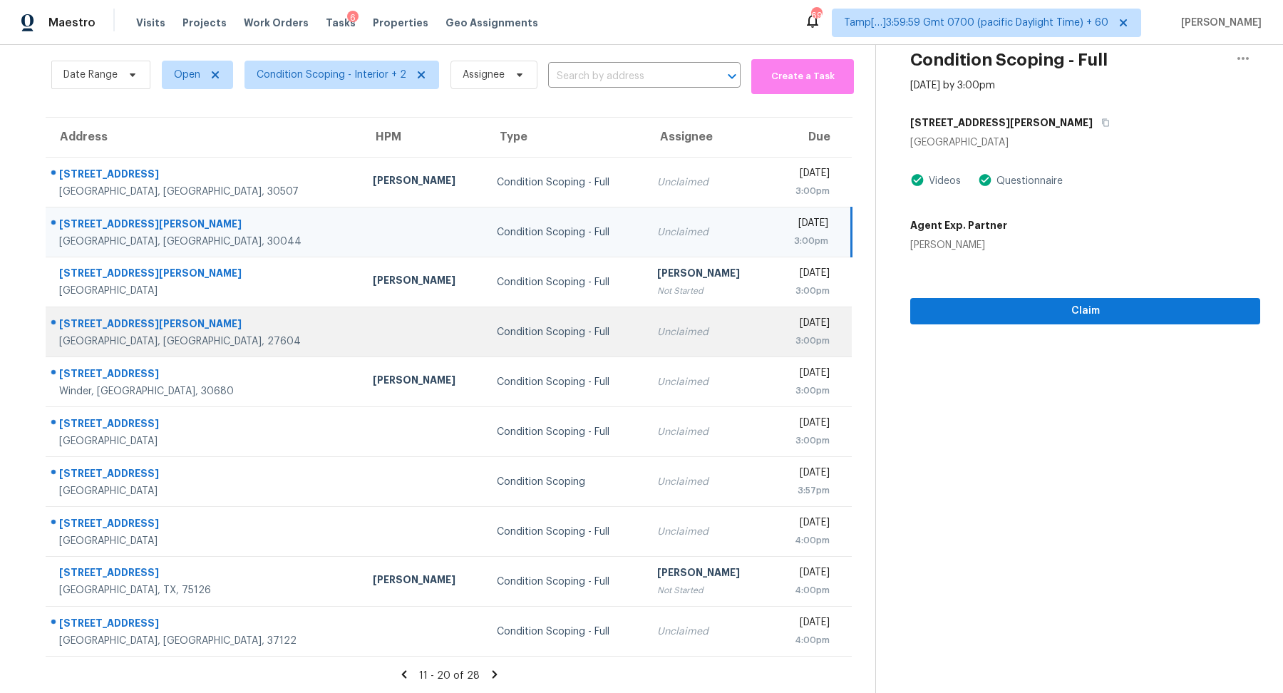
click at [659, 319] on td "Unclaimed" at bounding box center [708, 332] width 125 height 50
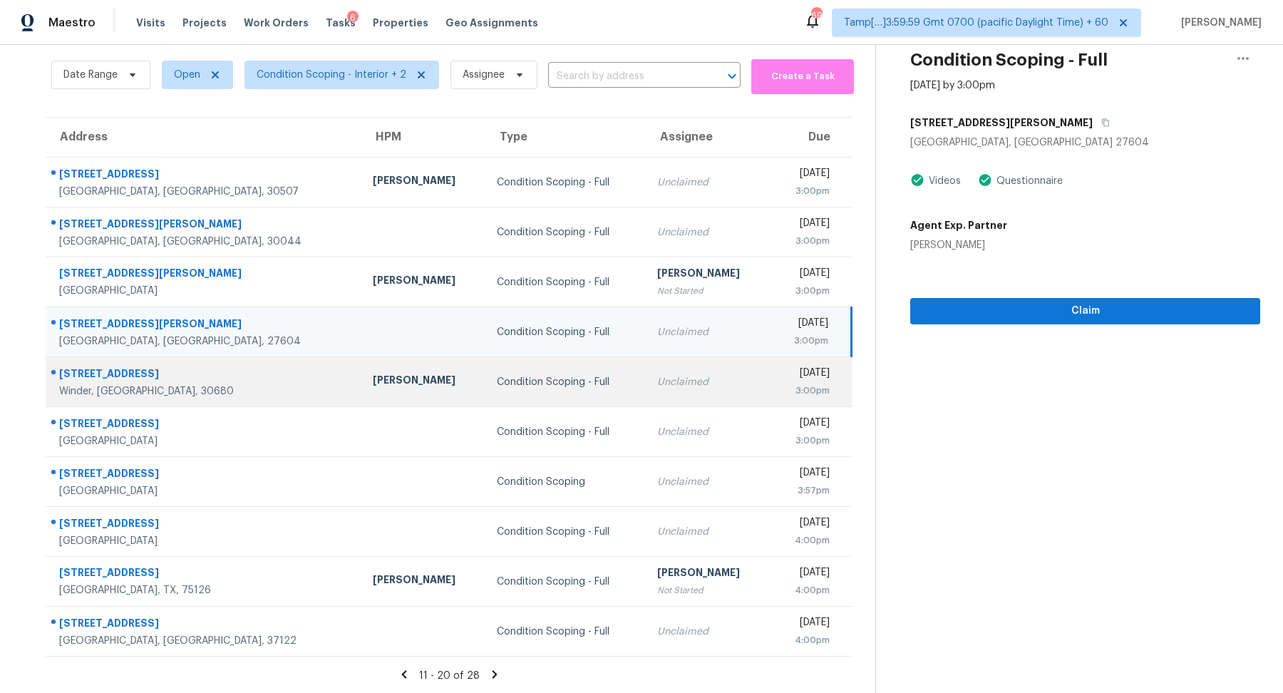
click at [646, 398] on td "Unclaimed" at bounding box center [708, 382] width 125 height 50
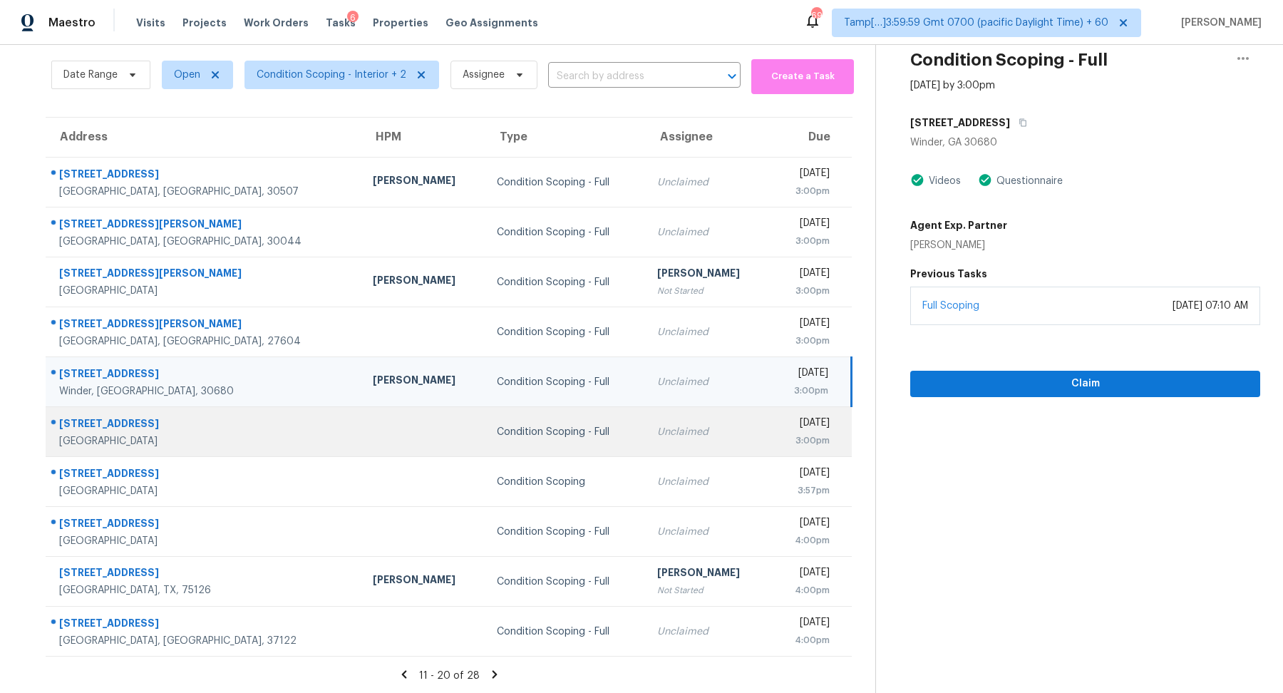
click at [782, 431] on div "[DATE]" at bounding box center [806, 425] width 48 height 18
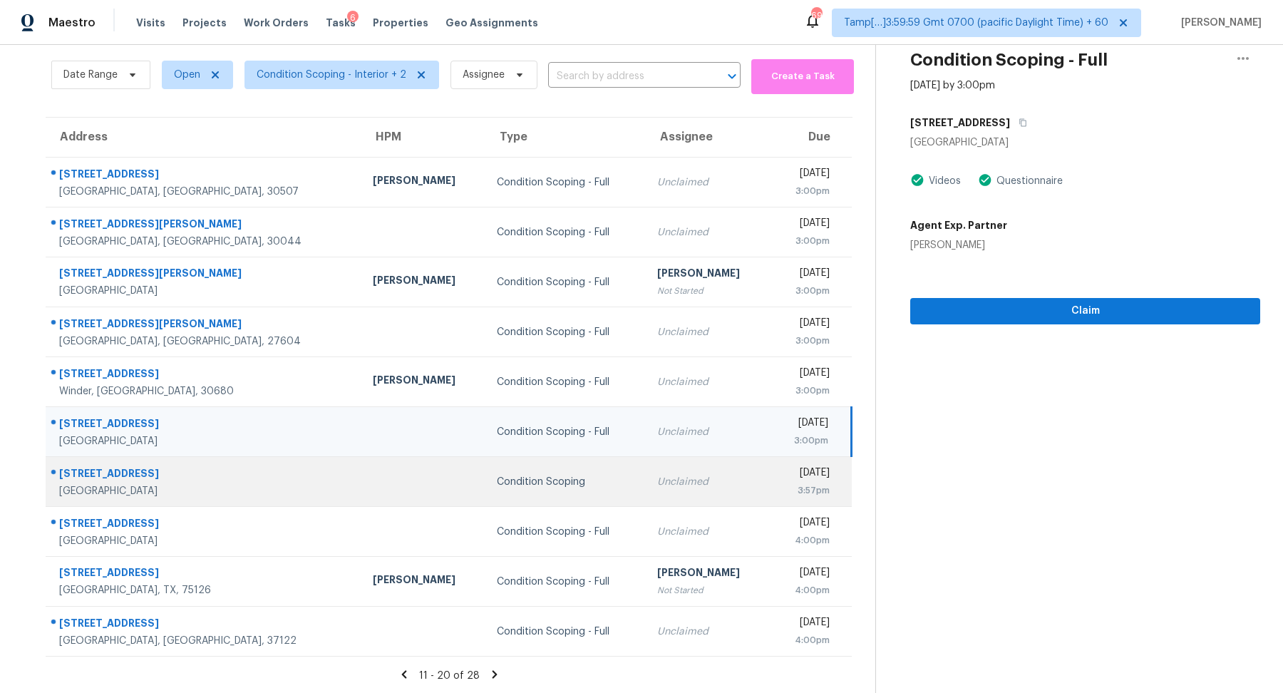
click at [679, 499] on td "Unclaimed" at bounding box center [708, 482] width 125 height 50
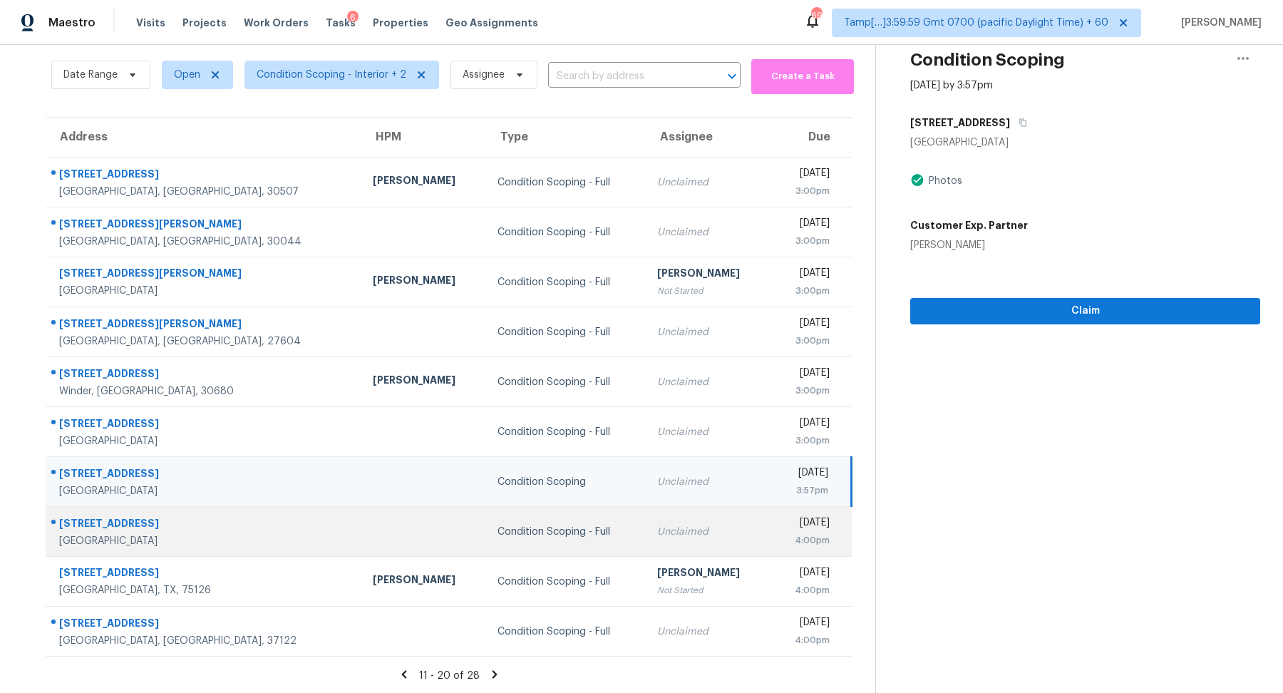
click at [657, 536] on div "Unclaimed" at bounding box center [708, 532] width 102 height 14
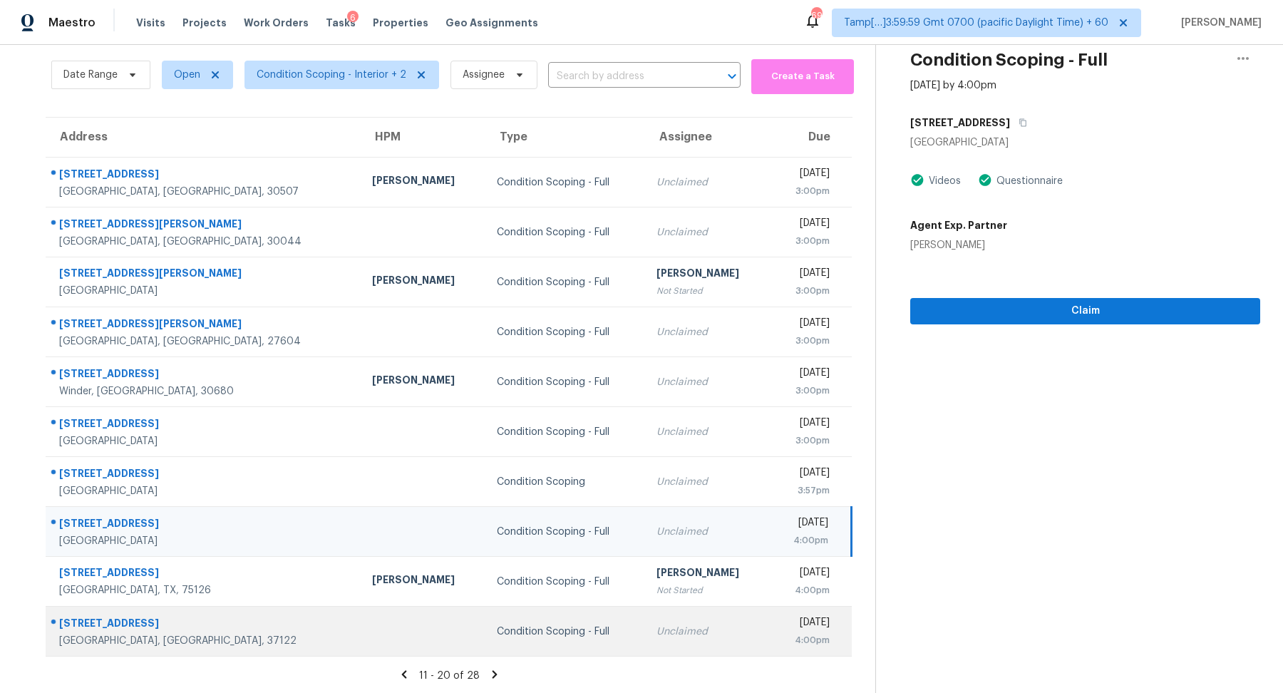
click at [657, 634] on div "Unclaimed" at bounding box center [708, 632] width 102 height 14
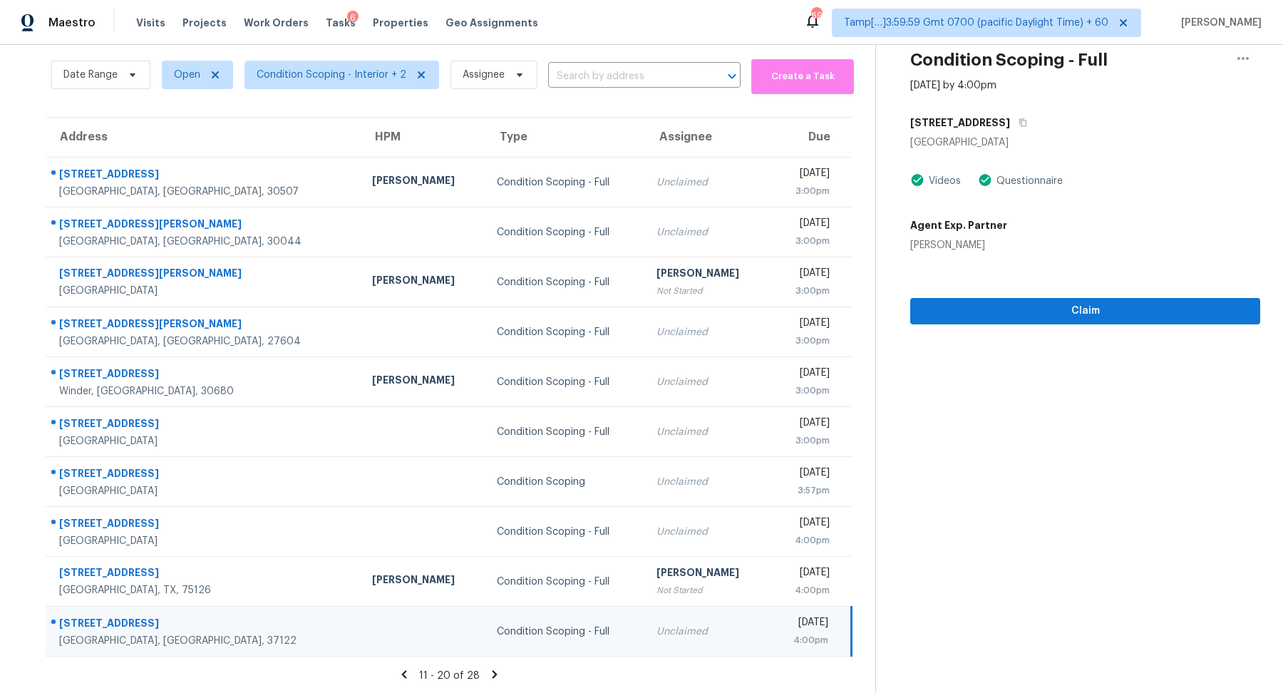
click at [494, 677] on icon at bounding box center [494, 674] width 13 height 13
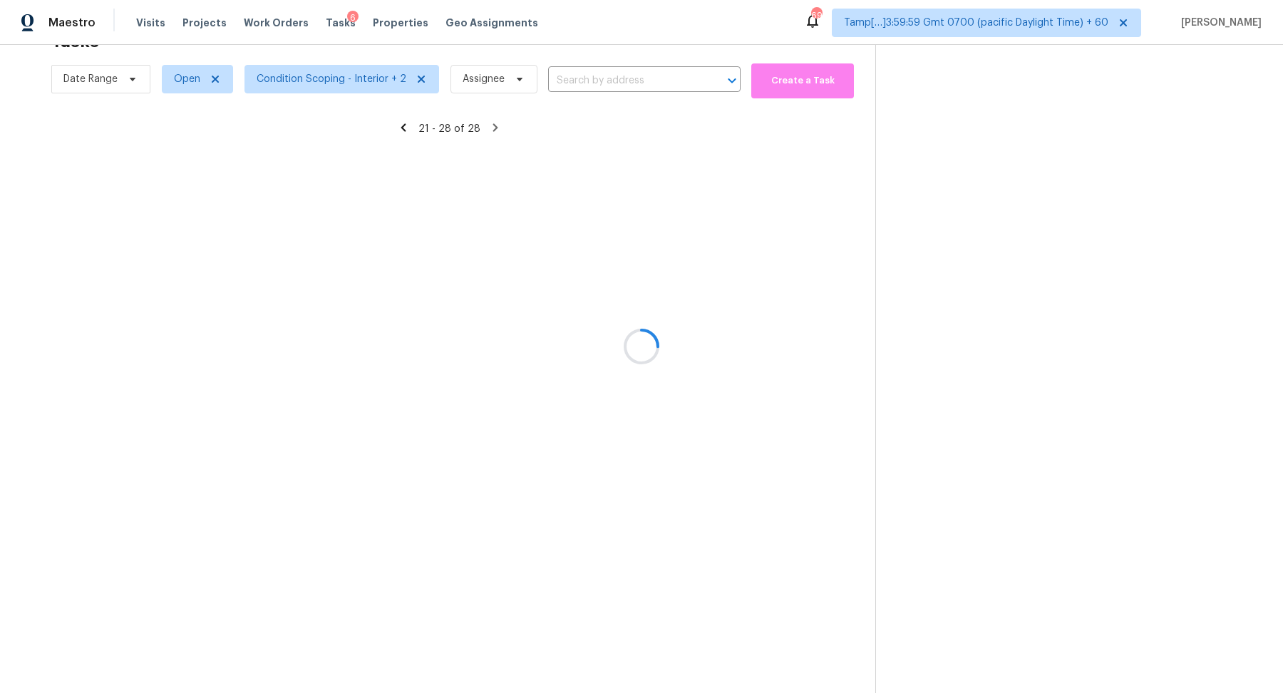
scroll to position [44, 0]
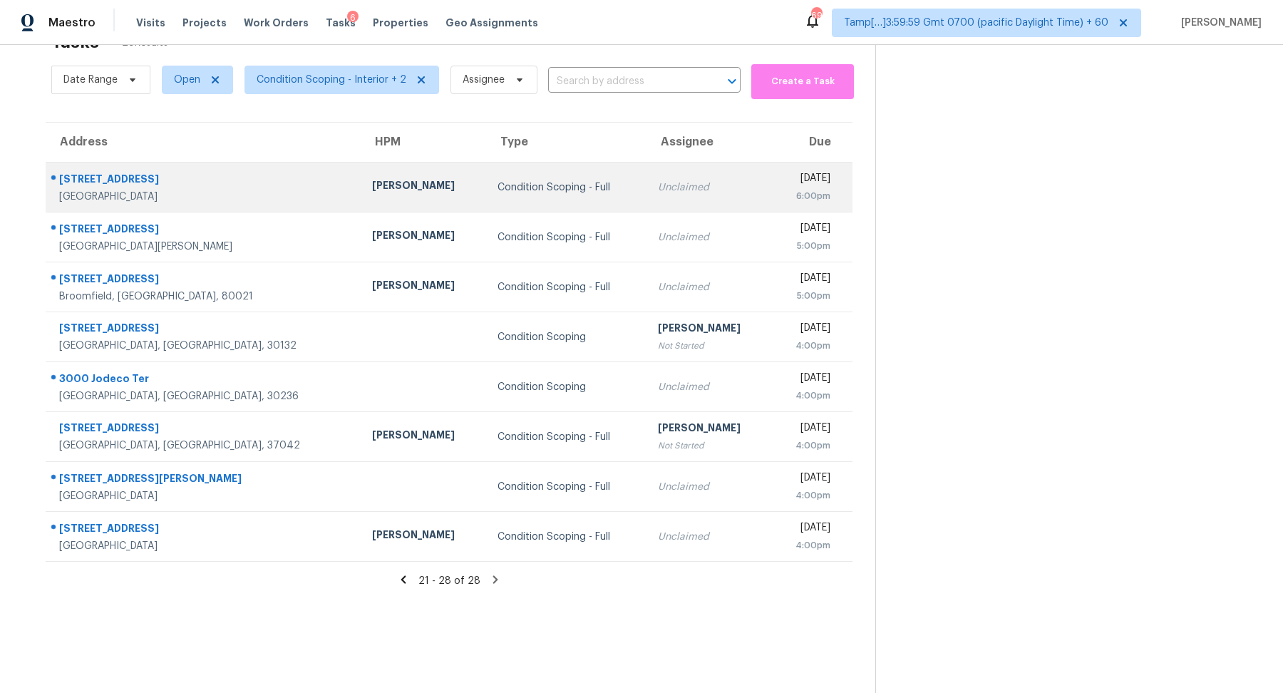
click at [567, 182] on td "Condition Scoping - Full" at bounding box center [566, 188] width 160 height 50
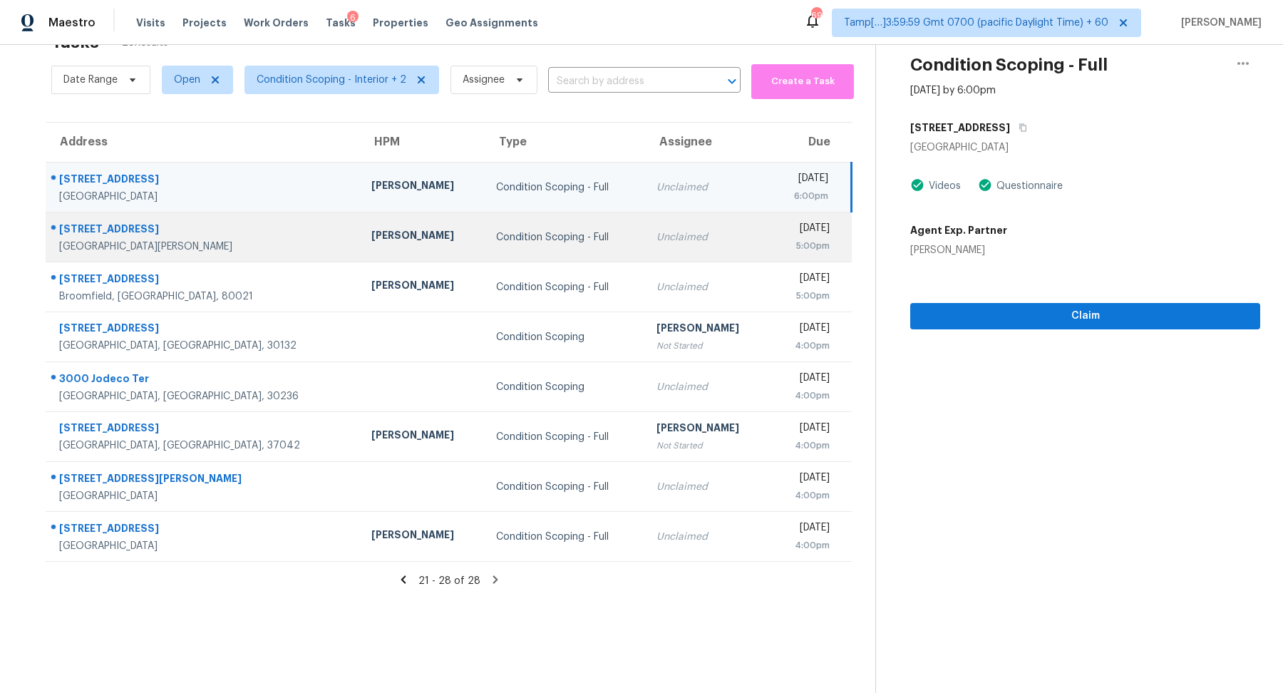
click at [645, 251] on td "Unclaimed" at bounding box center [707, 237] width 125 height 50
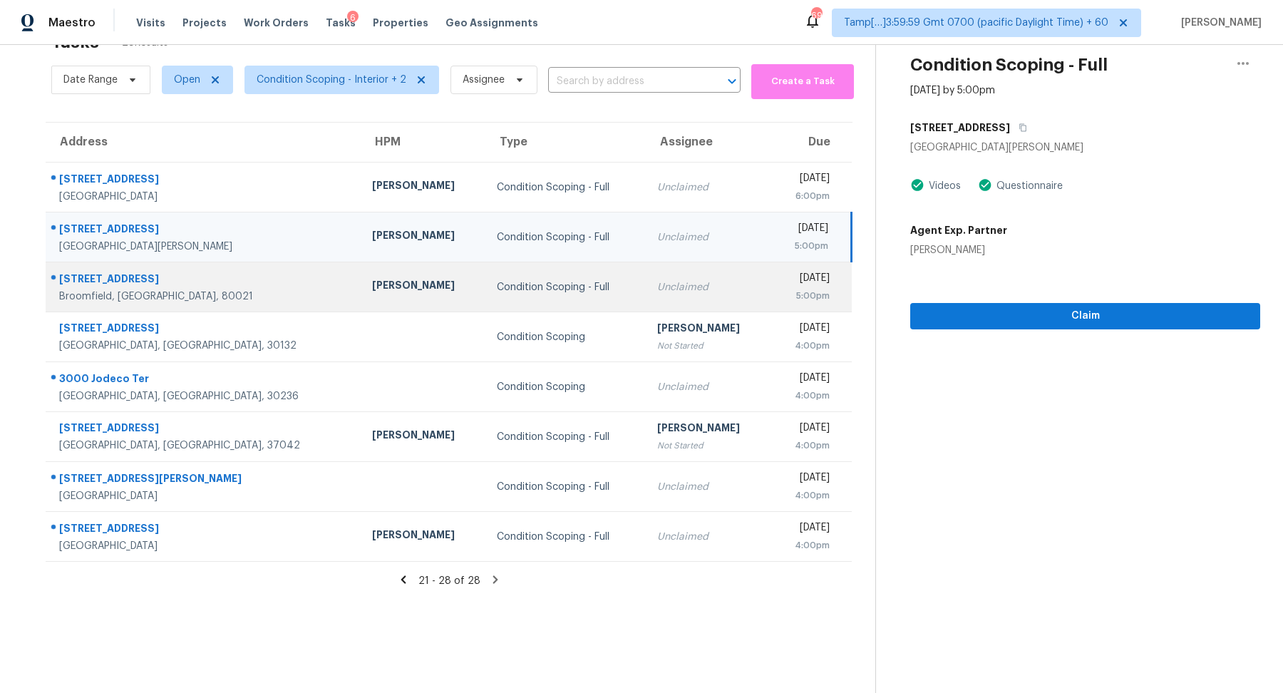
click at [657, 287] on div "Unclaimed" at bounding box center [708, 287] width 102 height 14
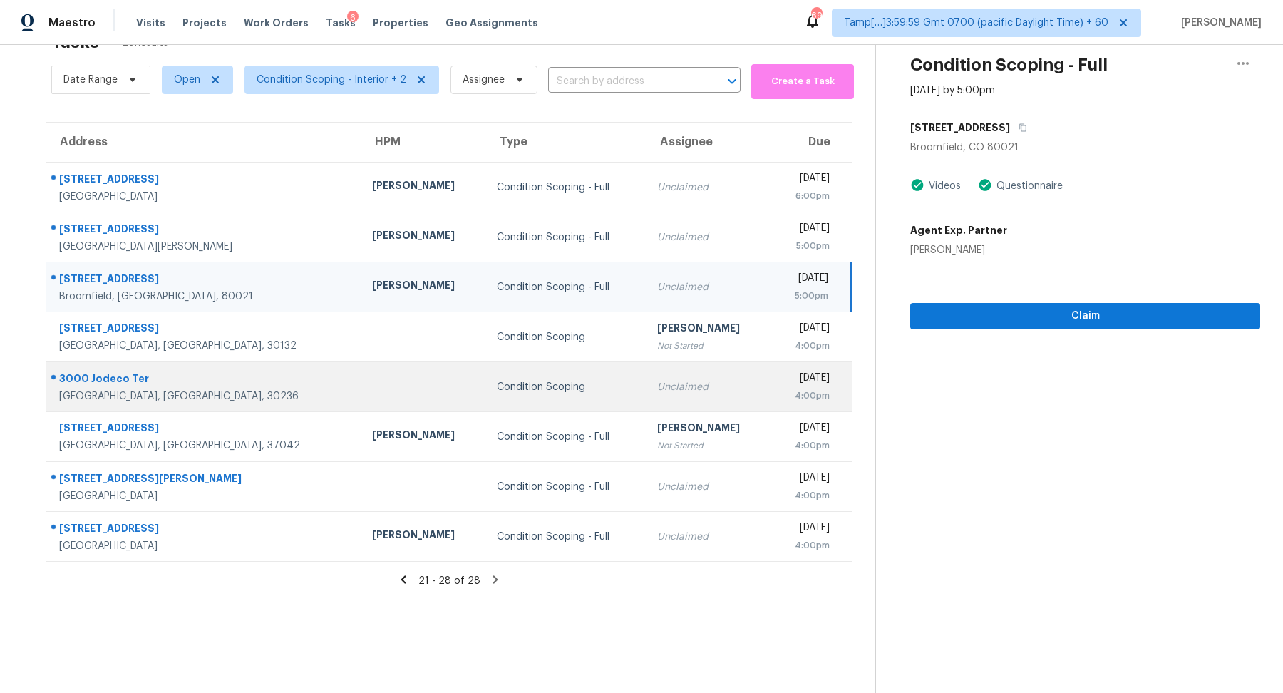
click at [657, 381] on div "Unclaimed" at bounding box center [708, 387] width 102 height 14
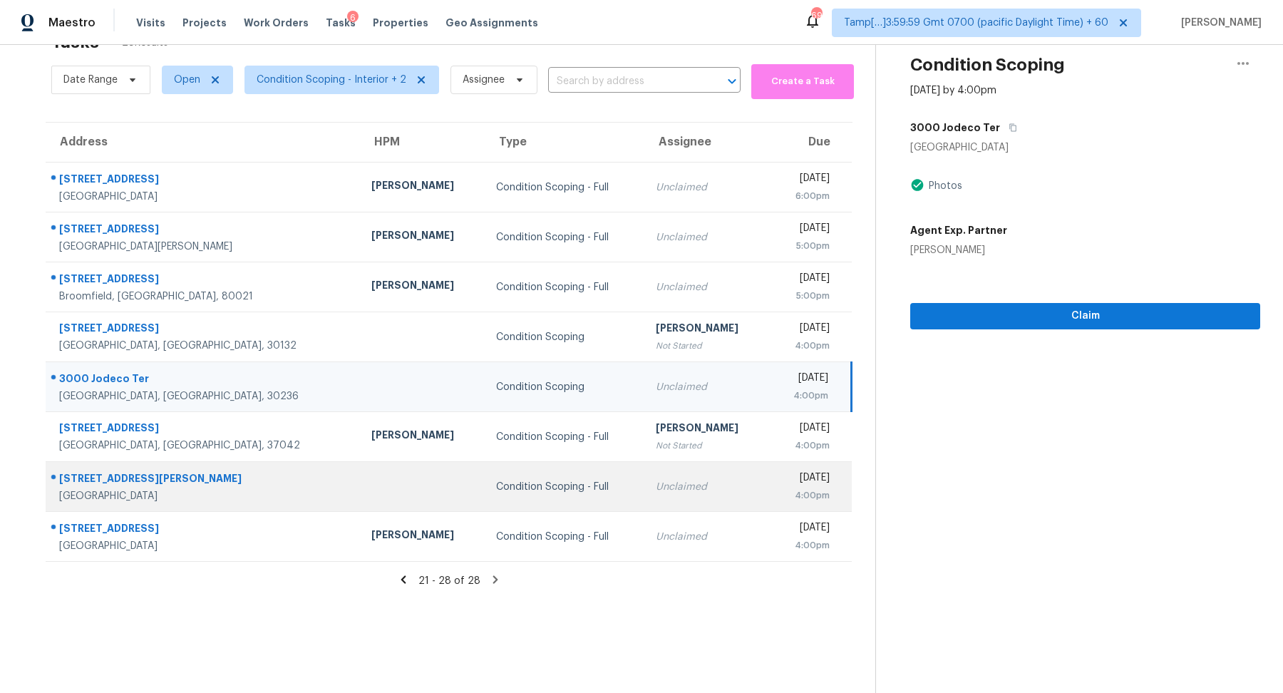
click at [656, 480] on div "Unclaimed" at bounding box center [707, 487] width 102 height 14
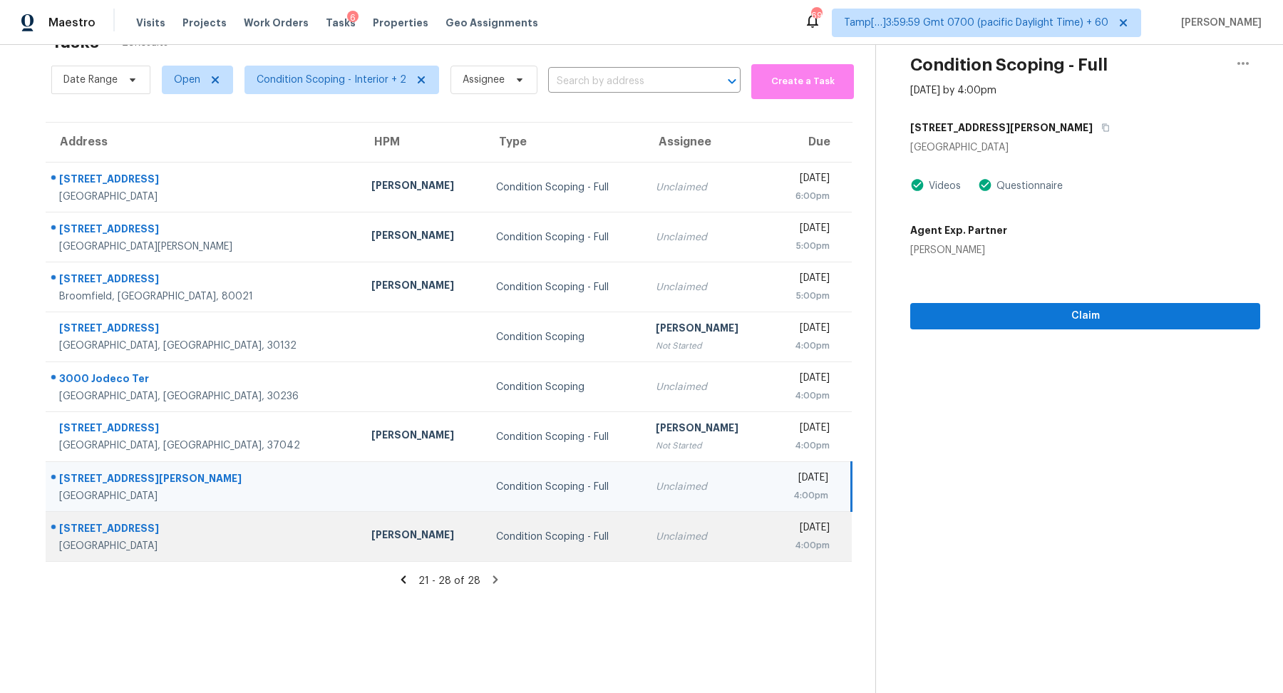
click at [644, 553] on td "Unclaimed" at bounding box center [706, 537] width 125 height 50
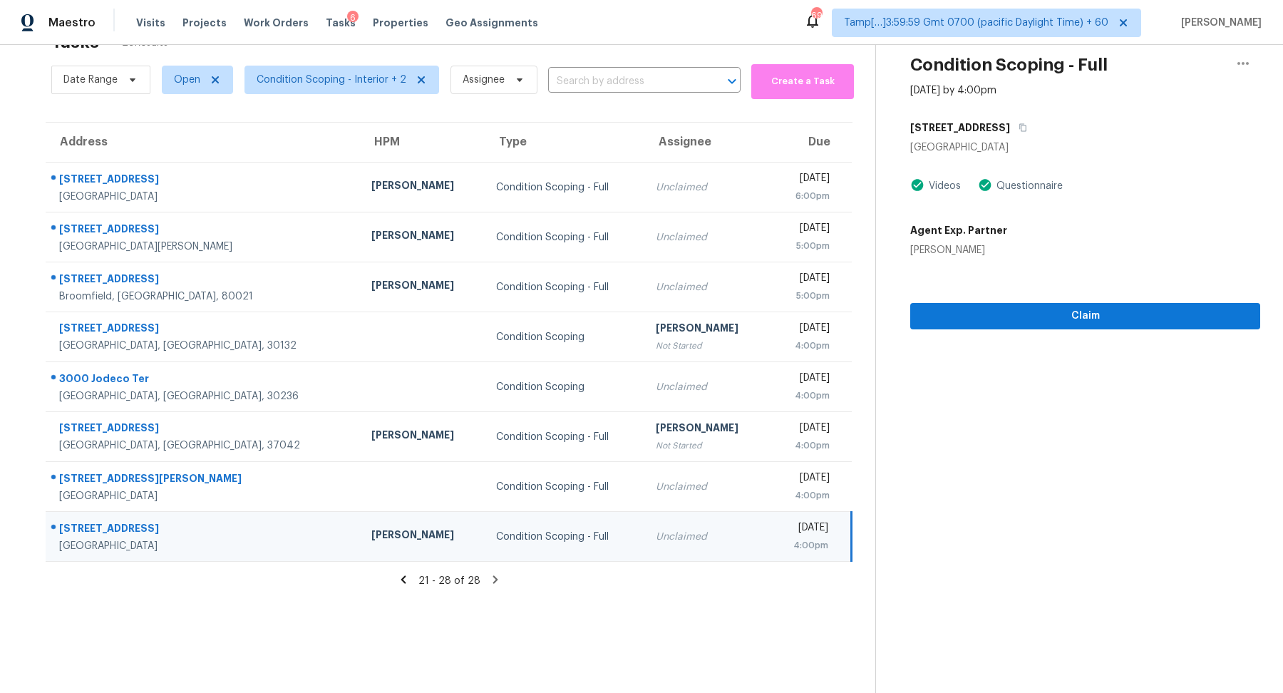
click at [407, 579] on icon at bounding box center [403, 579] width 13 height 13
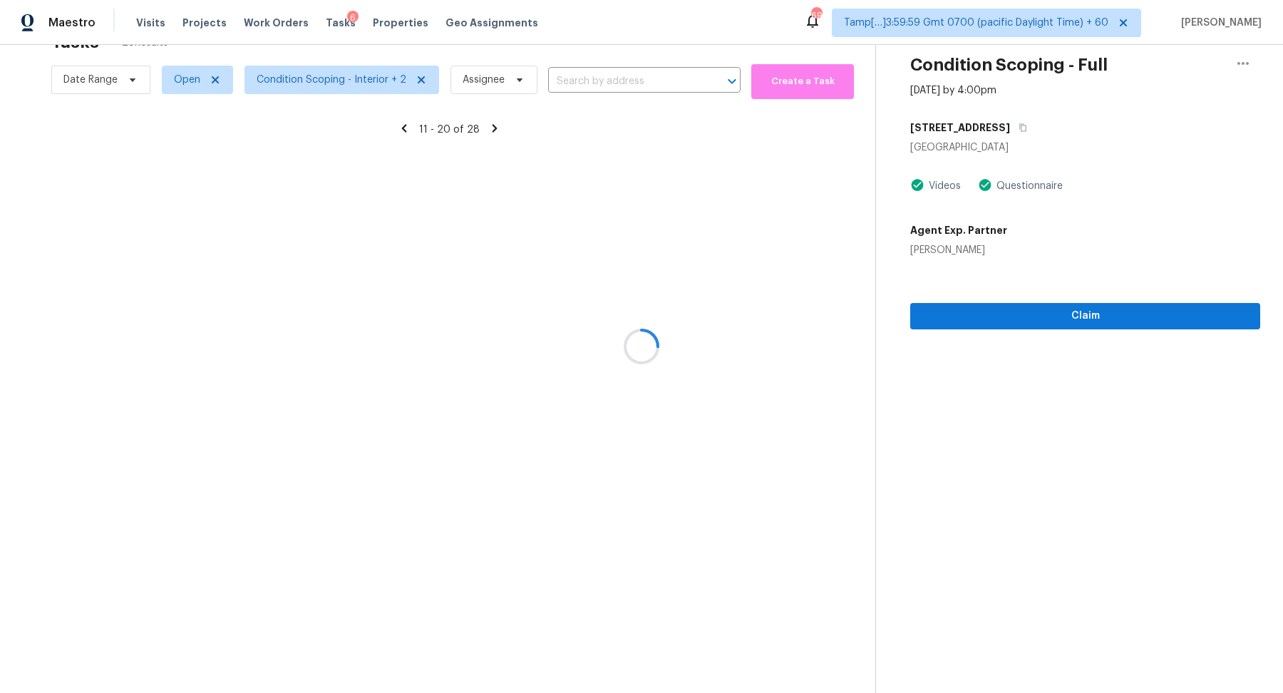
scroll to position [49, 0]
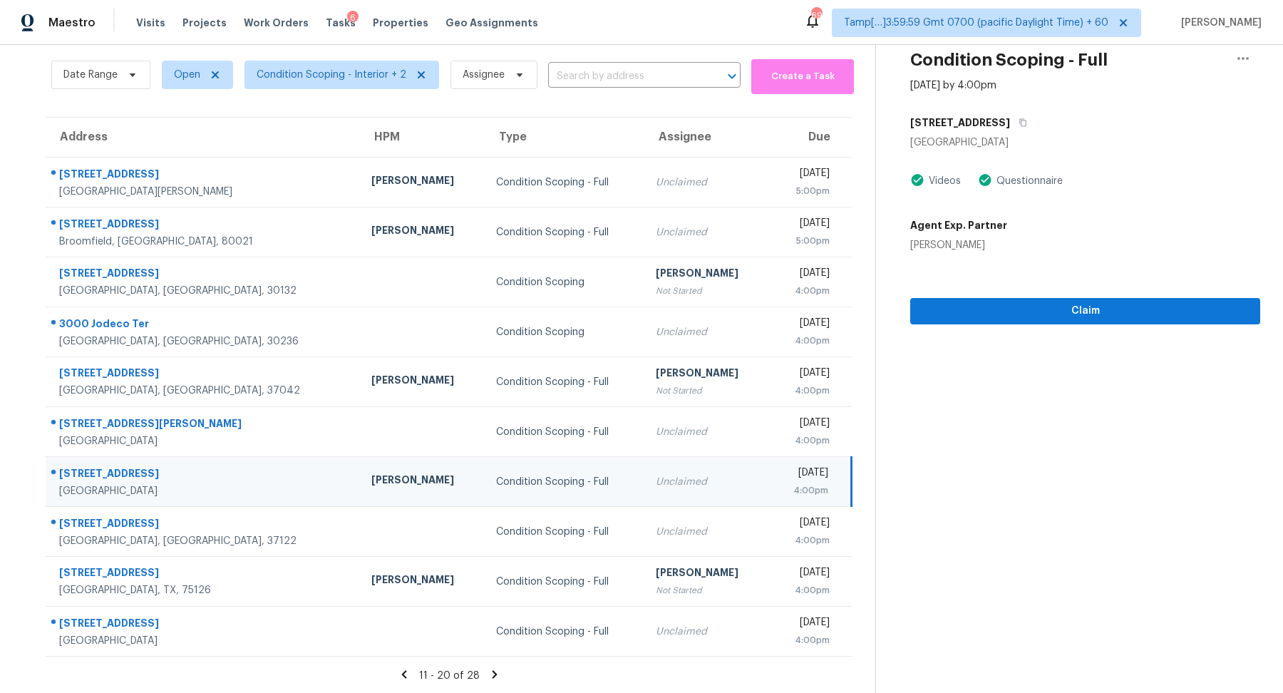
click at [496, 579] on div "Condition Scoping - Full" at bounding box center [565, 582] width 138 height 14
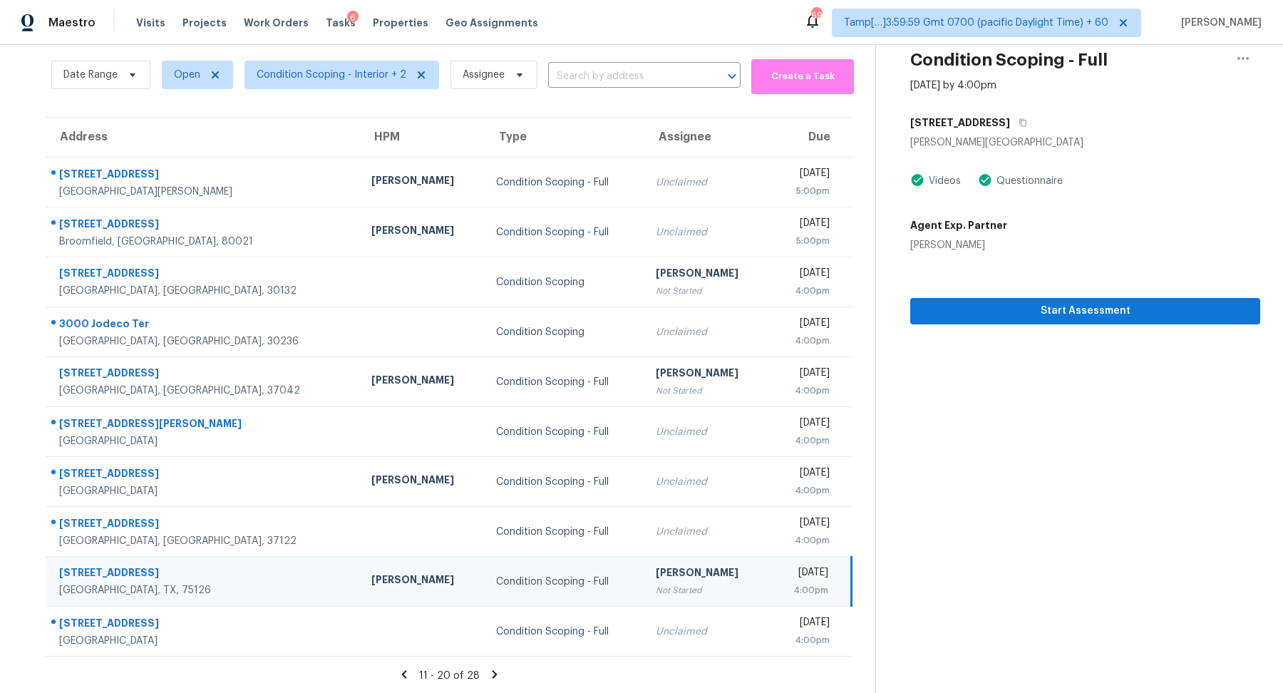
click at [407, 669] on icon at bounding box center [404, 674] width 13 height 13
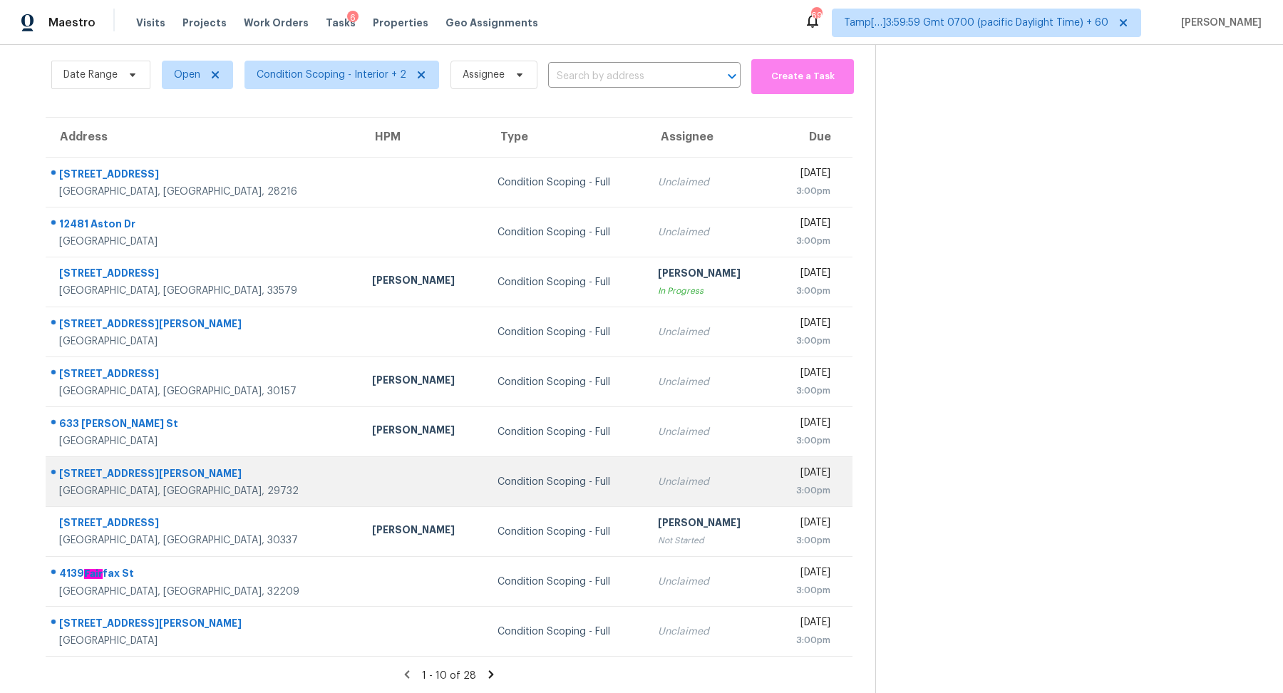
click at [554, 471] on td "Condition Scoping - Full" at bounding box center [566, 482] width 161 height 50
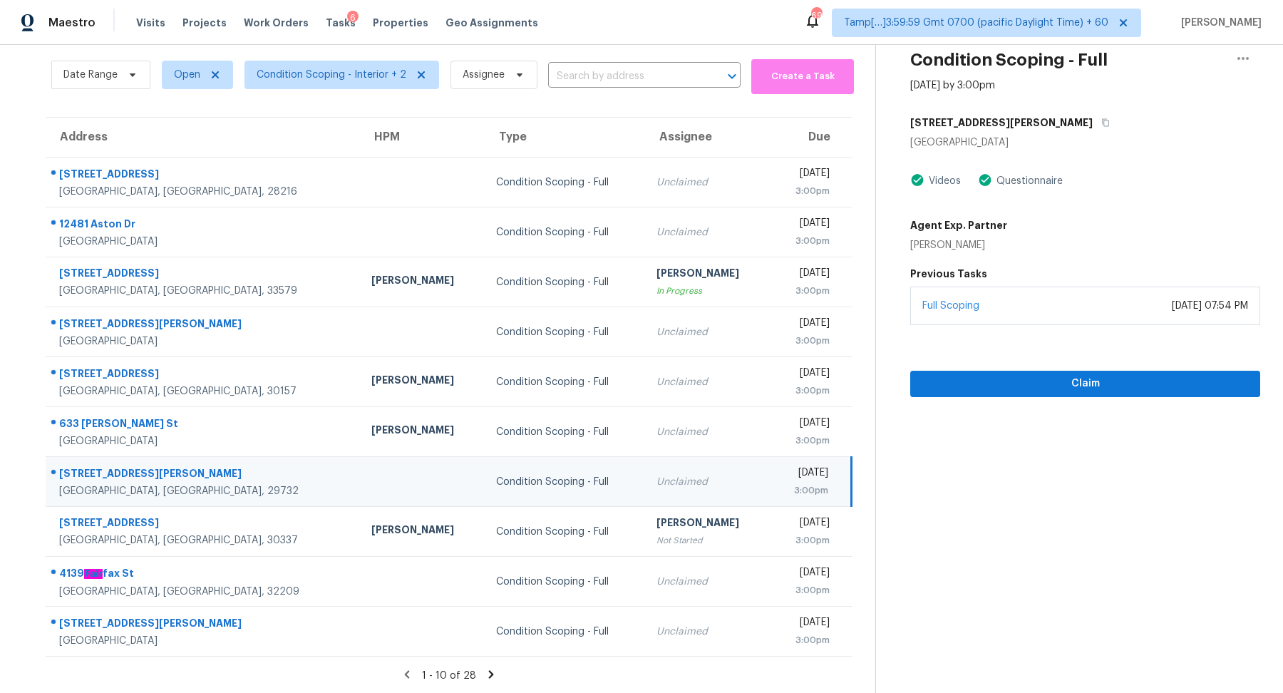
scroll to position [0, 0]
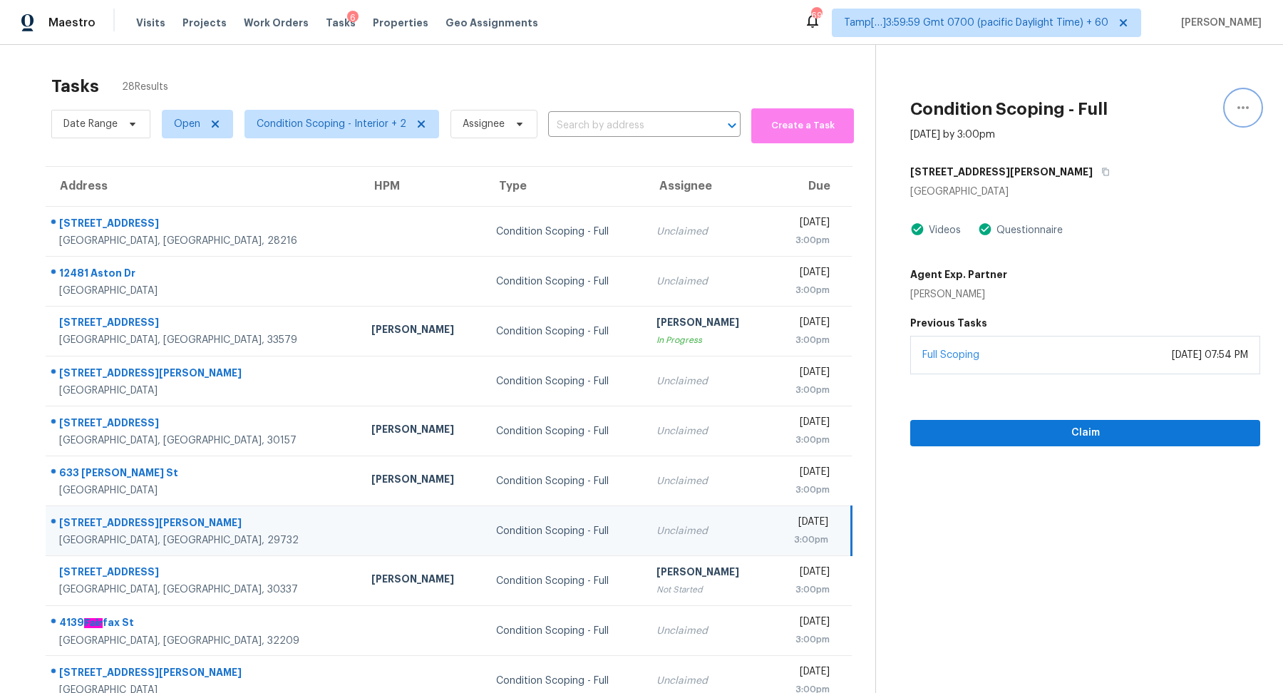
click at [1241, 113] on icon "button" at bounding box center [1243, 107] width 17 height 17
click at [1112, 193] on div "[GEOGRAPHIC_DATA]" at bounding box center [1085, 192] width 350 height 14
click at [1093, 178] on button "button" at bounding box center [1102, 172] width 19 height 26
